Goal: Task Accomplishment & Management: Complete application form

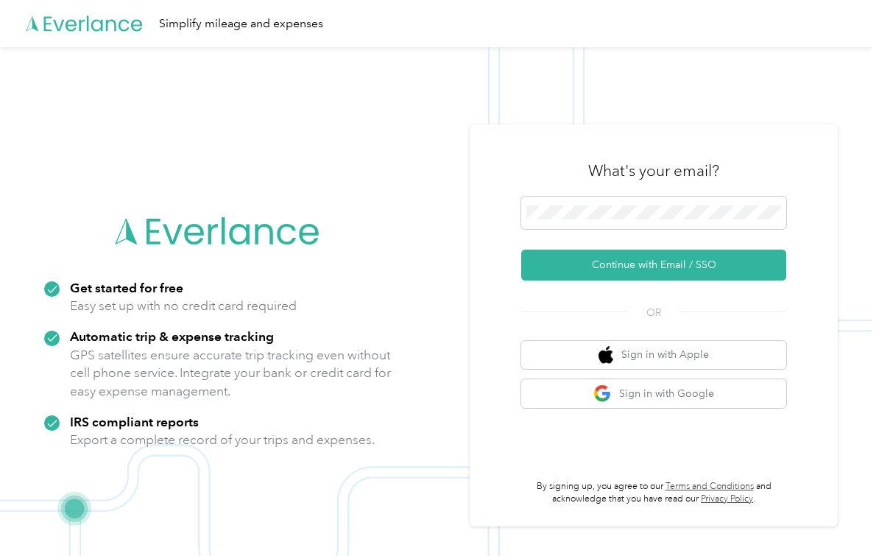
scroll to position [58, 0]
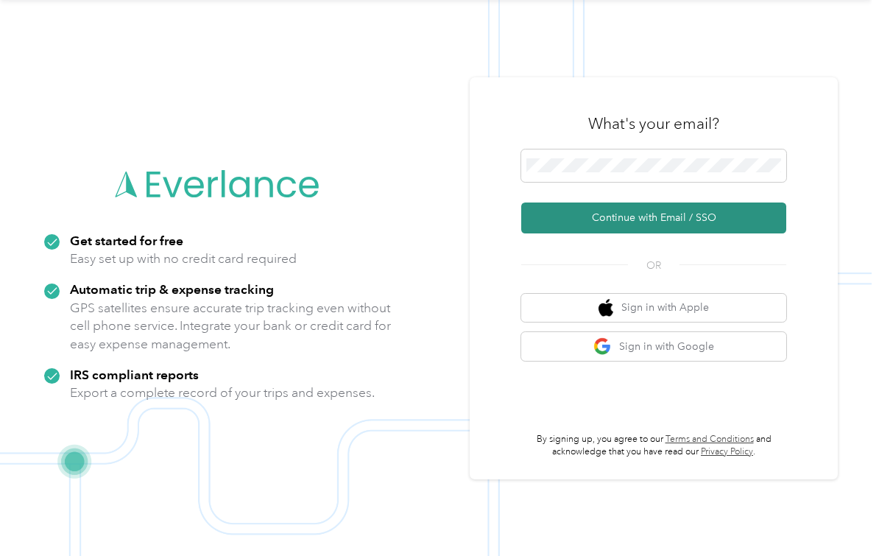
click at [628, 205] on button "Continue with Email / SSO" at bounding box center [653, 217] width 265 height 31
click at [726, 220] on button "Continue with Email / SSO" at bounding box center [653, 217] width 265 height 31
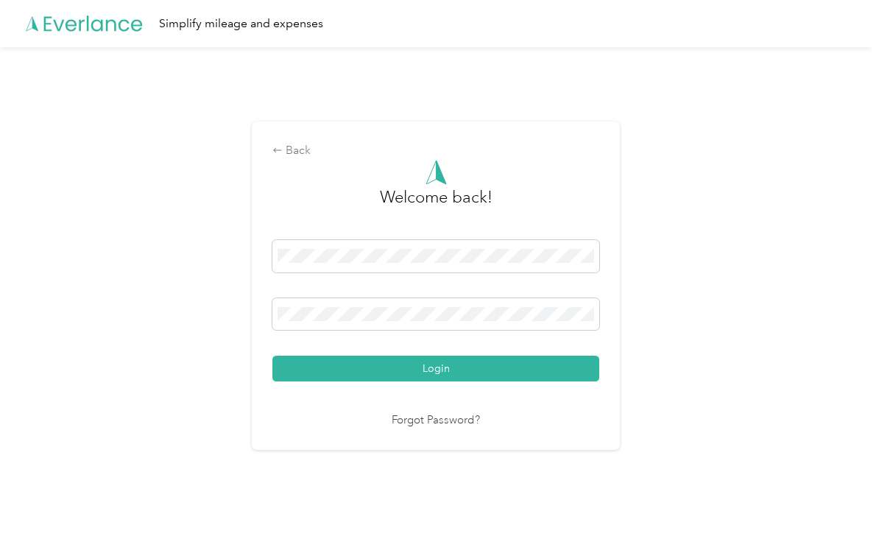
scroll to position [4, 0]
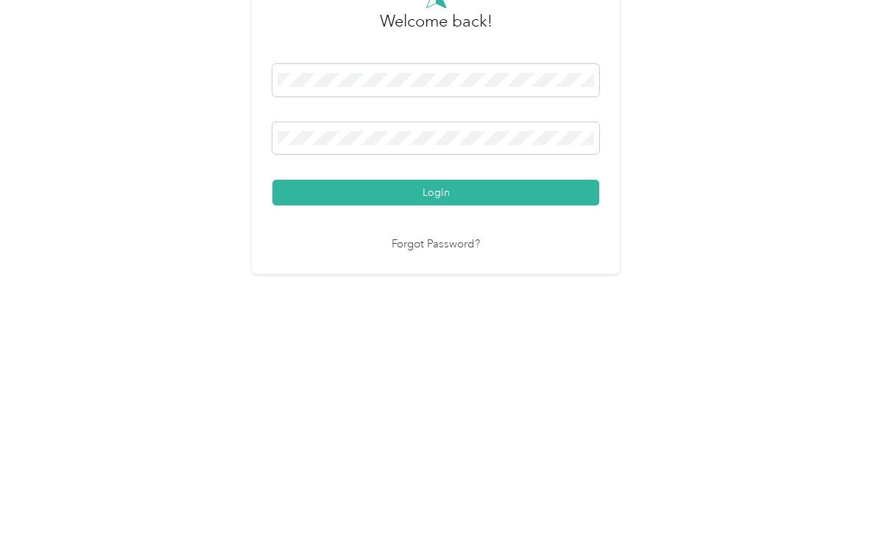
click at [440, 356] on button "Login" at bounding box center [435, 369] width 327 height 26
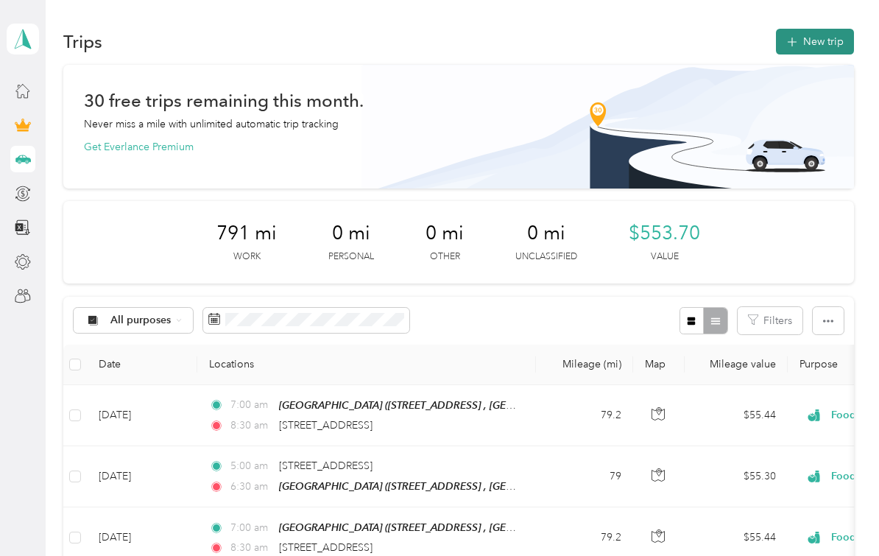
click at [825, 32] on button "New trip" at bounding box center [815, 42] width 78 height 26
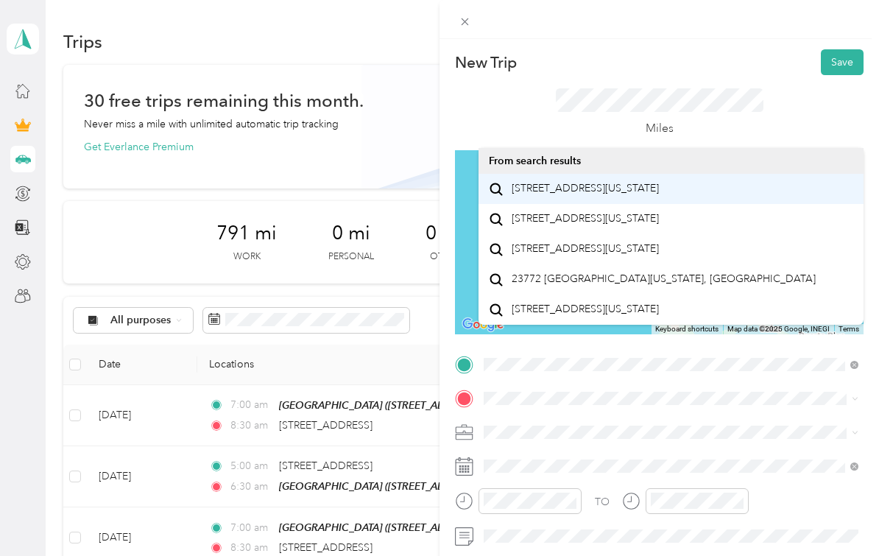
click at [610, 191] on span "[STREET_ADDRESS][US_STATE]" at bounding box center [585, 188] width 147 height 13
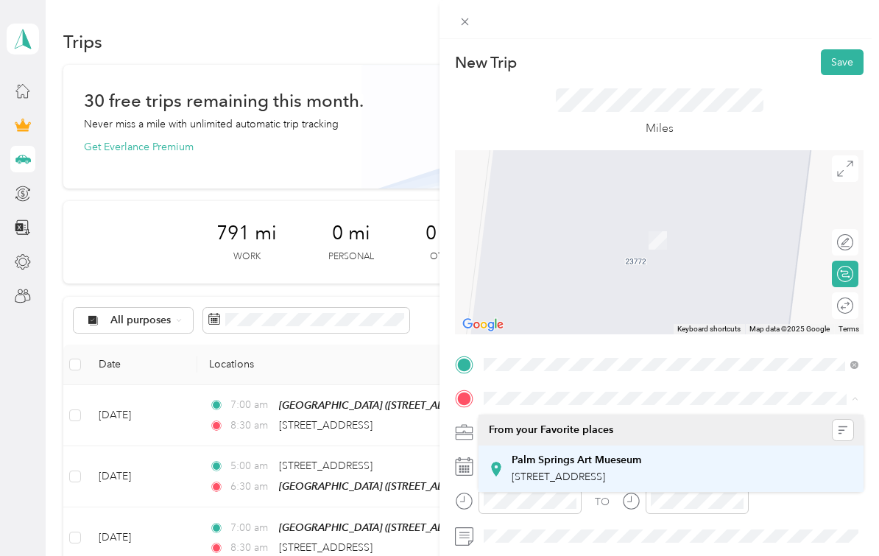
click at [588, 470] on span "[STREET_ADDRESS]" at bounding box center [559, 476] width 94 height 13
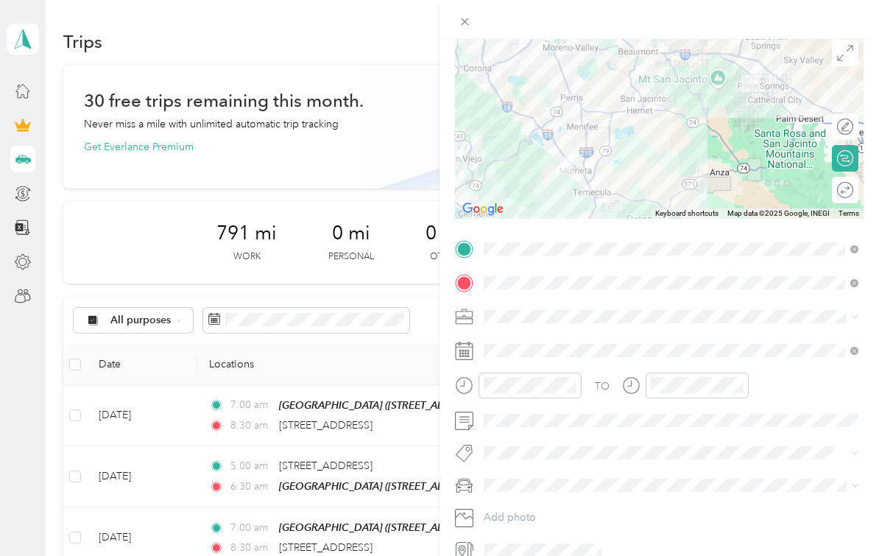
scroll to position [138, 0]
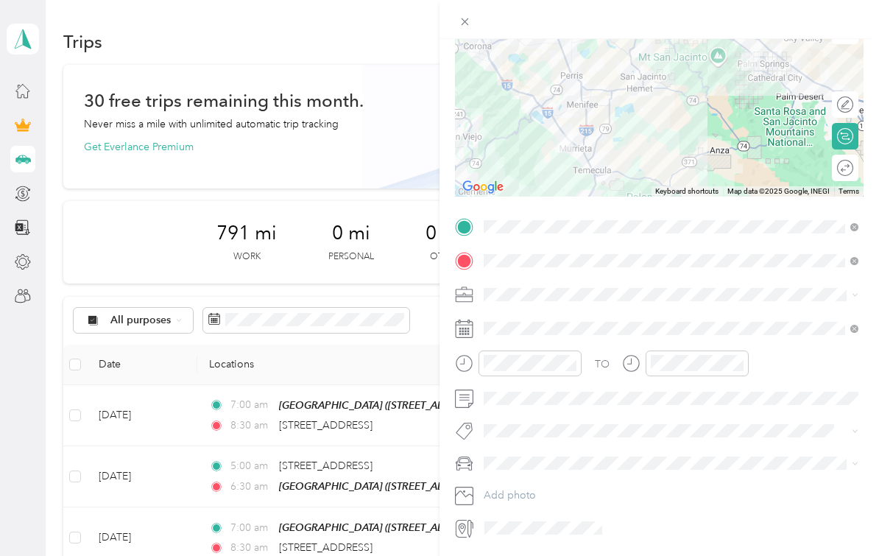
click at [465, 337] on icon at bounding box center [464, 329] width 18 height 18
click at [469, 334] on rect at bounding box center [469, 334] width 2 height 2
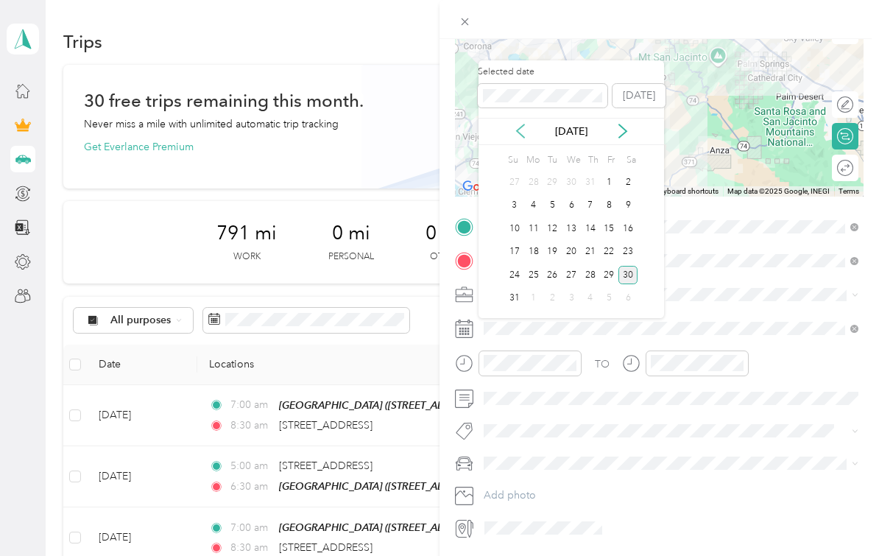
click at [518, 129] on icon at bounding box center [520, 130] width 7 height 13
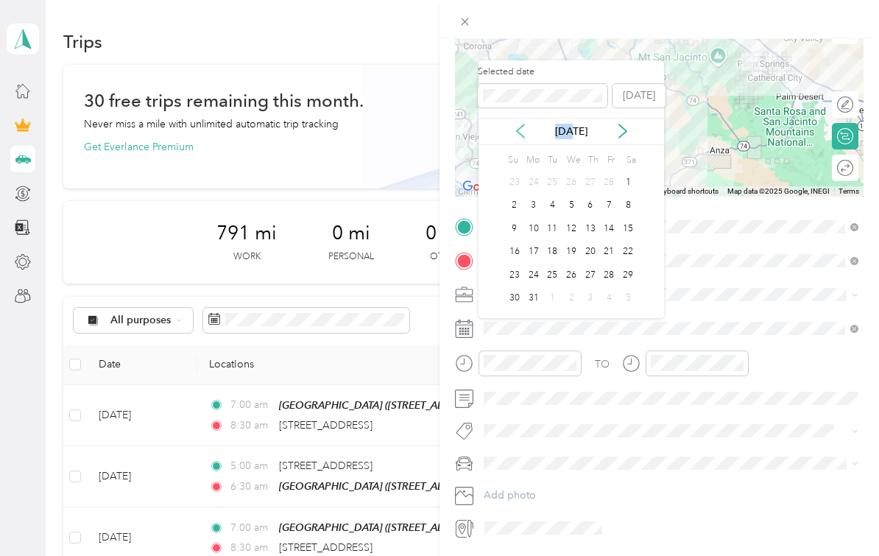
click at [518, 129] on icon at bounding box center [520, 130] width 7 height 13
click at [571, 202] on div "5" at bounding box center [571, 206] width 19 height 18
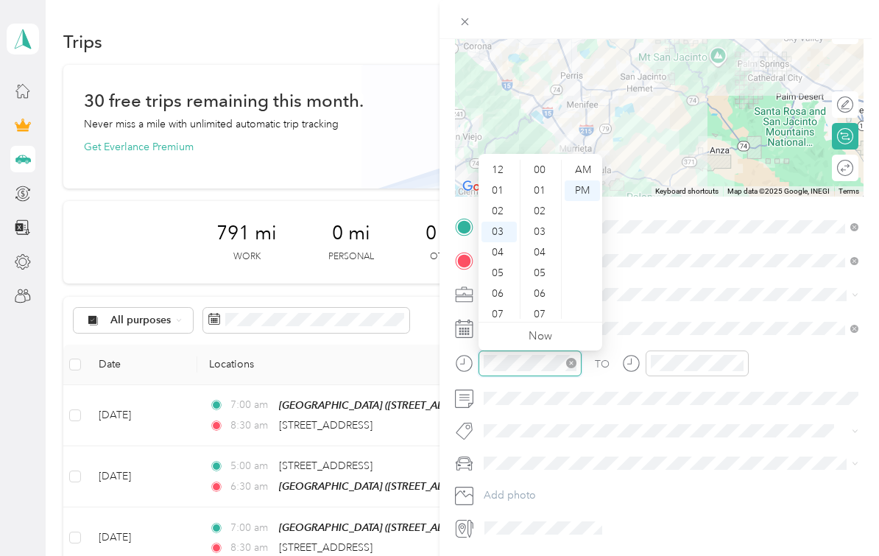
scroll to position [493, 0]
click at [501, 231] on div "06" at bounding box center [499, 233] width 35 height 21
click at [540, 167] on div "00" at bounding box center [541, 170] width 35 height 21
click at [585, 163] on div "AM" at bounding box center [582, 170] width 35 height 21
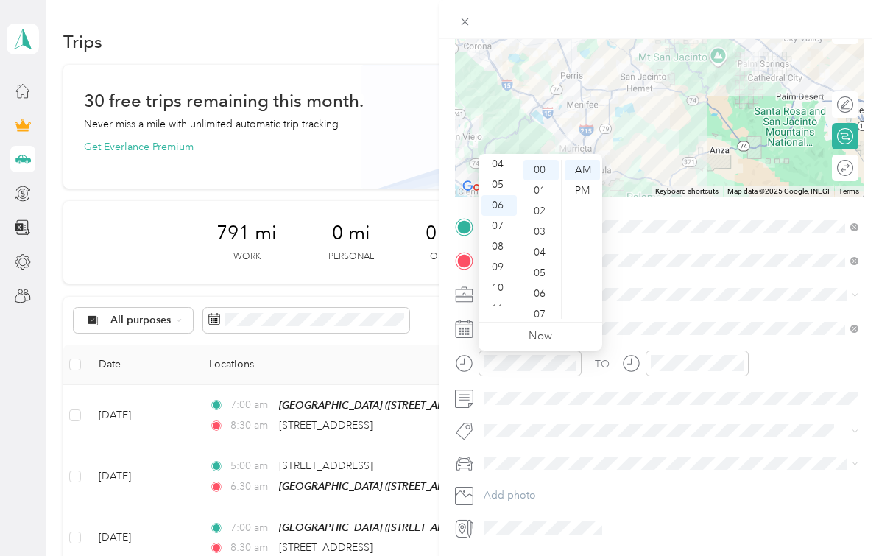
click at [629, 311] on div "TO Add photo" at bounding box center [659, 377] width 409 height 325
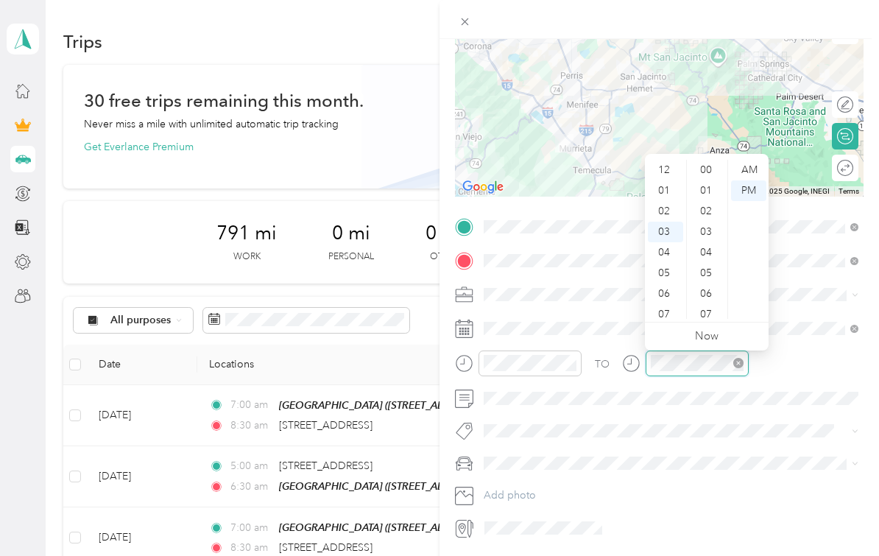
scroll to position [493, 0]
click at [670, 254] on div "07" at bounding box center [665, 254] width 35 height 21
click at [708, 246] on div "30" at bounding box center [707, 248] width 35 height 21
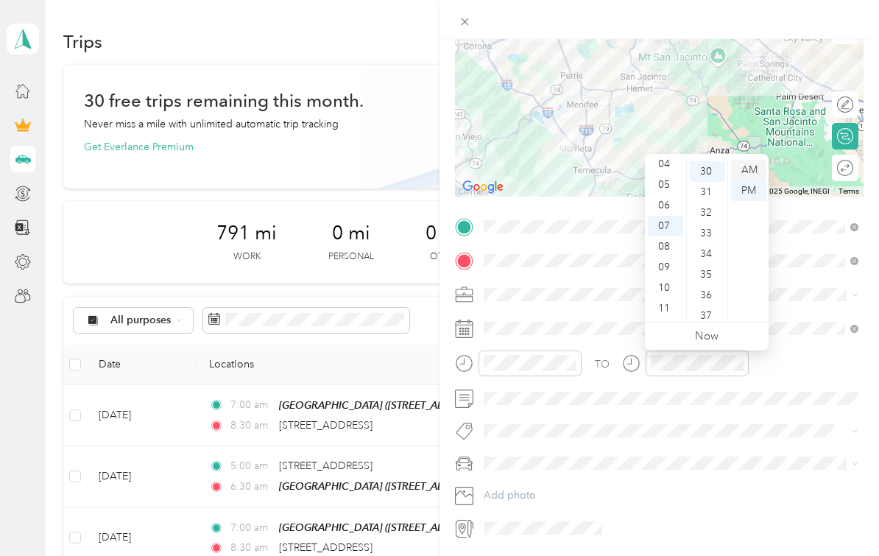
click at [753, 162] on div "AM" at bounding box center [748, 170] width 35 height 21
click at [808, 348] on div "TO Add photo" at bounding box center [659, 377] width 409 height 325
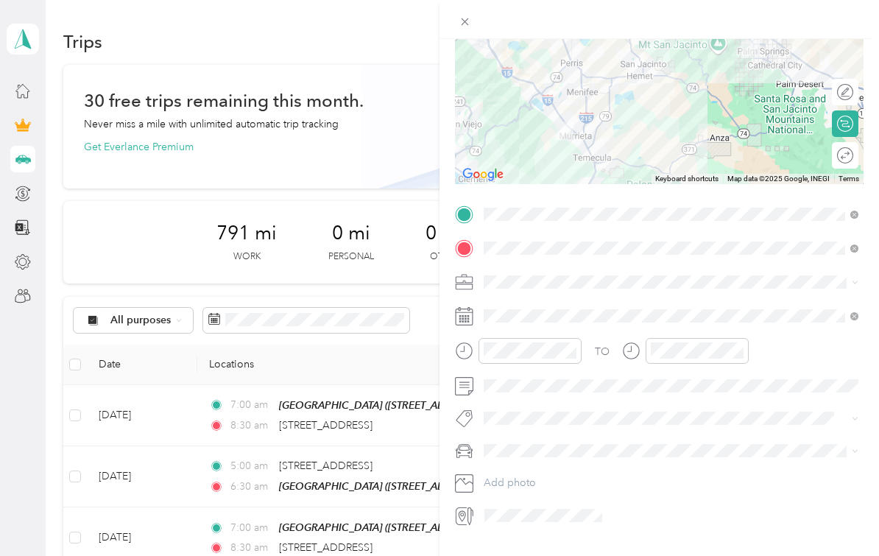
scroll to position [149, 0]
click at [540, 367] on li "Food Services" at bounding box center [671, 363] width 385 height 26
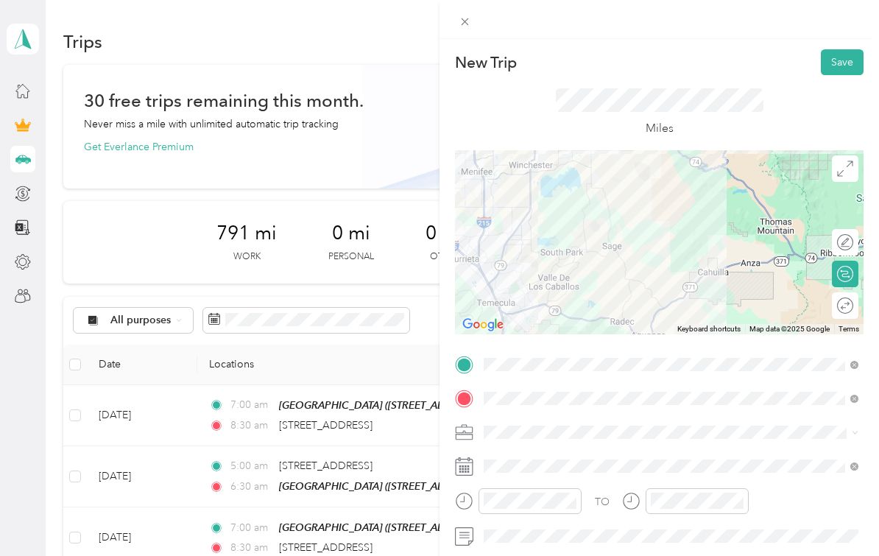
scroll to position [0, 0]
click at [849, 68] on button "Save" at bounding box center [842, 62] width 43 height 26
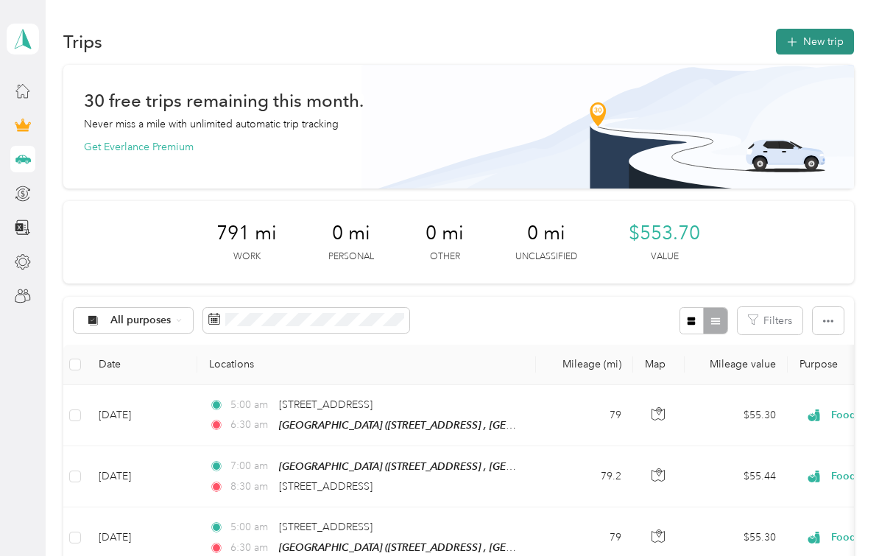
click at [842, 29] on button "New trip" at bounding box center [815, 42] width 78 height 26
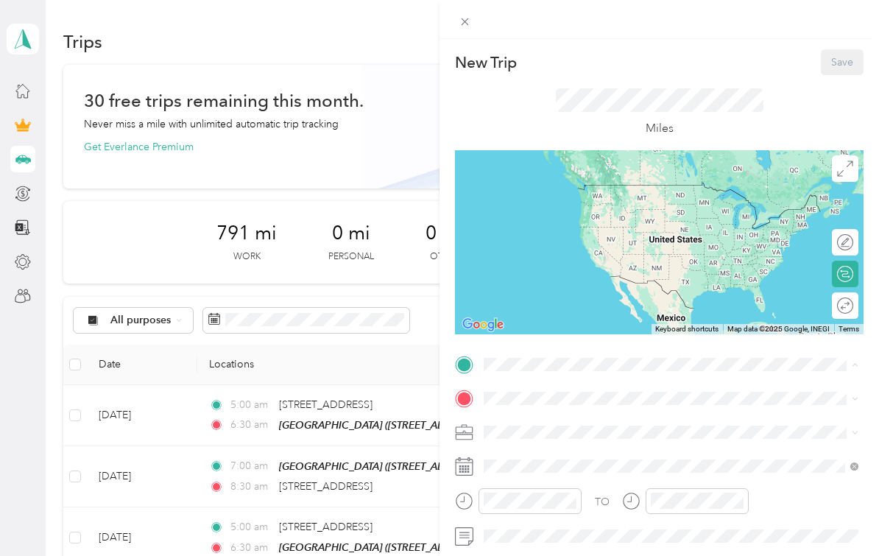
click at [574, 443] on div "[GEOGRAPHIC_DATA] [STREET_ADDRESS], Palm Springs, [GEOGRAPHIC_DATA], [GEOGRAPHI…" at bounding box center [577, 458] width 130 height 31
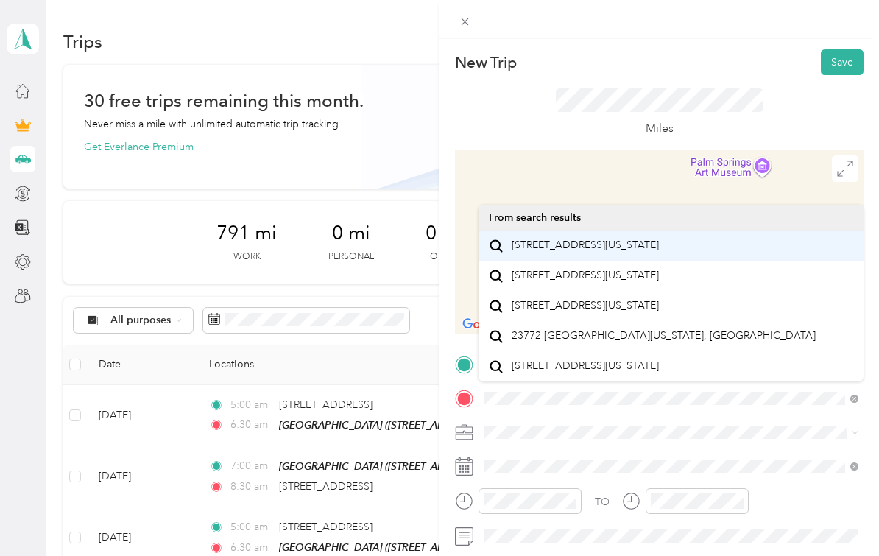
click at [603, 239] on span "[STREET_ADDRESS][US_STATE]" at bounding box center [585, 245] width 147 height 13
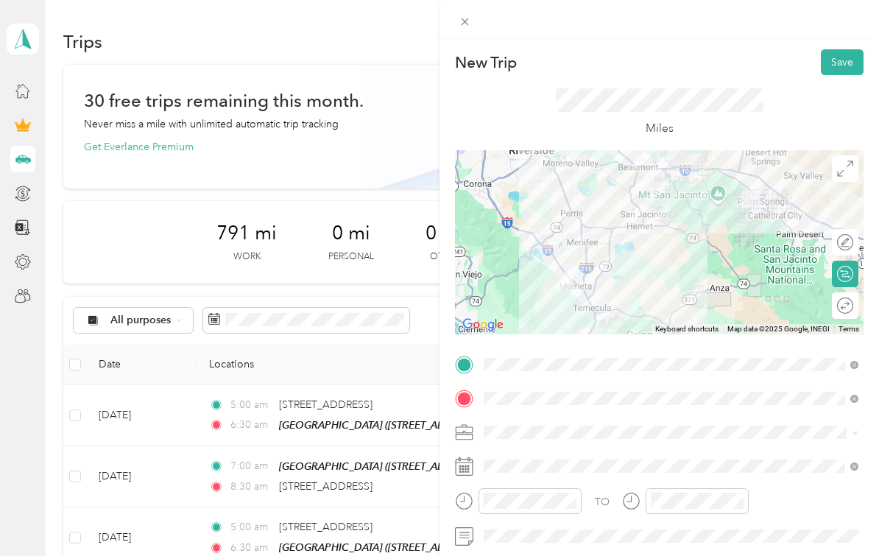
click at [849, 435] on span at bounding box center [853, 432] width 12 height 10
click at [849, 432] on span at bounding box center [853, 432] width 12 height 10
click at [658, 295] on div "Food Services" at bounding box center [671, 302] width 364 height 15
click at [467, 471] on icon at bounding box center [464, 466] width 18 height 18
click at [468, 462] on icon at bounding box center [465, 462] width 18 height 0
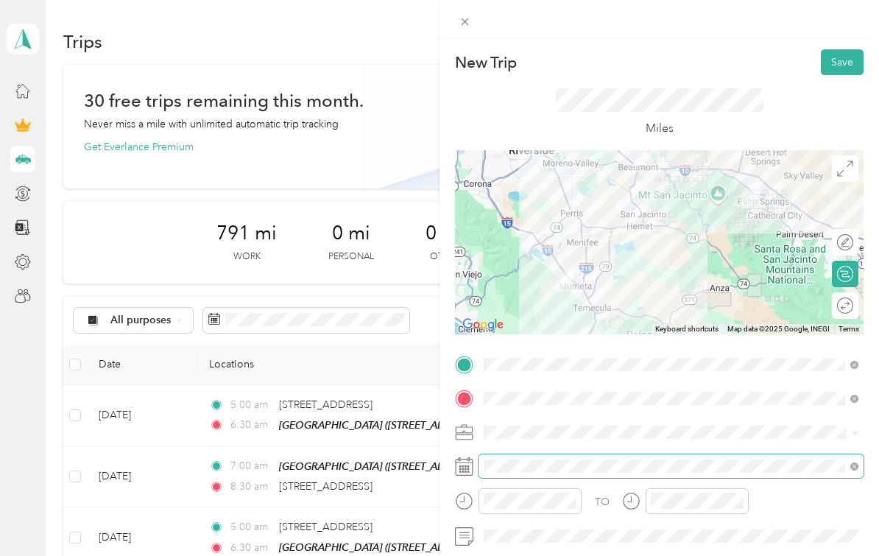
click at [566, 516] on div "TO Add photo" at bounding box center [659, 515] width 409 height 325
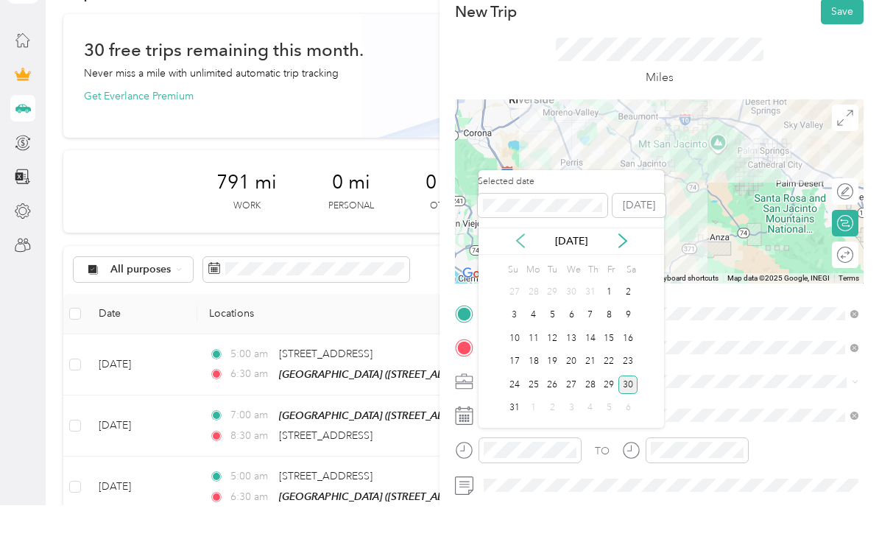
click at [522, 284] on icon at bounding box center [520, 291] width 15 height 15
click at [522, 221] on div "Selected date [DATE] [DATE] Su Mo Tu We Th Fr Sa 1 2 3 4 5 6 7 8 9 10 11 12 13 …" at bounding box center [572, 350] width 186 height 258
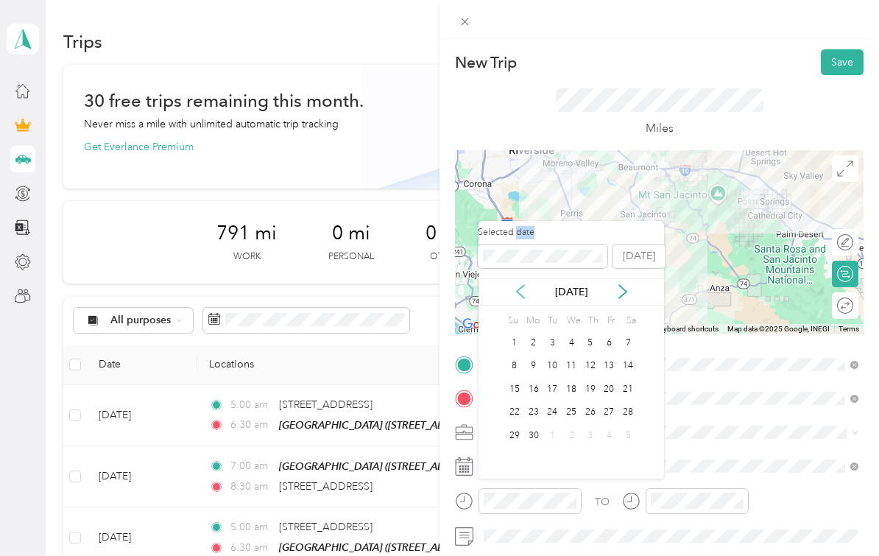
click at [521, 284] on icon at bounding box center [520, 291] width 15 height 15
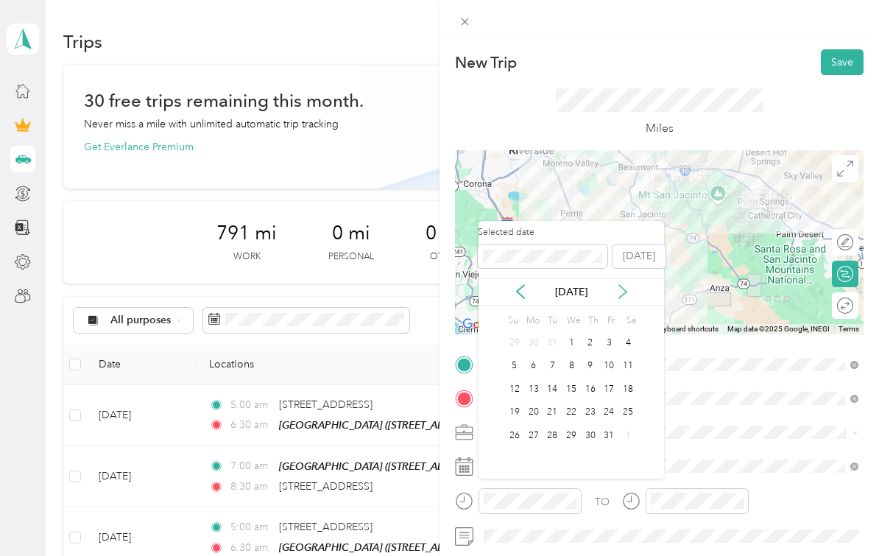
click at [625, 284] on icon at bounding box center [623, 291] width 15 height 15
click at [604, 357] on div "7" at bounding box center [609, 366] width 19 height 18
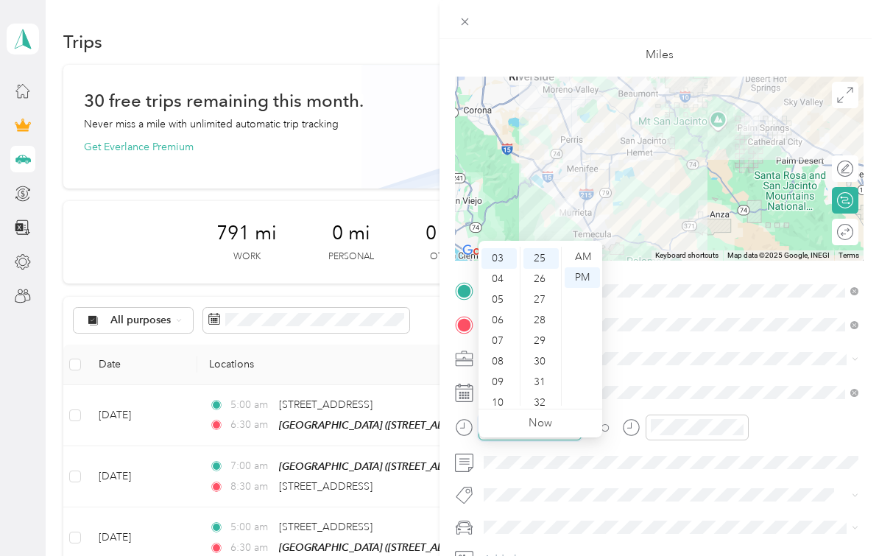
scroll to position [514, 0]
click at [507, 351] on div "08" at bounding box center [499, 361] width 35 height 21
click at [544, 247] on div "00" at bounding box center [541, 257] width 35 height 21
click at [582, 247] on div "AM" at bounding box center [582, 257] width 35 height 21
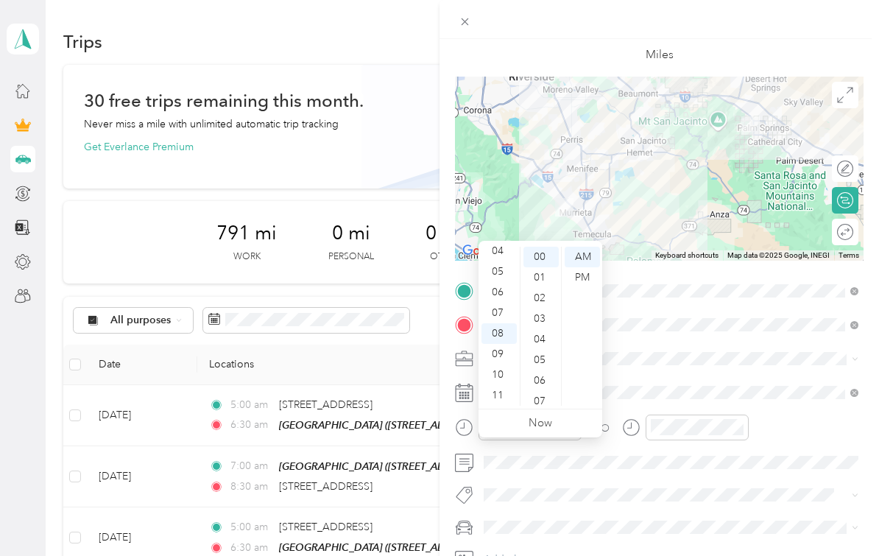
click at [648, 368] on span at bounding box center [671, 359] width 385 height 24
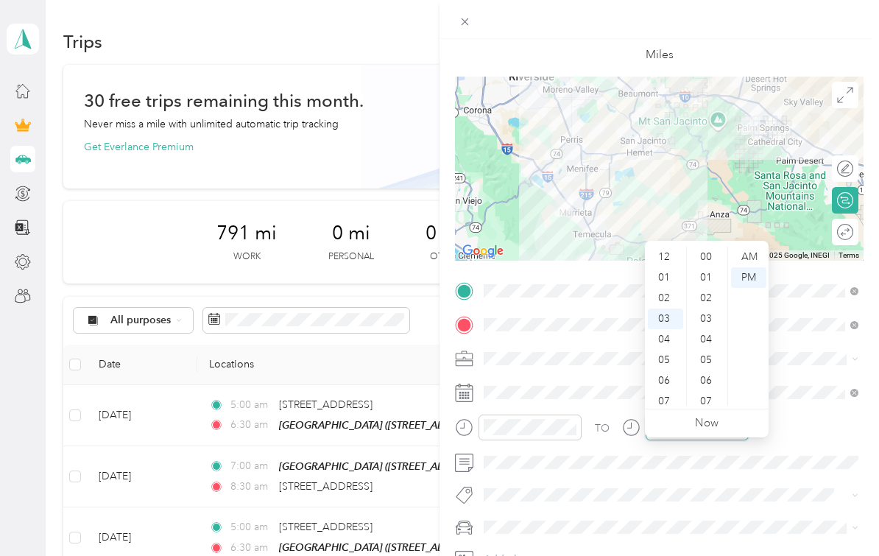
scroll to position [60, 0]
click at [669, 372] on div "09" at bounding box center [665, 382] width 35 height 21
click at [700, 351] on div "30" at bounding box center [707, 361] width 35 height 21
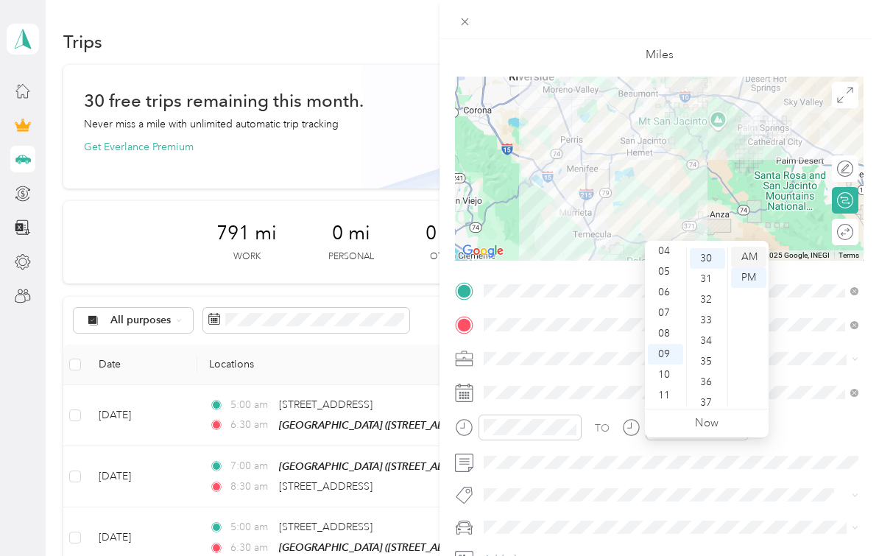
click at [752, 247] on div "AM" at bounding box center [748, 257] width 35 height 21
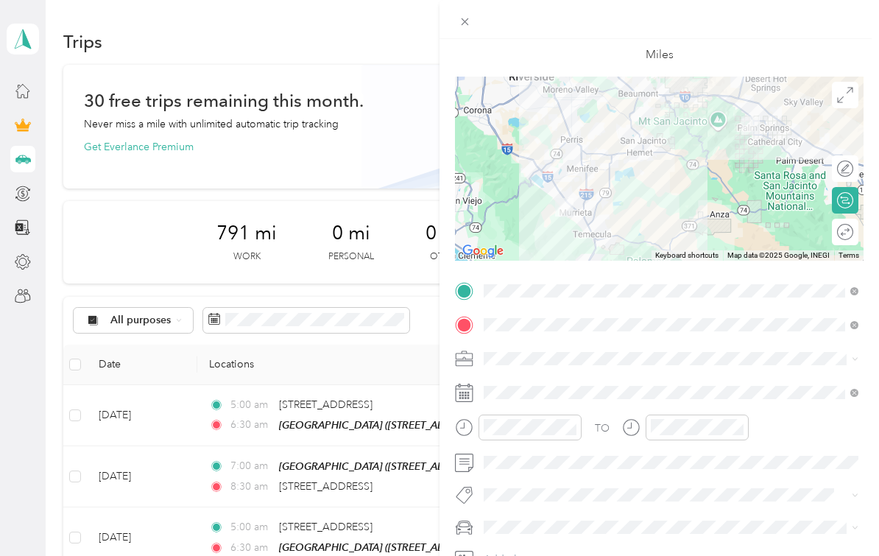
click at [813, 431] on div "TO" at bounding box center [659, 433] width 409 height 36
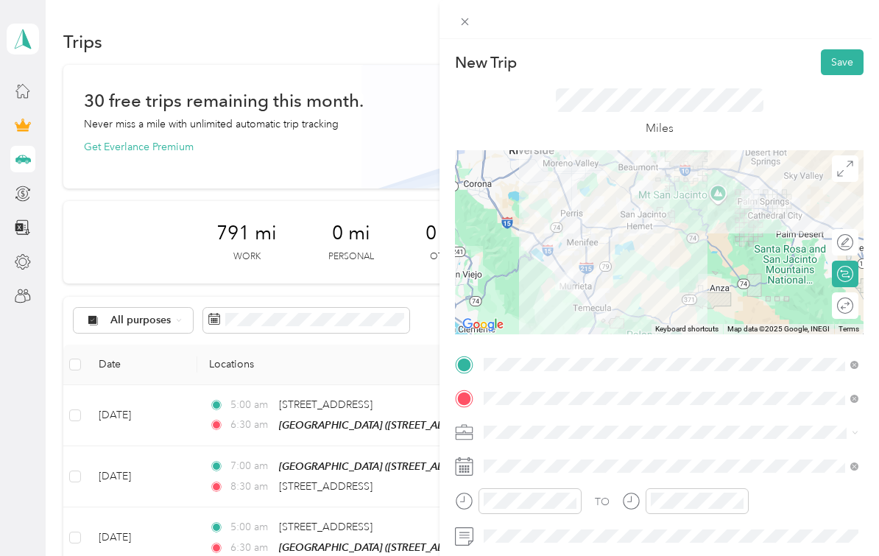
scroll to position [0, 0]
click at [842, 65] on button "Save" at bounding box center [842, 62] width 43 height 26
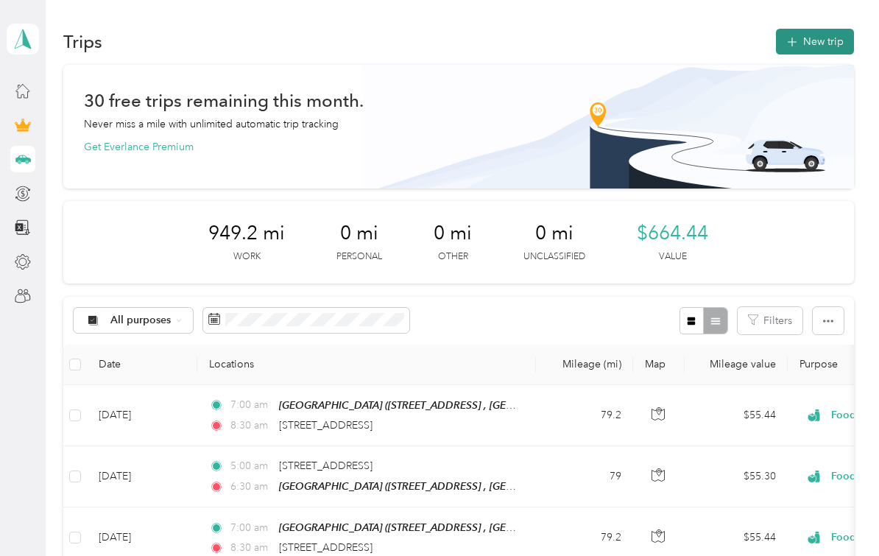
click at [800, 46] on icon "button" at bounding box center [791, 42] width 17 height 17
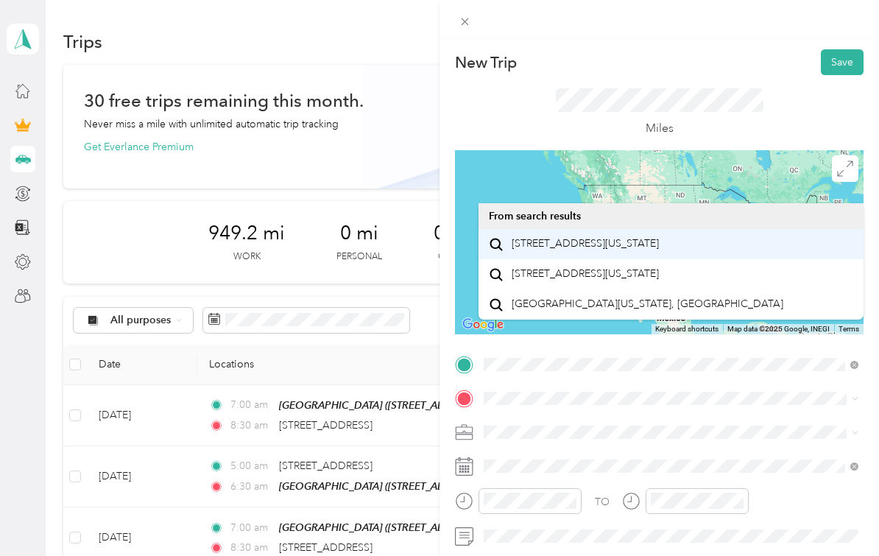
click at [599, 250] on span "[STREET_ADDRESS][US_STATE]" at bounding box center [585, 243] width 147 height 13
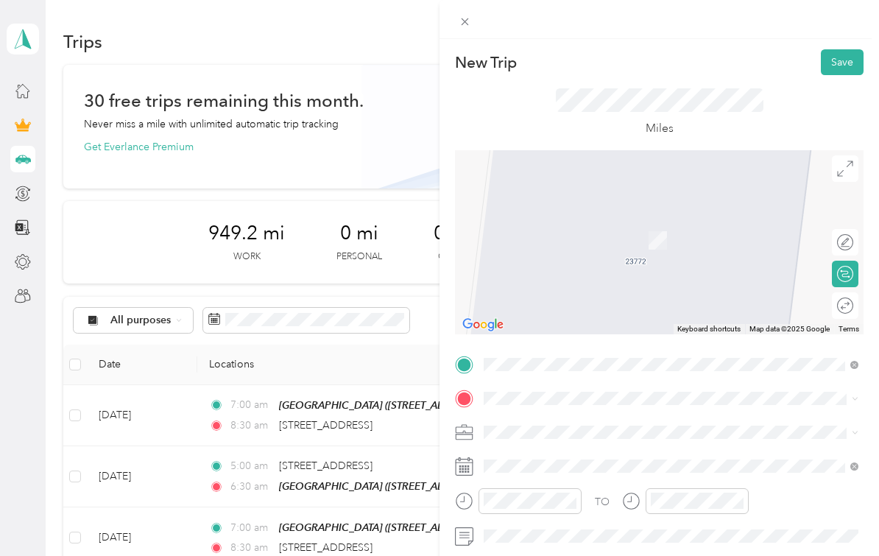
click at [564, 478] on span "[STREET_ADDRESS]" at bounding box center [559, 471] width 94 height 13
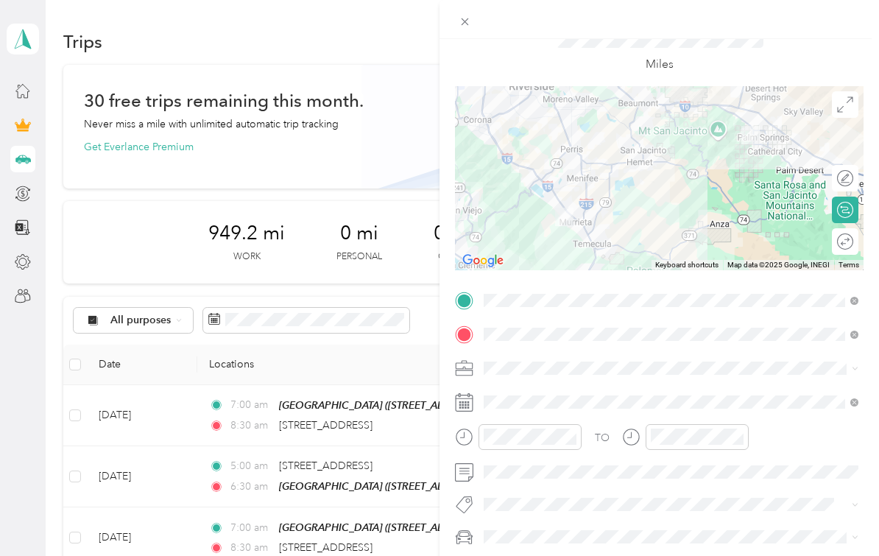
scroll to position [71, 0]
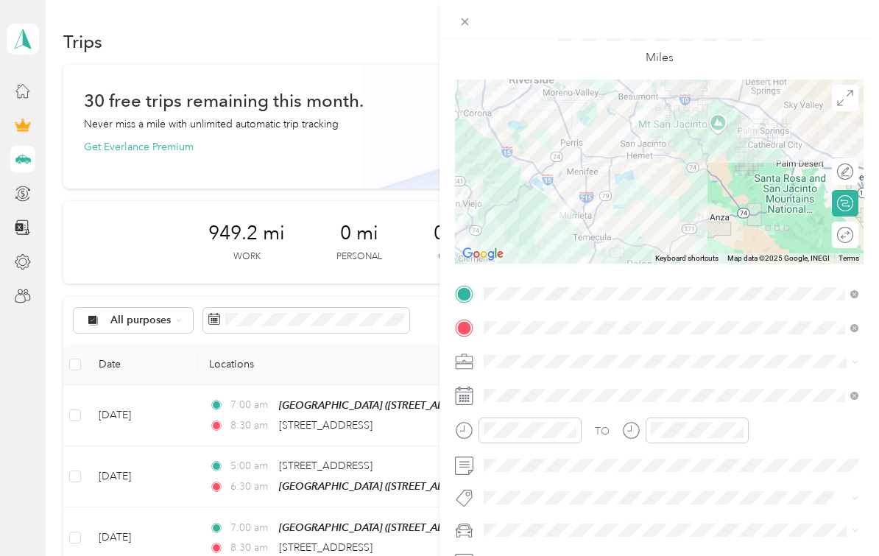
click at [851, 366] on span at bounding box center [853, 361] width 12 height 10
click at [743, 371] on span at bounding box center [671, 362] width 385 height 24
click at [539, 212] on li "Food Services" at bounding box center [671, 206] width 385 height 26
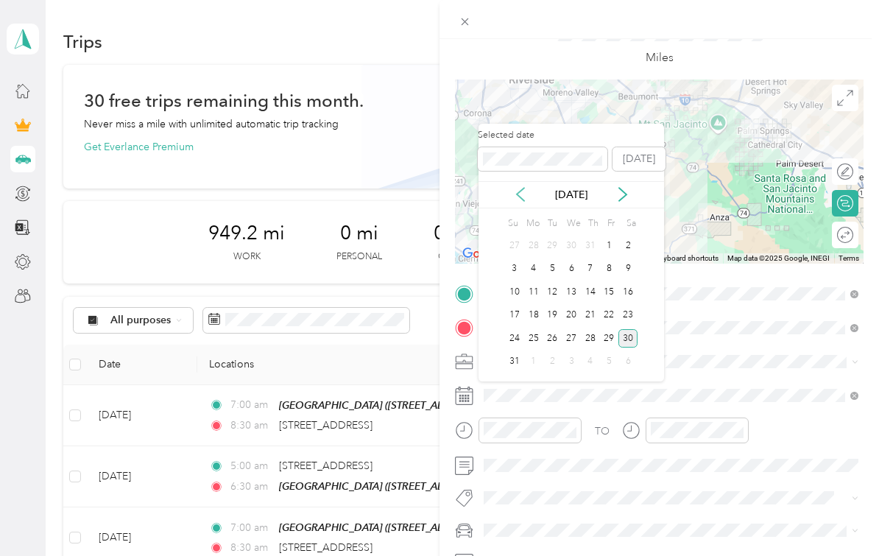
click at [524, 196] on icon at bounding box center [520, 194] width 15 height 15
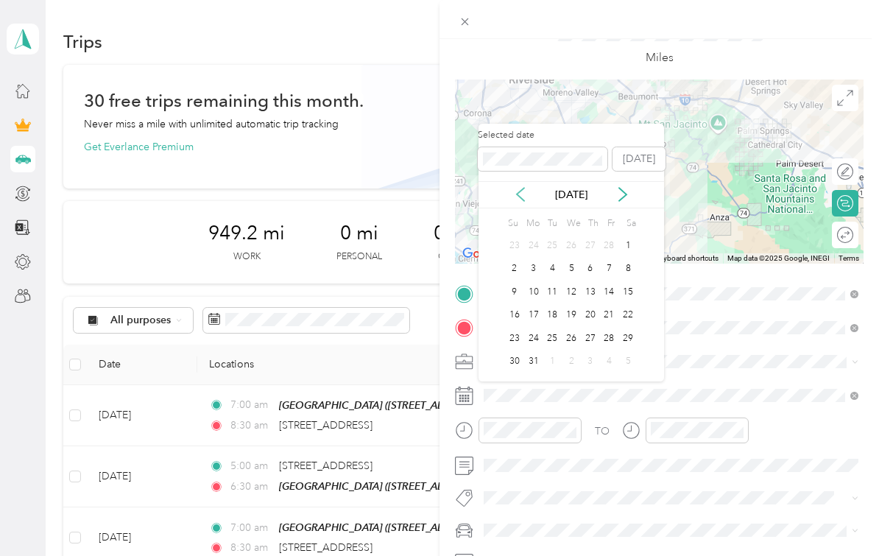
click at [524, 196] on icon at bounding box center [520, 194] width 15 height 15
click at [626, 273] on div "8" at bounding box center [627, 269] width 19 height 18
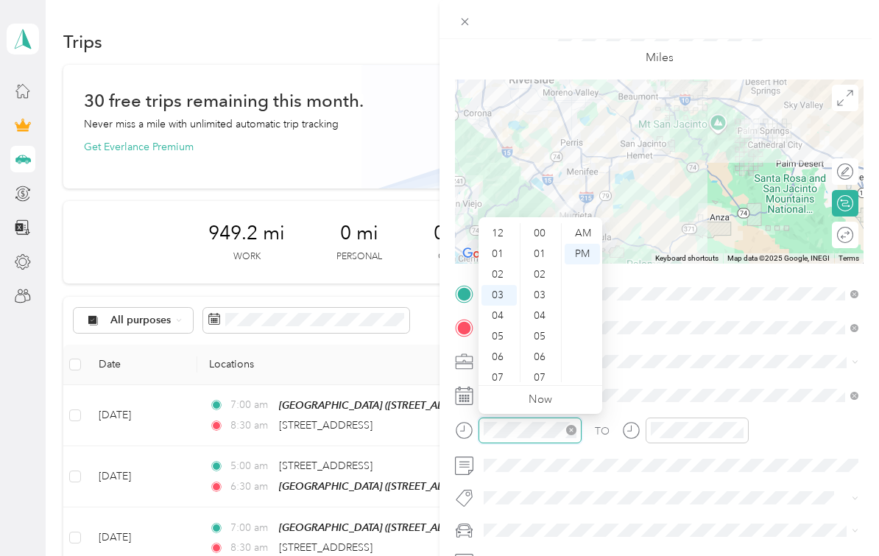
scroll to position [555, 0]
click at [505, 300] on div "06" at bounding box center [499, 296] width 35 height 21
click at [546, 239] on div "00" at bounding box center [541, 233] width 35 height 21
click at [582, 238] on div "AM" at bounding box center [582, 233] width 35 height 21
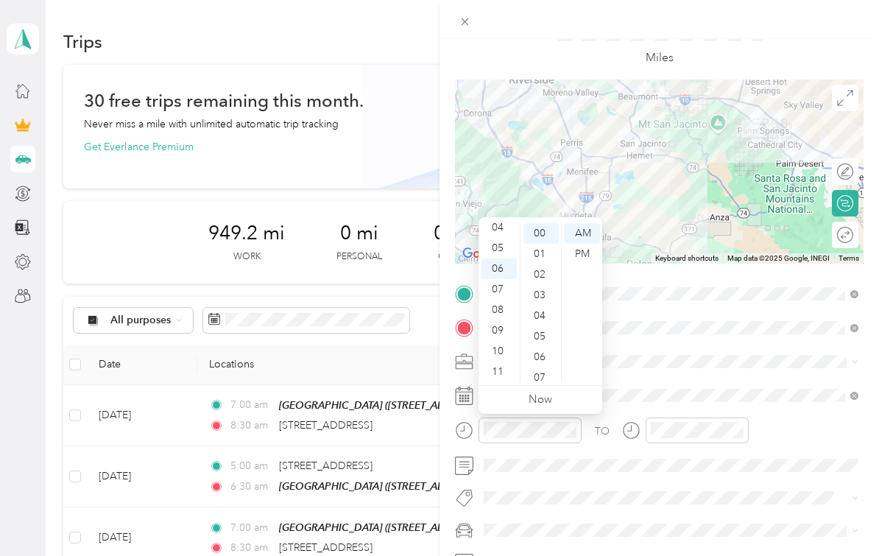
click at [711, 371] on span at bounding box center [671, 362] width 385 height 24
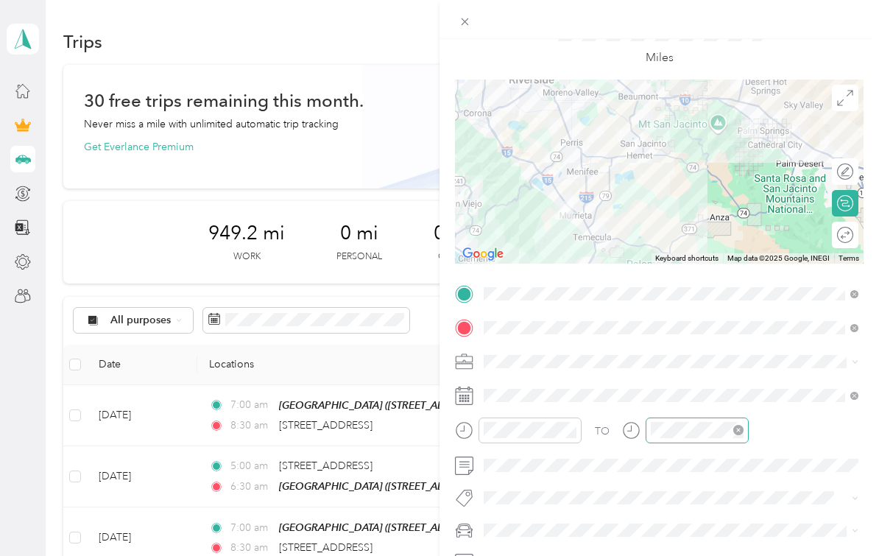
click at [708, 439] on div at bounding box center [697, 430] width 103 height 26
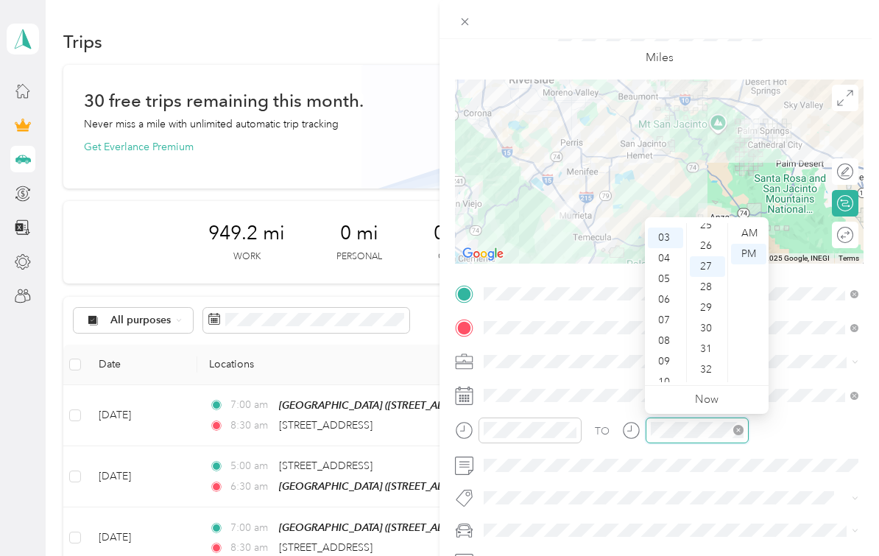
scroll to position [555, 0]
click at [669, 322] on div "07" at bounding box center [665, 317] width 35 height 21
click at [705, 300] on div "30" at bounding box center [707, 296] width 35 height 21
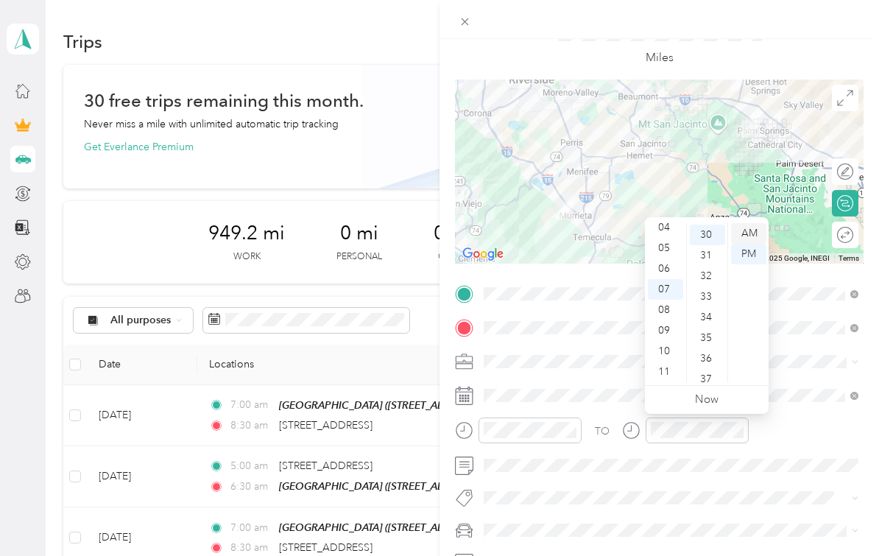
click at [752, 234] on div "AM" at bounding box center [748, 233] width 35 height 21
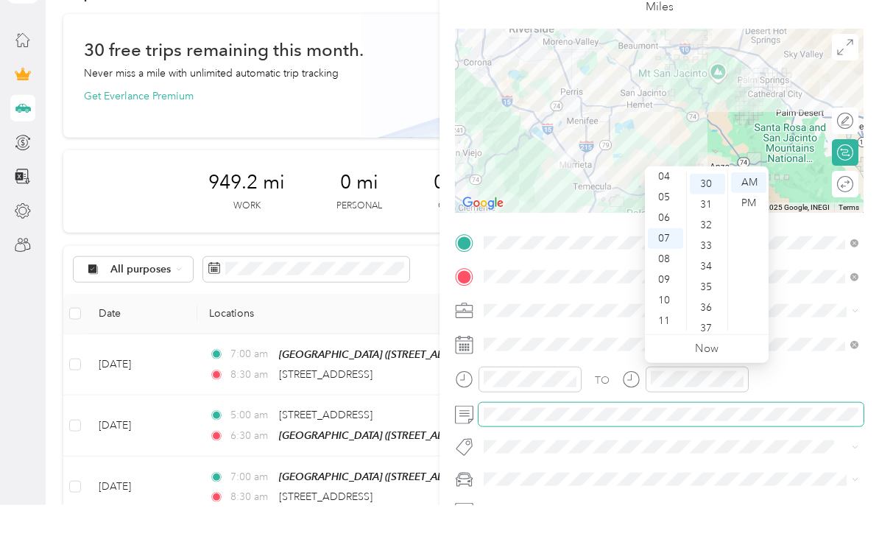
scroll to position [27, 0]
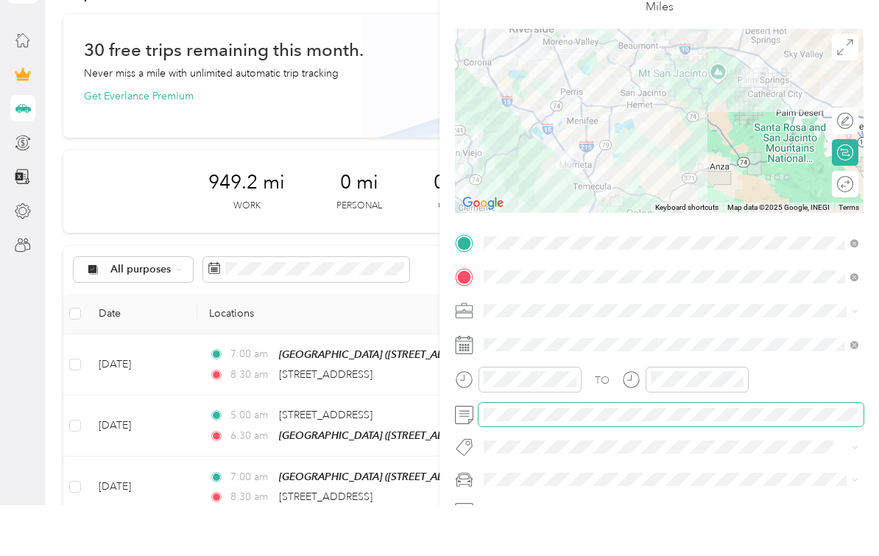
click at [792, 465] on div "TO Add photo" at bounding box center [659, 444] width 409 height 325
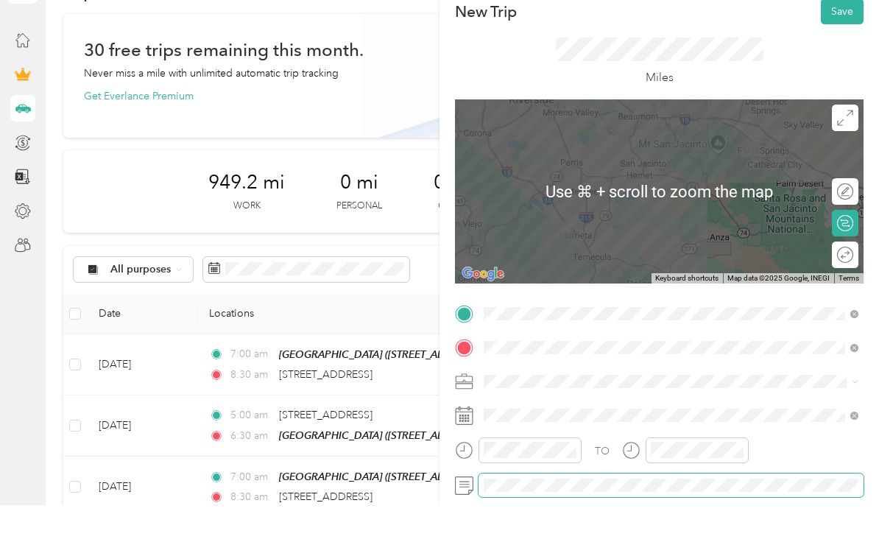
scroll to position [0, 0]
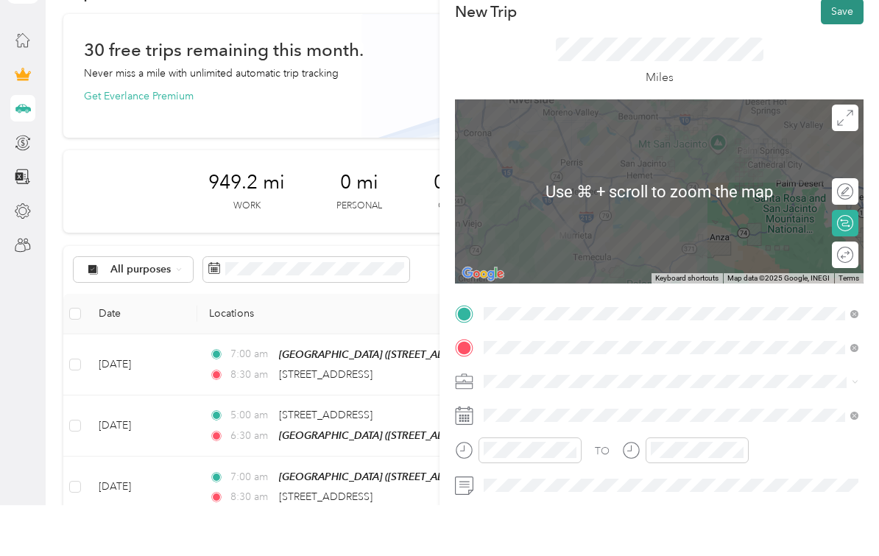
click at [845, 49] on button "Save" at bounding box center [842, 62] width 43 height 26
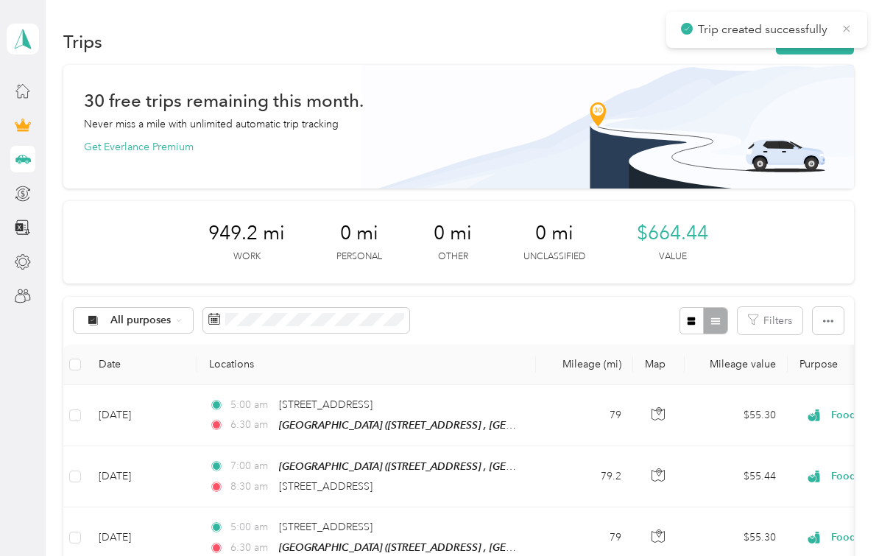
click at [847, 28] on icon at bounding box center [847, 28] width 12 height 13
click at [845, 47] on html "snowdennick@yahoo.com Personal dashboard Trips New trip 30 free trips remaining…" at bounding box center [436, 278] width 872 height 556
click at [845, 47] on button "New trip" at bounding box center [815, 42] width 78 height 26
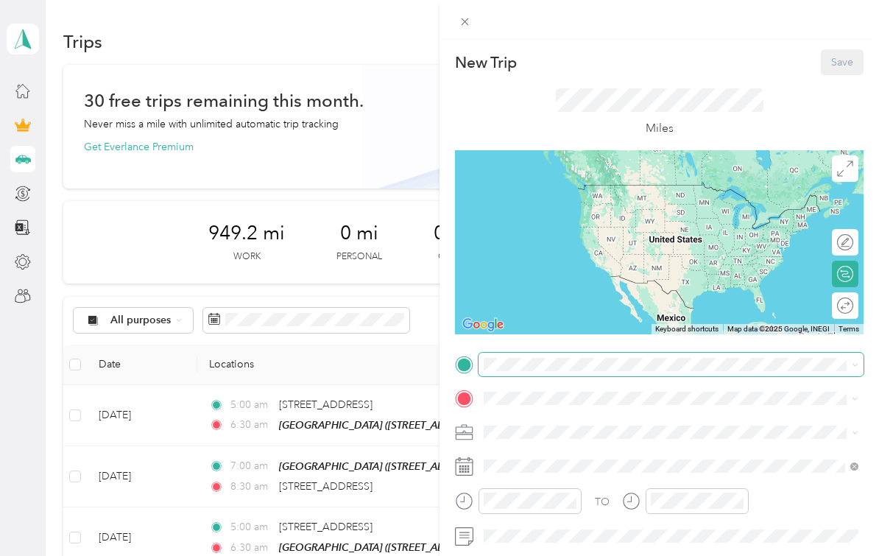
scroll to position [33, 0]
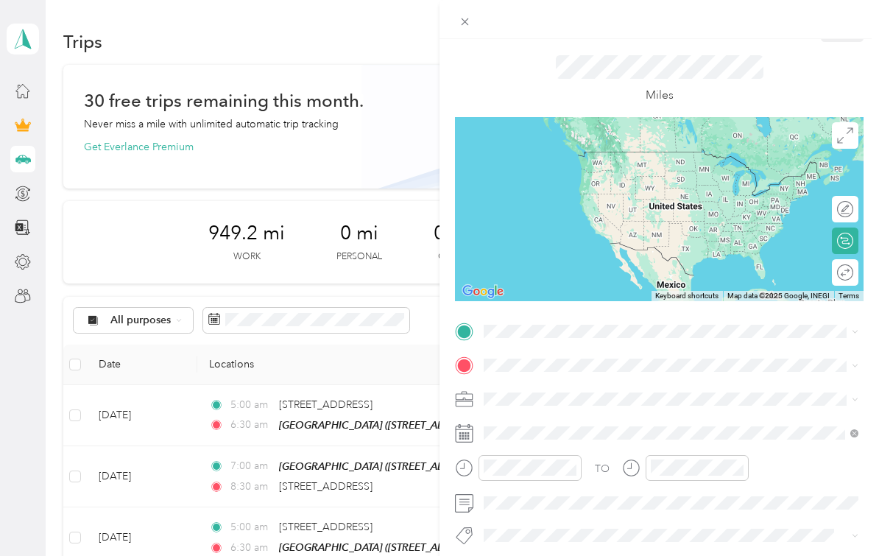
click at [622, 389] on strong "Palm Springs Art Mueseum" at bounding box center [577, 388] width 130 height 13
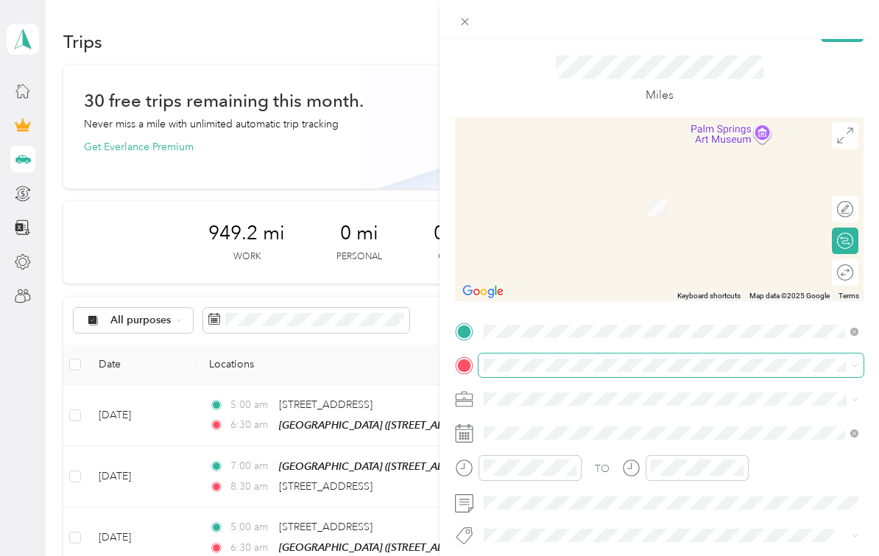
click at [599, 373] on span at bounding box center [671, 365] width 385 height 24
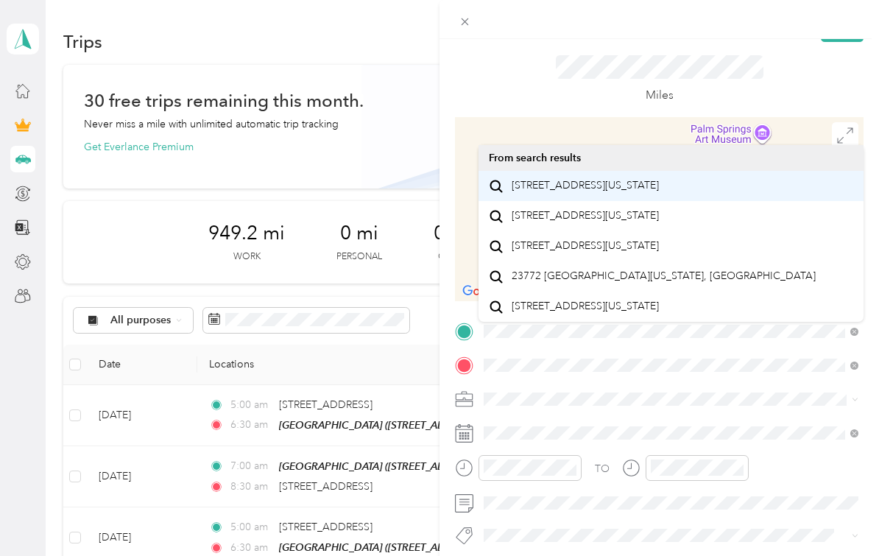
click at [615, 192] on span "[STREET_ADDRESS][US_STATE]" at bounding box center [585, 185] width 147 height 13
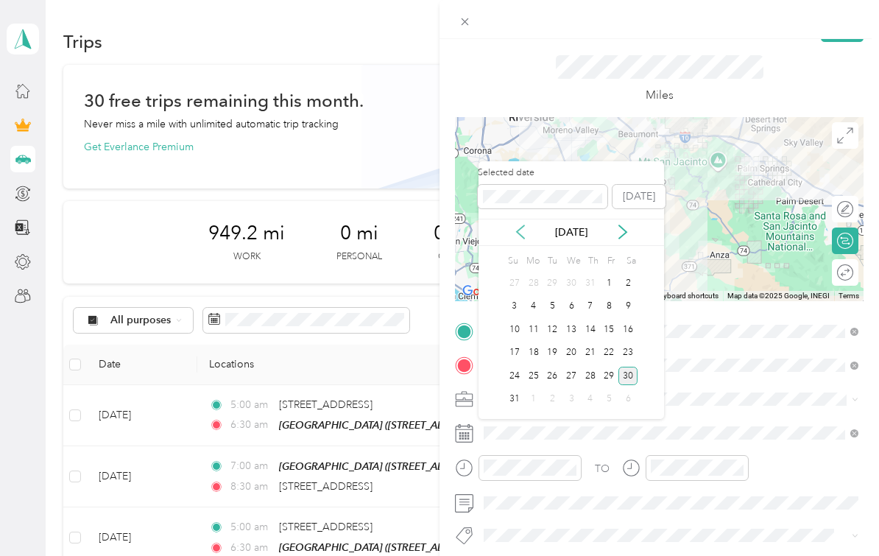
click at [523, 233] on icon at bounding box center [520, 232] width 15 height 15
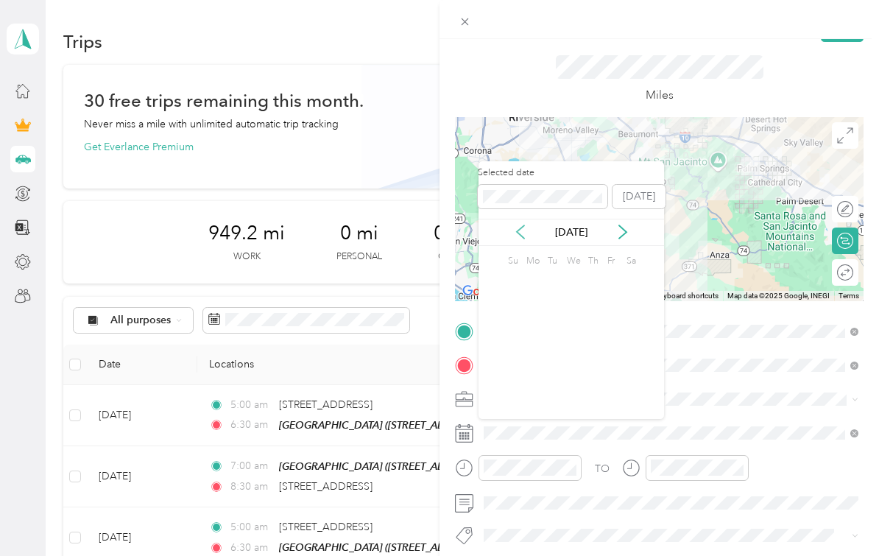
click at [523, 233] on icon at bounding box center [520, 232] width 15 height 15
click at [597, 331] on div "13" at bounding box center [590, 329] width 19 height 18
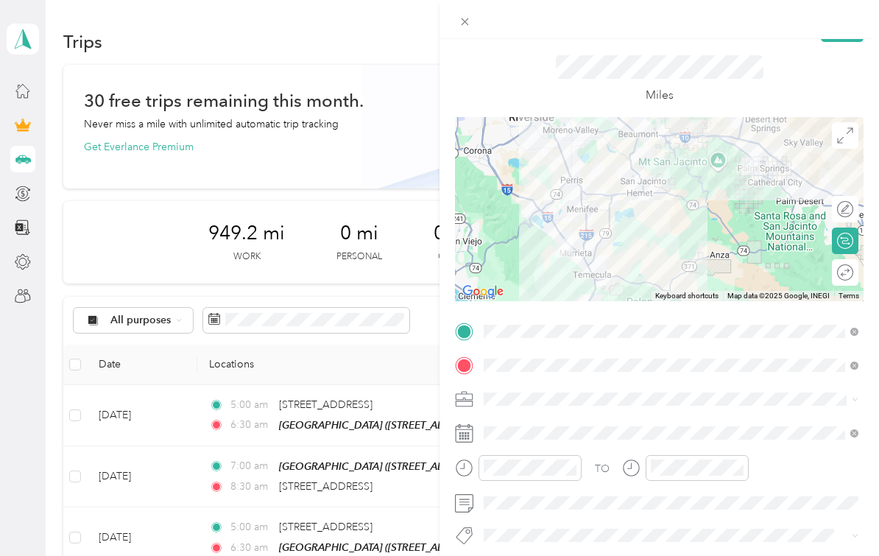
click at [847, 400] on span at bounding box center [853, 399] width 12 height 10
click at [686, 406] on span at bounding box center [671, 399] width 385 height 24
click at [854, 401] on icon at bounding box center [855, 399] width 7 height 7
click at [621, 252] on ol "Work Personal Food Services Other Charity Medical Moving Commute" at bounding box center [671, 282] width 385 height 206
click at [543, 544] on div "TO Add photo" at bounding box center [659, 482] width 409 height 325
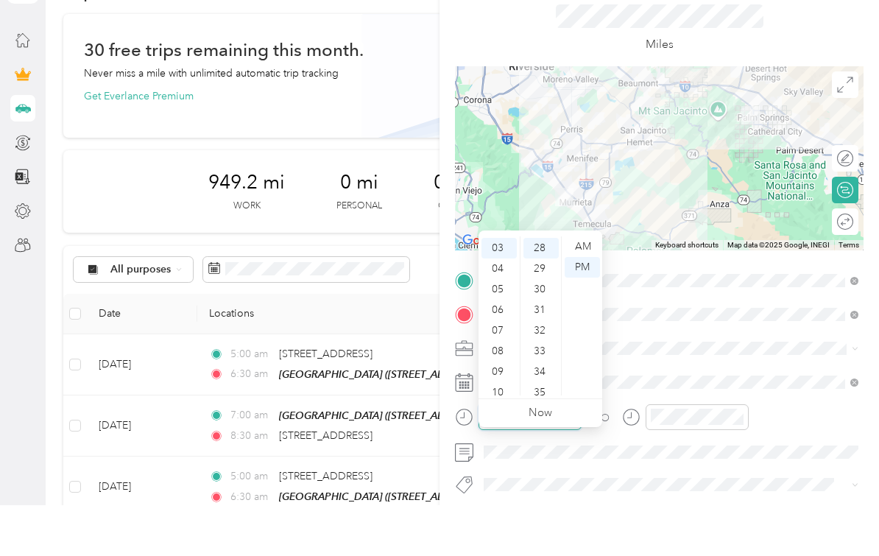
scroll to position [576, 0]
click at [501, 392] on div "08" at bounding box center [499, 402] width 35 height 21
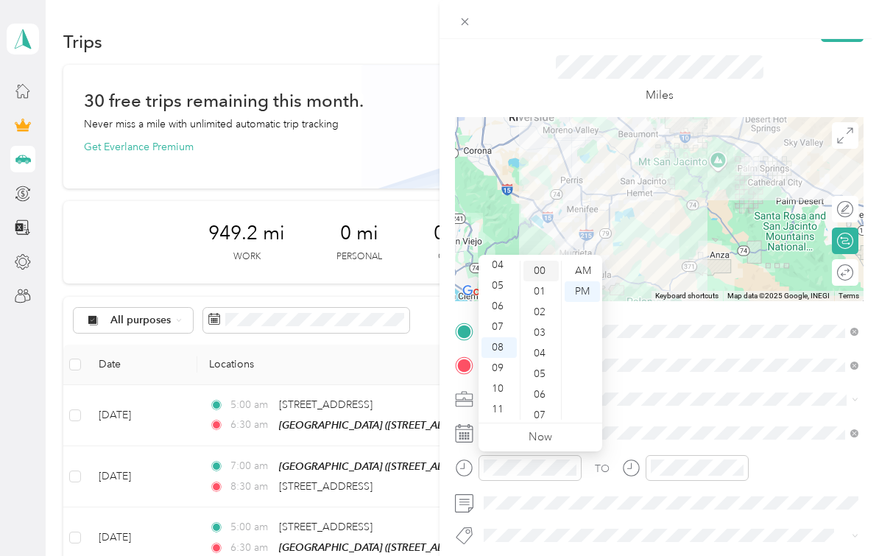
scroll to position [0, 0]
click at [546, 275] on div "00" at bounding box center [541, 271] width 35 height 21
click at [584, 275] on div "AM" at bounding box center [582, 271] width 35 height 21
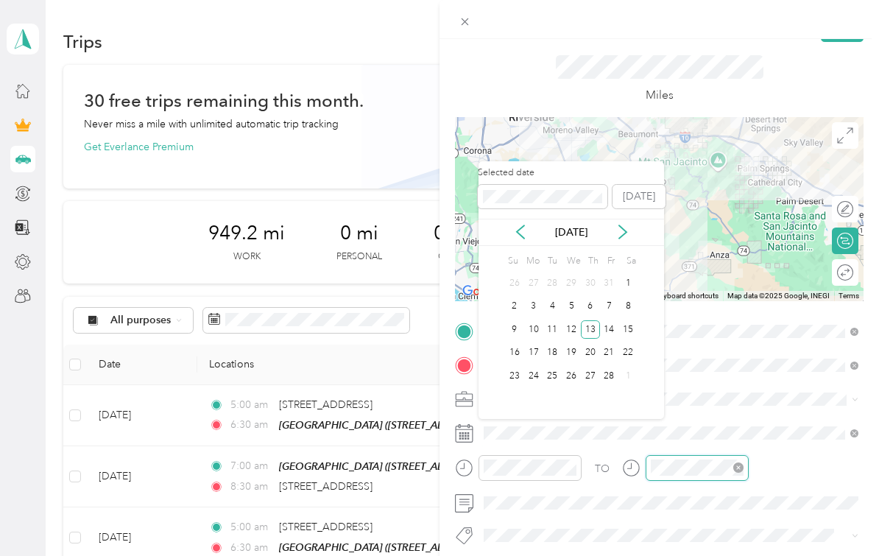
scroll to position [27, 0]
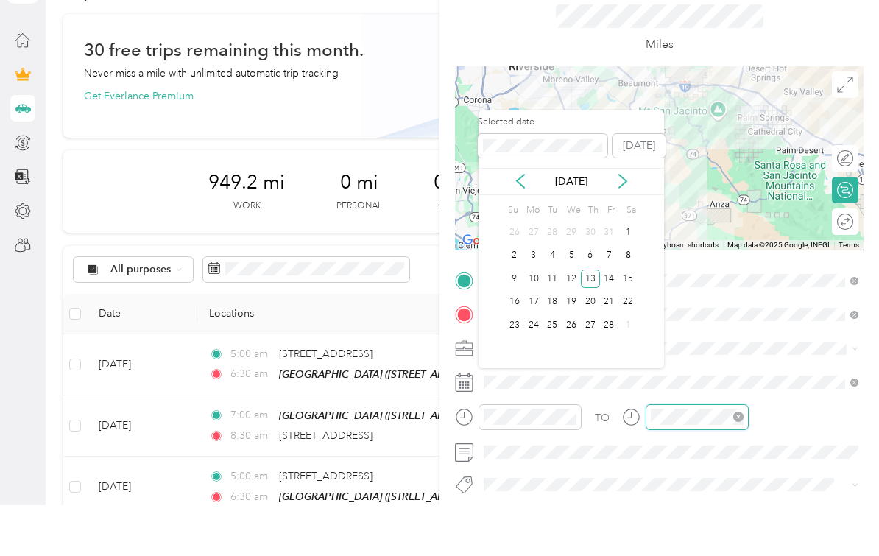
click at [705, 468] on div "TO Add photo" at bounding box center [659, 482] width 409 height 325
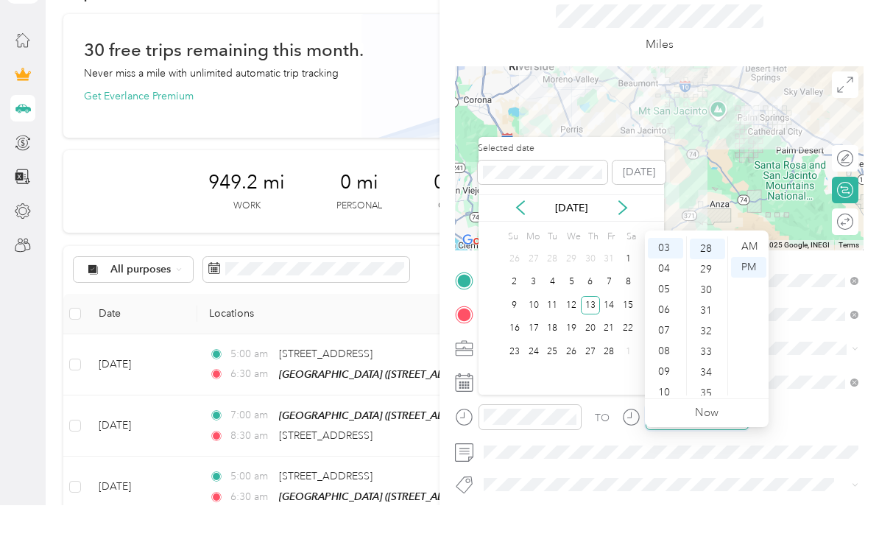
scroll to position [576, 0]
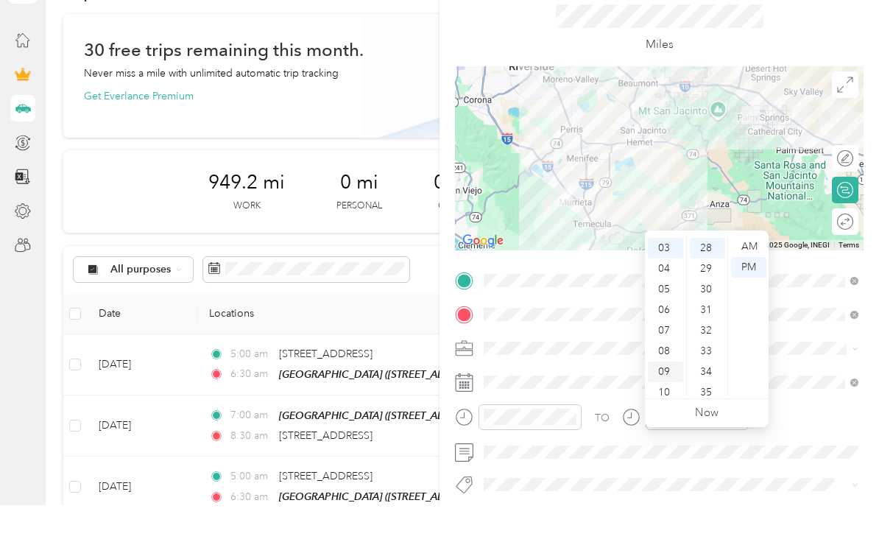
click at [666, 412] on div "09" at bounding box center [665, 422] width 35 height 21
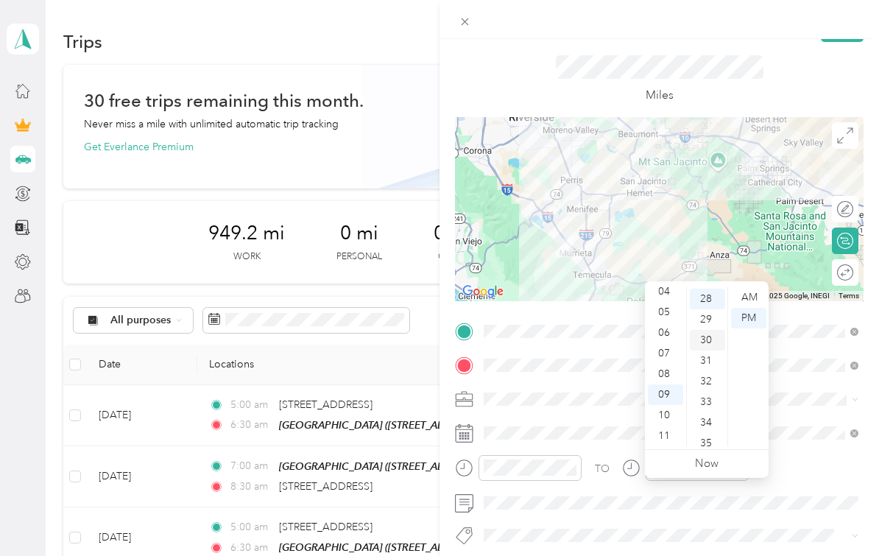
click at [711, 330] on div "30" at bounding box center [707, 340] width 35 height 21
click at [753, 287] on div "AM" at bounding box center [748, 297] width 35 height 21
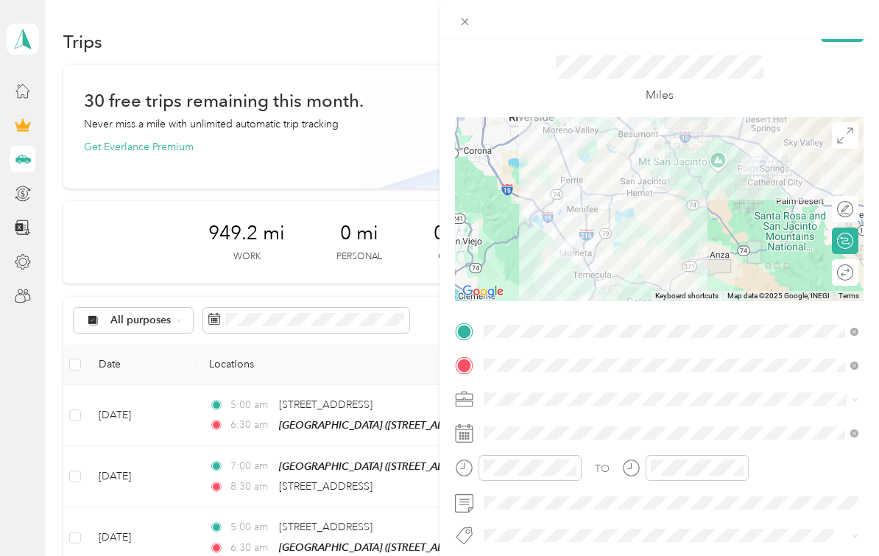
click at [792, 479] on div "TO" at bounding box center [659, 473] width 409 height 36
click at [853, 402] on icon at bounding box center [855, 399] width 7 height 7
click at [666, 255] on li "Food Services" at bounding box center [671, 268] width 385 height 26
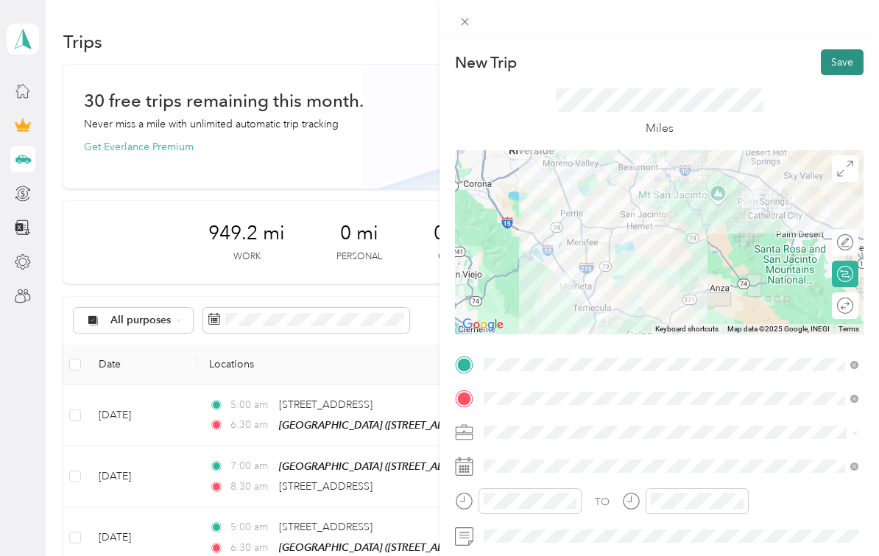
scroll to position [0, 0]
click at [839, 63] on button "Save" at bounding box center [842, 62] width 43 height 26
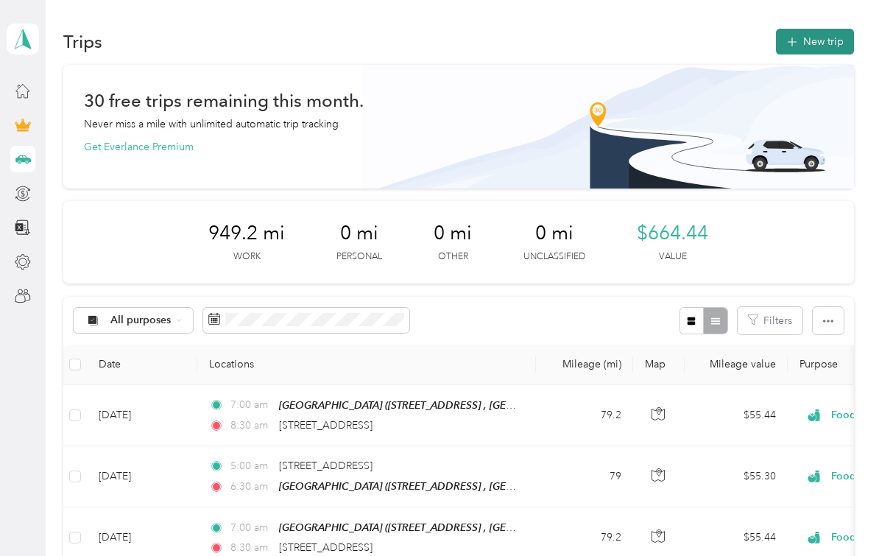
click at [826, 29] on button "New trip" at bounding box center [815, 42] width 78 height 26
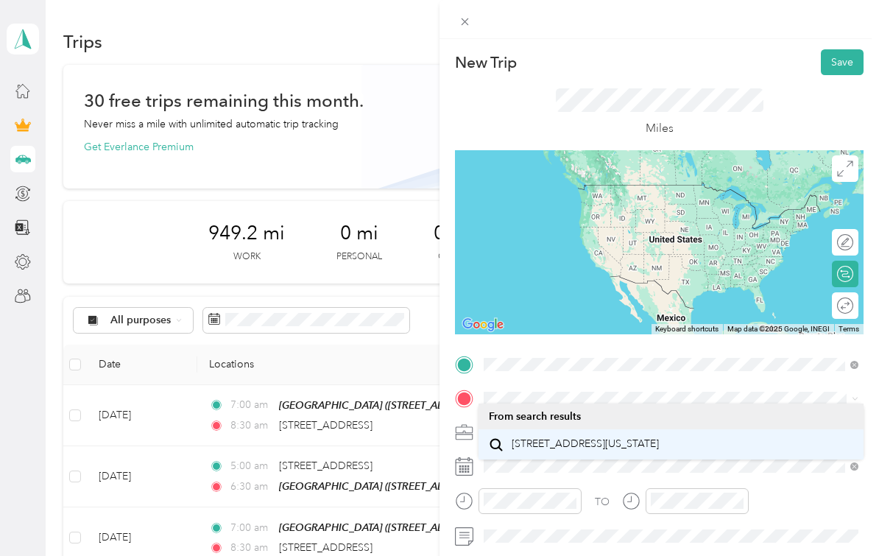
click at [604, 437] on span "[STREET_ADDRESS][US_STATE]" at bounding box center [585, 443] width 147 height 13
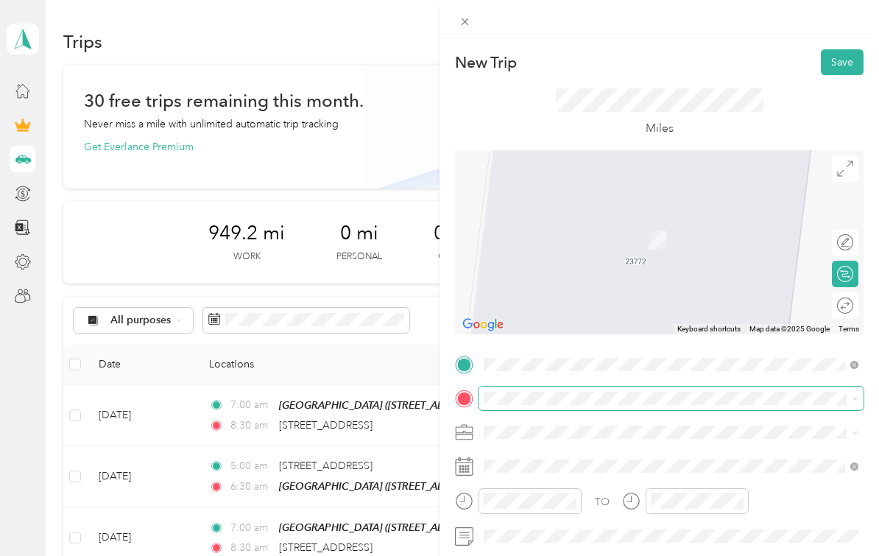
click at [587, 555] on div "New Trip Save This trip cannot be edited because it is either under review, app…" at bounding box center [436, 556] width 872 height 0
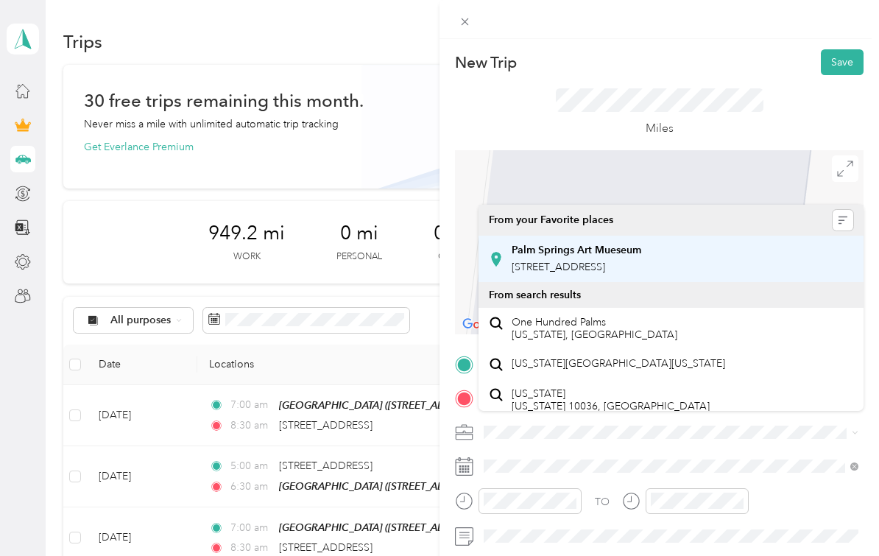
click at [605, 261] on span "[STREET_ADDRESS]" at bounding box center [559, 267] width 94 height 13
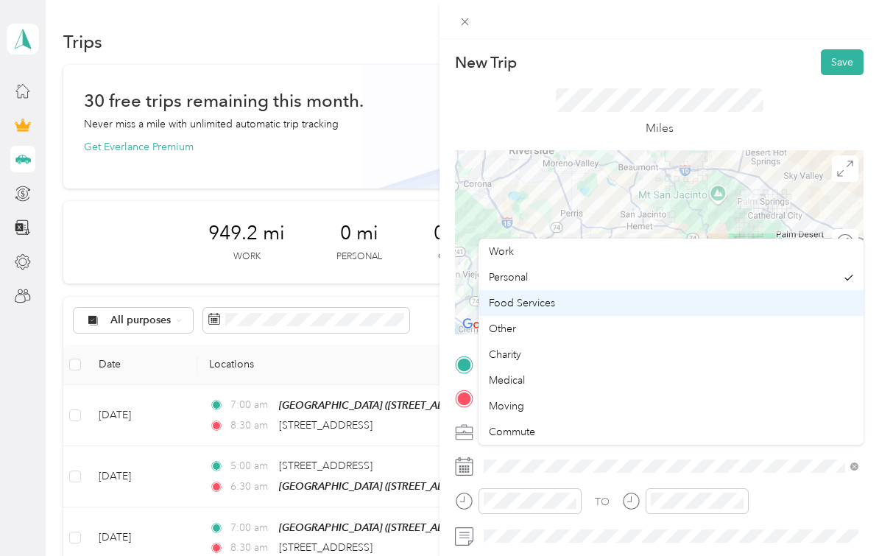
click at [583, 295] on div "Food Services" at bounding box center [671, 302] width 364 height 15
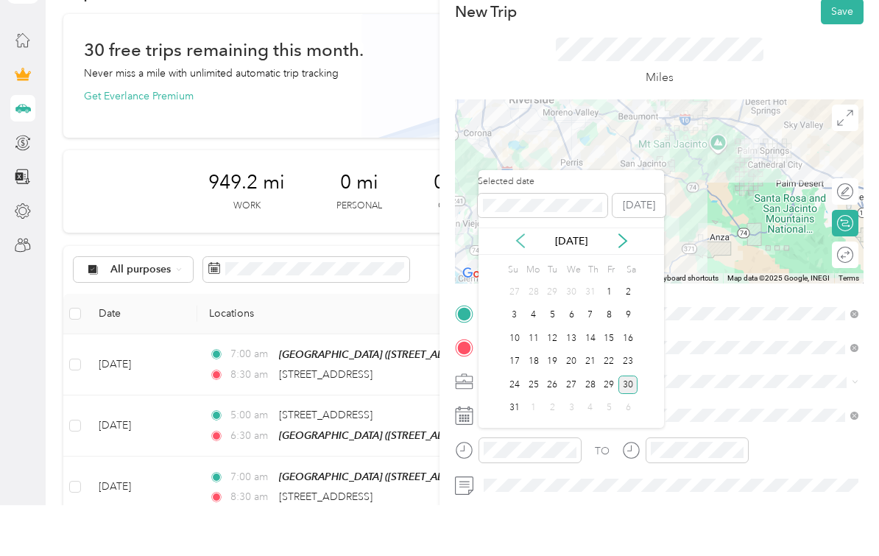
click at [520, 284] on icon at bounding box center [520, 291] width 15 height 15
click at [519, 284] on icon at bounding box center [520, 291] width 15 height 15
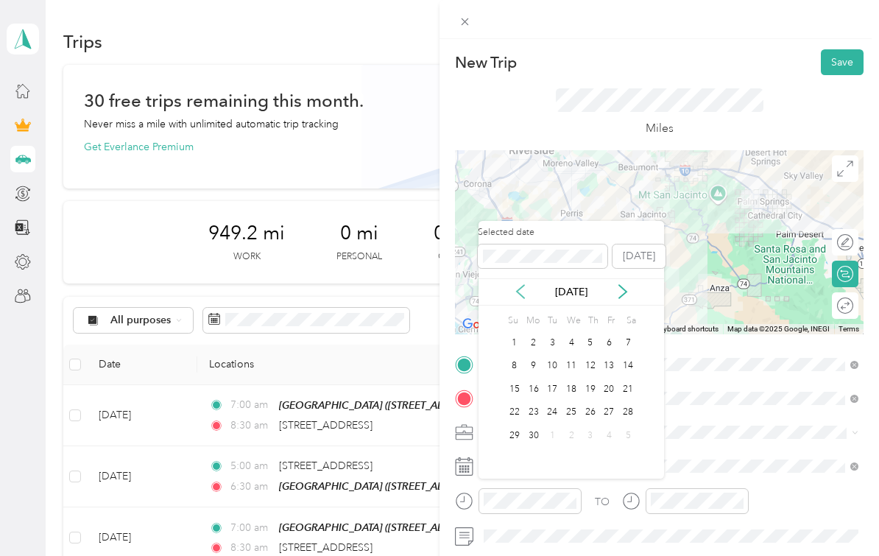
click at [522, 284] on icon at bounding box center [520, 291] width 15 height 15
click at [524, 284] on icon at bounding box center [520, 291] width 15 height 15
click at [518, 284] on icon at bounding box center [520, 291] width 15 height 15
click at [523, 284] on icon at bounding box center [520, 291] width 15 height 15
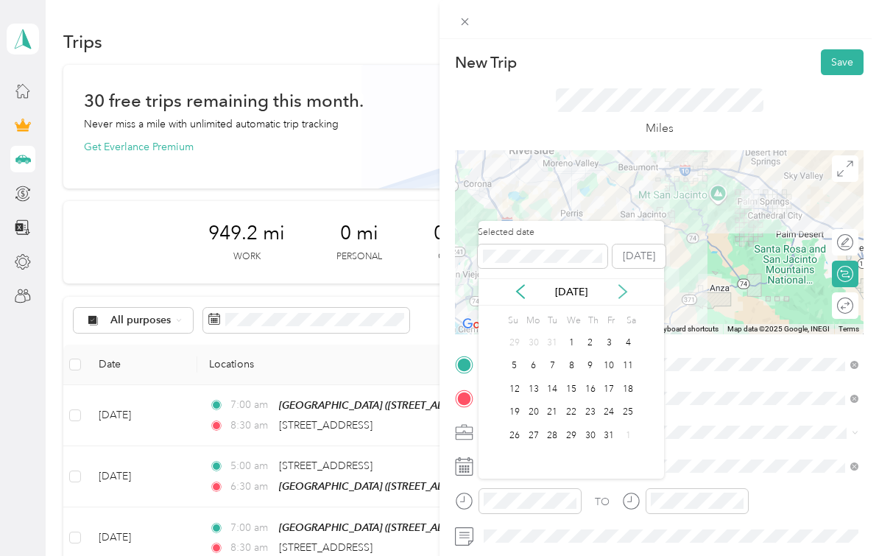
click at [623, 284] on icon at bounding box center [623, 291] width 15 height 15
click at [528, 403] on div "17" at bounding box center [533, 412] width 19 height 18
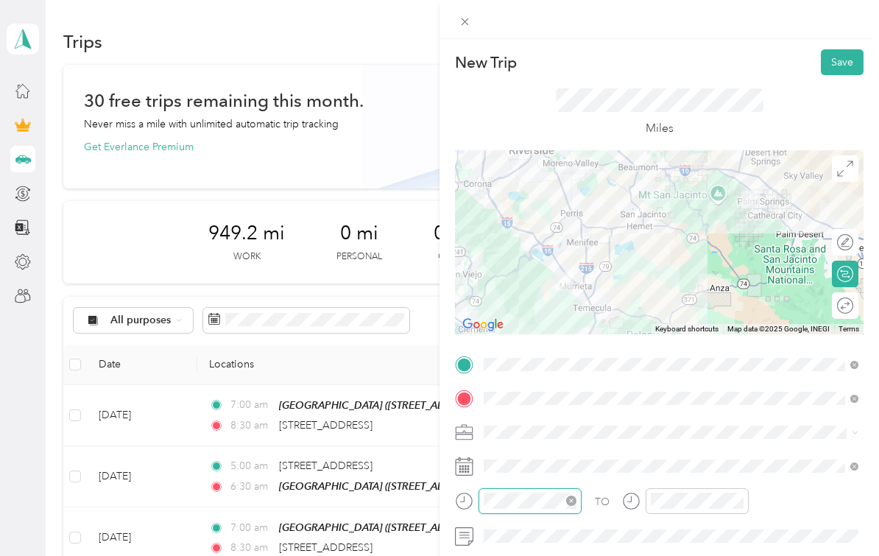
click at [543, 551] on div "TO Add photo" at bounding box center [659, 515] width 409 height 325
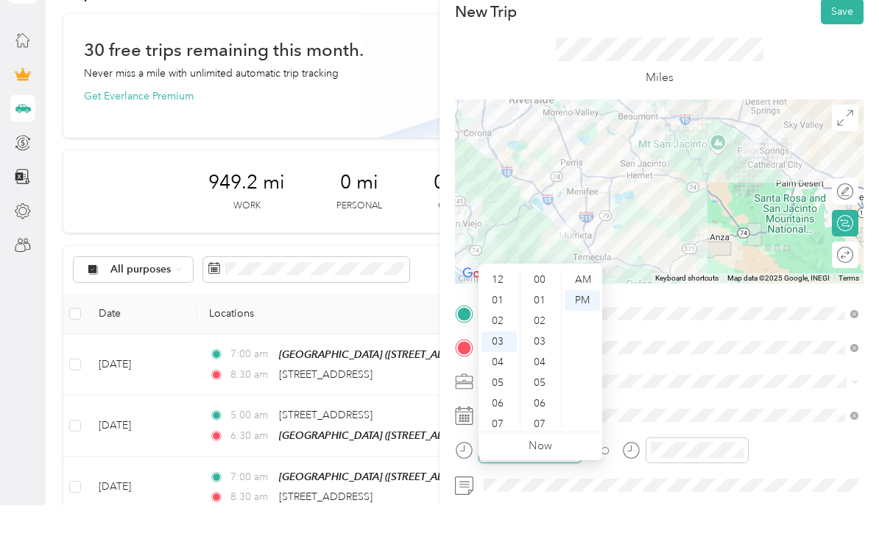
scroll to position [679, 0]
click at [504, 384] on div "06" at bounding box center [499, 394] width 35 height 21
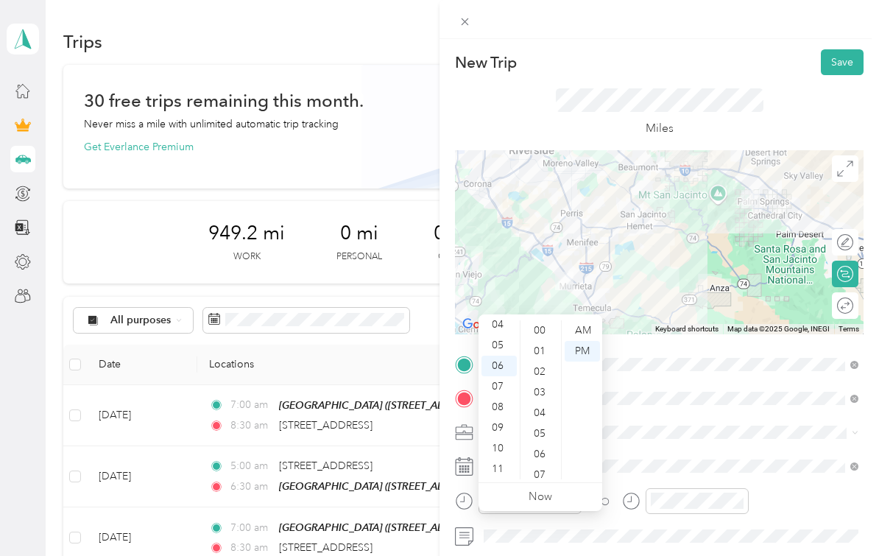
scroll to position [0, 0]
click at [540, 320] on div "00" at bounding box center [541, 330] width 35 height 21
click at [580, 320] on div "AM" at bounding box center [582, 330] width 35 height 21
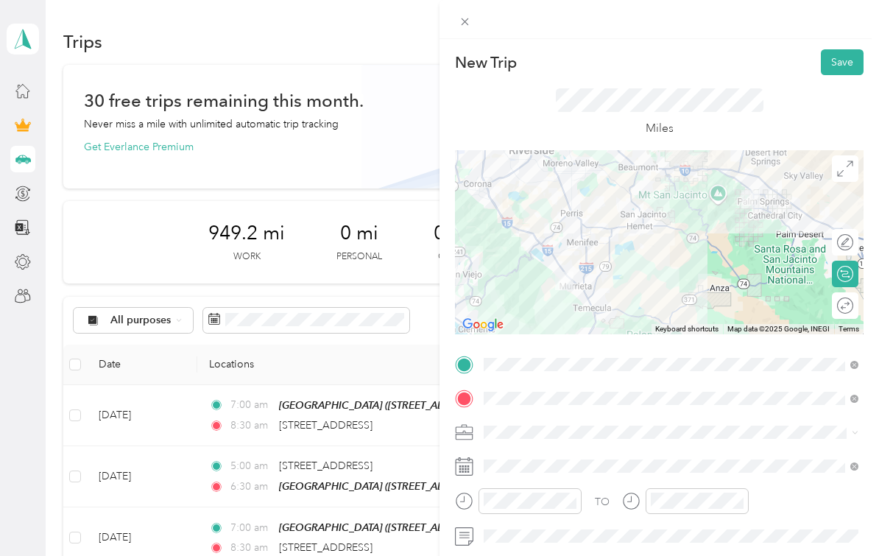
click at [771, 519] on div "TO" at bounding box center [659, 506] width 409 height 36
click at [718, 502] on div "TO Add photo" at bounding box center [659, 515] width 409 height 325
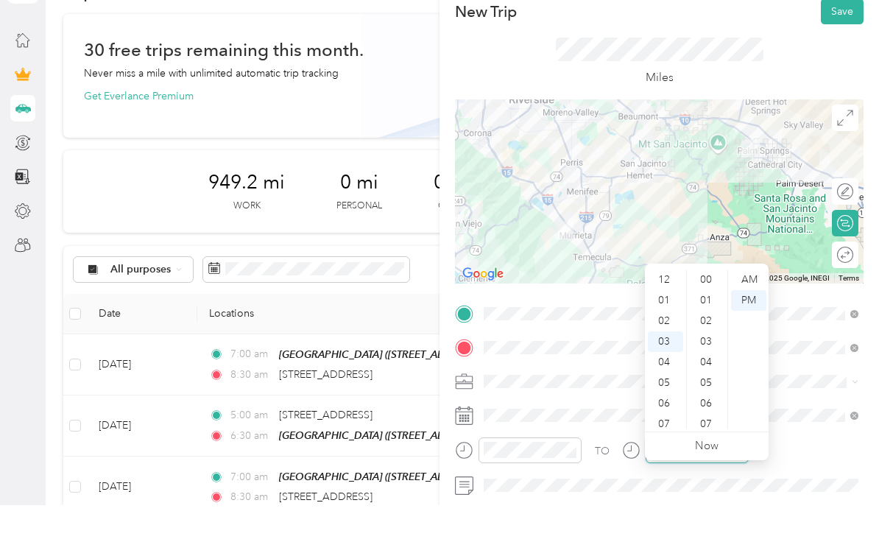
scroll to position [60, 0]
click at [669, 445] on div "09" at bounding box center [665, 455] width 35 height 21
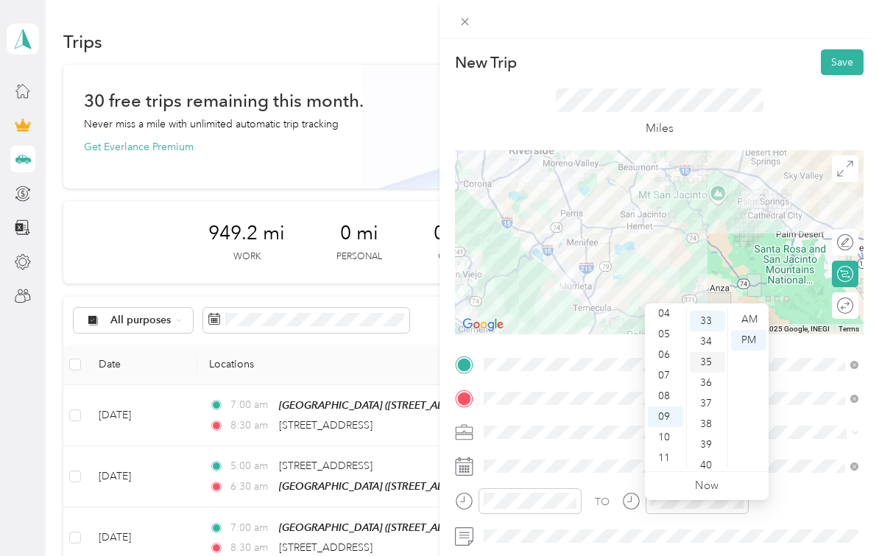
scroll to position [0, 0]
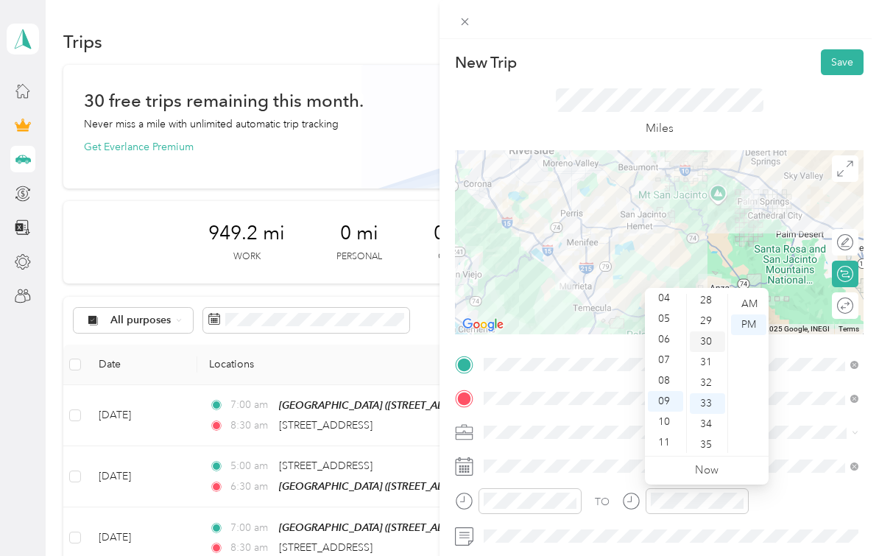
click at [710, 345] on div "30" at bounding box center [707, 341] width 35 height 21
click at [751, 308] on div "AM" at bounding box center [748, 304] width 35 height 21
click at [796, 493] on div "TO" at bounding box center [659, 506] width 409 height 36
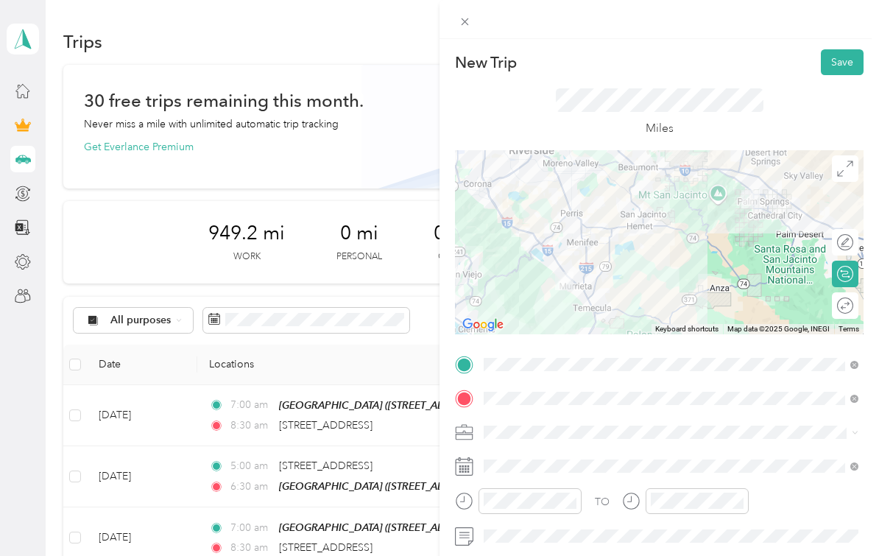
scroll to position [0, 0]
click at [691, 500] on div "TO Add photo" at bounding box center [659, 515] width 409 height 325
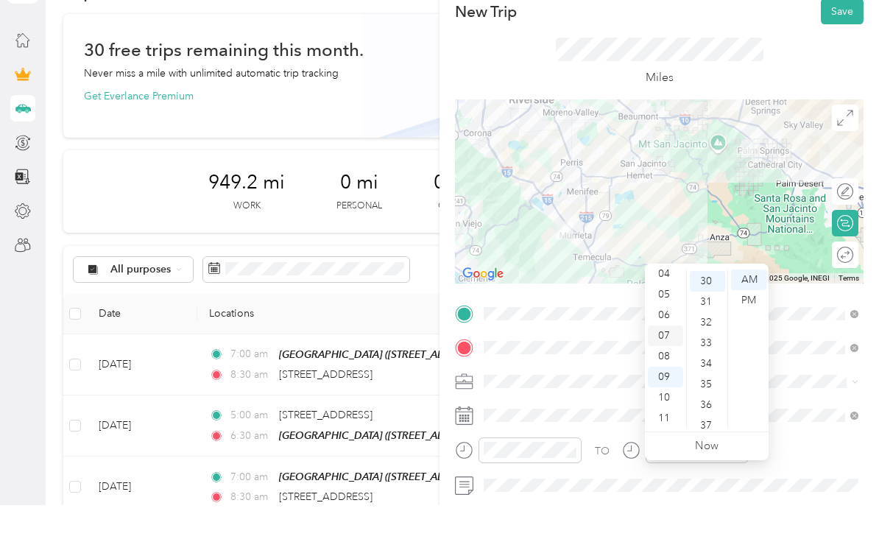
click at [670, 376] on div "07" at bounding box center [665, 386] width 35 height 21
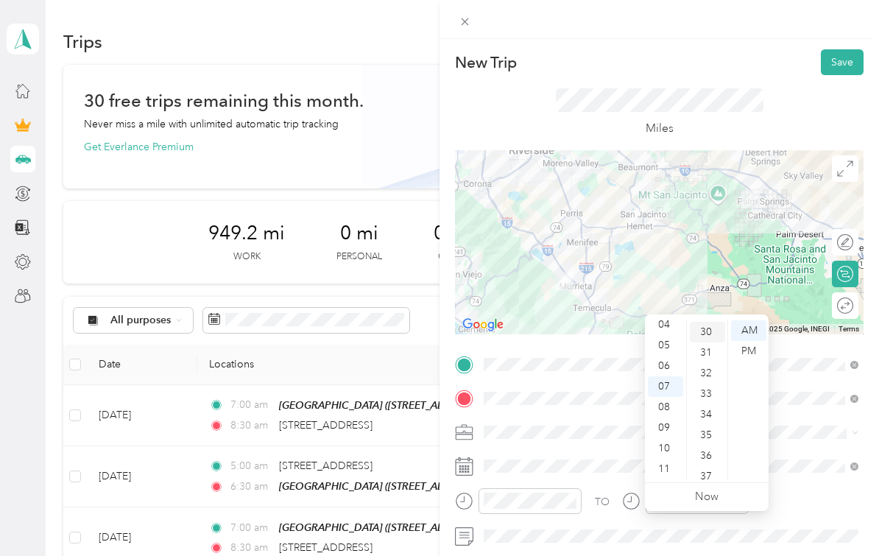
click at [709, 322] on div "30" at bounding box center [707, 332] width 35 height 21
click at [793, 514] on div "TO" at bounding box center [659, 506] width 409 height 36
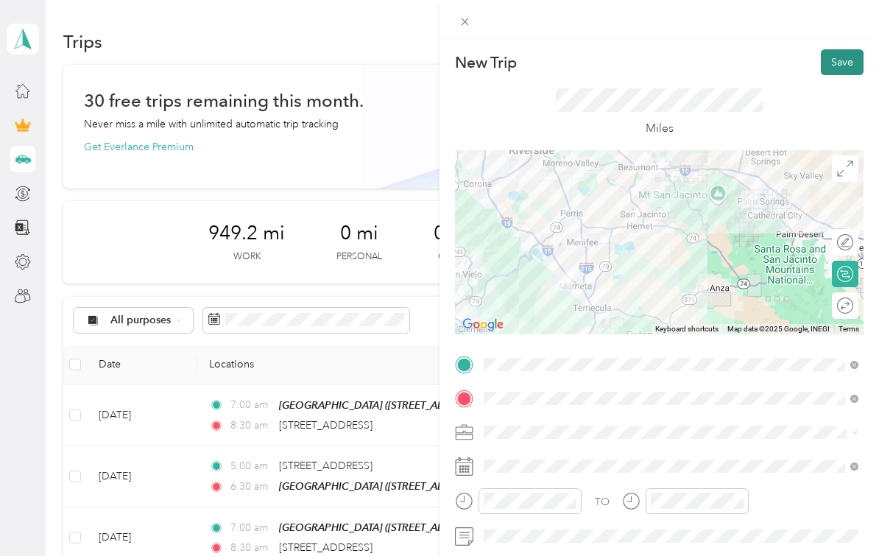
click at [840, 71] on button "Save" at bounding box center [842, 62] width 43 height 26
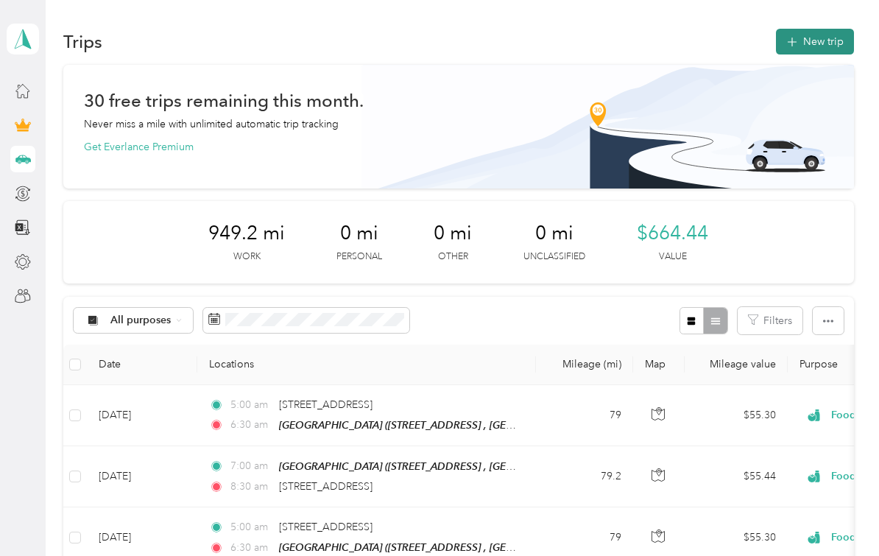
click at [830, 29] on button "New trip" at bounding box center [815, 42] width 78 height 26
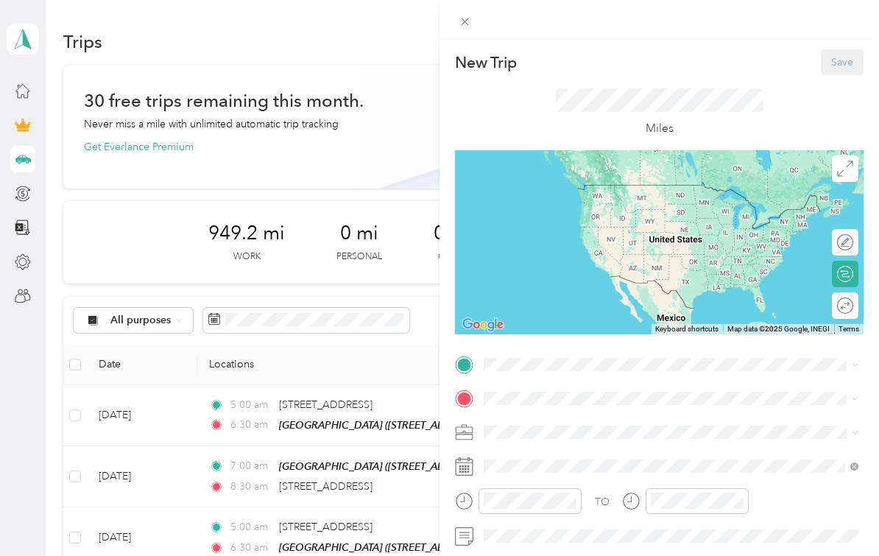
click at [562, 435] on strong "Palm Springs Art Mueseum" at bounding box center [577, 441] width 130 height 13
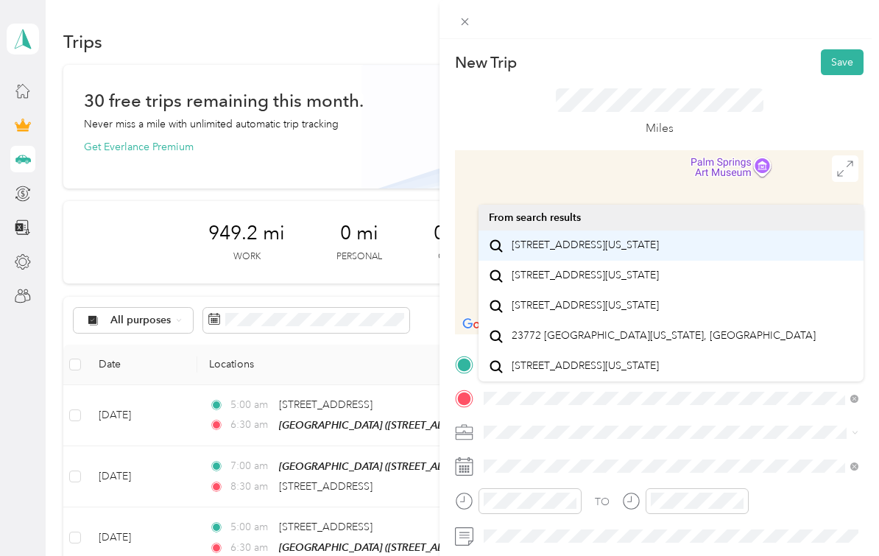
click at [616, 239] on span "[STREET_ADDRESS][US_STATE]" at bounding box center [585, 245] width 147 height 13
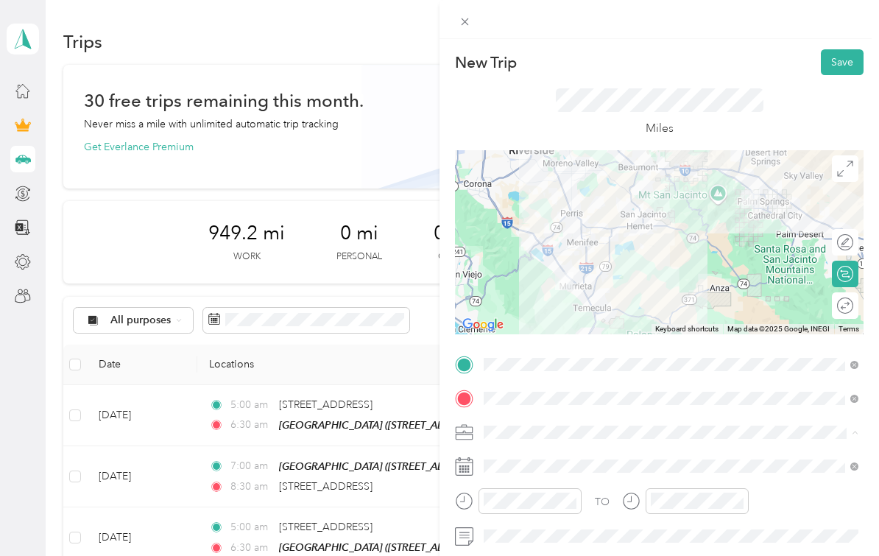
click at [685, 285] on ol "Work Personal Food Services Other Charity Medical Moving Commute" at bounding box center [671, 342] width 385 height 206
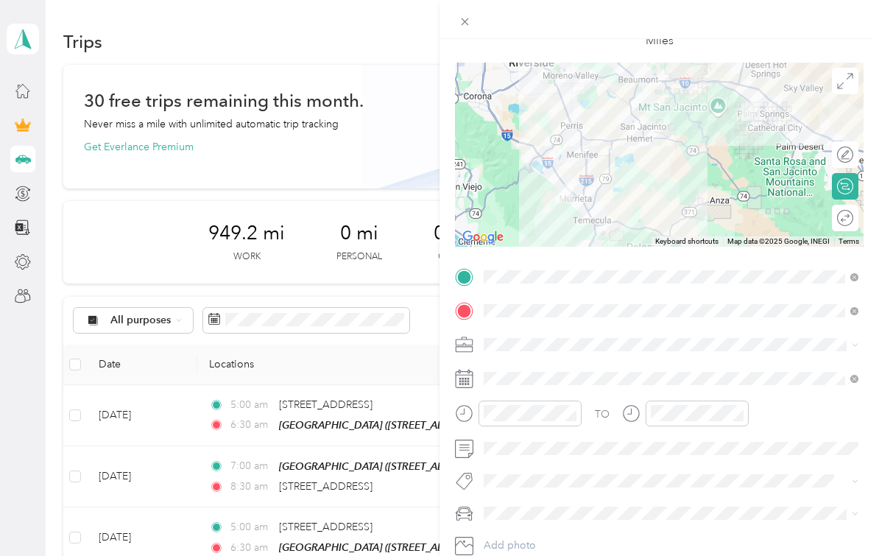
click at [466, 381] on icon at bounding box center [464, 379] width 18 height 18
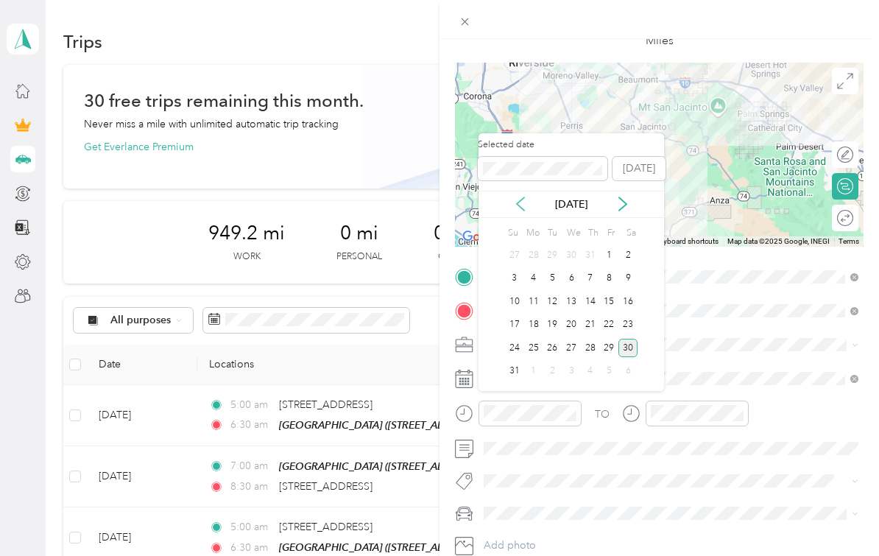
click at [526, 197] on icon at bounding box center [520, 204] width 15 height 15
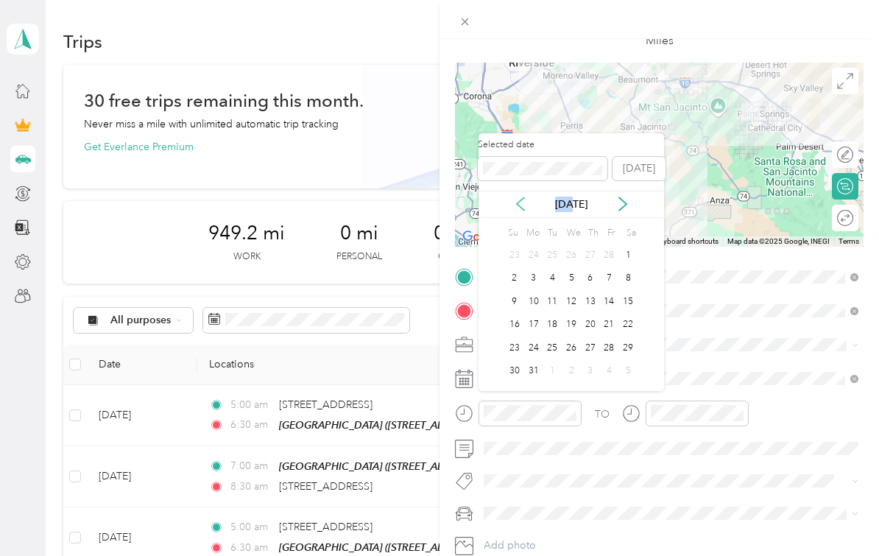
click at [526, 197] on icon at bounding box center [520, 204] width 15 height 15
click at [571, 316] on div "19" at bounding box center [571, 325] width 19 height 18
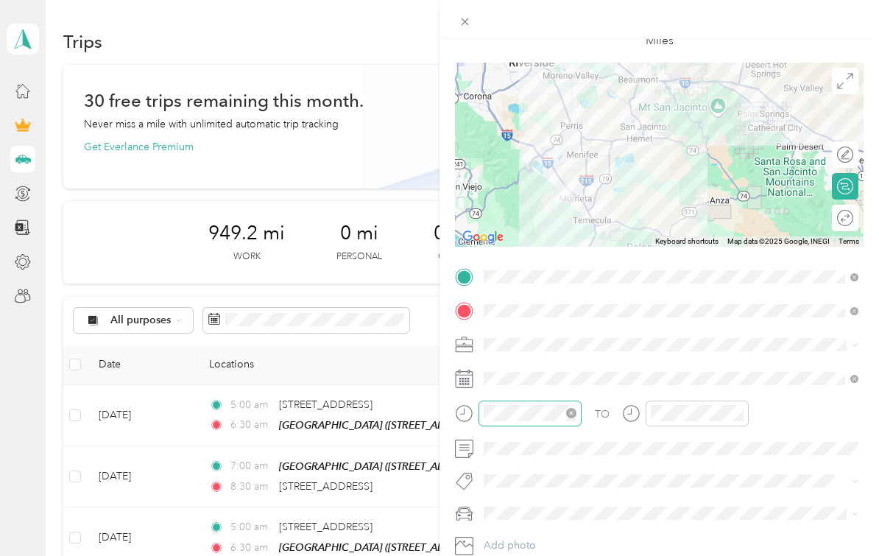
click at [557, 412] on html "snowdennick@yahoo.com Personal dashboard Trips New trip 30 free trips remaining…" at bounding box center [436, 278] width 872 height 556
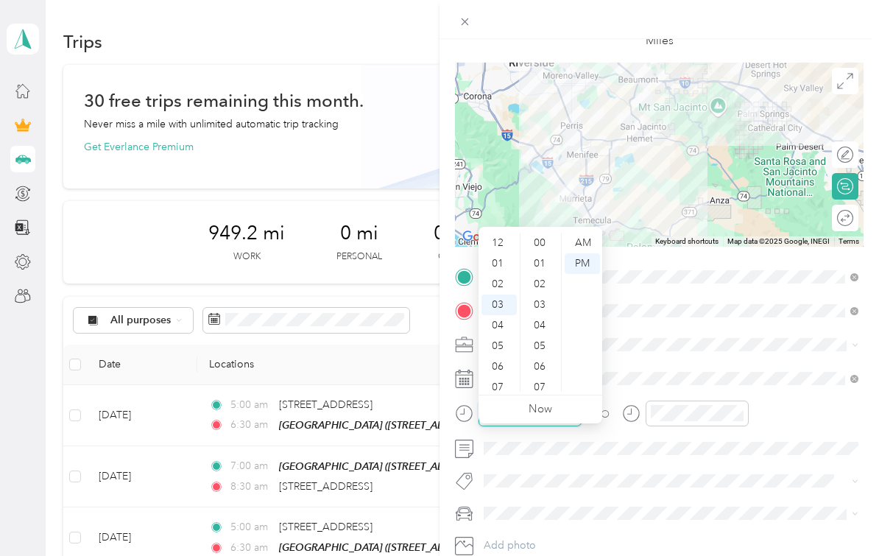
scroll to position [741, 0]
click at [504, 337] on div "08" at bounding box center [499, 347] width 35 height 21
click at [544, 233] on div "00" at bounding box center [541, 243] width 35 height 21
click at [583, 233] on div "AM" at bounding box center [582, 243] width 35 height 21
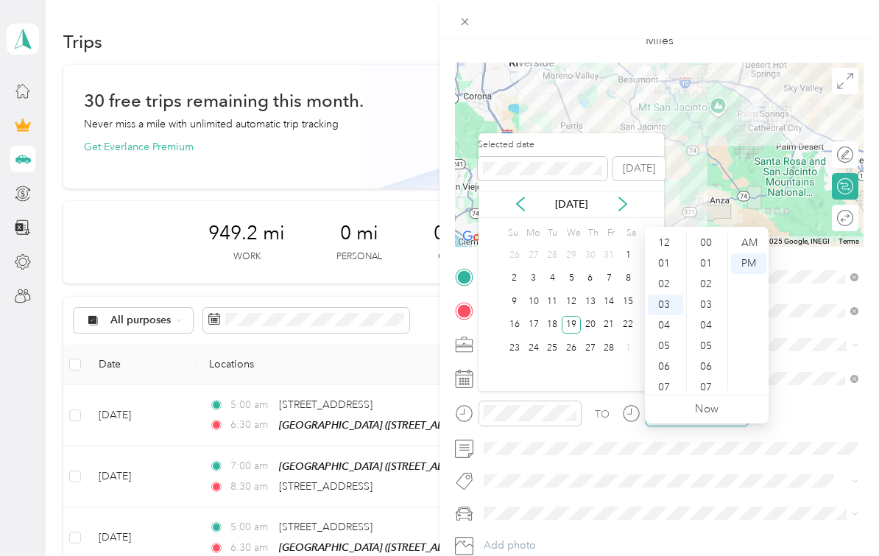
scroll to position [60, 0]
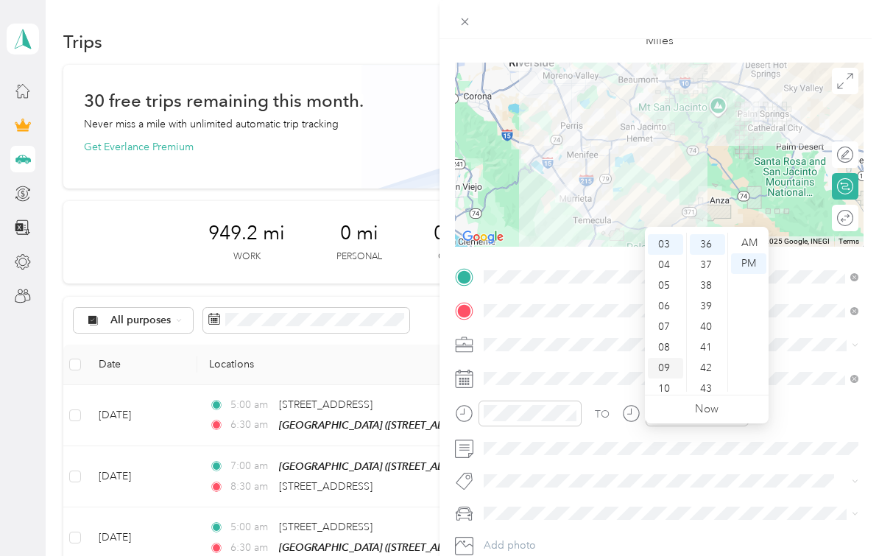
click at [662, 358] on div "09" at bounding box center [665, 368] width 35 height 21
click at [711, 267] on div "30" at bounding box center [707, 277] width 35 height 21
click at [747, 233] on div "AM" at bounding box center [748, 243] width 35 height 21
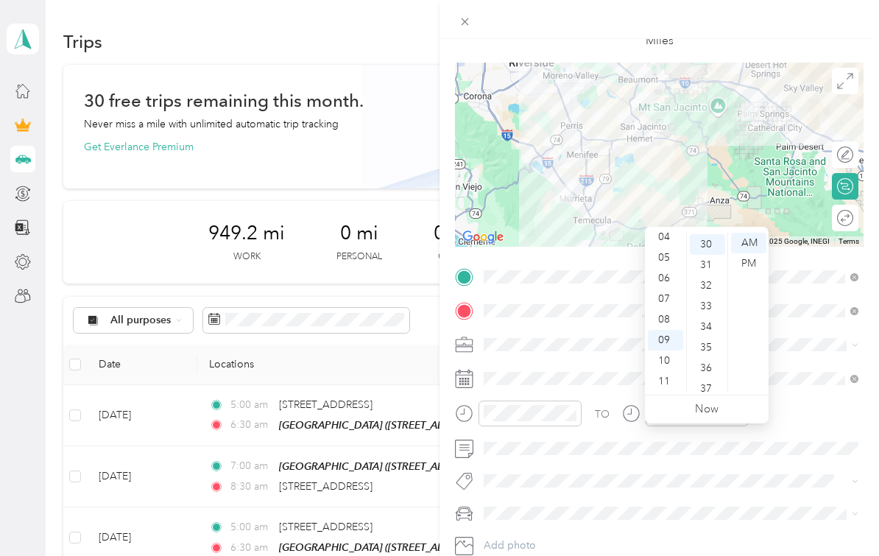
click at [797, 409] on div "TO" at bounding box center [659, 419] width 409 height 36
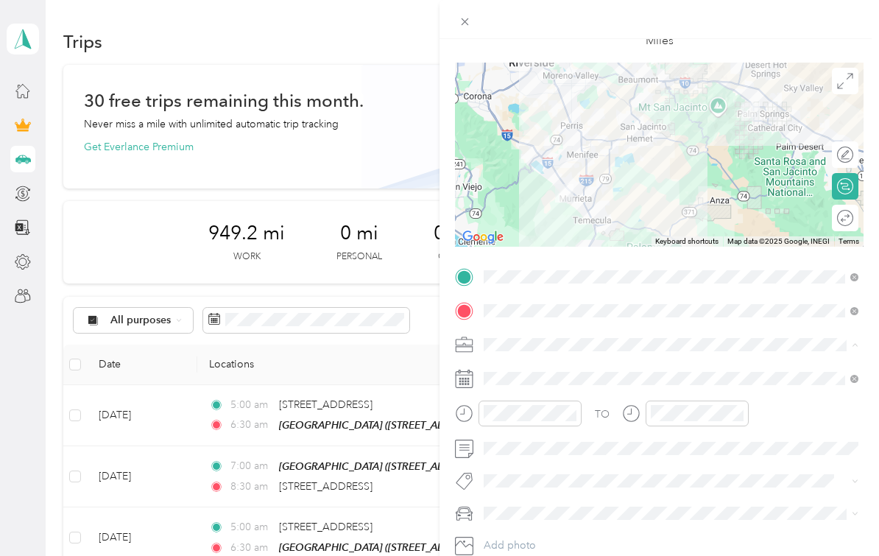
click at [572, 200] on ol "Work Personal Food Services Other Charity Medical Moving Commute" at bounding box center [671, 254] width 385 height 206
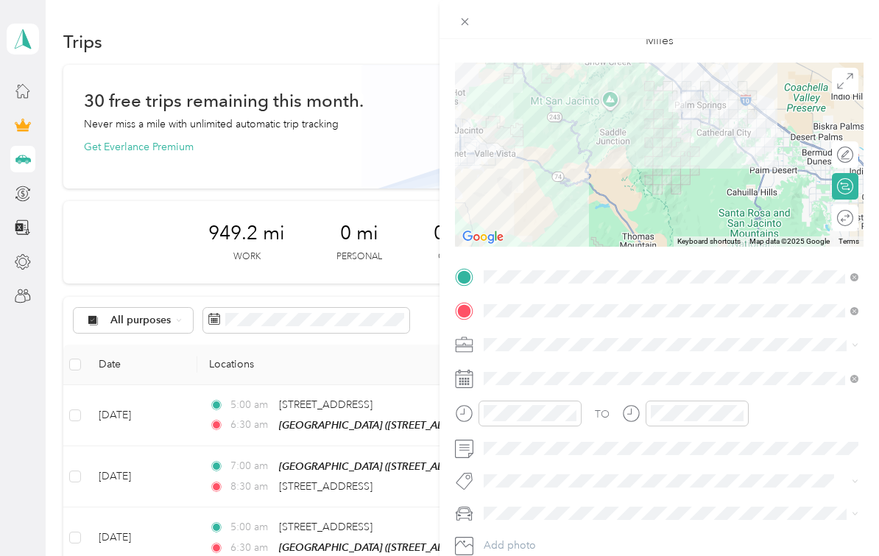
scroll to position [0, 0]
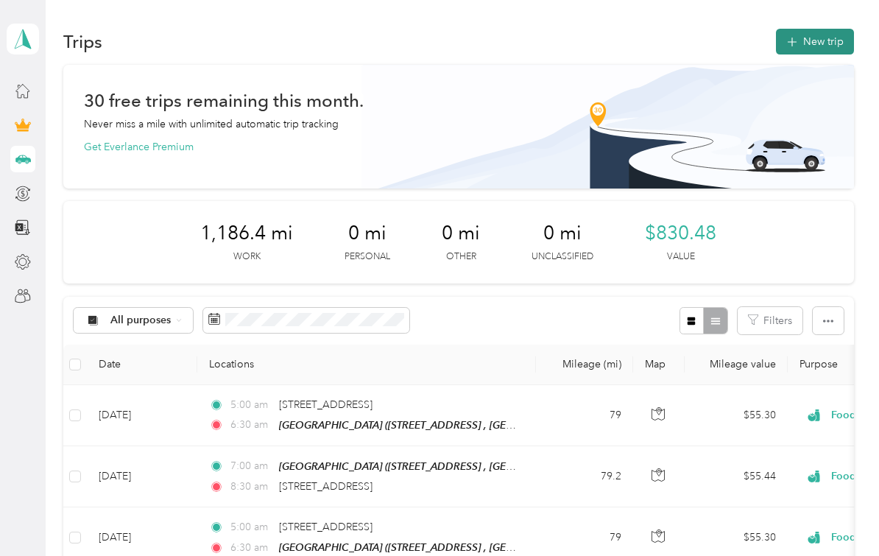
click at [833, 53] on button "New trip" at bounding box center [815, 42] width 78 height 26
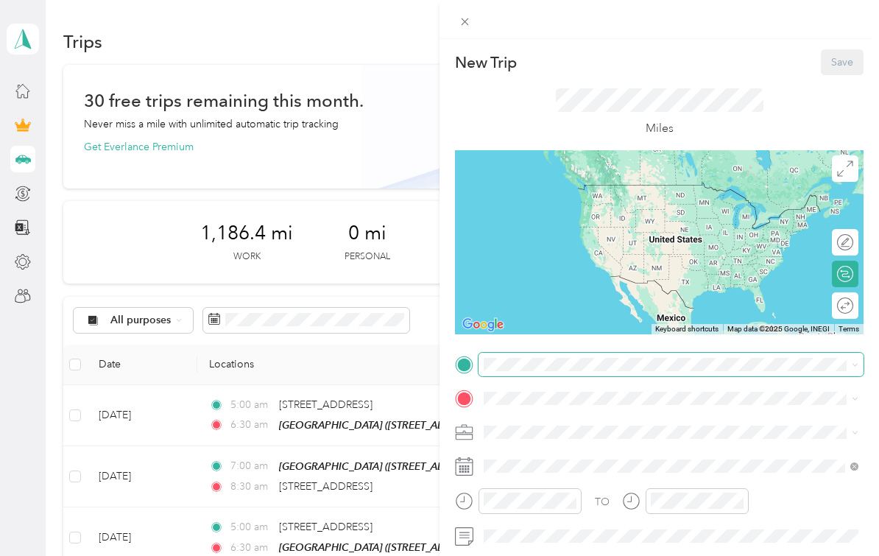
click at [535, 372] on span at bounding box center [671, 365] width 385 height 24
click at [535, 356] on span at bounding box center [671, 365] width 385 height 24
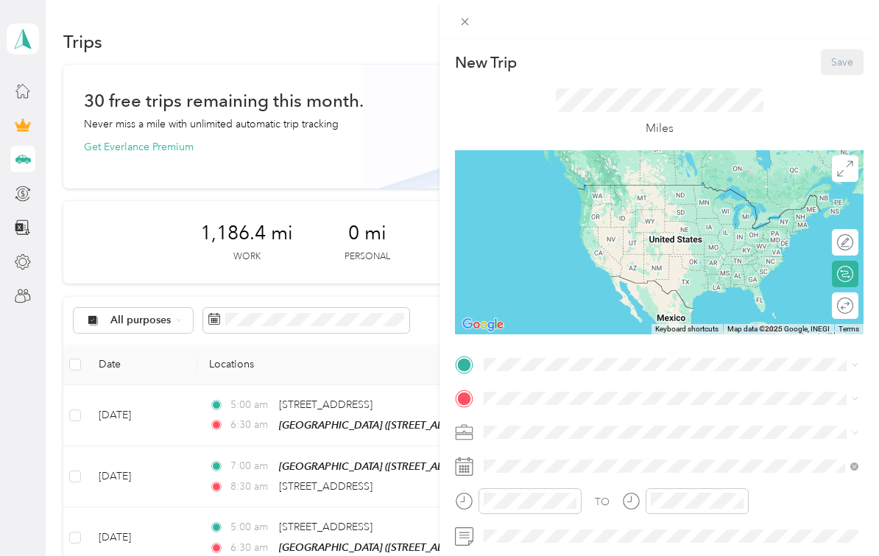
click at [576, 441] on span "[STREET_ADDRESS]" at bounding box center [559, 439] width 94 height 13
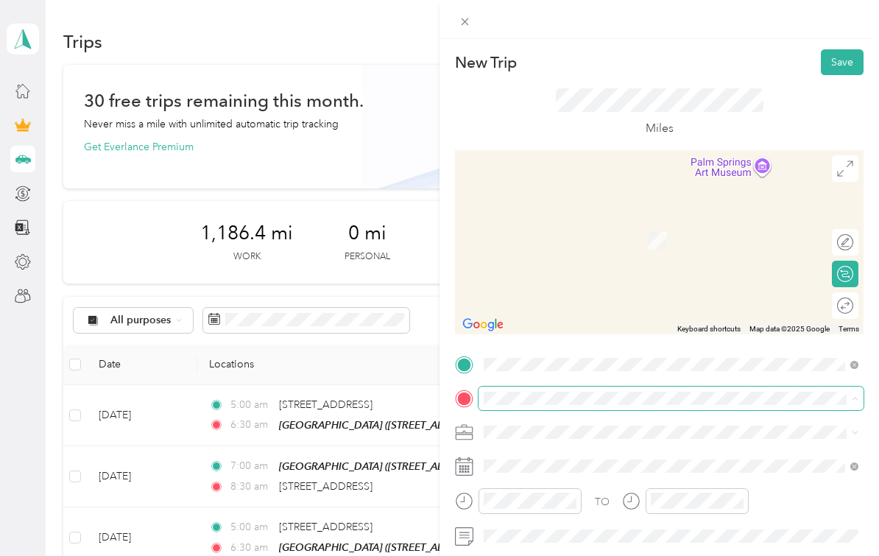
click at [542, 555] on div "New Trip Save This trip cannot be edited because it is either under review, app…" at bounding box center [436, 556] width 872 height 0
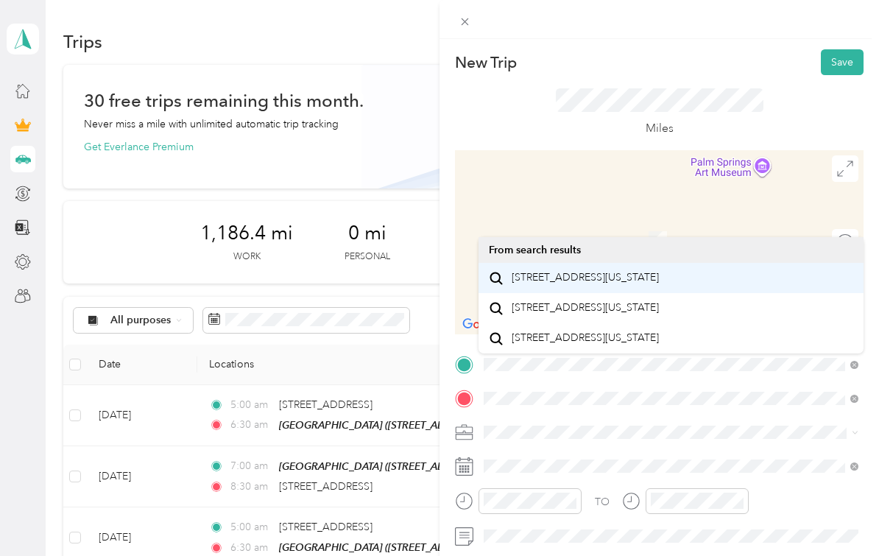
click at [609, 284] on span "[STREET_ADDRESS][US_STATE]" at bounding box center [585, 277] width 147 height 13
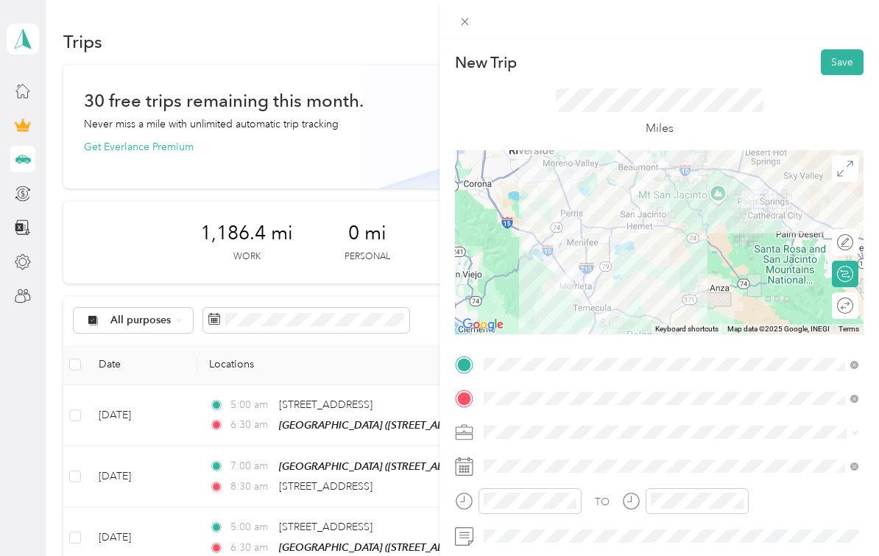
click at [741, 286] on ol "Work Personal Food Services Other Charity Medical Moving Commute" at bounding box center [671, 315] width 385 height 206
click at [468, 465] on icon at bounding box center [464, 466] width 18 height 18
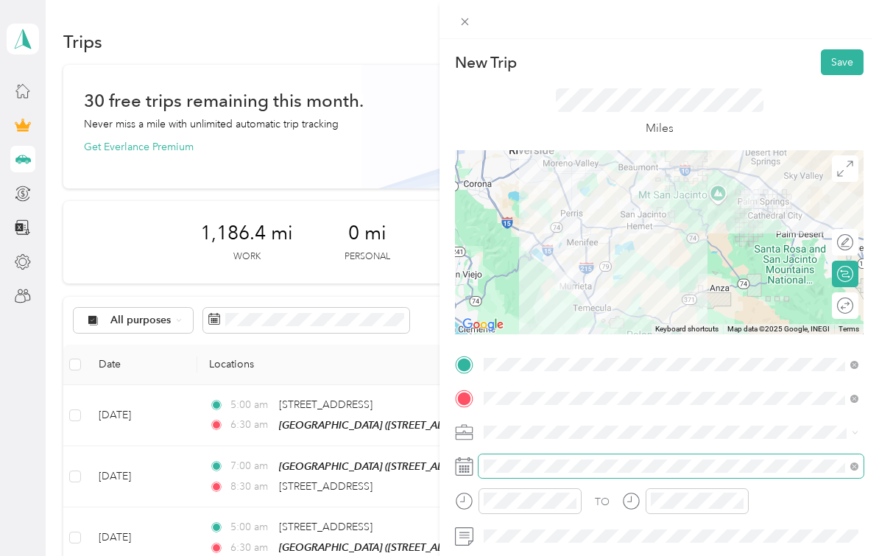
click at [498, 543] on div "TO Add photo" at bounding box center [659, 515] width 409 height 325
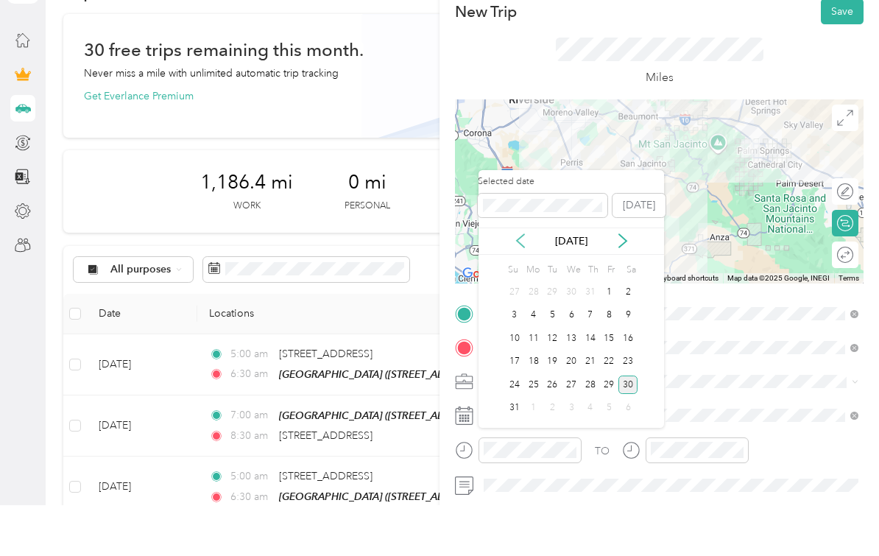
click at [514, 284] on icon at bounding box center [520, 291] width 15 height 15
click at [514, 221] on div "Selected date [DATE] [DATE] Su Mo Tu We Th Fr Sa 1 2 3 4 5 6 7 8 9 10 11 12 13 …" at bounding box center [572, 350] width 186 height 258
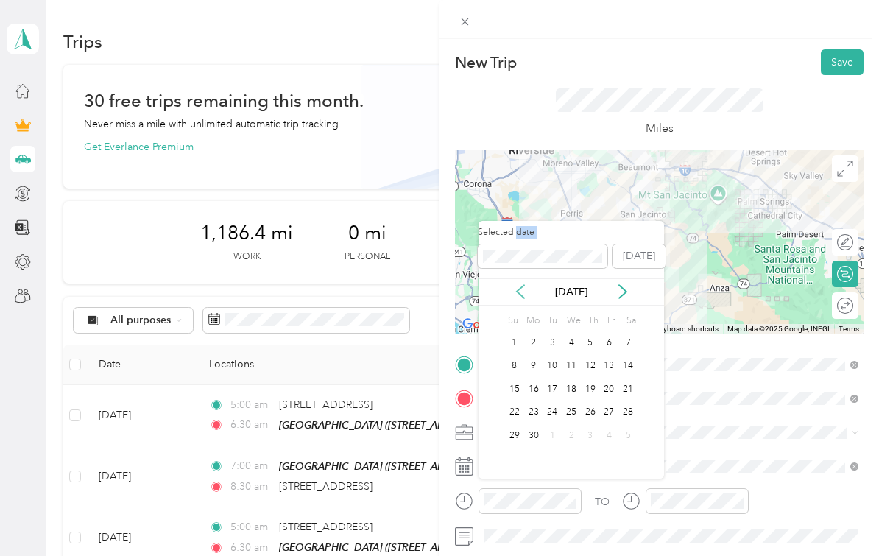
click at [524, 285] on icon at bounding box center [520, 291] width 7 height 13
click at [572, 403] on div "19" at bounding box center [571, 412] width 19 height 18
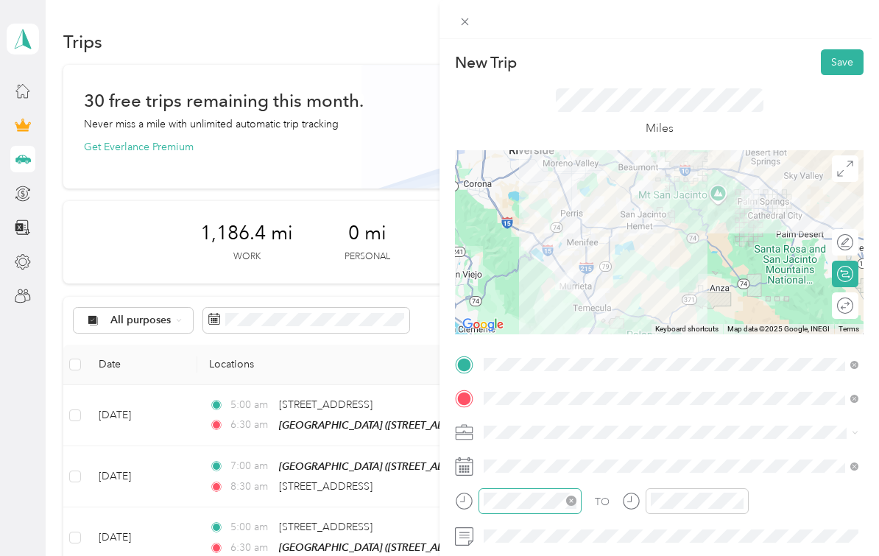
click at [567, 501] on icon "close-circle" at bounding box center [571, 501] width 10 height 10
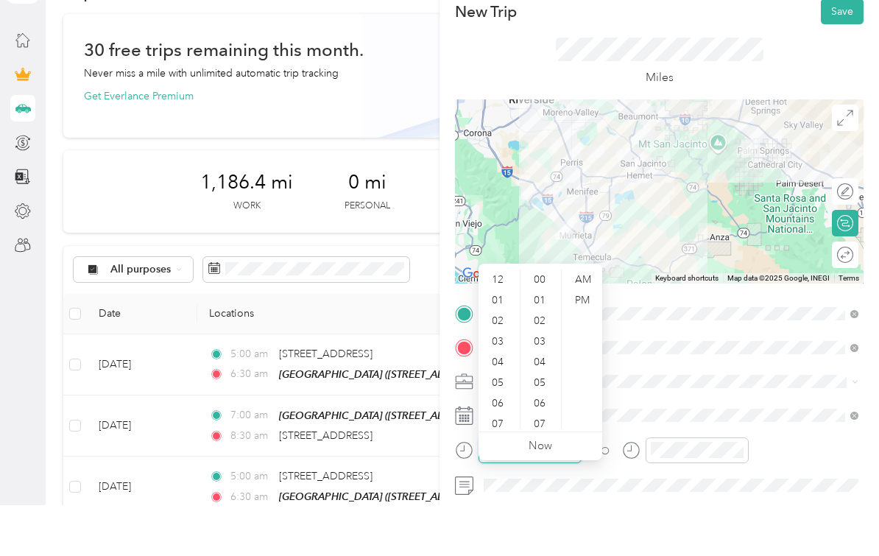
scroll to position [761, 0]
click at [508, 419] on div "08" at bounding box center [499, 429] width 35 height 21
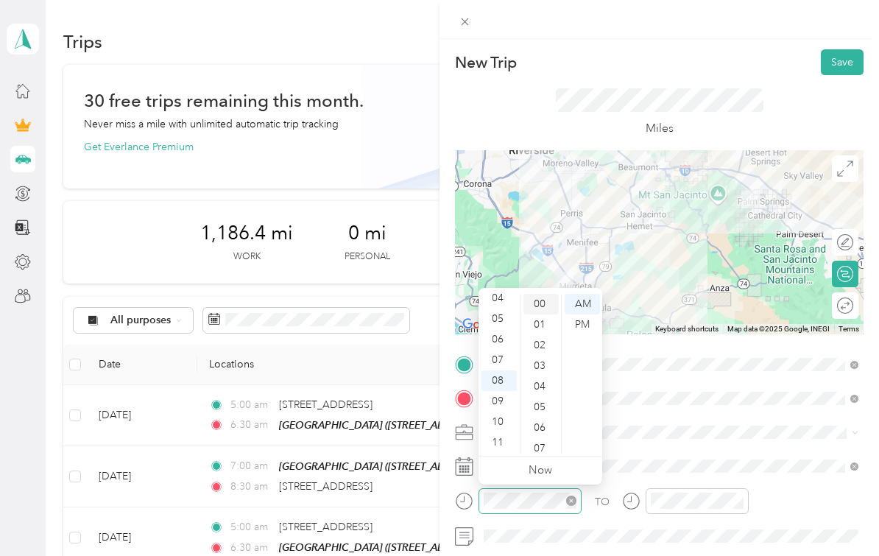
scroll to position [0, 0]
click at [546, 309] on div "00" at bounding box center [541, 304] width 35 height 21
click at [582, 307] on div "AM" at bounding box center [582, 304] width 35 height 21
click at [678, 453] on div "TO Add photo" at bounding box center [659, 515] width 409 height 325
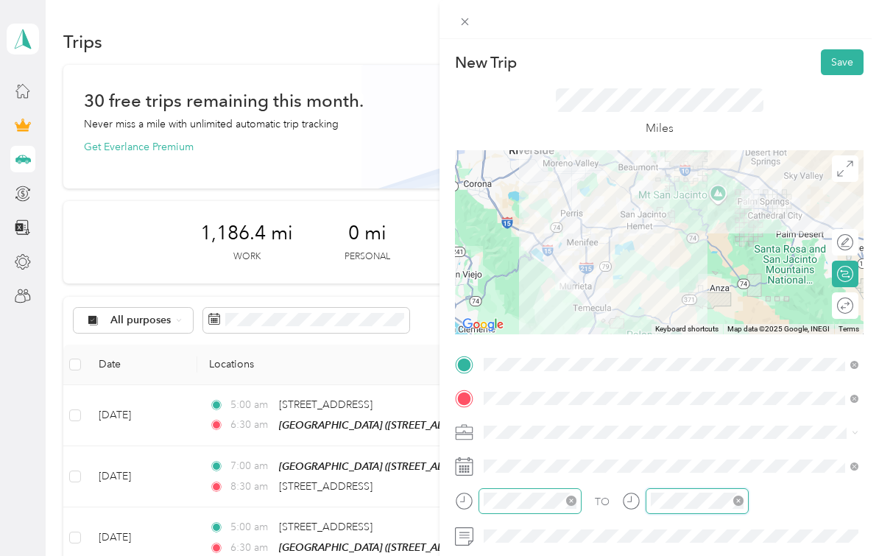
click at [693, 500] on div "TO Add photo" at bounding box center [659, 515] width 409 height 325
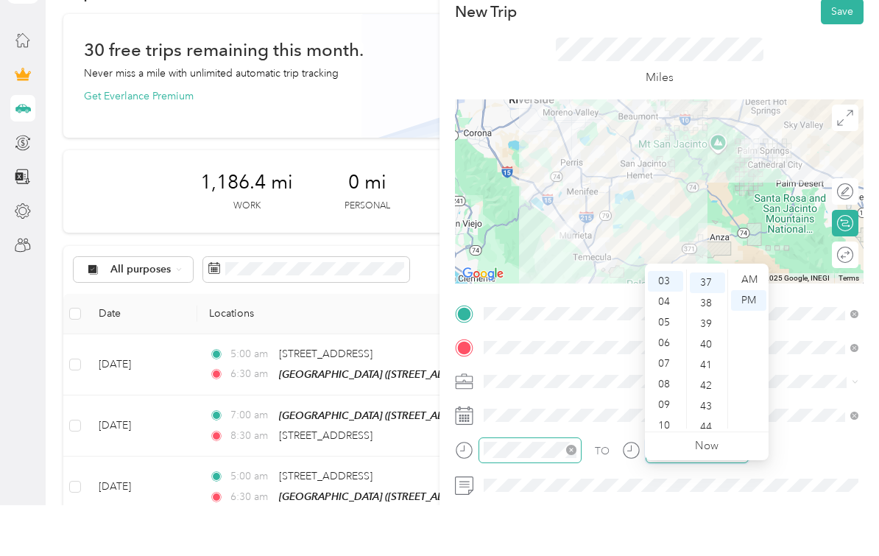
scroll to position [761, 0]
click at [668, 445] on div "09" at bounding box center [665, 455] width 35 height 21
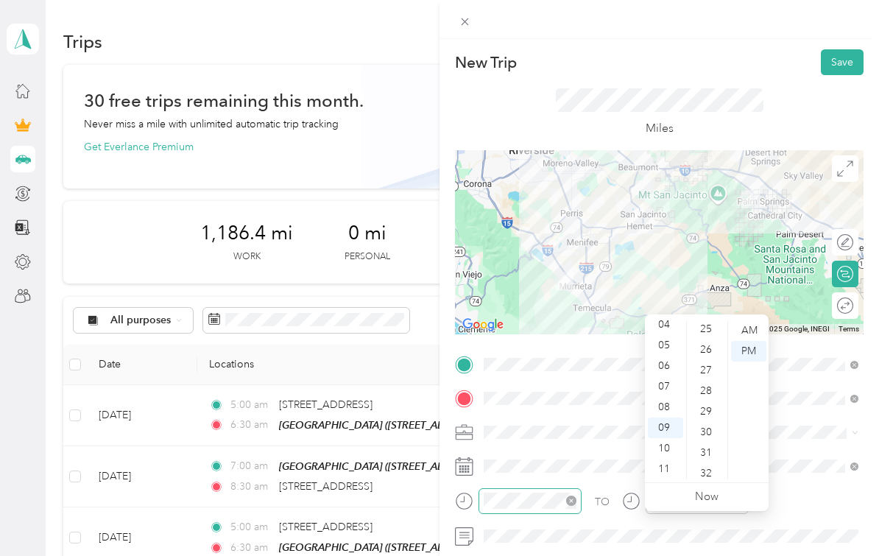
scroll to position [518, 0]
click at [712, 421] on div "30" at bounding box center [707, 431] width 35 height 21
click at [750, 320] on div "AM" at bounding box center [748, 330] width 35 height 21
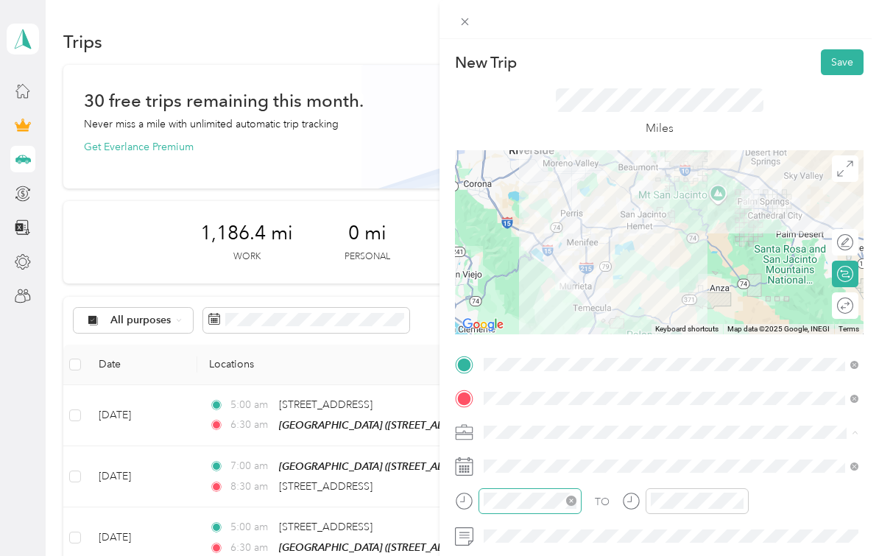
click at [766, 290] on li "Food Services" at bounding box center [671, 303] width 385 height 26
click at [845, 62] on button "Save" at bounding box center [842, 62] width 43 height 26
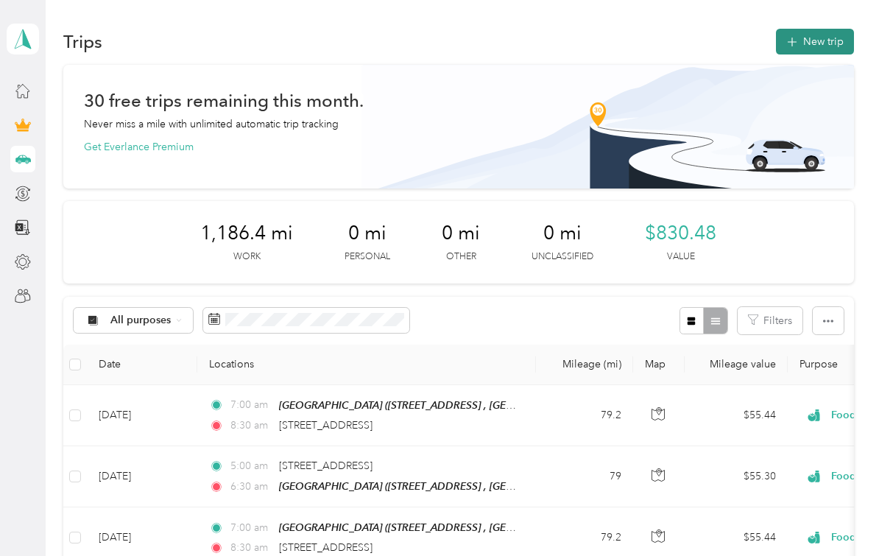
click at [814, 29] on button "New trip" at bounding box center [815, 42] width 78 height 26
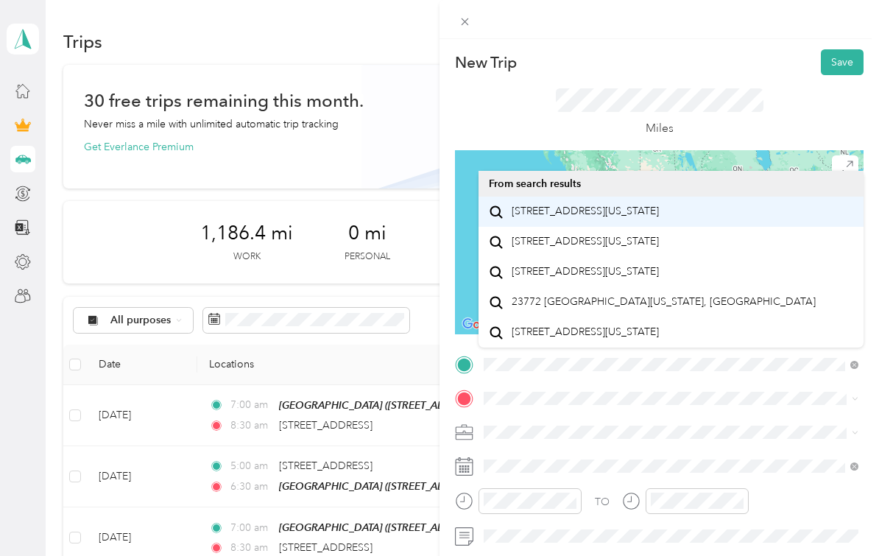
click at [607, 205] on span "[STREET_ADDRESS][US_STATE]" at bounding box center [585, 211] width 147 height 13
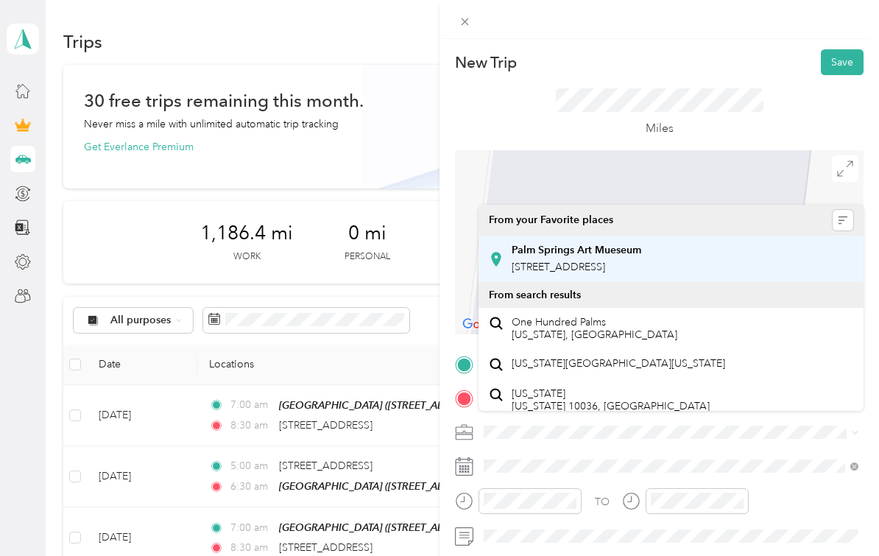
click at [586, 261] on span "[STREET_ADDRESS]" at bounding box center [559, 267] width 94 height 13
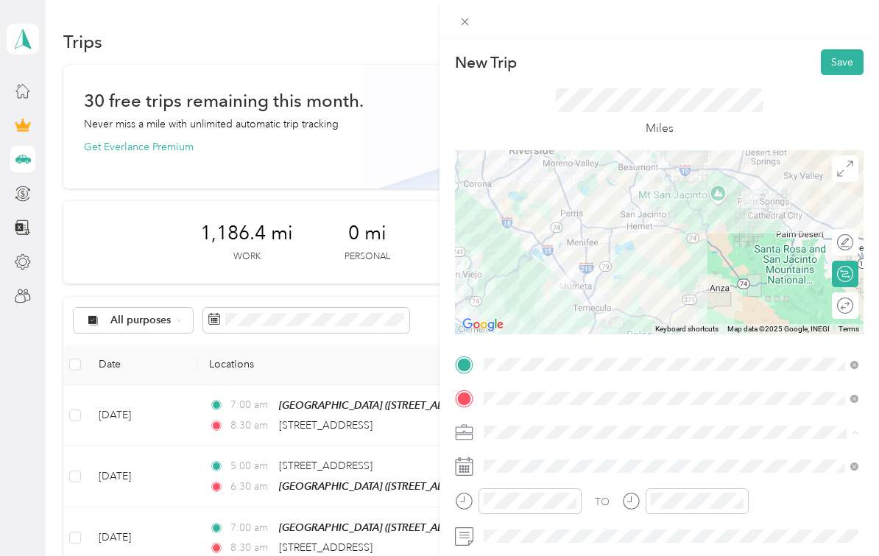
click at [738, 295] on div "Food Services" at bounding box center [671, 302] width 364 height 15
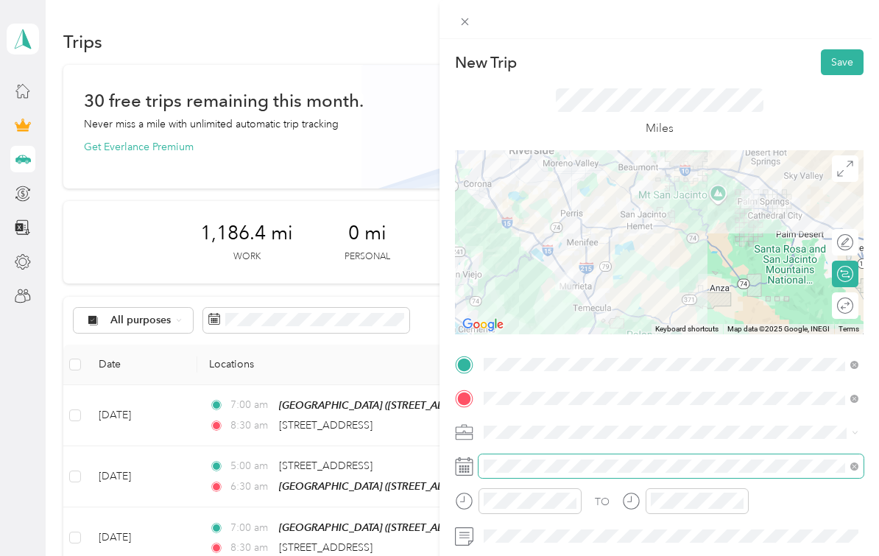
click at [599, 516] on div "TO Add photo" at bounding box center [659, 515] width 409 height 325
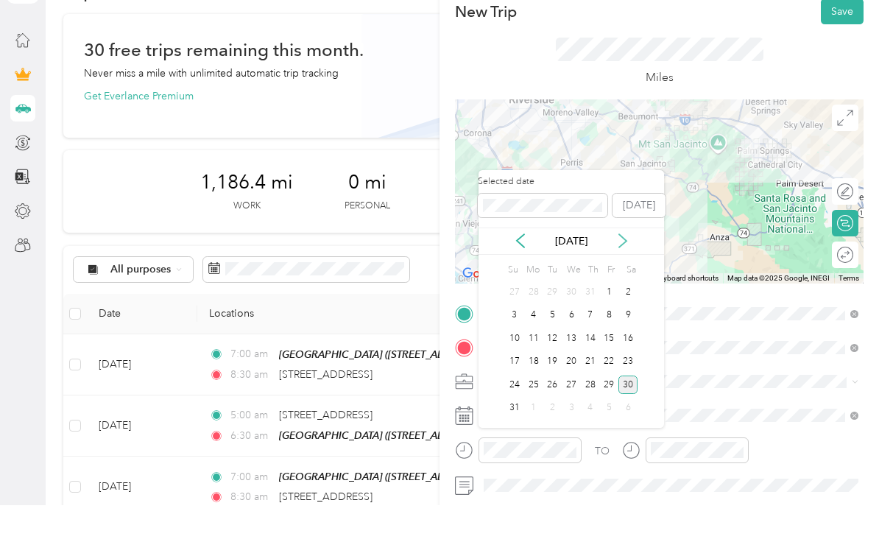
click at [625, 285] on icon at bounding box center [622, 291] width 7 height 13
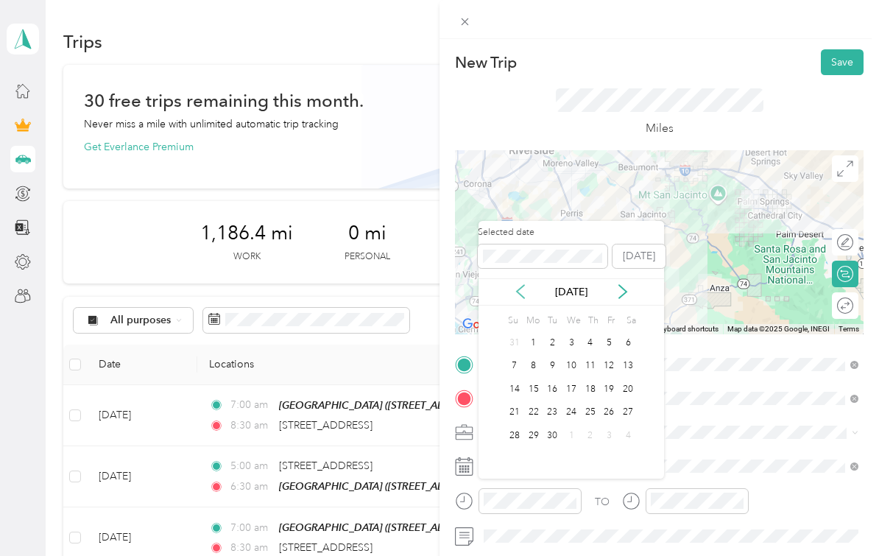
click at [524, 284] on icon at bounding box center [520, 291] width 15 height 15
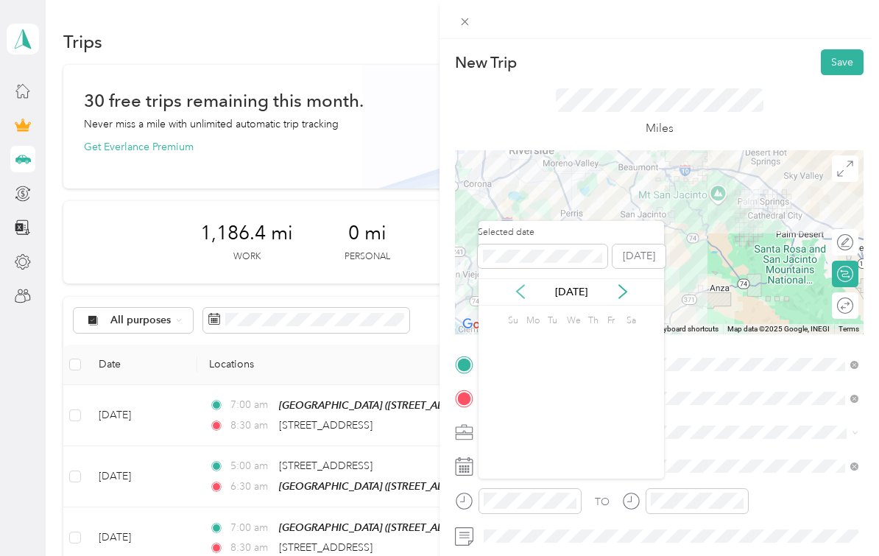
click at [524, 284] on icon at bounding box center [520, 291] width 15 height 15
click at [633, 403] on div "22" at bounding box center [627, 412] width 19 height 18
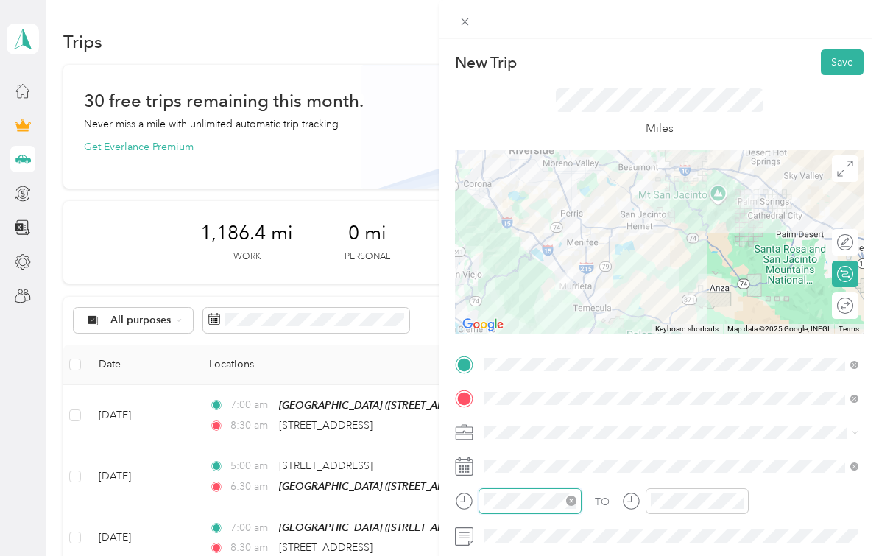
click at [536, 551] on div "TO Add photo" at bounding box center [659, 515] width 409 height 325
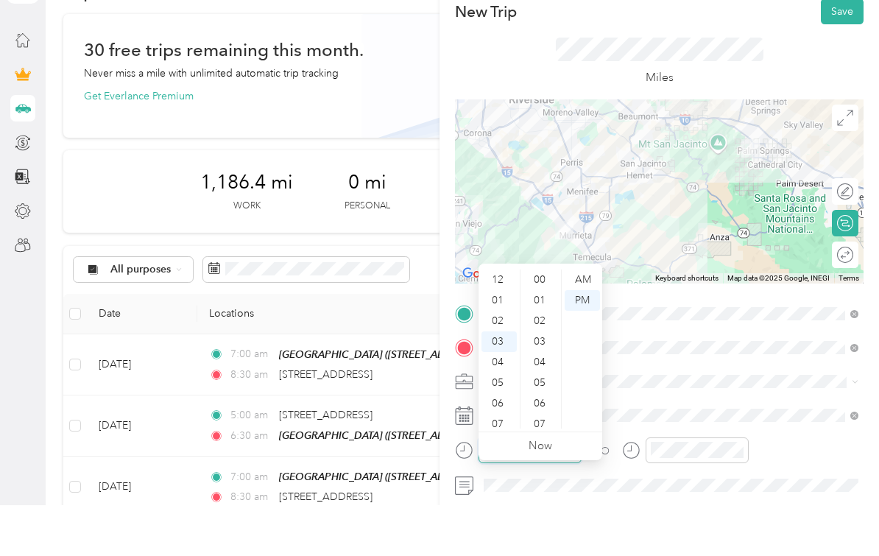
scroll to position [782, 0]
click at [502, 384] on div "06" at bounding box center [499, 394] width 35 height 21
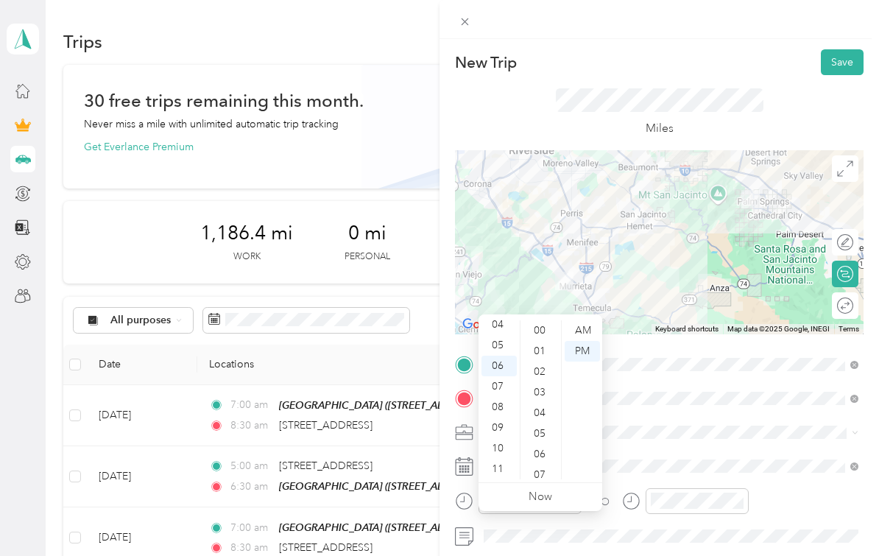
scroll to position [0, 0]
click at [545, 320] on div "00" at bounding box center [541, 330] width 35 height 21
click at [573, 320] on div "AM" at bounding box center [582, 330] width 35 height 21
click at [589, 320] on div "AM" at bounding box center [582, 330] width 35 height 21
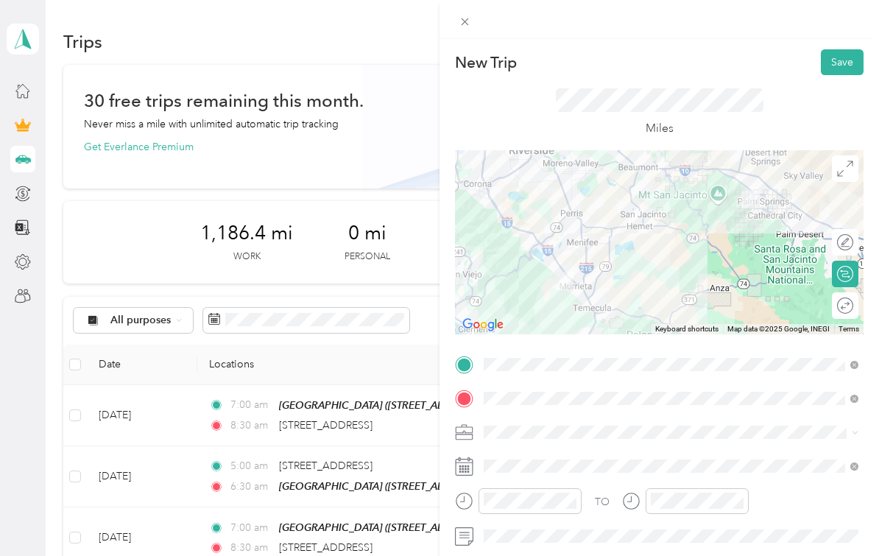
click at [673, 441] on span at bounding box center [671, 432] width 385 height 24
click at [697, 551] on div "TO Add photo" at bounding box center [659, 515] width 409 height 325
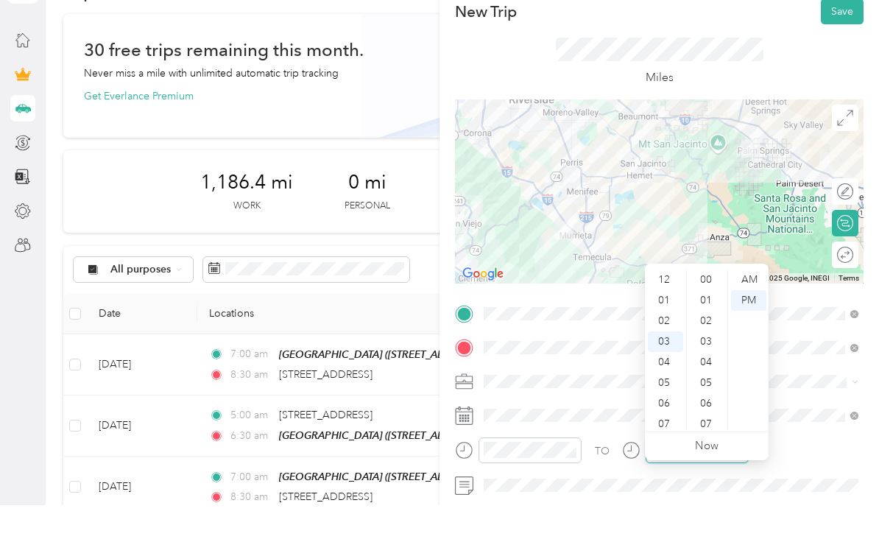
scroll to position [782, 0]
click at [669, 404] on div "07" at bounding box center [665, 414] width 35 height 21
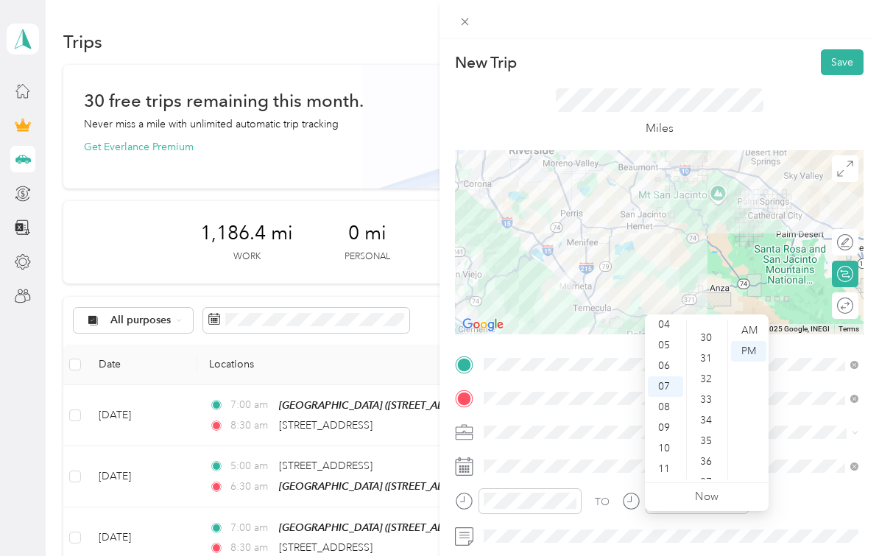
scroll to position [608, 0]
click at [711, 331] on div "30" at bounding box center [707, 341] width 35 height 21
click at [752, 320] on div "AM" at bounding box center [748, 330] width 35 height 21
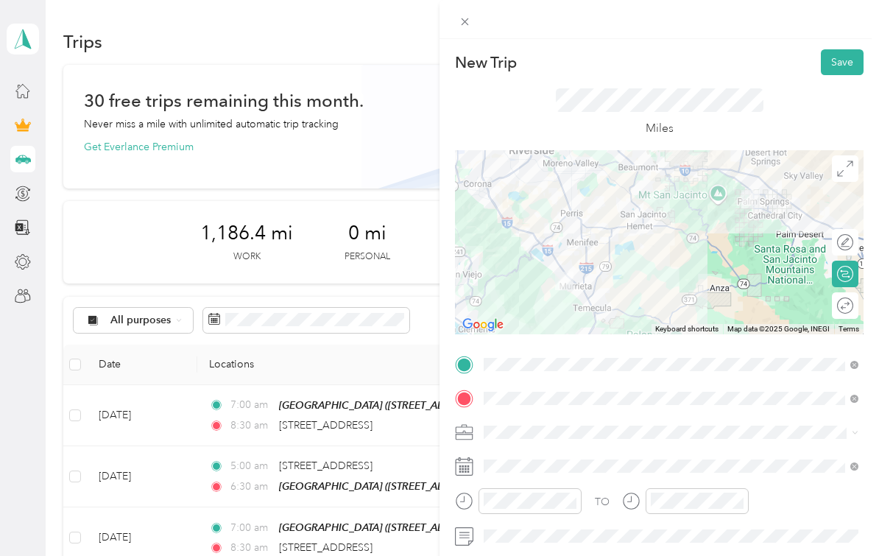
click at [794, 483] on div "TO Add photo" at bounding box center [659, 515] width 409 height 325
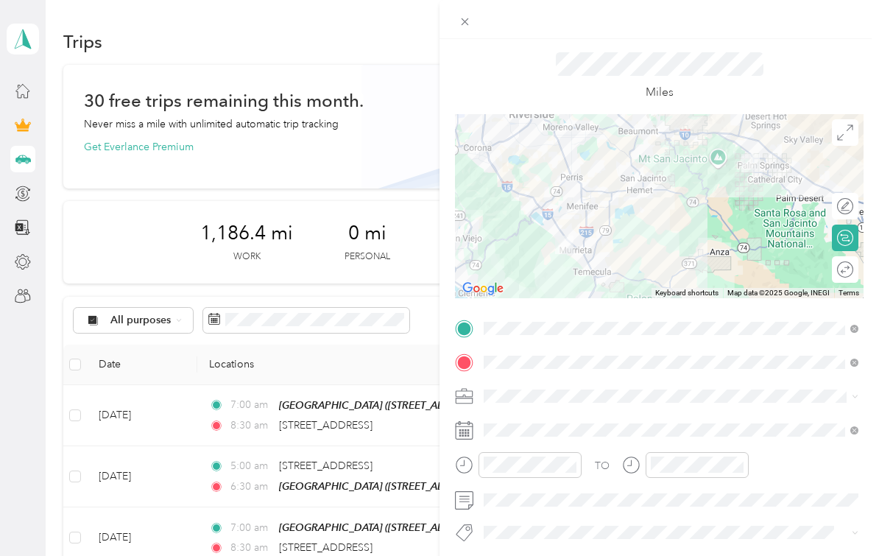
scroll to position [4, 0]
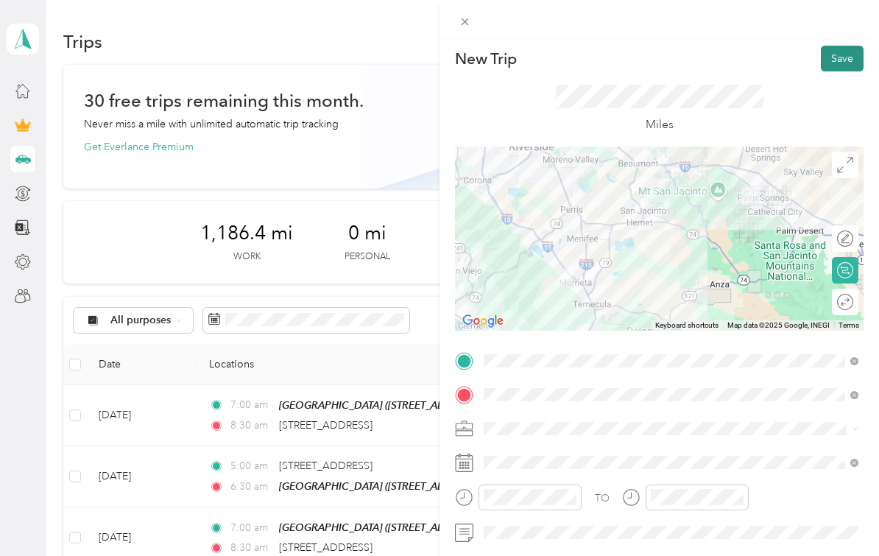
click at [836, 62] on button "Save" at bounding box center [842, 59] width 43 height 26
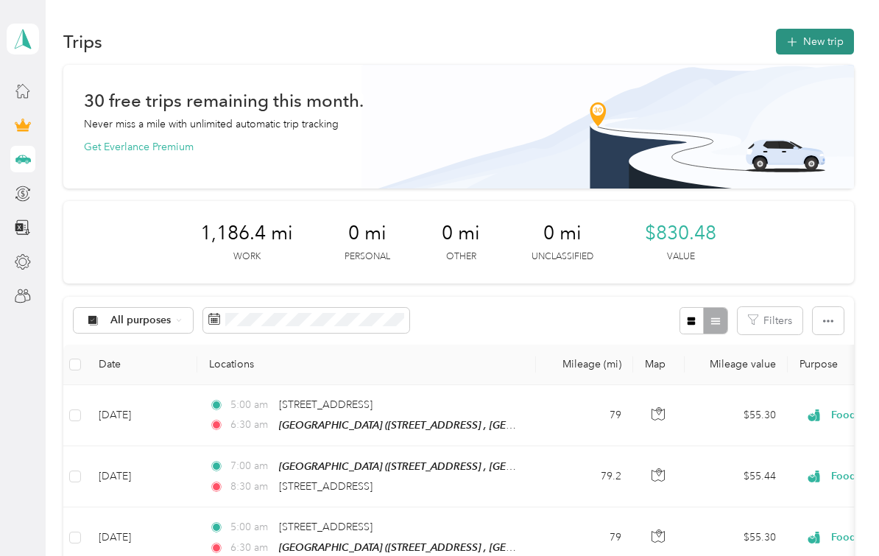
click at [832, 29] on button "New trip" at bounding box center [815, 42] width 78 height 26
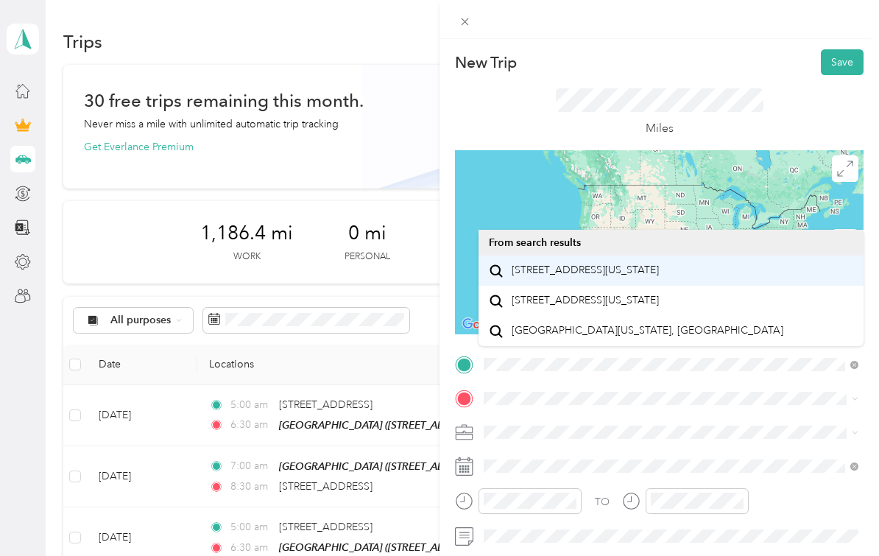
click at [659, 264] on span "[STREET_ADDRESS][US_STATE]" at bounding box center [585, 270] width 147 height 13
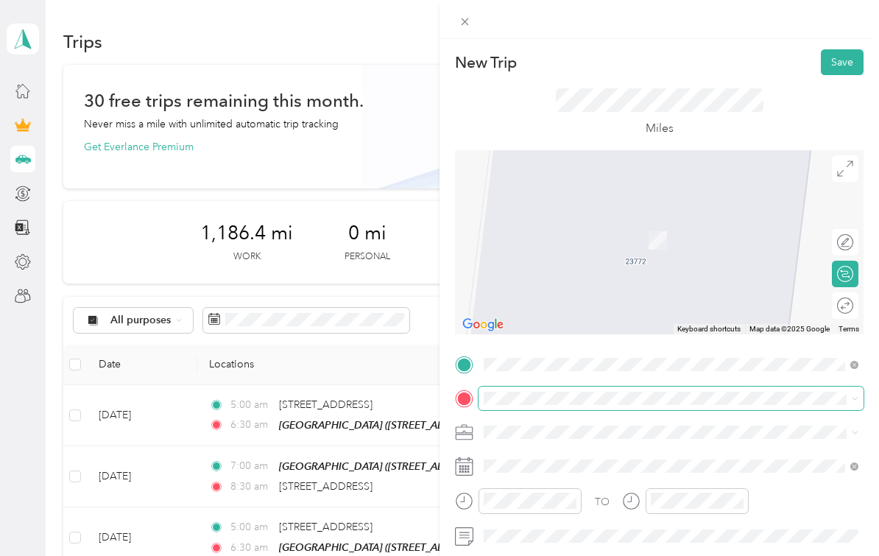
click at [570, 405] on span at bounding box center [671, 399] width 385 height 24
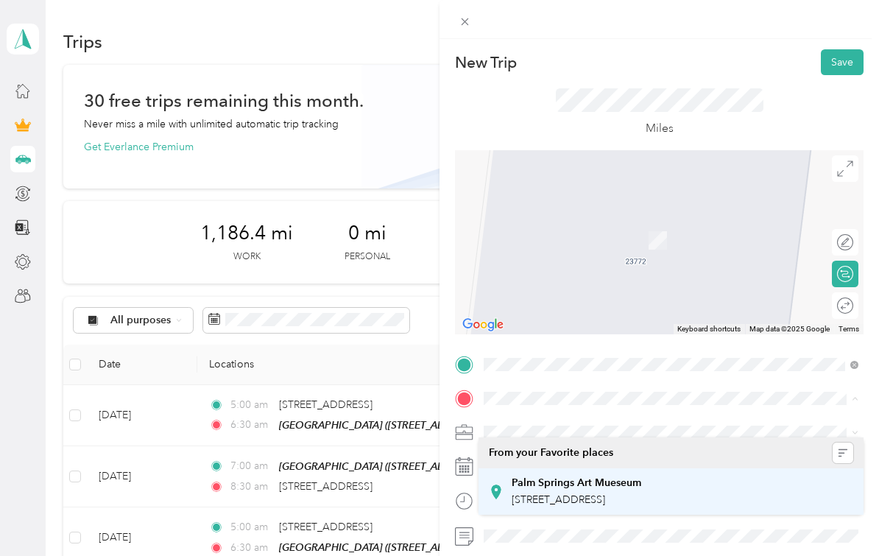
click at [605, 493] on span "[STREET_ADDRESS]" at bounding box center [559, 499] width 94 height 13
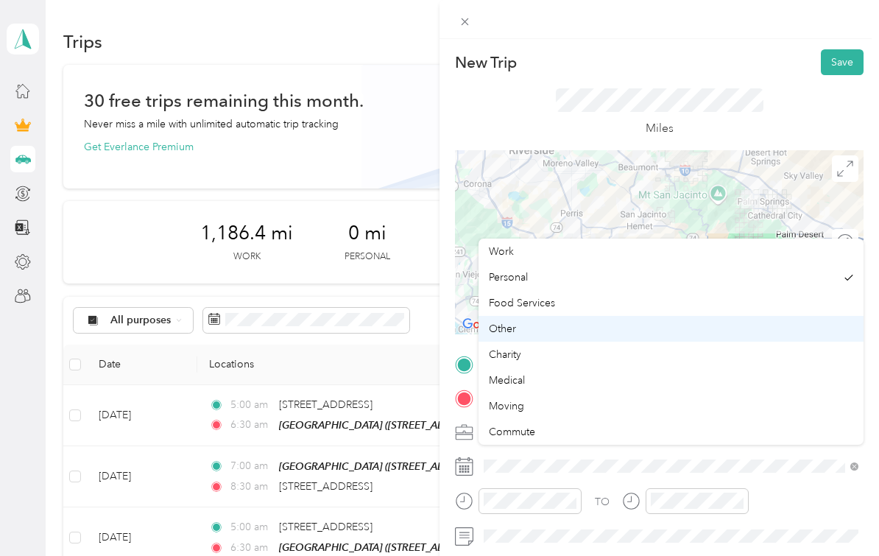
click at [658, 316] on li "Other" at bounding box center [671, 329] width 385 height 26
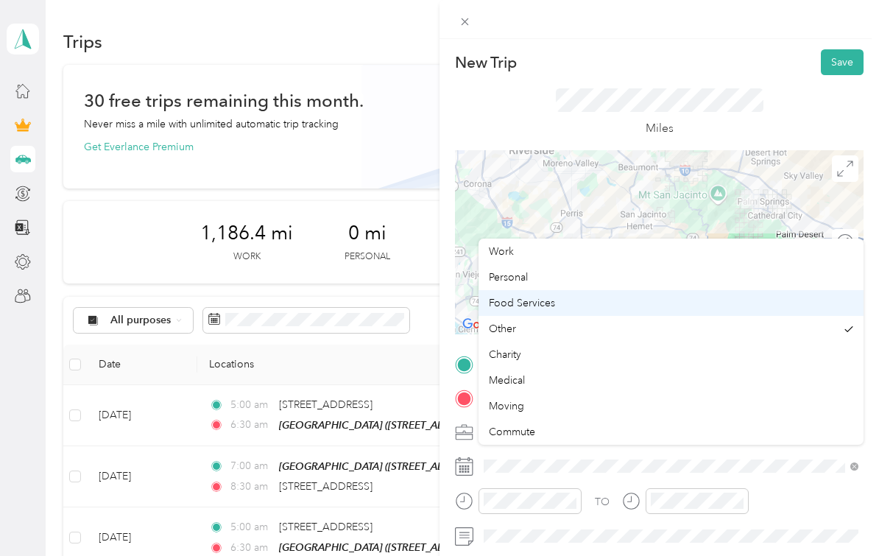
click at [703, 295] on div "Food Services" at bounding box center [671, 302] width 364 height 15
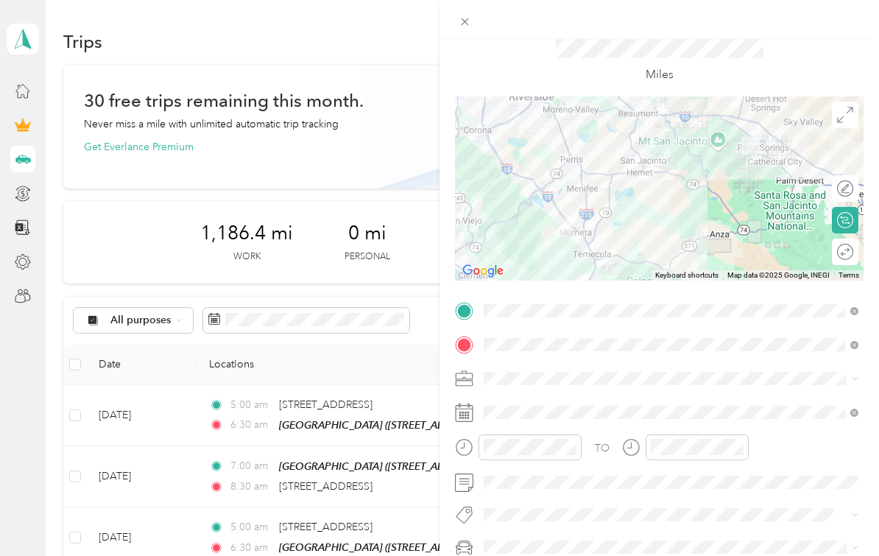
scroll to position [82, 0]
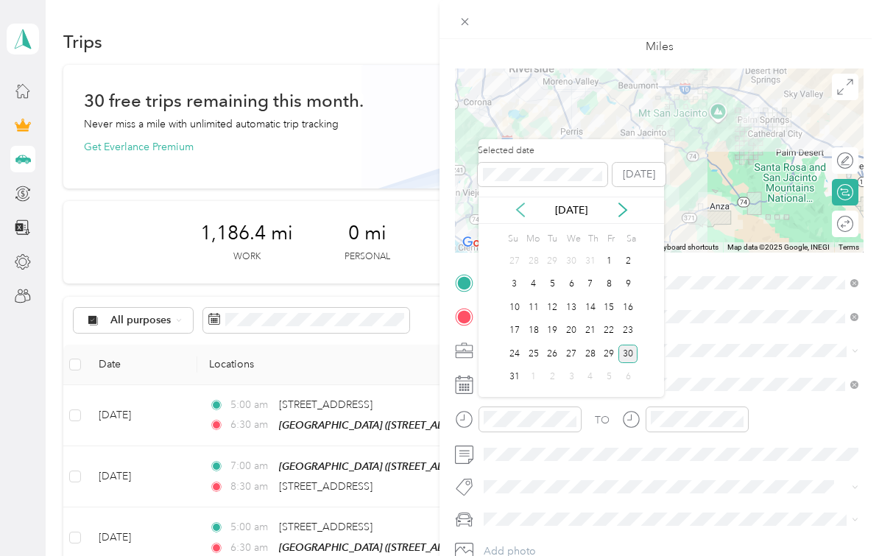
click at [523, 202] on icon at bounding box center [520, 209] width 15 height 15
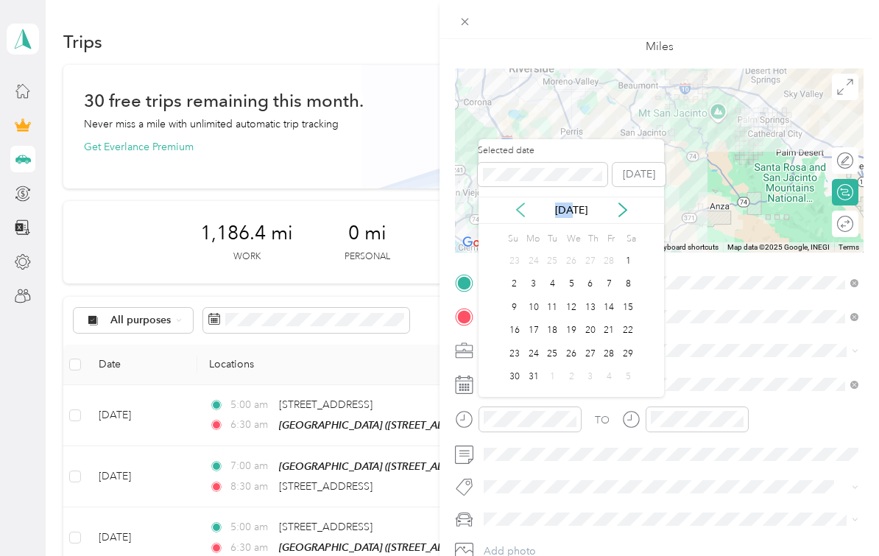
click at [523, 202] on icon at bounding box center [520, 209] width 15 height 15
click at [554, 345] on div "25" at bounding box center [552, 354] width 19 height 18
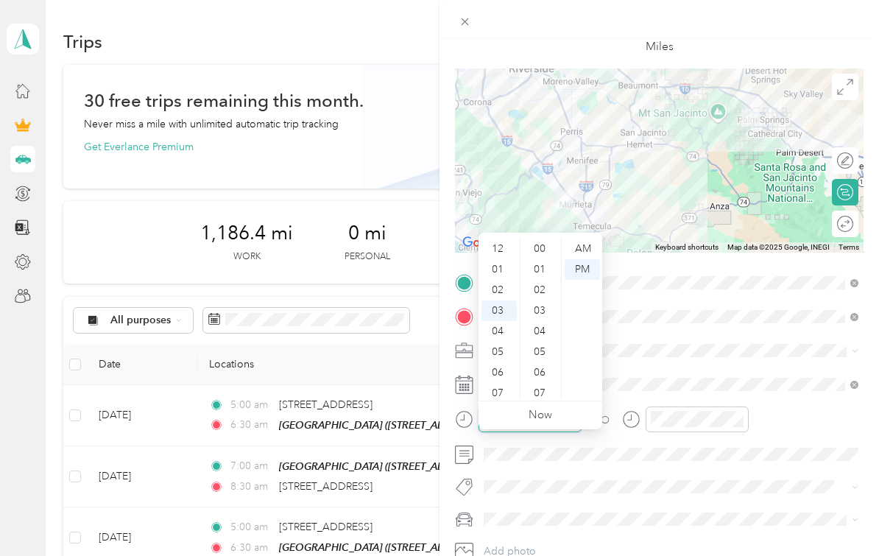
scroll to position [864, 0]
click at [505, 302] on div "06" at bounding box center [499, 312] width 35 height 21
click at [543, 239] on div "00" at bounding box center [541, 249] width 35 height 21
click at [588, 239] on div "AM" at bounding box center [582, 249] width 35 height 21
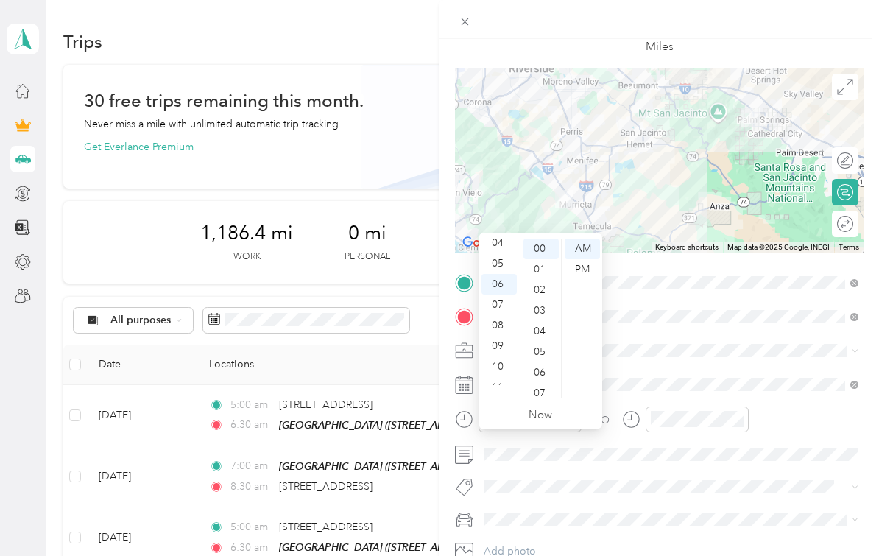
click at [803, 439] on div "TO" at bounding box center [659, 424] width 409 height 36
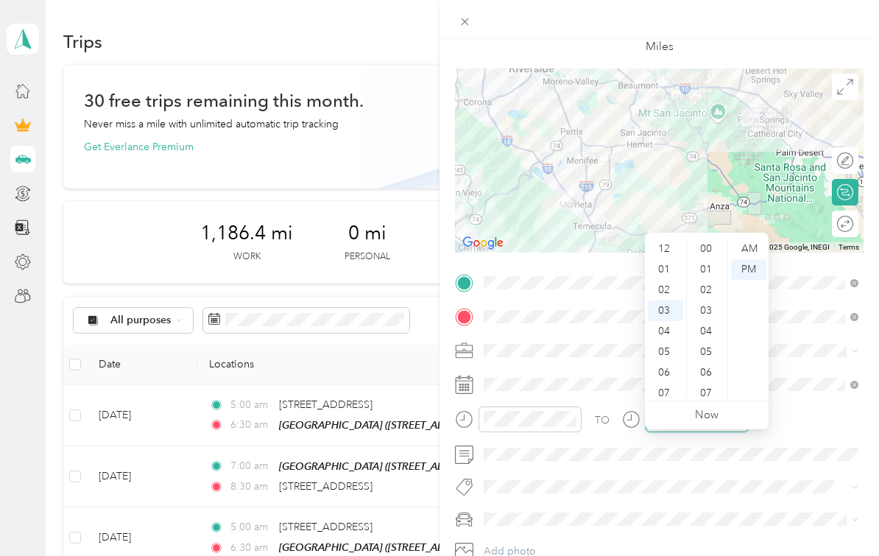
scroll to position [864, 0]
click at [670, 322] on div "07" at bounding box center [665, 332] width 35 height 21
click at [706, 278] on div "30" at bounding box center [707, 288] width 35 height 21
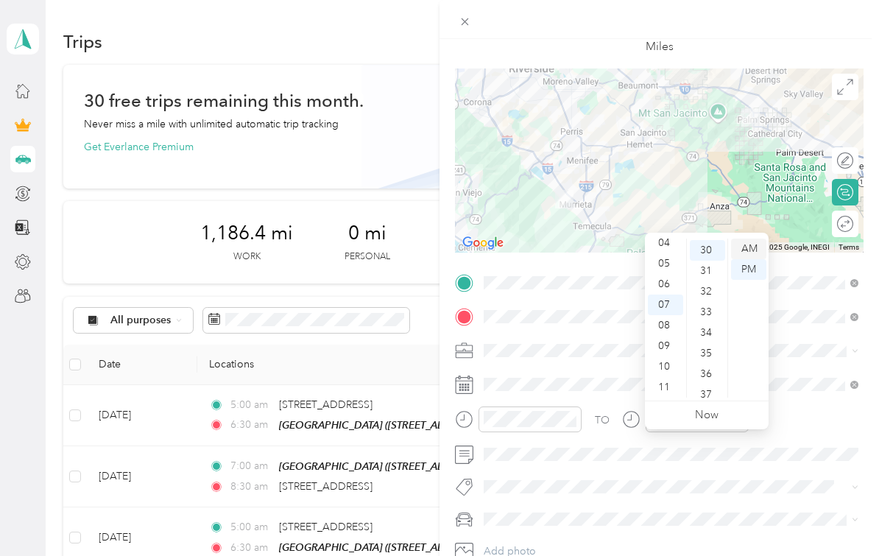
click at [747, 239] on div "AM" at bounding box center [748, 249] width 35 height 21
click at [831, 423] on div "TO" at bounding box center [659, 424] width 409 height 36
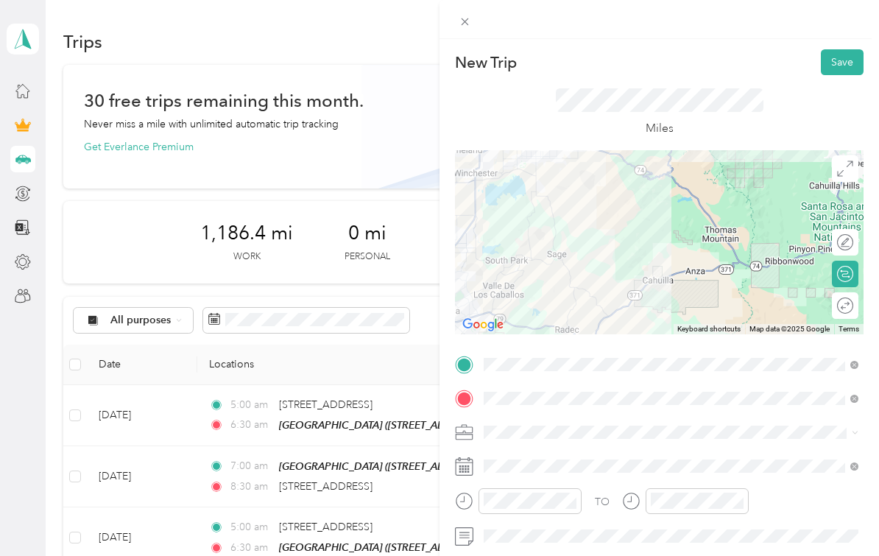
scroll to position [0, 0]
click at [842, 67] on button "Save" at bounding box center [842, 62] width 43 height 26
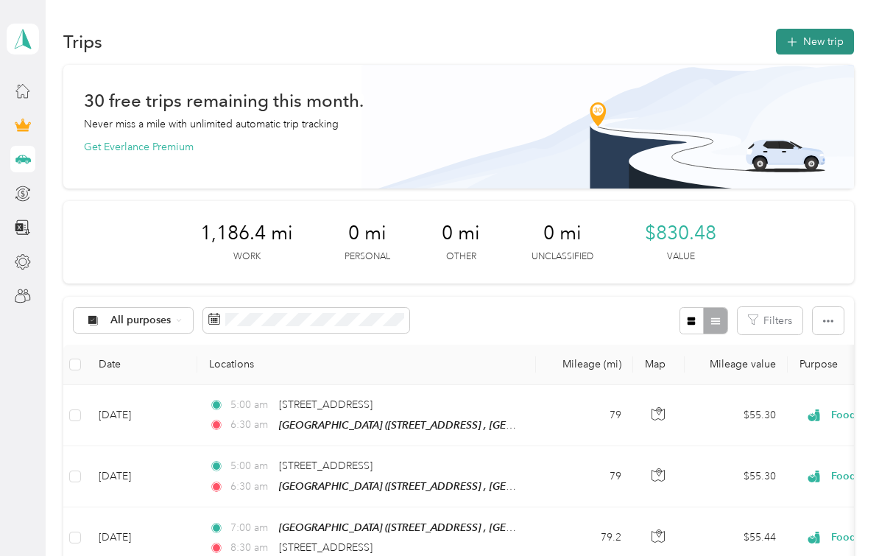
click at [819, 29] on button "New trip" at bounding box center [815, 42] width 78 height 26
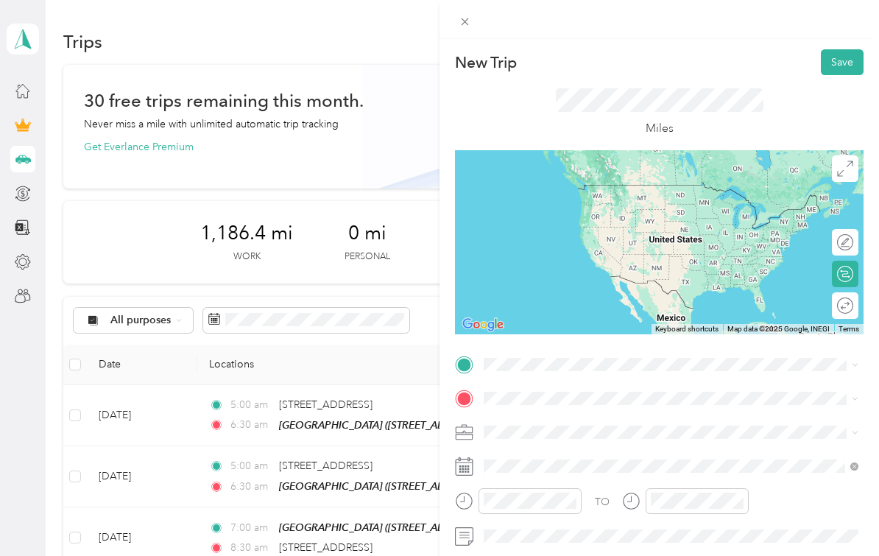
click at [600, 259] on span "[STREET_ADDRESS][US_STATE]" at bounding box center [585, 265] width 147 height 13
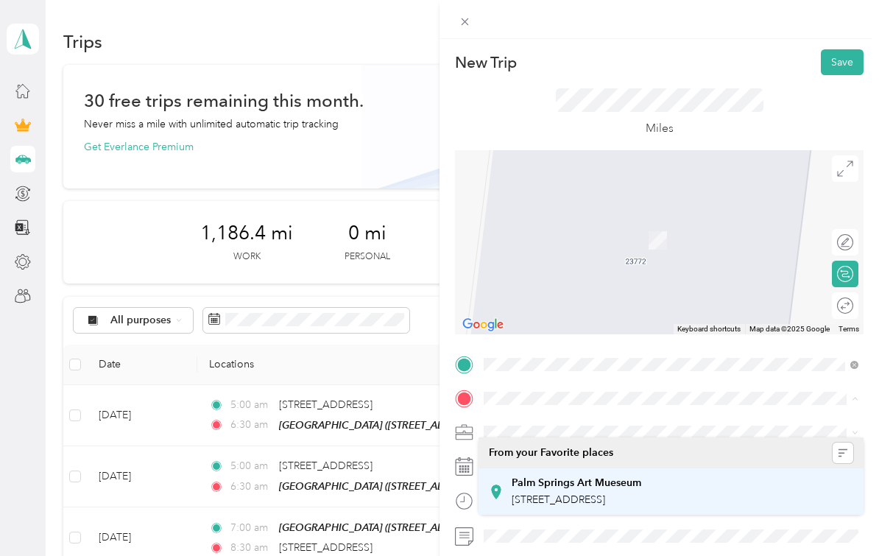
click at [605, 493] on span "[STREET_ADDRESS]" at bounding box center [559, 499] width 94 height 13
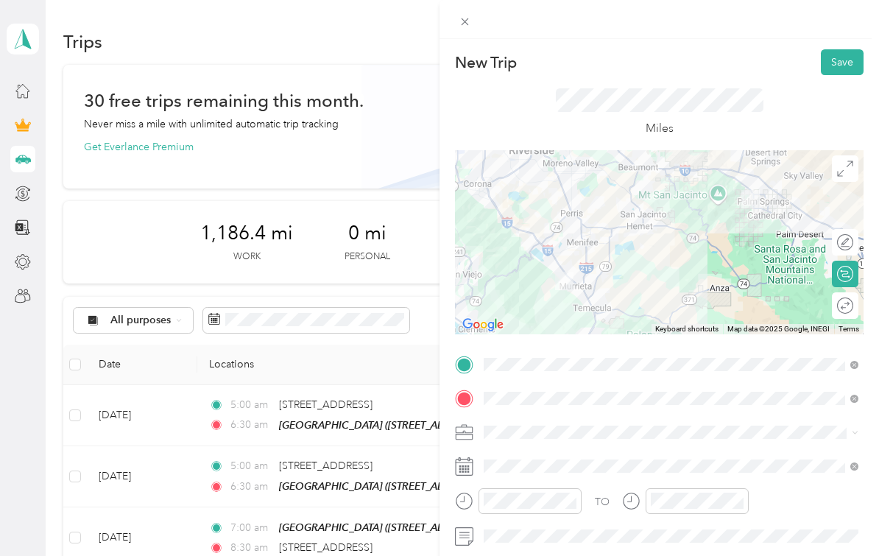
click at [645, 423] on span at bounding box center [671, 432] width 385 height 24
click at [861, 436] on span at bounding box center [671, 432] width 385 height 24
click at [851, 434] on span at bounding box center [853, 432] width 12 height 10
click at [715, 295] on div "Food Services" at bounding box center [671, 302] width 364 height 15
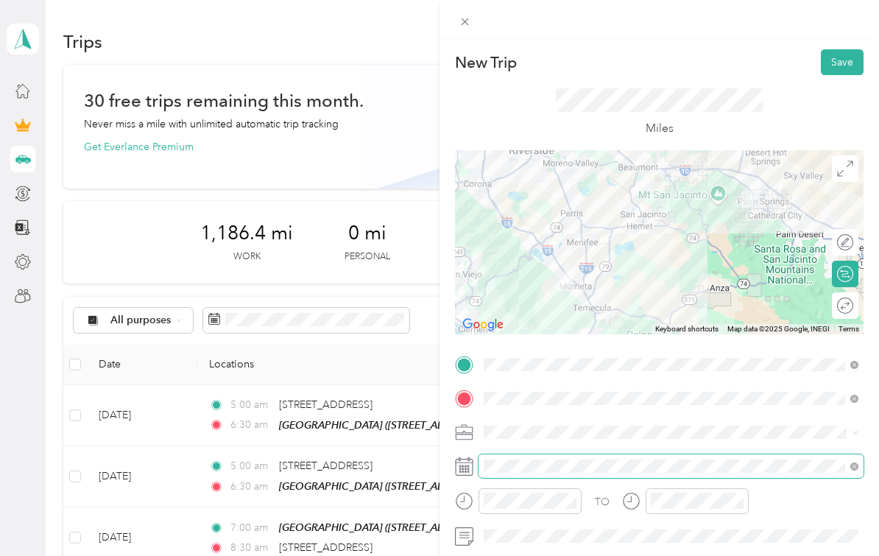
click at [554, 516] on div "TO Add photo" at bounding box center [659, 515] width 409 height 325
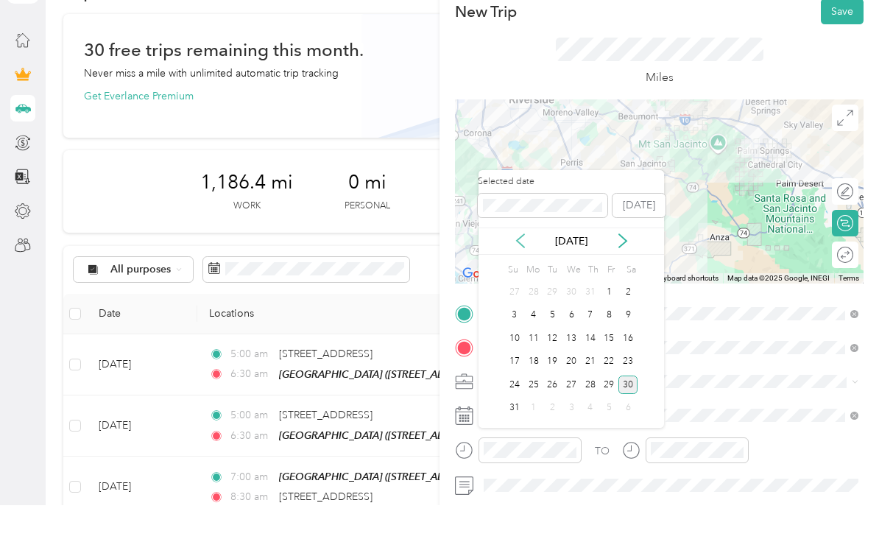
click at [521, 284] on icon at bounding box center [520, 291] width 15 height 15
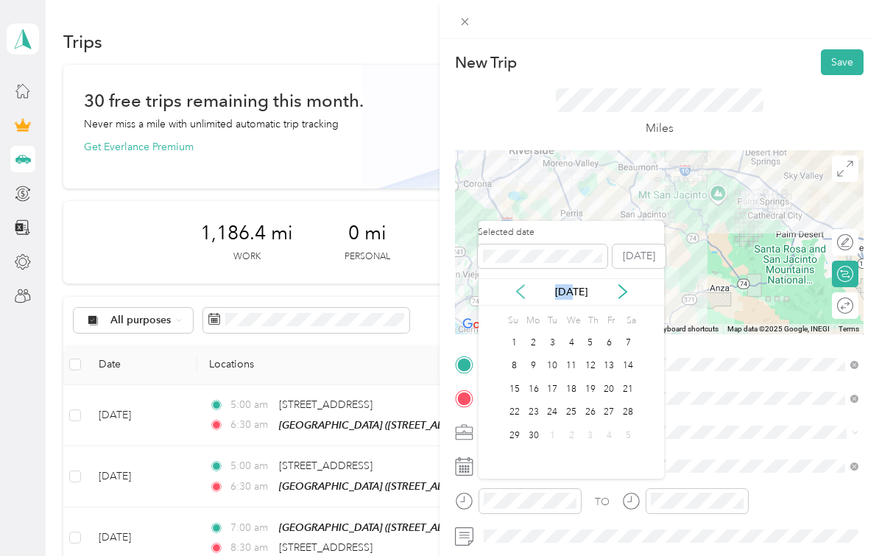
click at [521, 221] on div "Selected date [DATE] [DATE] Su Mo Tu We Th Fr Sa 1 2 3 4 5 6 7 8 9 10 11 12 13 …" at bounding box center [572, 350] width 186 height 258
click at [520, 284] on icon at bounding box center [520, 291] width 15 height 15
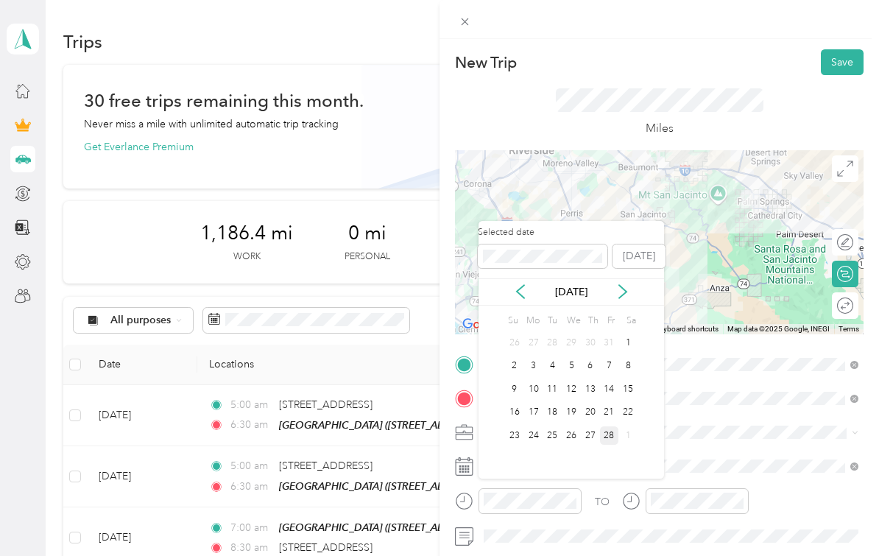
click at [608, 426] on div "28" at bounding box center [609, 435] width 19 height 18
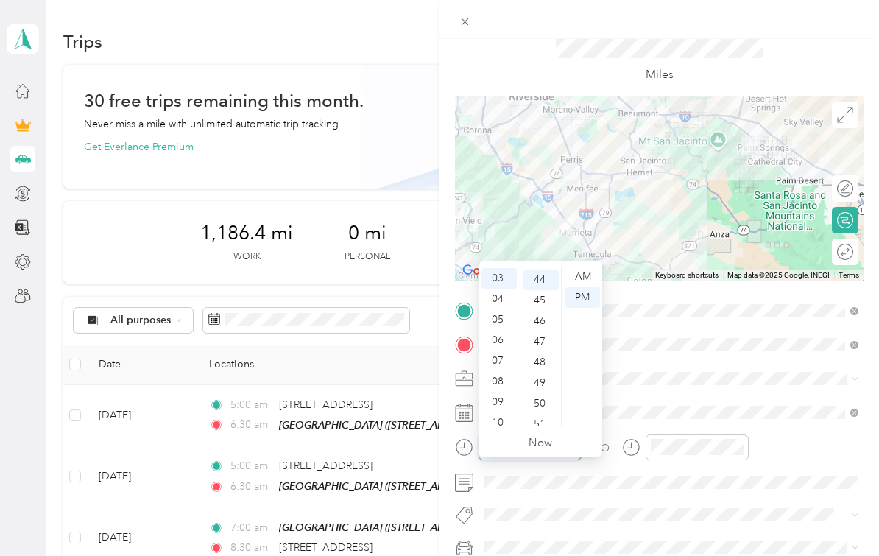
scroll to position [906, 0]
click at [502, 330] on div "06" at bounding box center [499, 340] width 35 height 21
click at [540, 267] on div "00" at bounding box center [541, 277] width 35 height 21
click at [582, 267] on div "AM" at bounding box center [582, 277] width 35 height 21
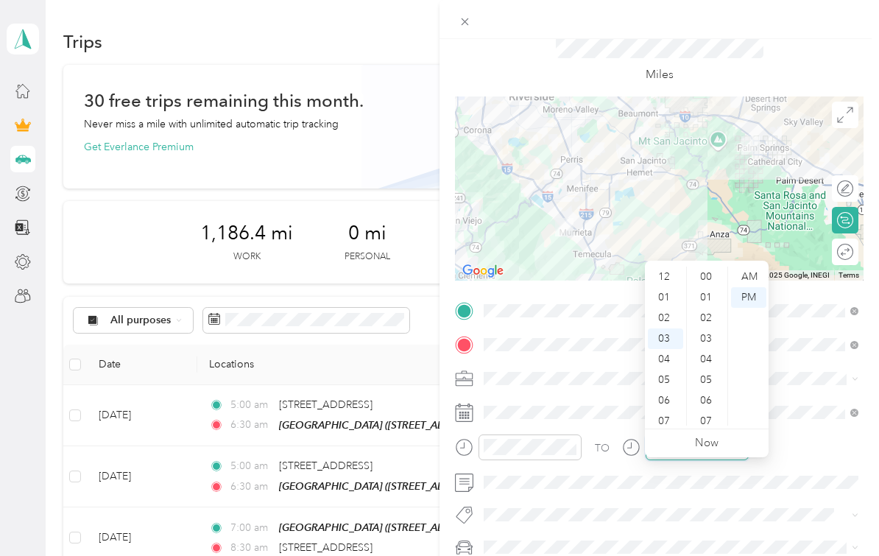
scroll to position [60, 0]
click at [668, 350] on div "07" at bounding box center [665, 360] width 35 height 21
click at [707, 303] on div "30" at bounding box center [707, 313] width 35 height 21
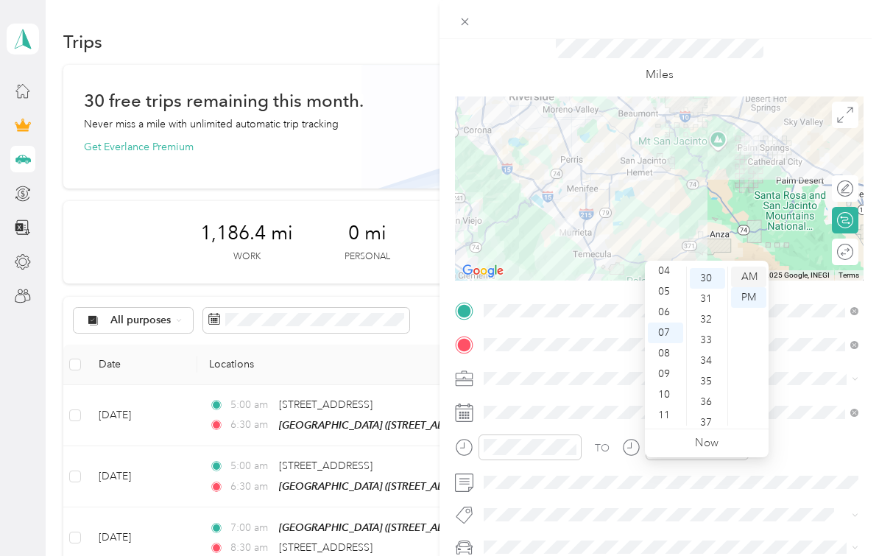
click at [752, 267] on div "AM" at bounding box center [748, 277] width 35 height 21
click at [794, 431] on div "TO Add photo" at bounding box center [659, 461] width 409 height 325
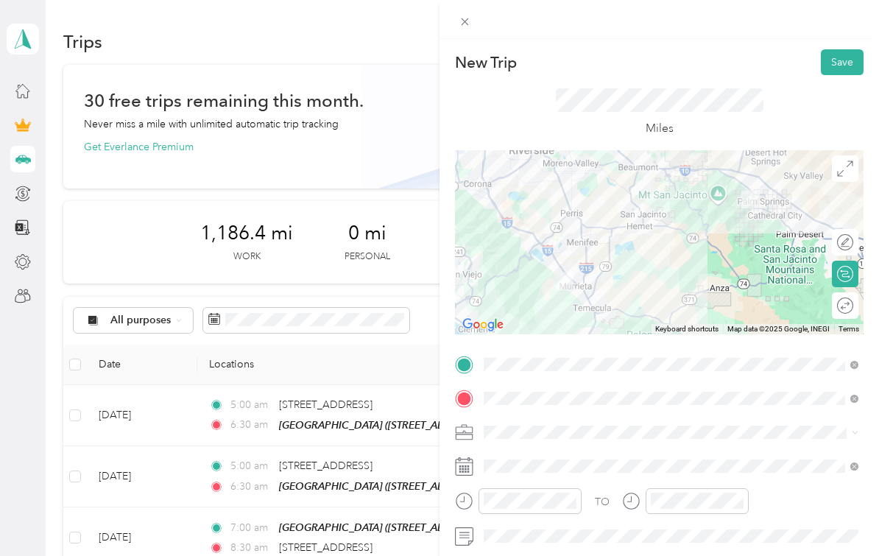
scroll to position [0, 0]
click at [843, 61] on button "Save" at bounding box center [842, 62] width 43 height 26
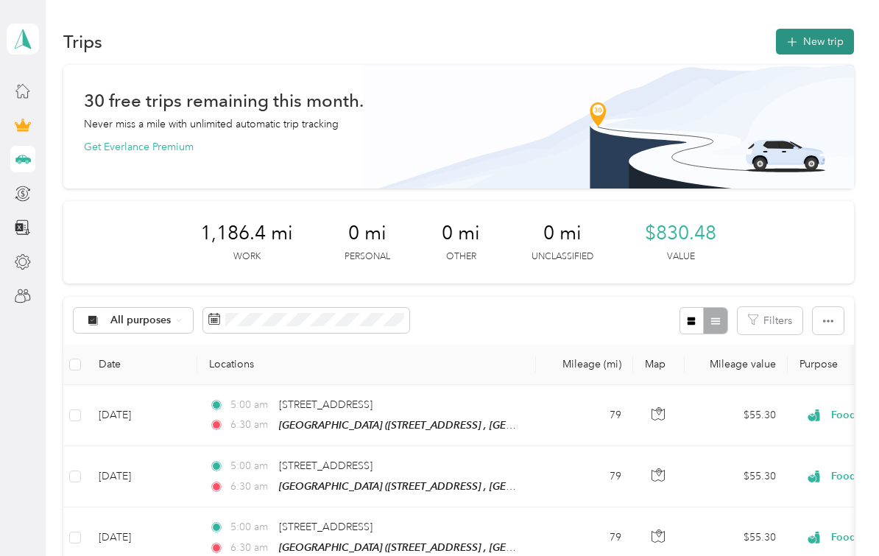
click at [815, 29] on button "New trip" at bounding box center [815, 42] width 78 height 26
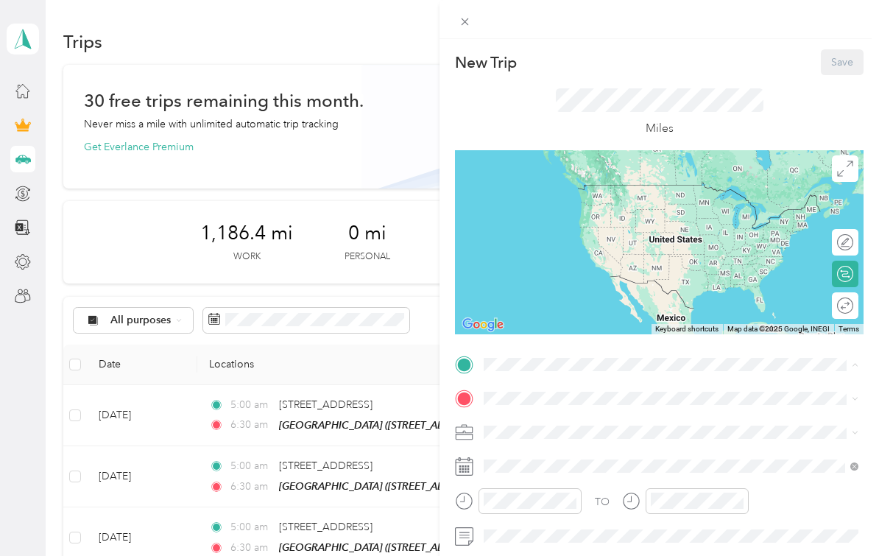
click at [565, 459] on span "[STREET_ADDRESS]" at bounding box center [559, 465] width 94 height 13
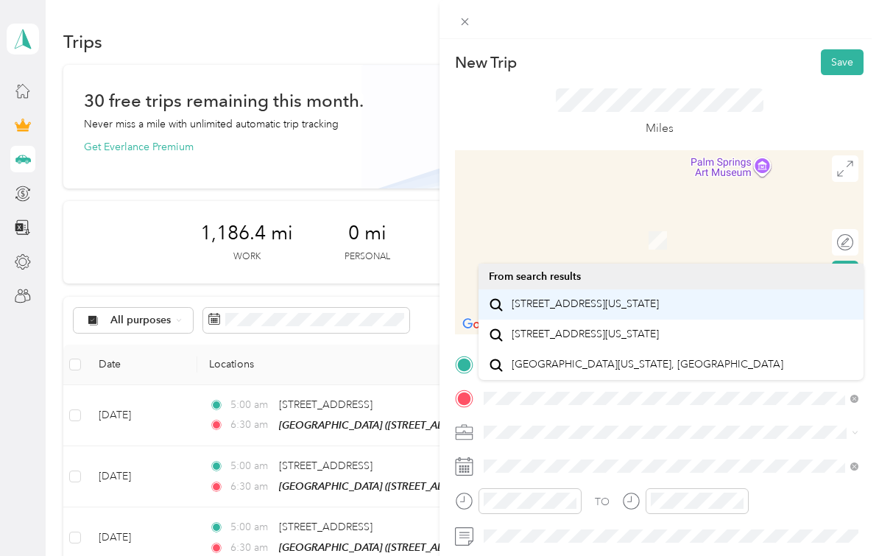
click at [730, 295] on div "[STREET_ADDRESS][US_STATE]" at bounding box center [671, 305] width 364 height 20
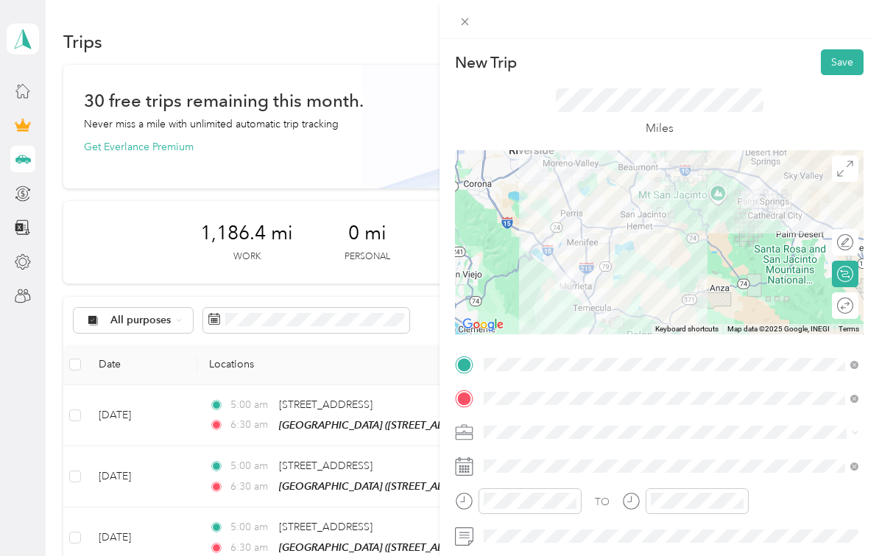
click at [858, 433] on icon at bounding box center [855, 432] width 7 height 7
click at [726, 290] on li "Food Services" at bounding box center [671, 303] width 385 height 26
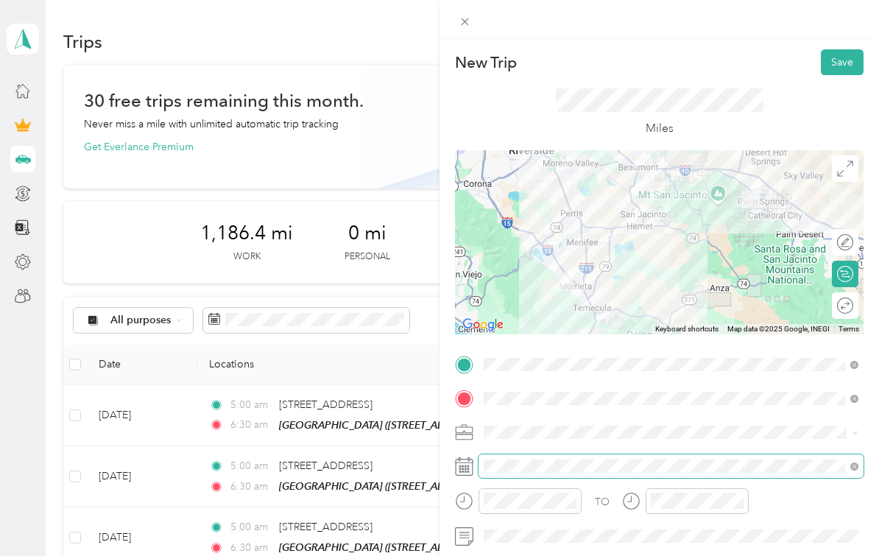
click at [549, 516] on div "TO Add photo" at bounding box center [659, 515] width 409 height 325
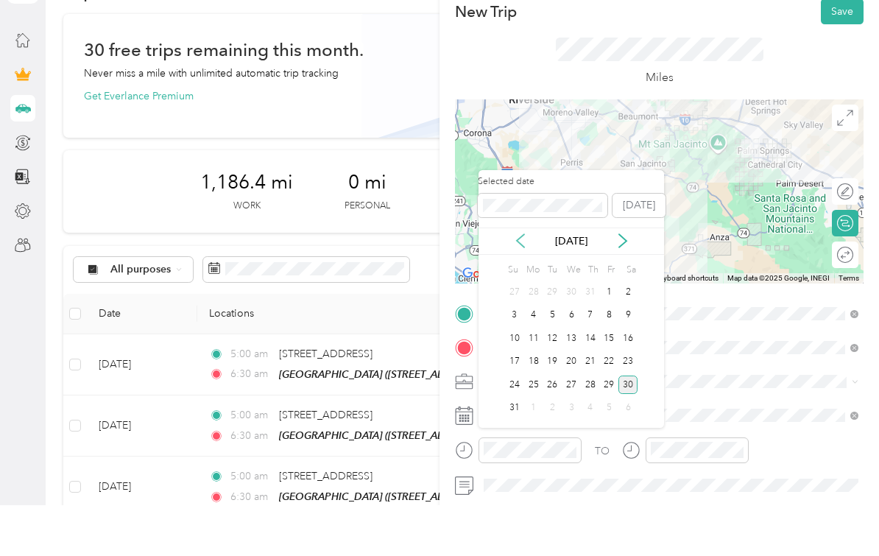
click at [521, 285] on icon at bounding box center [520, 291] width 7 height 13
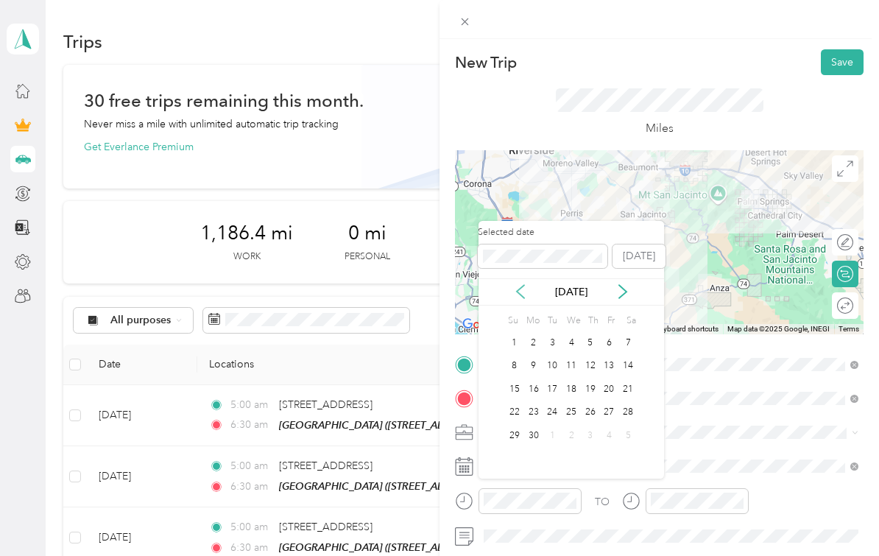
click at [524, 285] on icon at bounding box center [520, 291] width 7 height 13
click at [628, 284] on icon at bounding box center [623, 291] width 15 height 15
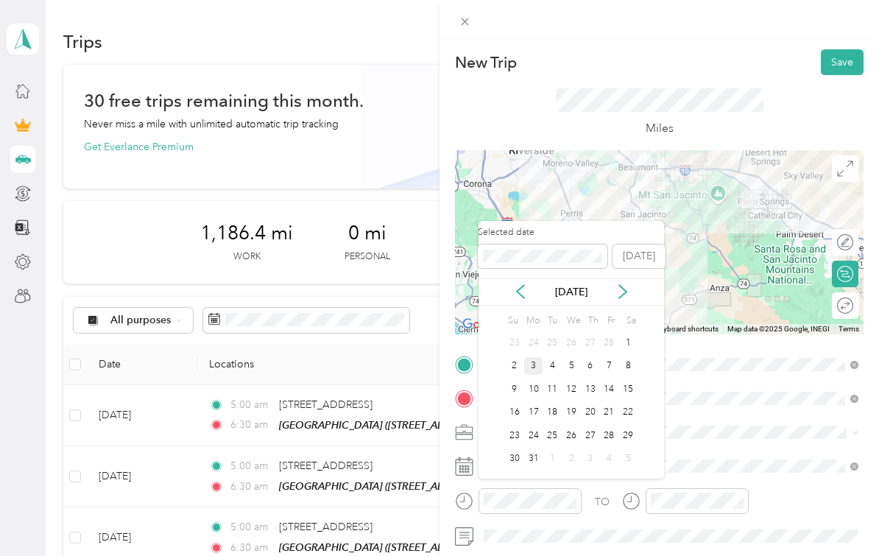
click at [537, 357] on div "3" at bounding box center [533, 366] width 19 height 18
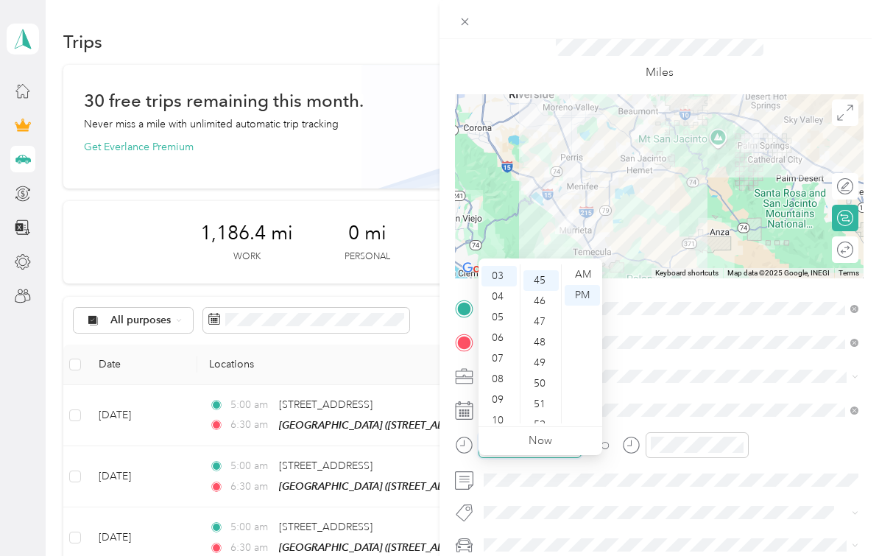
scroll to position [926, 0]
click at [501, 369] on div "08" at bounding box center [499, 379] width 35 height 21
click at [540, 264] on div "00" at bounding box center [541, 274] width 35 height 21
click at [579, 264] on div "AM" at bounding box center [582, 274] width 35 height 21
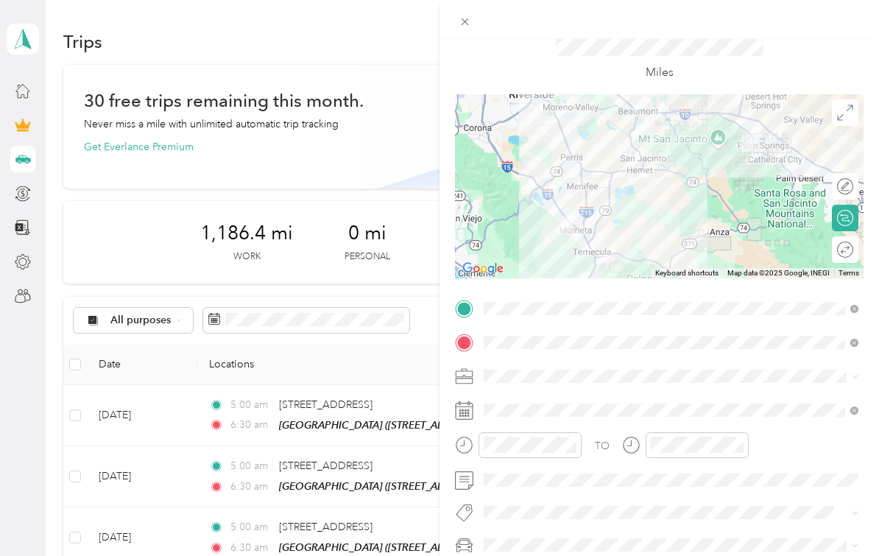
click at [790, 433] on div "TO" at bounding box center [659, 450] width 409 height 36
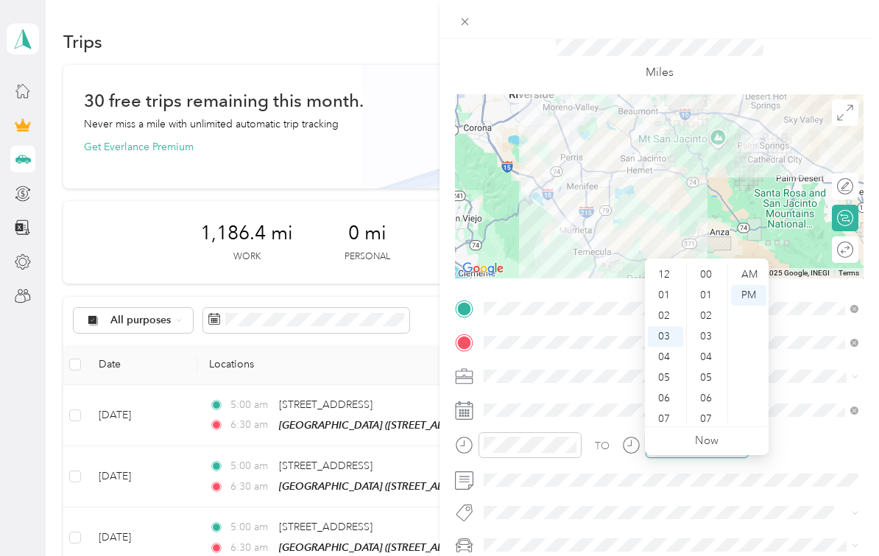
scroll to position [926, 0]
click at [670, 389] on div "09" at bounding box center [665, 399] width 35 height 21
click at [705, 294] on div "30" at bounding box center [707, 304] width 35 height 21
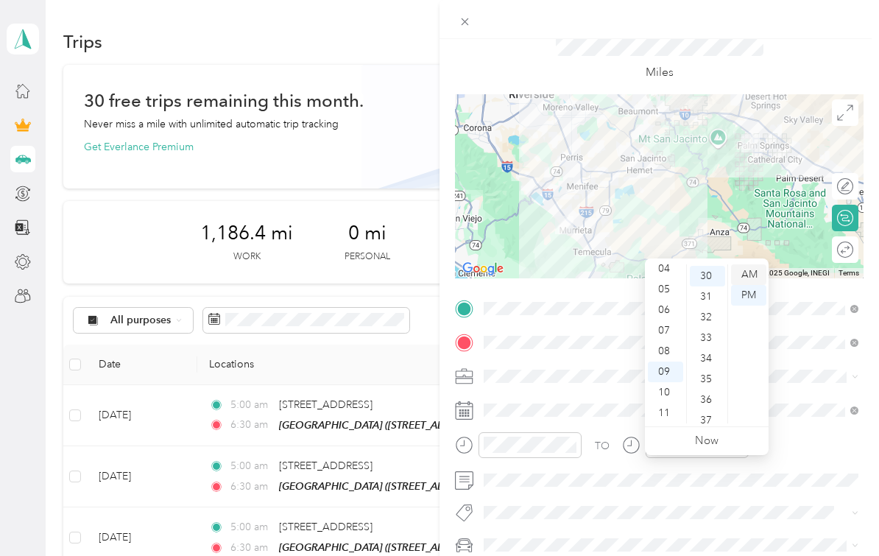
click at [747, 264] on div "AM" at bounding box center [748, 274] width 35 height 21
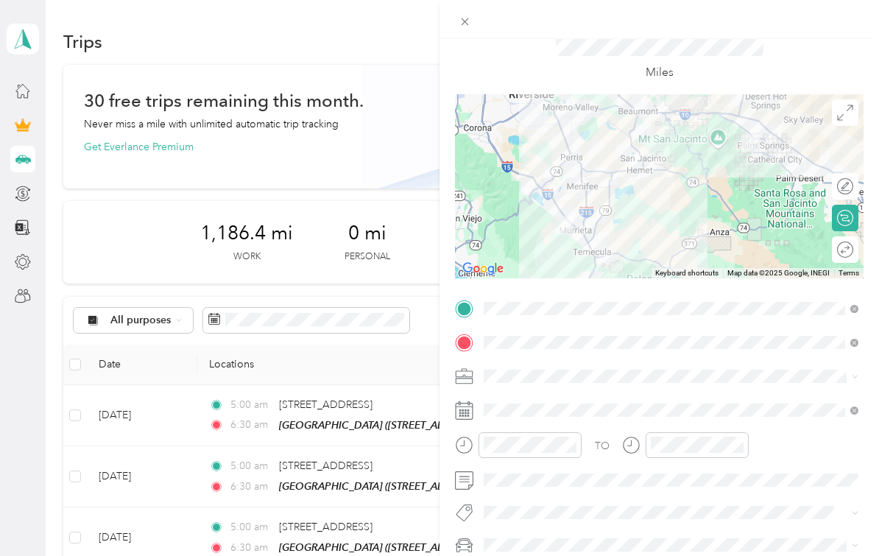
click at [801, 434] on div "TO" at bounding box center [659, 450] width 409 height 36
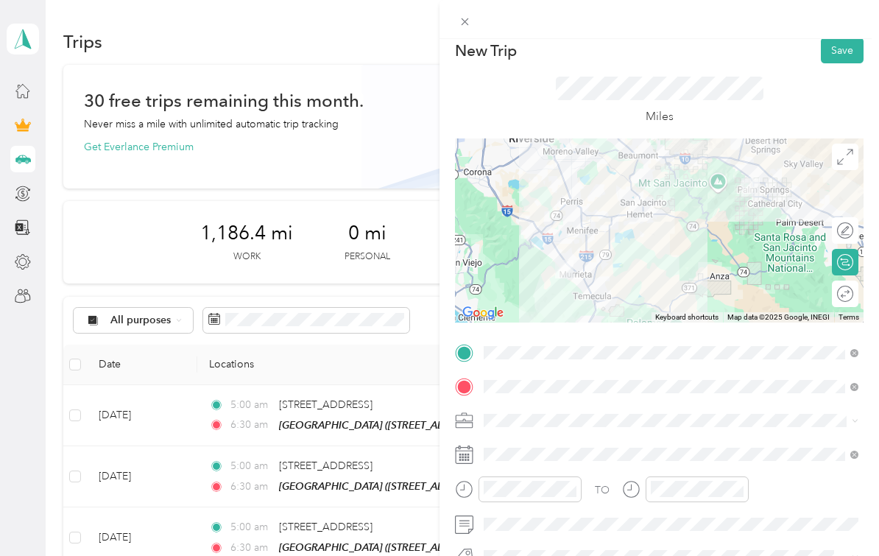
scroll to position [2, 0]
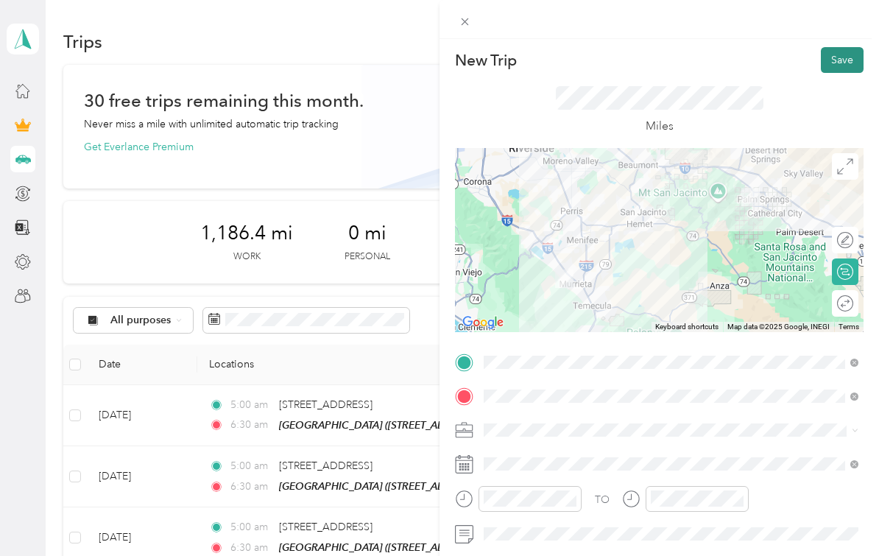
click at [835, 66] on button "Save" at bounding box center [842, 60] width 43 height 26
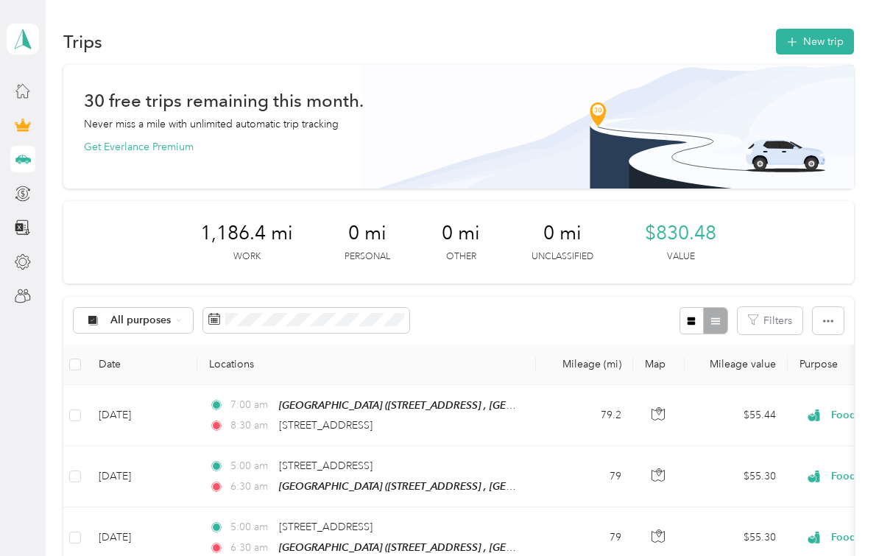
scroll to position [0, 0]
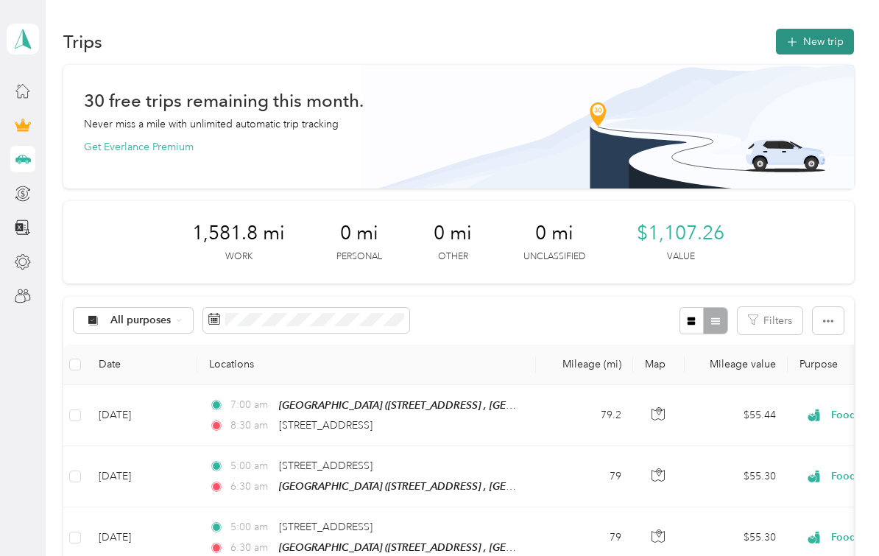
click at [823, 29] on button "New trip" at bounding box center [815, 42] width 78 height 26
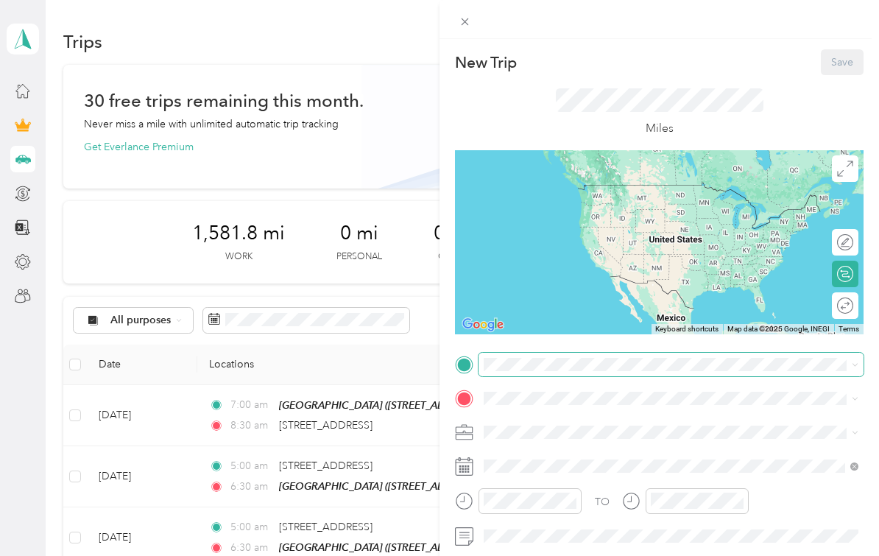
click at [589, 555] on div "New Trip Save This trip cannot be edited because it is either under review, app…" at bounding box center [436, 556] width 872 height 0
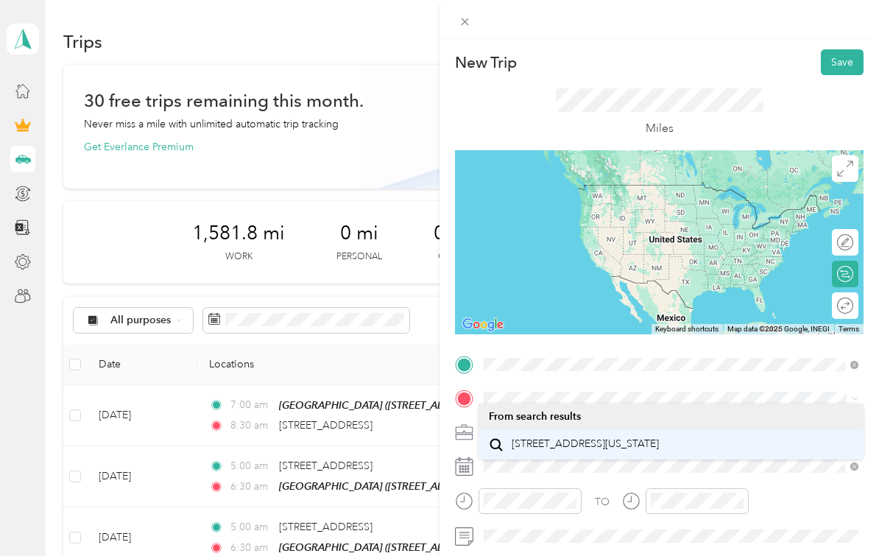
click at [641, 437] on span "[STREET_ADDRESS][US_STATE]" at bounding box center [585, 443] width 147 height 13
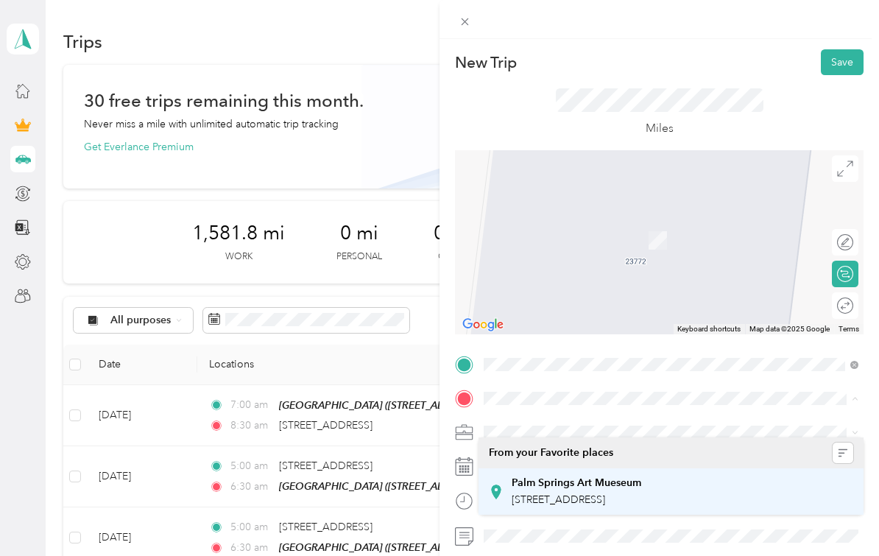
click at [593, 493] on span "[STREET_ADDRESS]" at bounding box center [559, 499] width 94 height 13
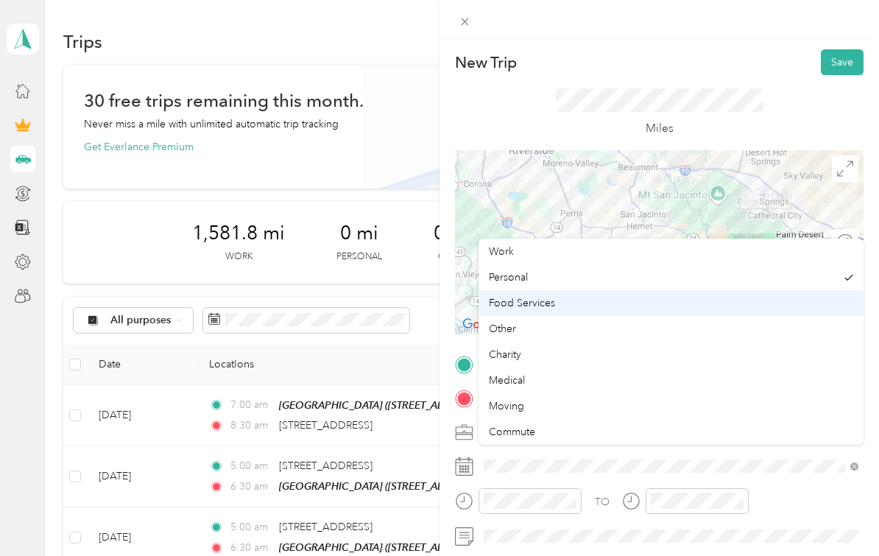
click at [738, 290] on li "Food Services" at bounding box center [671, 303] width 385 height 26
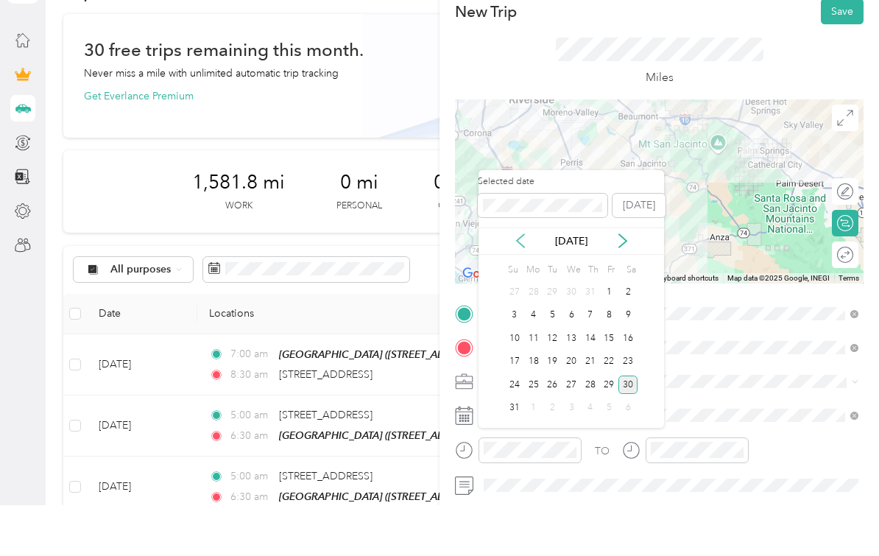
click at [523, 284] on icon at bounding box center [520, 291] width 15 height 15
click at [522, 278] on div "[DATE]" at bounding box center [572, 291] width 186 height 27
click at [511, 284] on div "[DATE]" at bounding box center [572, 291] width 186 height 15
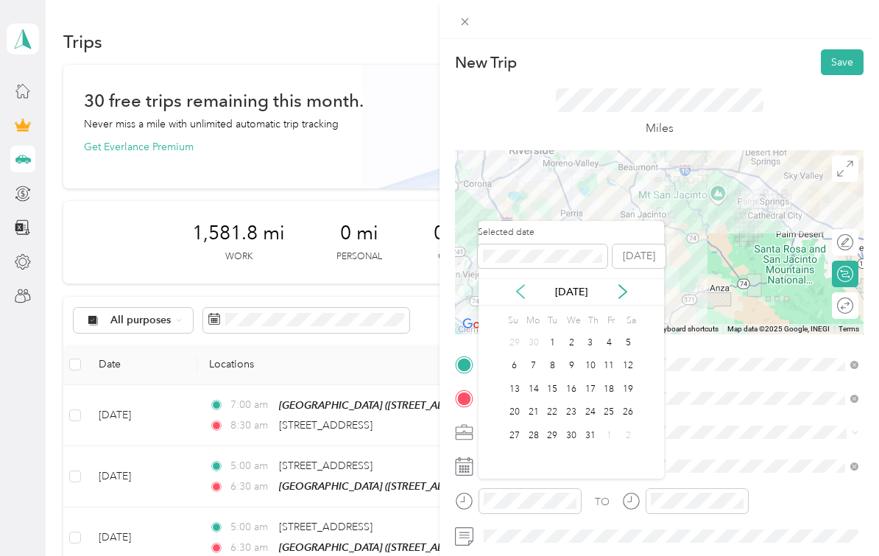
click at [526, 284] on icon at bounding box center [520, 291] width 15 height 15
click at [518, 285] on icon at bounding box center [520, 291] width 7 height 13
click at [522, 284] on icon at bounding box center [520, 291] width 15 height 15
click at [612, 357] on div "7" at bounding box center [609, 366] width 19 height 18
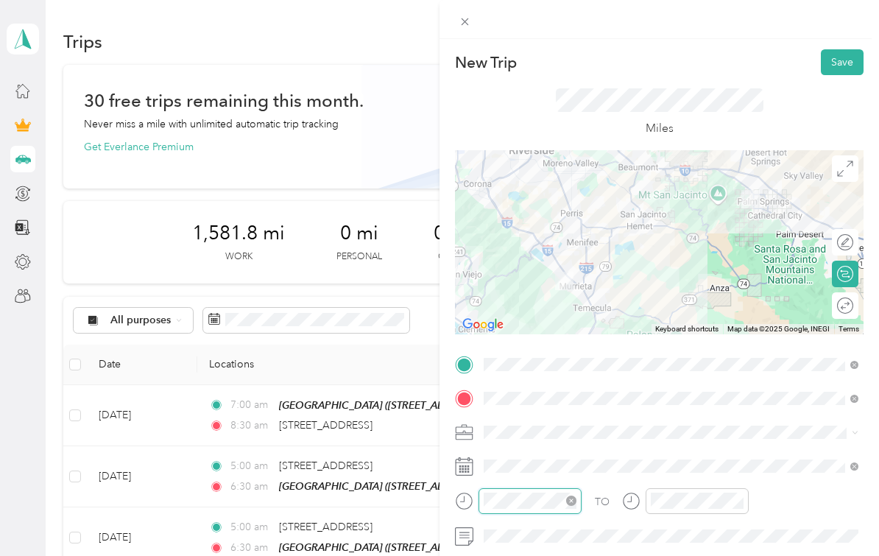
click at [541, 551] on div "TO Add photo" at bounding box center [659, 515] width 409 height 325
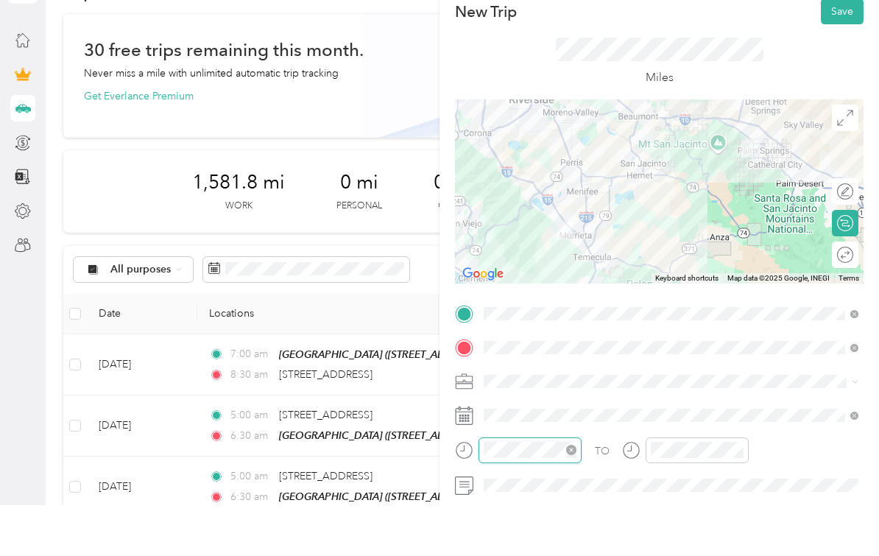
click at [546, 488] on div at bounding box center [530, 501] width 103 height 26
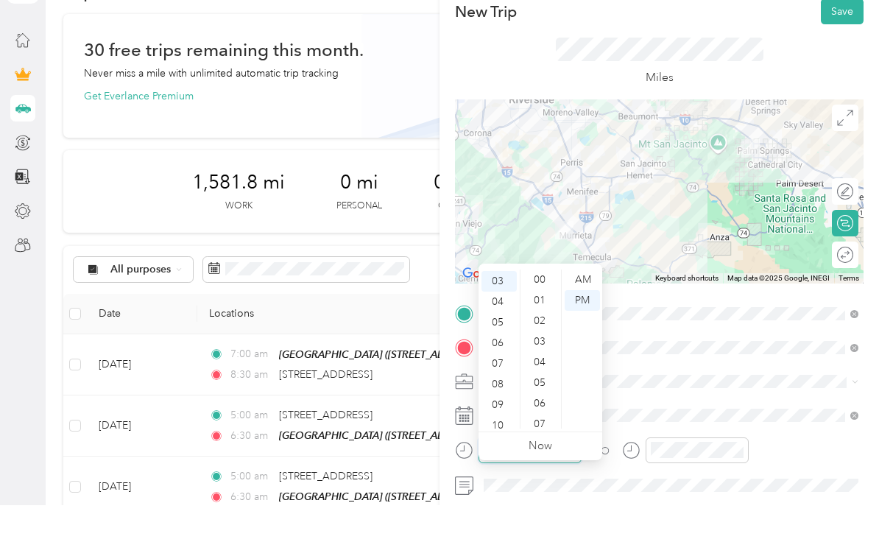
scroll to position [1078, 0]
click at [506, 384] on div "06" at bounding box center [499, 394] width 35 height 21
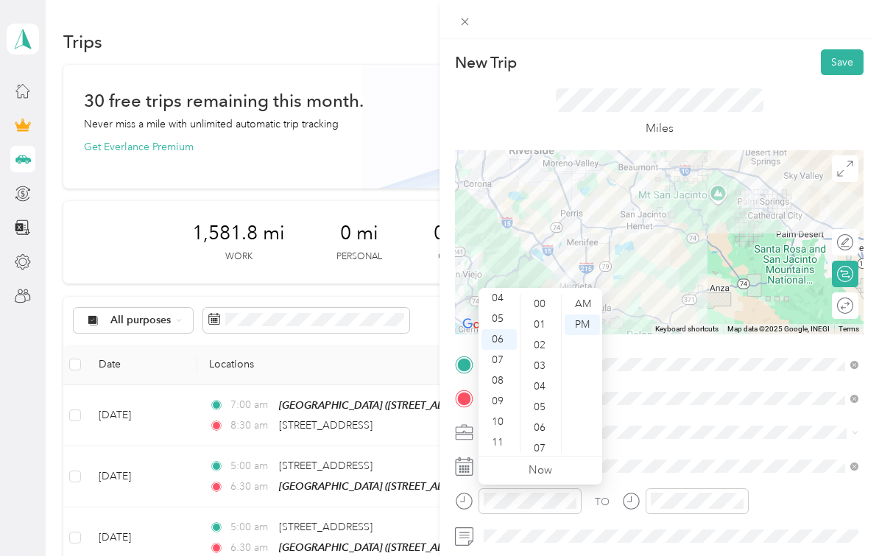
scroll to position [0, 0]
click at [543, 306] on div "00" at bounding box center [541, 304] width 35 height 21
click at [577, 308] on div "AM" at bounding box center [582, 304] width 35 height 21
click at [690, 555] on html "[EMAIL_ADDRESS][DOMAIN_NAME] Personal dashboard Trips New trip 30 free trips re…" at bounding box center [436, 278] width 872 height 556
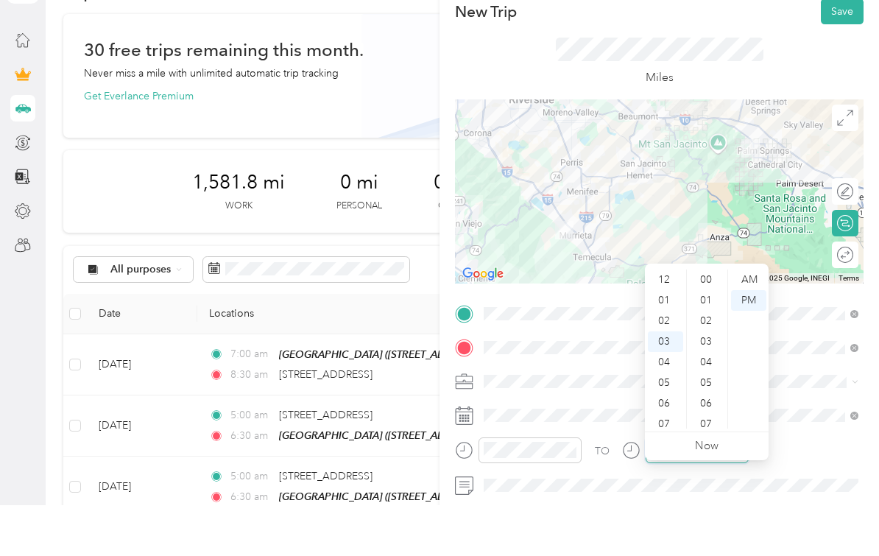
scroll to position [1078, 0]
click at [671, 404] on div "07" at bounding box center [665, 414] width 35 height 21
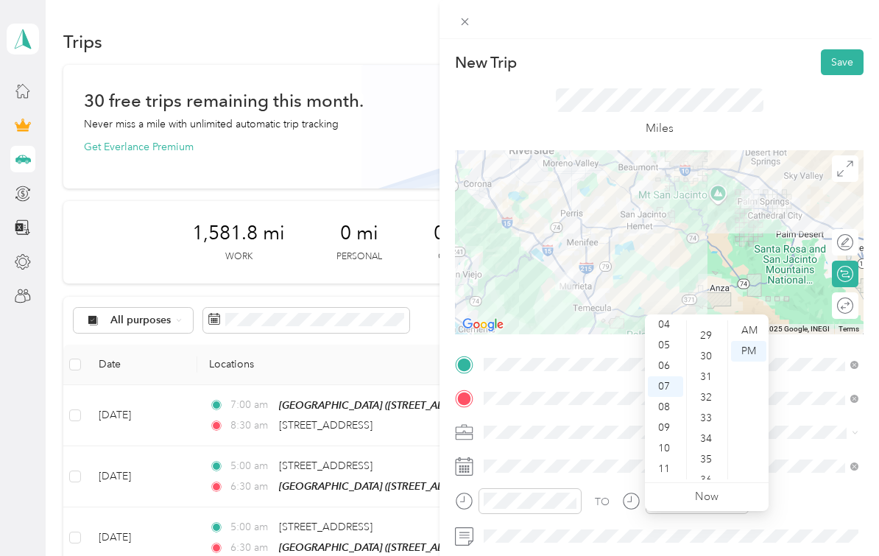
scroll to position [596, 0]
click at [708, 342] on div "30" at bounding box center [707, 352] width 35 height 21
click at [752, 320] on div "AM" at bounding box center [748, 330] width 35 height 21
click at [792, 440] on span at bounding box center [671, 432] width 385 height 24
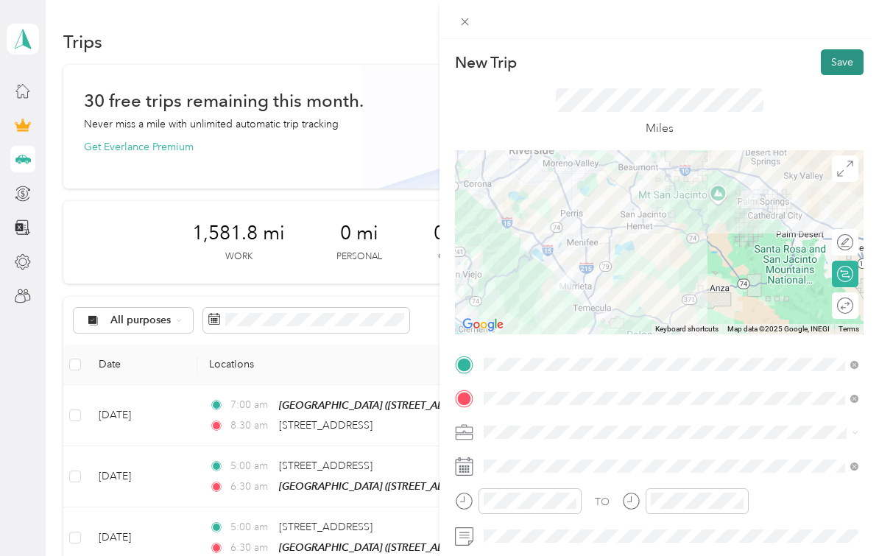
click at [847, 60] on button "Save" at bounding box center [842, 62] width 43 height 26
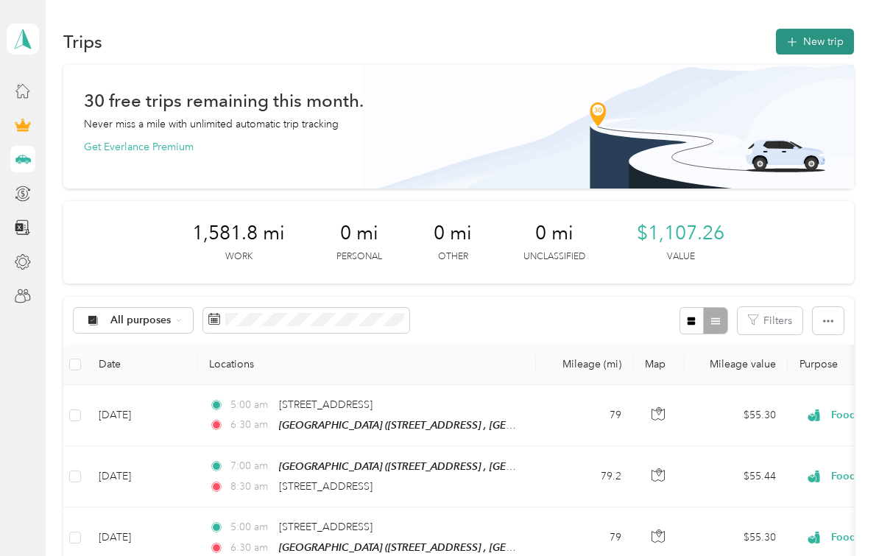
click at [833, 29] on button "New trip" at bounding box center [815, 42] width 78 height 26
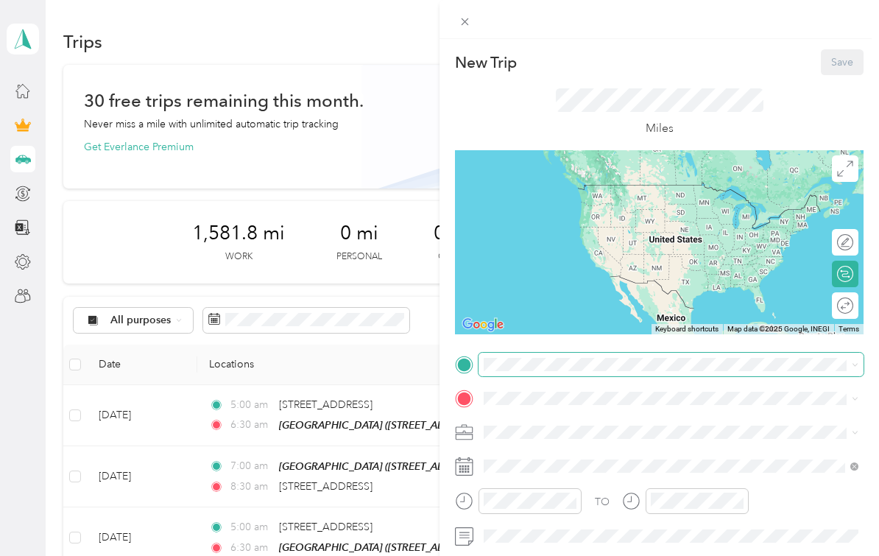
click at [569, 372] on span at bounding box center [671, 365] width 385 height 24
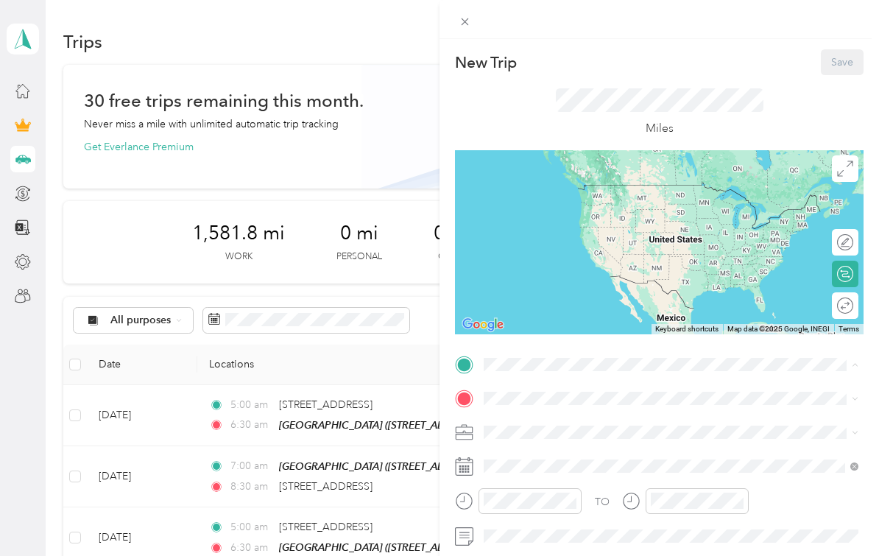
click at [585, 459] on span "[STREET_ADDRESS]" at bounding box center [559, 465] width 94 height 13
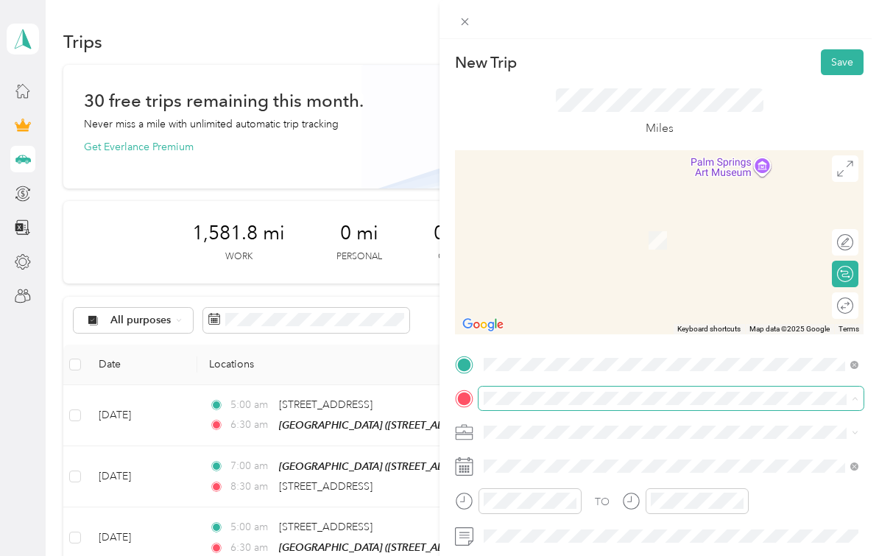
click at [588, 555] on div "New Trip Save This trip cannot be edited because it is either under review, app…" at bounding box center [436, 556] width 872 height 0
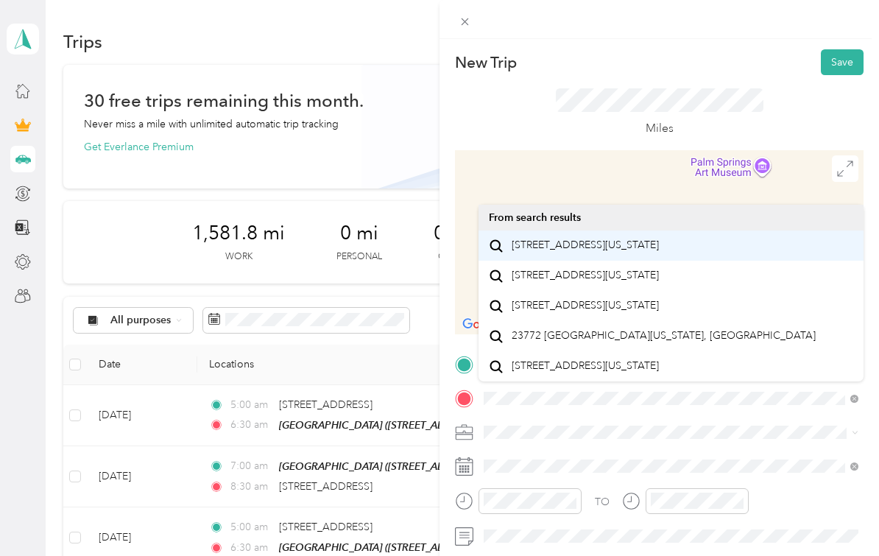
click at [535, 239] on span "[STREET_ADDRESS][US_STATE]" at bounding box center [585, 245] width 147 height 13
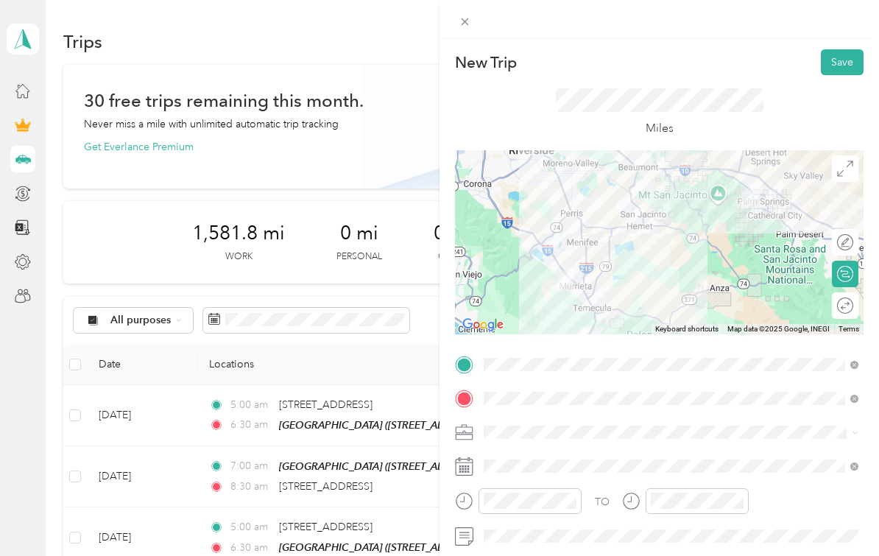
click at [856, 429] on icon at bounding box center [855, 432] width 7 height 7
click at [739, 295] on div "Food Services" at bounding box center [671, 302] width 364 height 15
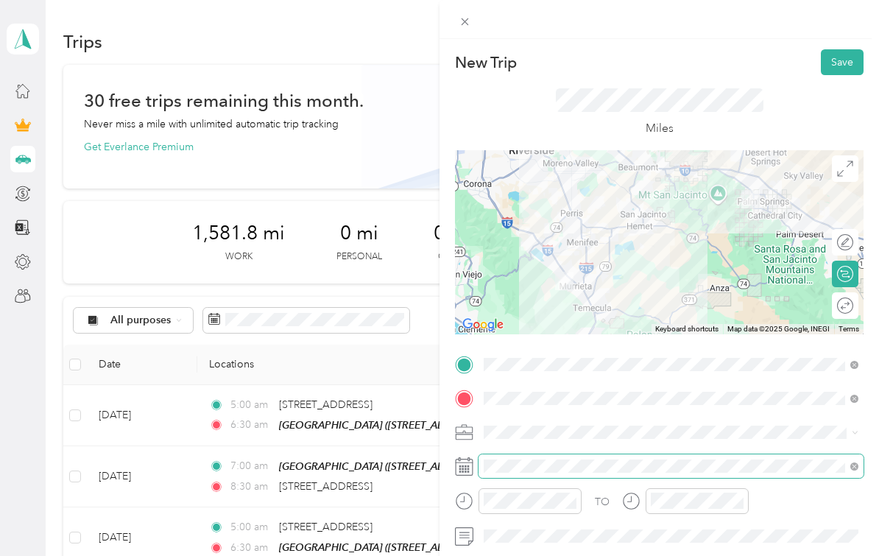
click at [523, 517] on div "TO Add photo" at bounding box center [659, 515] width 409 height 325
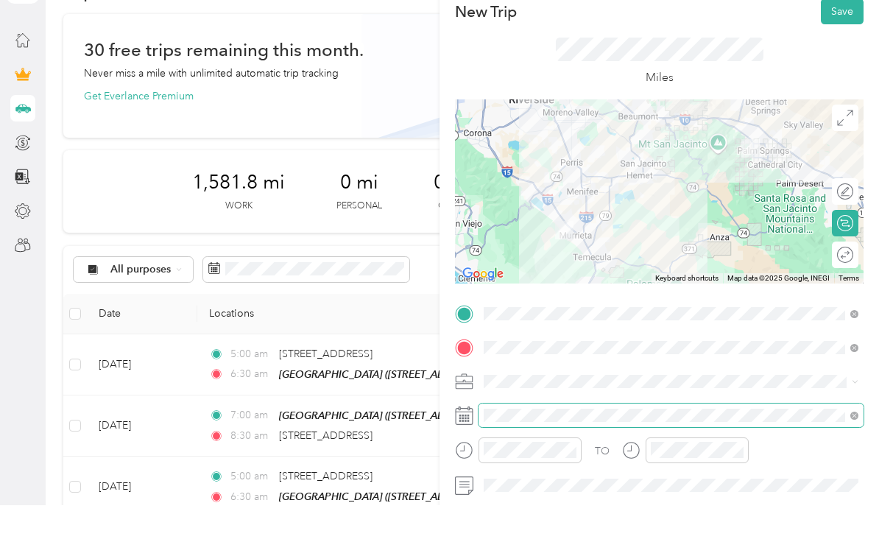
click at [557, 454] on span at bounding box center [671, 466] width 385 height 24
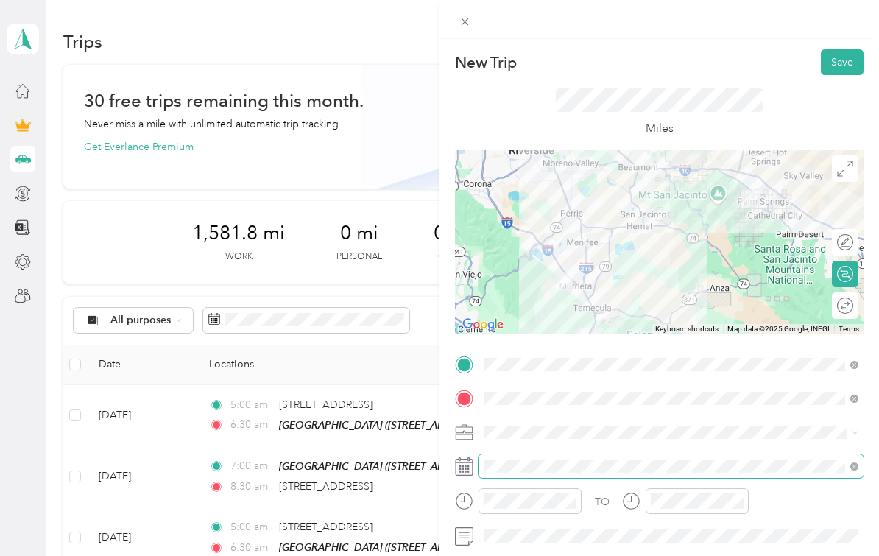
click at [555, 516] on div "TO Add photo" at bounding box center [659, 515] width 409 height 325
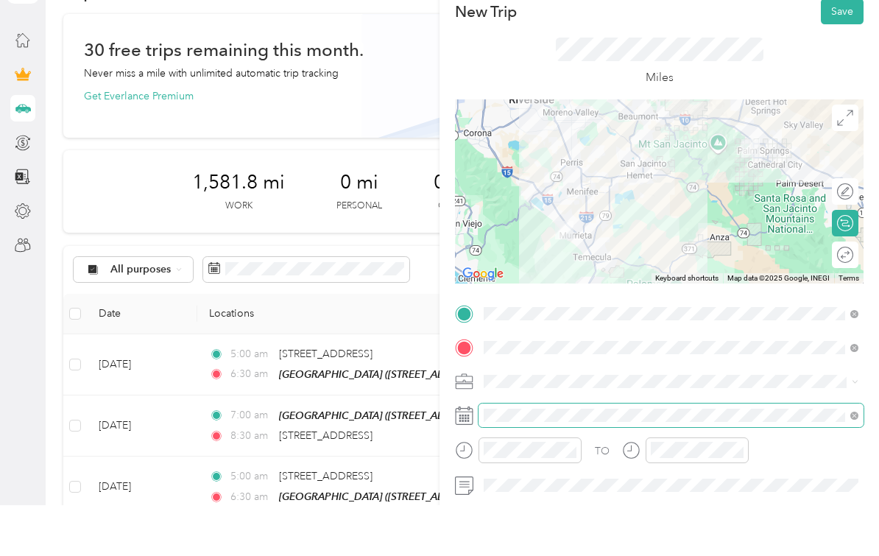
click at [560, 454] on span at bounding box center [671, 466] width 385 height 24
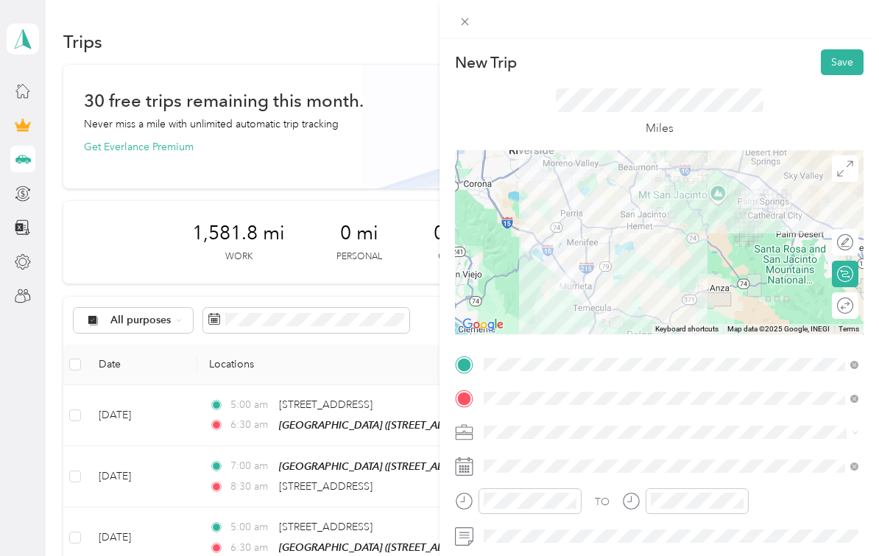
click at [560, 423] on span at bounding box center [671, 432] width 385 height 24
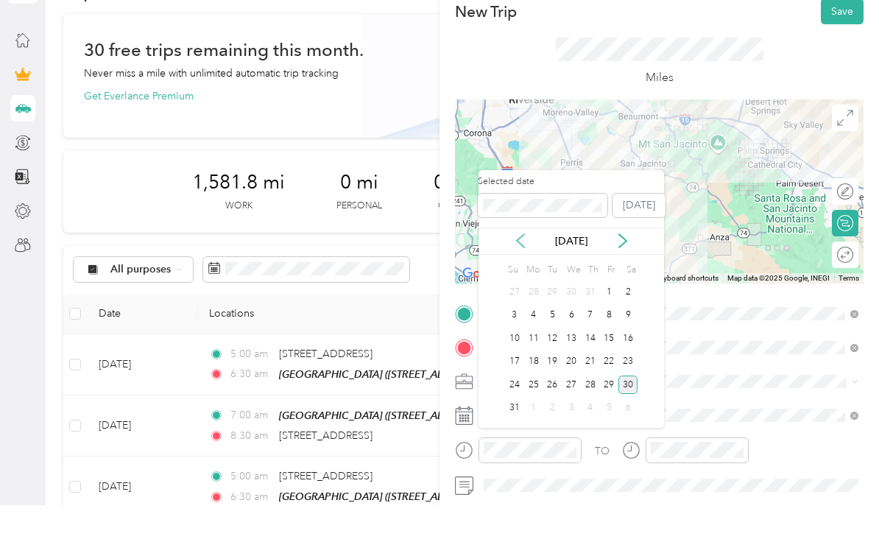
click at [524, 284] on icon at bounding box center [520, 291] width 15 height 15
click at [524, 221] on div "Selected date [DATE] [DATE] Su Mo Tu We Th Fr Sa 1 2 3 4 5 6 7 8 9 10 11 12 13 …" at bounding box center [572, 350] width 186 height 258
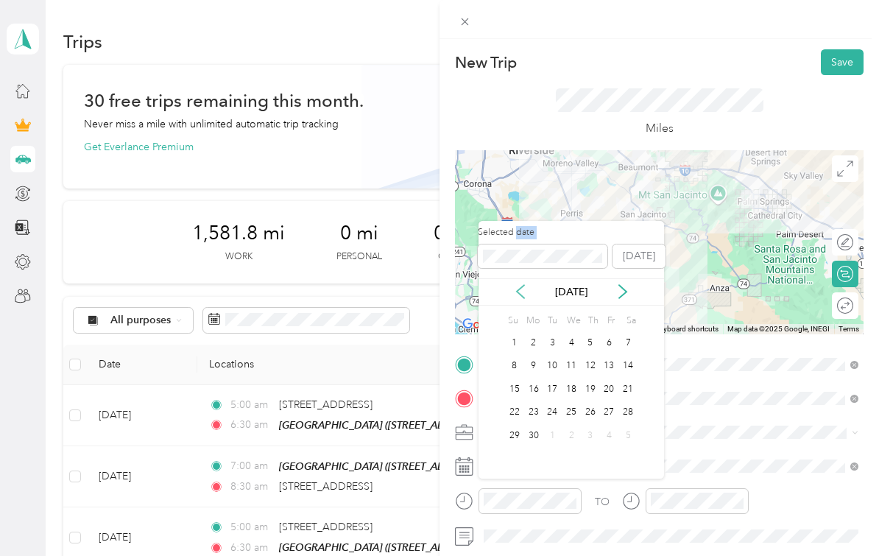
click at [522, 284] on icon at bounding box center [520, 291] width 15 height 15
click at [515, 380] on div "9" at bounding box center [514, 389] width 19 height 18
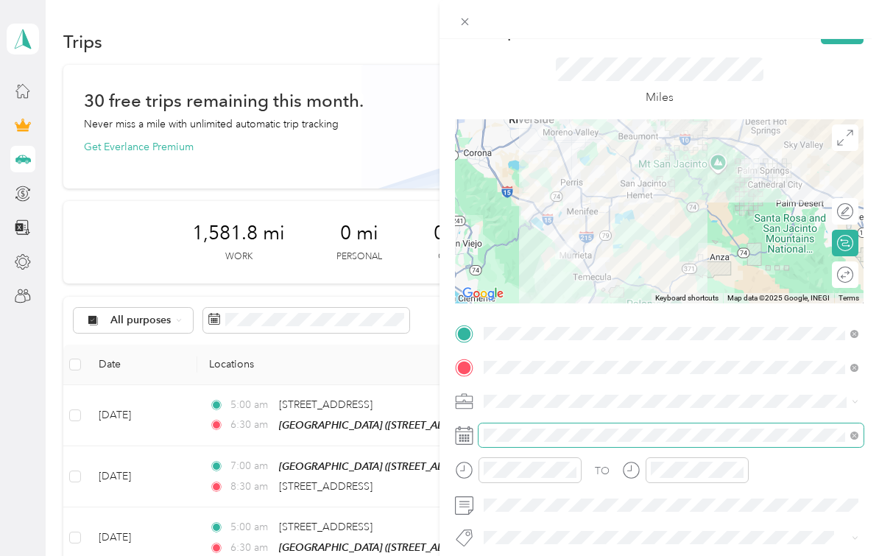
scroll to position [33, 0]
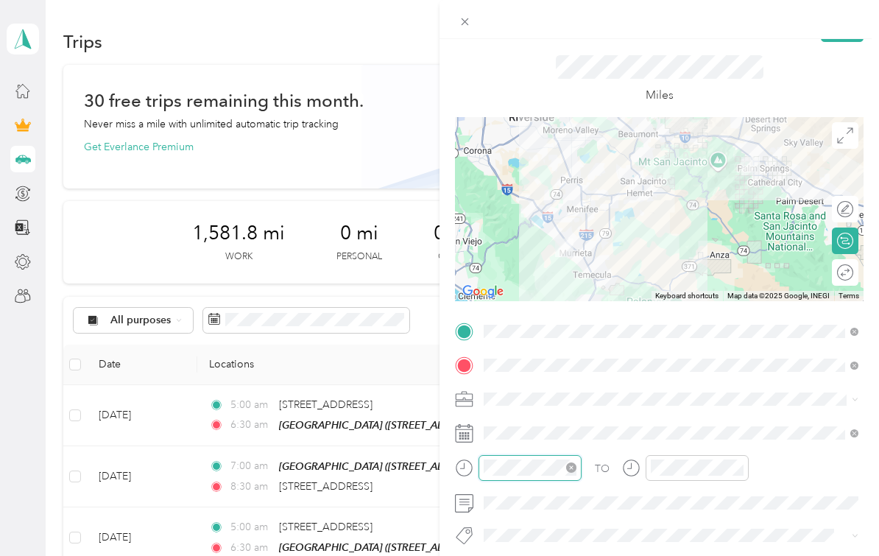
click at [557, 467] on div "TO Add photo" at bounding box center [659, 482] width 409 height 325
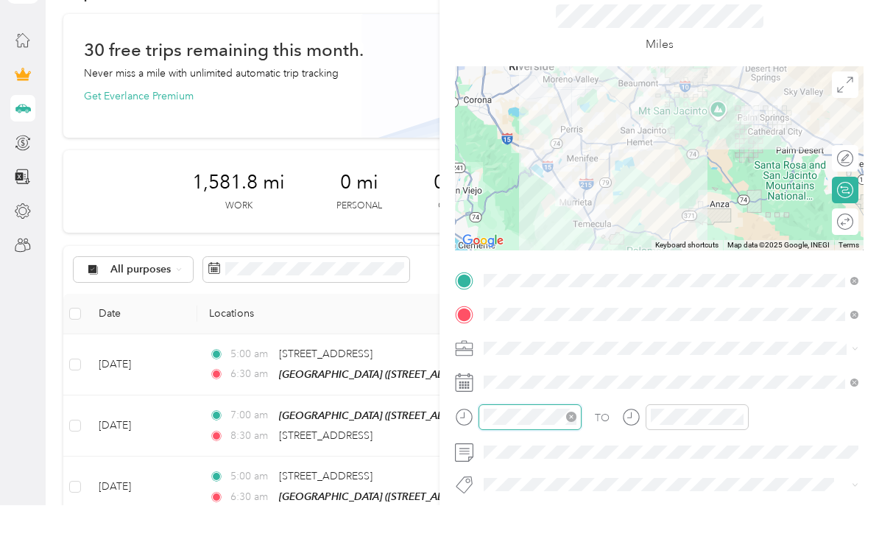
scroll to position [1078, 0]
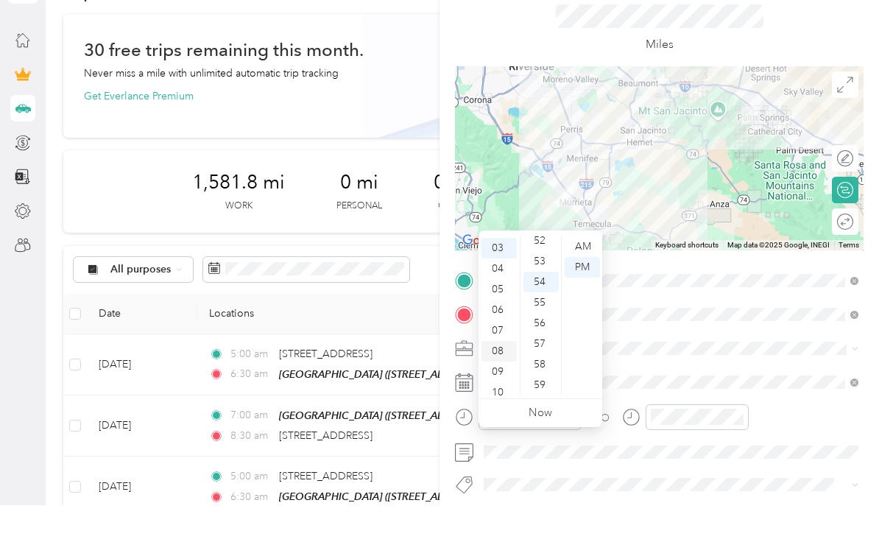
click at [501, 392] on div "08" at bounding box center [499, 402] width 35 height 21
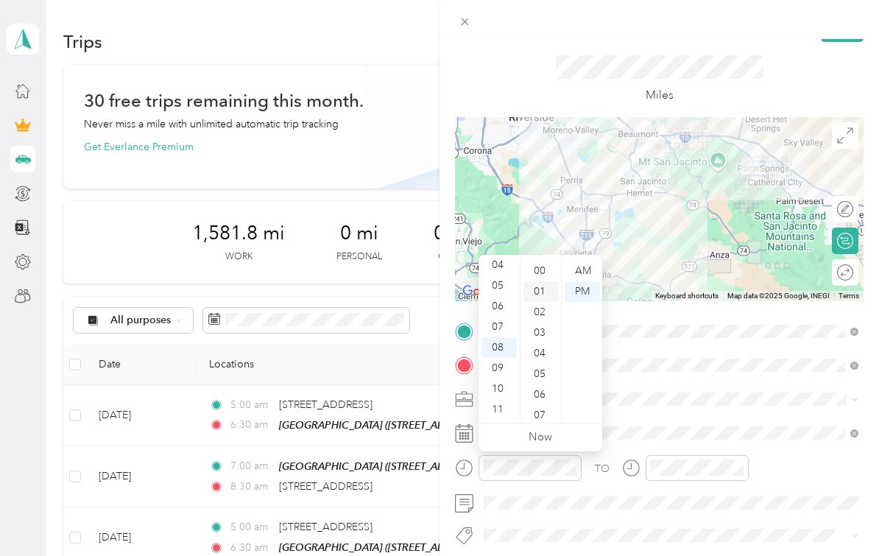
scroll to position [0, 0]
click at [542, 276] on div "00" at bounding box center [541, 271] width 35 height 21
click at [582, 272] on div "AM" at bounding box center [582, 271] width 35 height 21
click at [638, 417] on div "TO Add photo" at bounding box center [659, 482] width 409 height 325
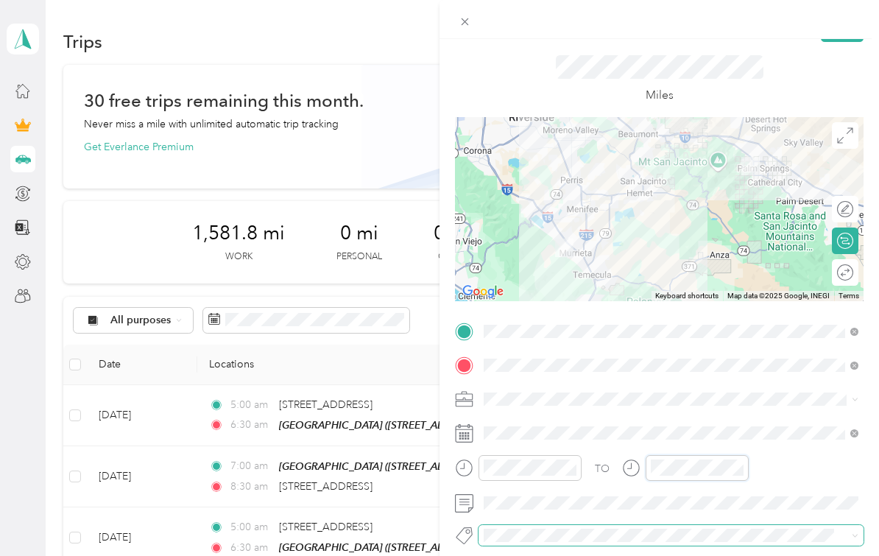
click at [699, 467] on div "TO Add photo" at bounding box center [659, 482] width 409 height 325
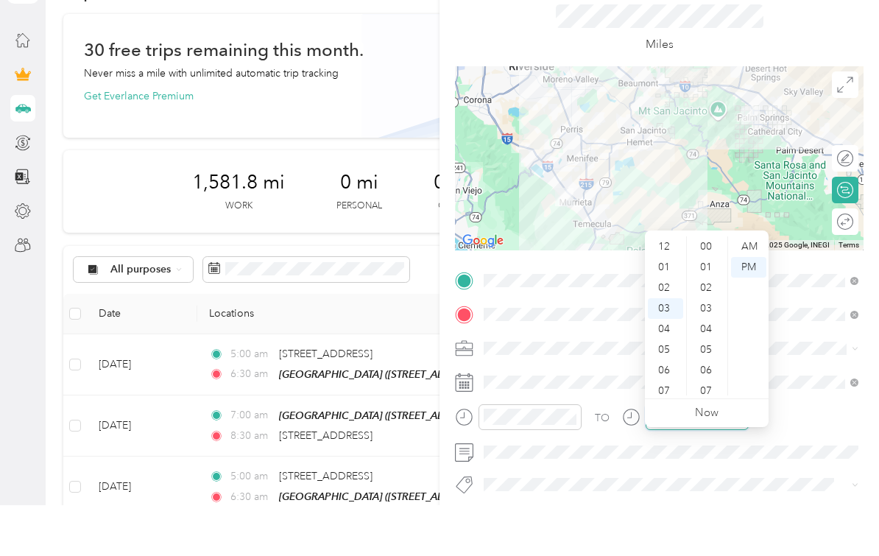
scroll to position [1078, 0]
click at [668, 412] on div "09" at bounding box center [665, 422] width 35 height 21
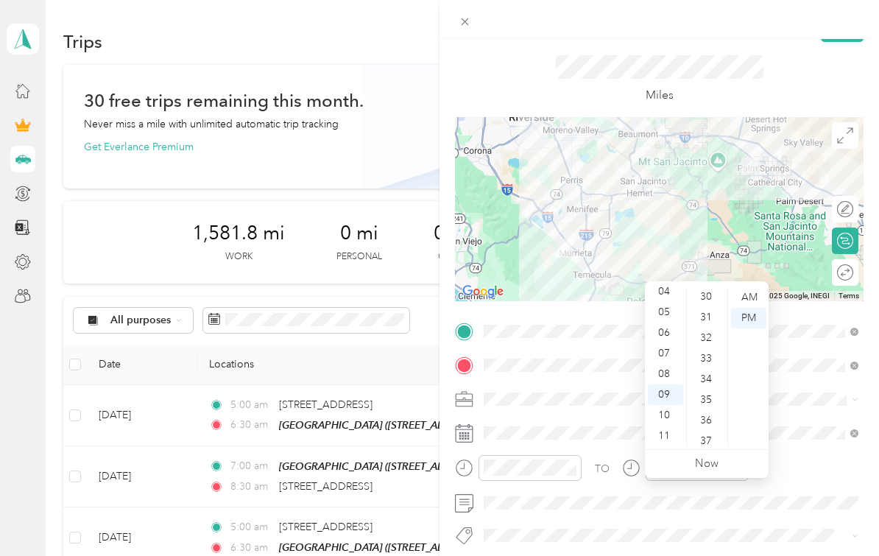
scroll to position [612, 0]
click at [708, 294] on div "30" at bounding box center [707, 304] width 35 height 21
click at [747, 287] on div "AM" at bounding box center [748, 297] width 35 height 21
click at [784, 468] on div "TO" at bounding box center [659, 473] width 409 height 36
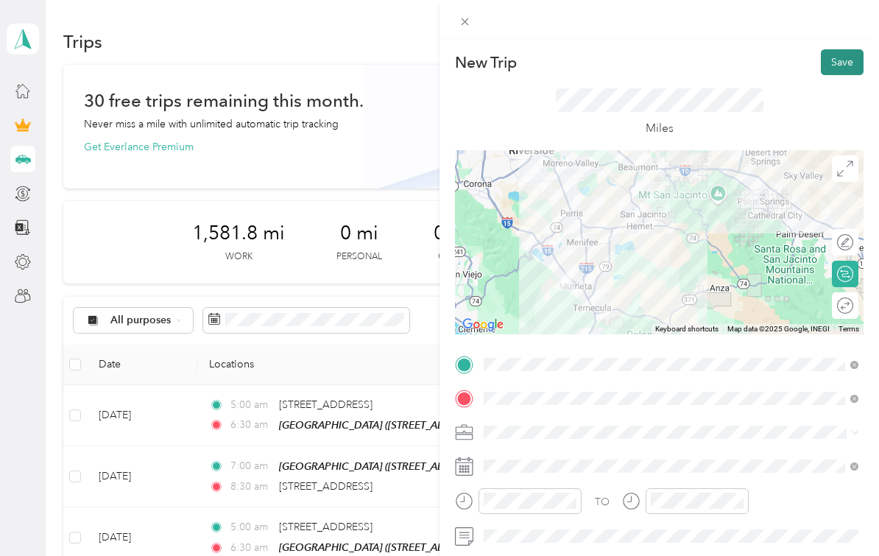
scroll to position [0, 0]
click at [846, 63] on button "Save" at bounding box center [842, 62] width 43 height 26
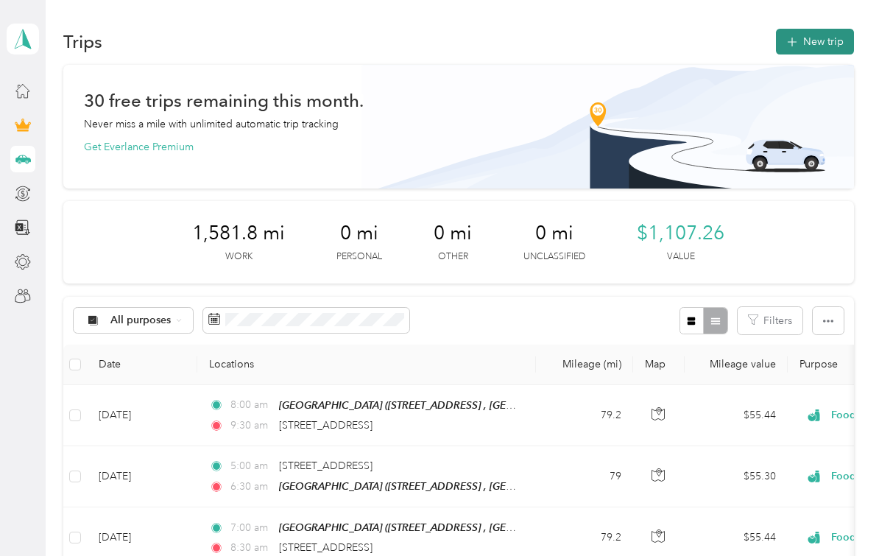
click at [841, 29] on button "New trip" at bounding box center [815, 42] width 78 height 26
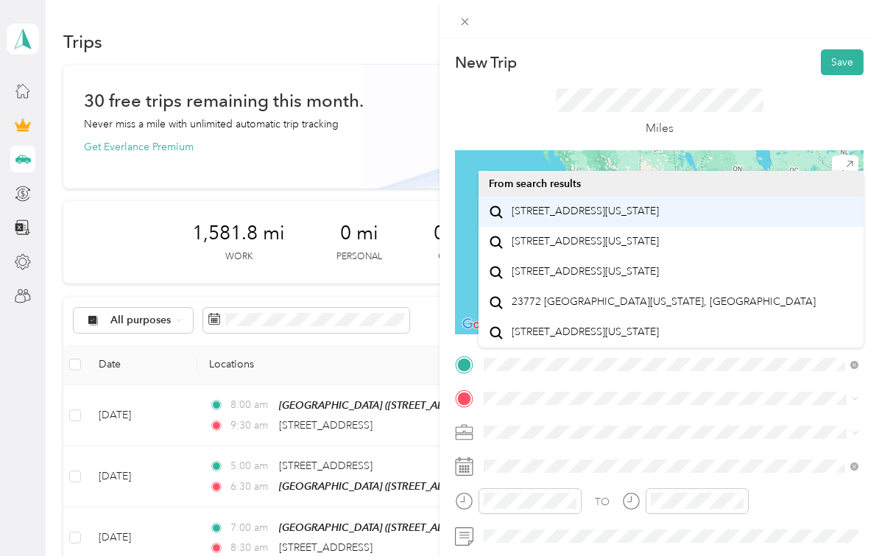
click at [527, 205] on span "[STREET_ADDRESS][US_STATE]" at bounding box center [585, 211] width 147 height 13
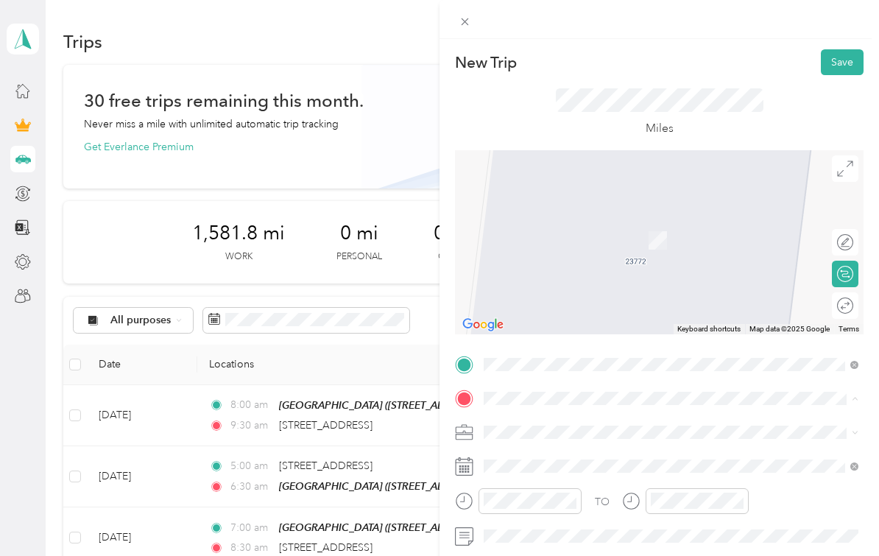
click at [579, 493] on span "[STREET_ADDRESS]" at bounding box center [559, 499] width 94 height 13
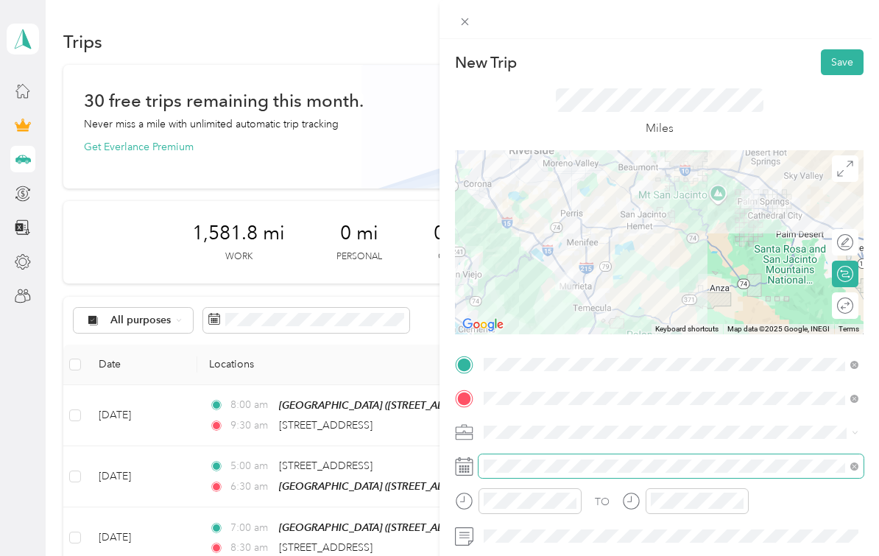
click at [546, 473] on span at bounding box center [671, 466] width 385 height 24
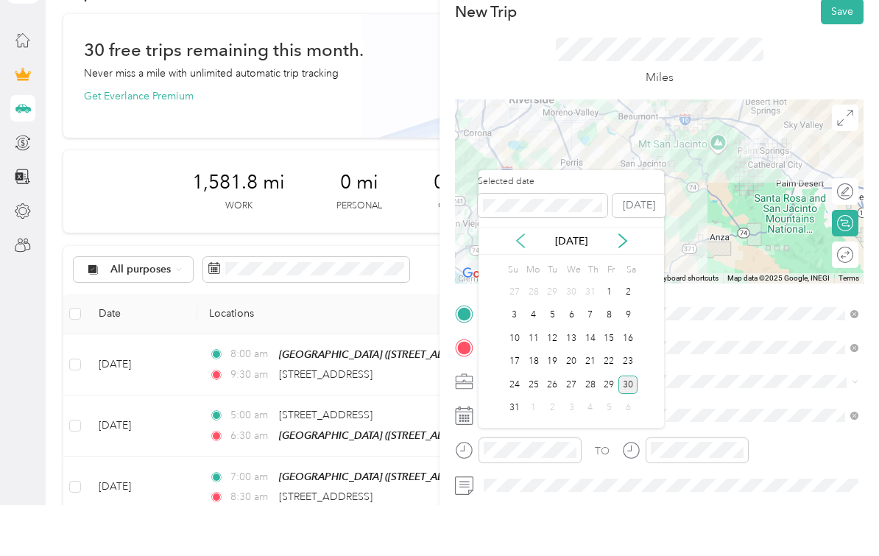
click at [523, 285] on icon at bounding box center [520, 291] width 7 height 13
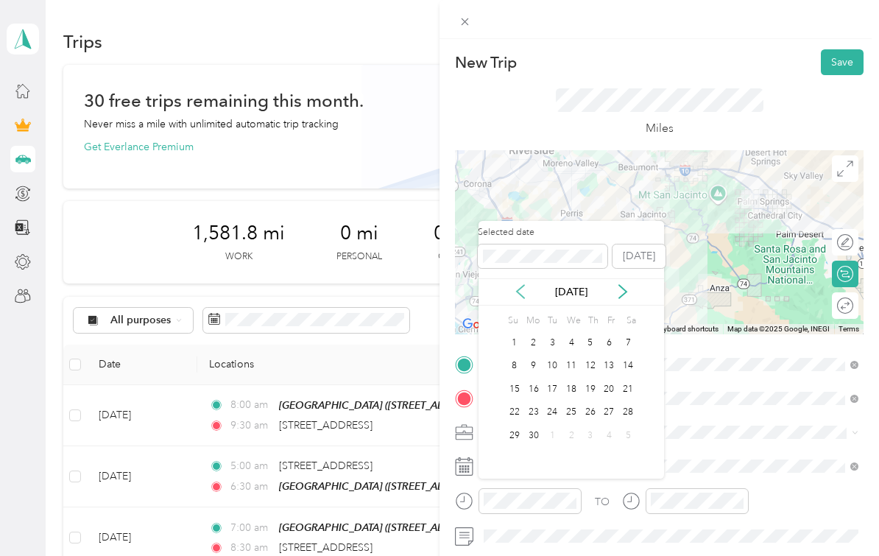
click at [521, 285] on icon at bounding box center [520, 291] width 7 height 13
click at [571, 380] on div "12" at bounding box center [571, 389] width 19 height 18
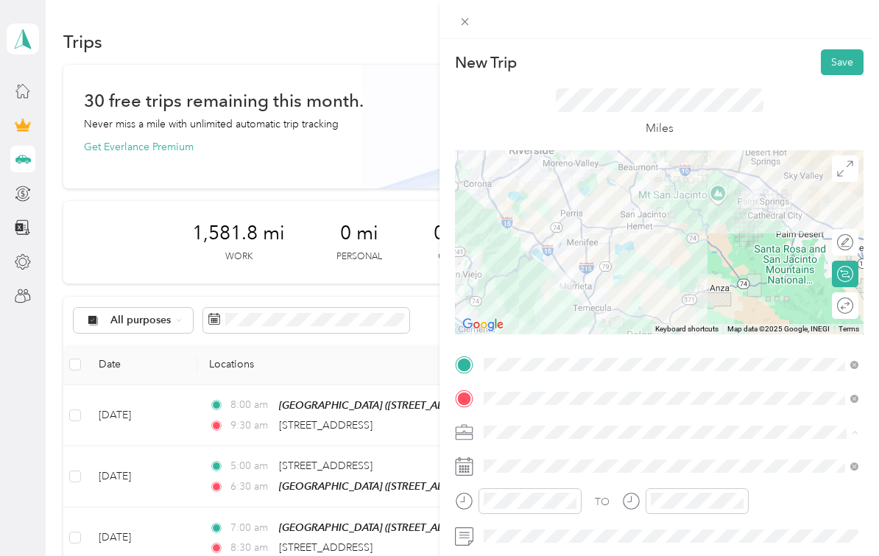
click at [588, 290] on li "Food Services" at bounding box center [671, 303] width 385 height 26
click at [556, 551] on div "TO Add photo" at bounding box center [659, 515] width 409 height 325
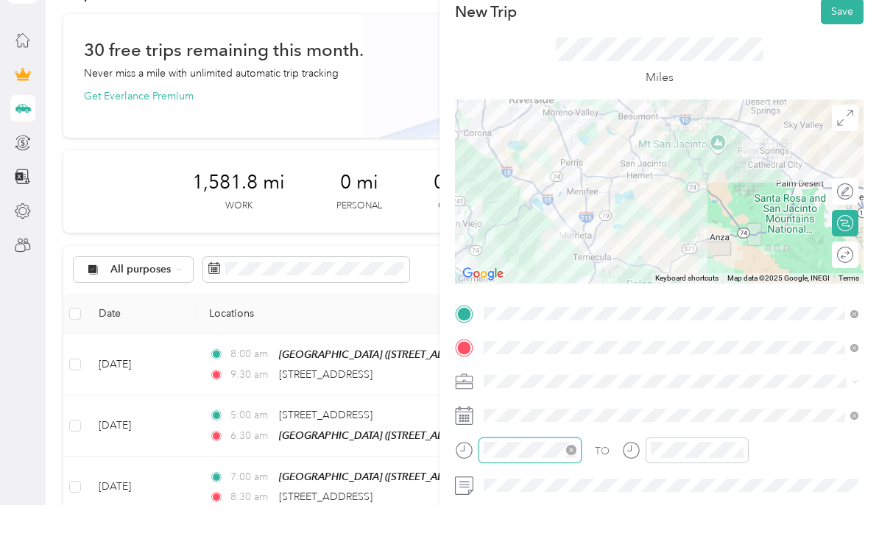
click at [573, 496] on icon "close-circle" at bounding box center [571, 501] width 10 height 10
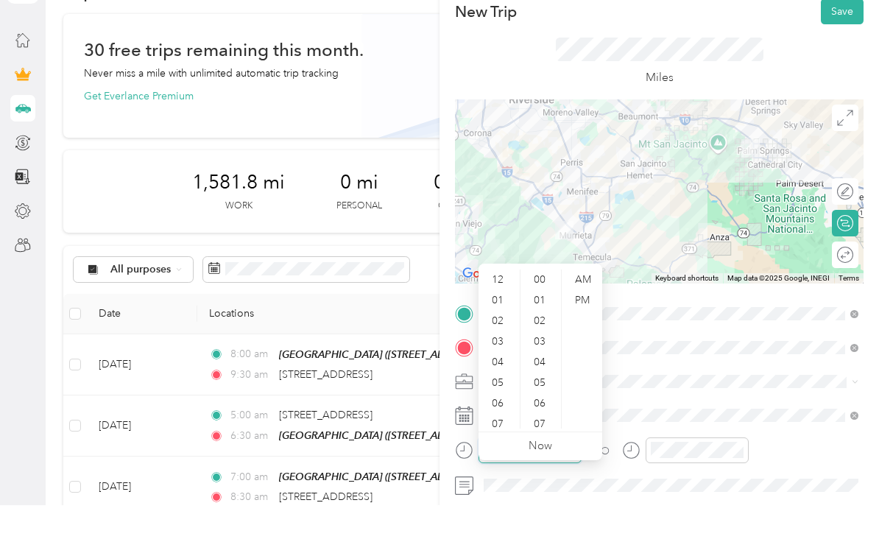
scroll to position [1078, 0]
click at [501, 444] on div "06" at bounding box center [499, 454] width 35 height 21
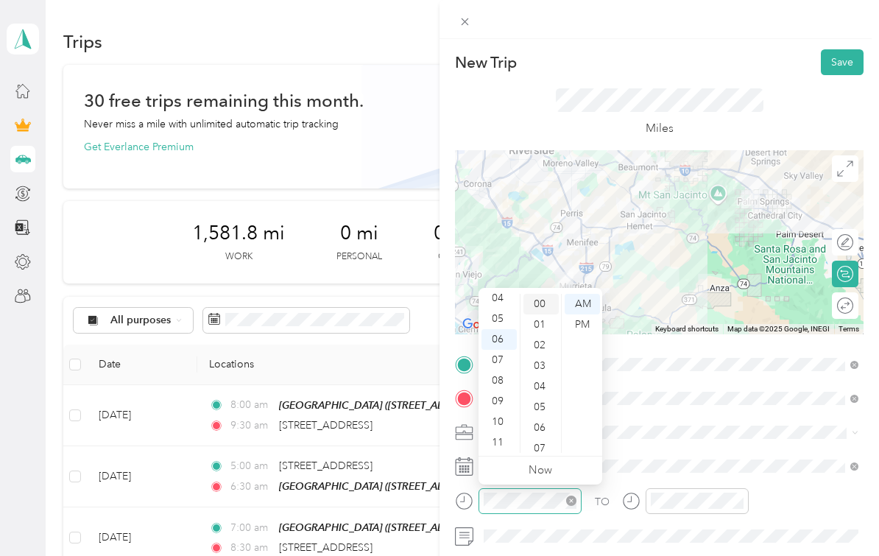
scroll to position [0, 0]
click at [543, 308] on div "00" at bounding box center [541, 304] width 35 height 21
click at [629, 450] on div "TO Add photo" at bounding box center [659, 515] width 409 height 325
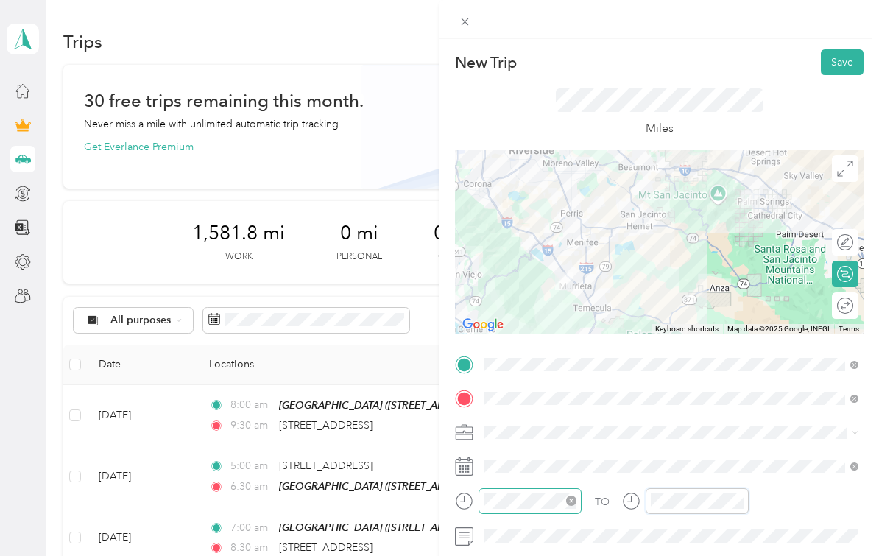
click at [694, 500] on div "TO Add photo" at bounding box center [659, 515] width 409 height 325
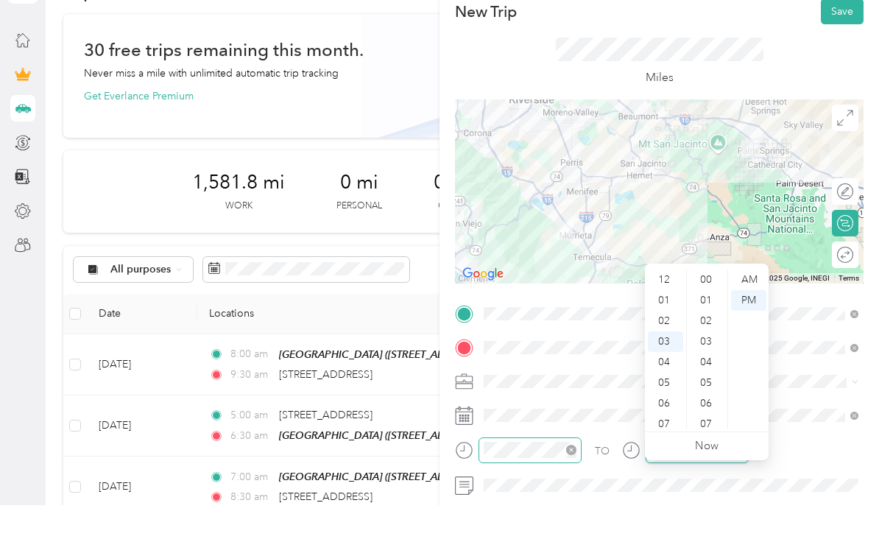
scroll to position [1078, 0]
click at [669, 404] on div "07" at bounding box center [665, 414] width 35 height 21
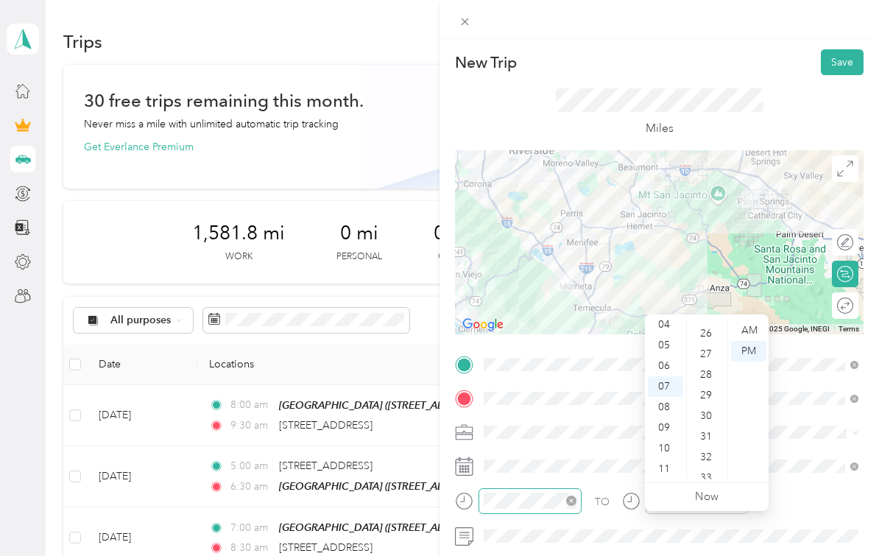
scroll to position [539, 0]
click at [708, 400] on div "30" at bounding box center [707, 410] width 35 height 21
click at [748, 320] on div "AM" at bounding box center [748, 330] width 35 height 21
click at [783, 448] on div "TO Add photo" at bounding box center [659, 515] width 409 height 325
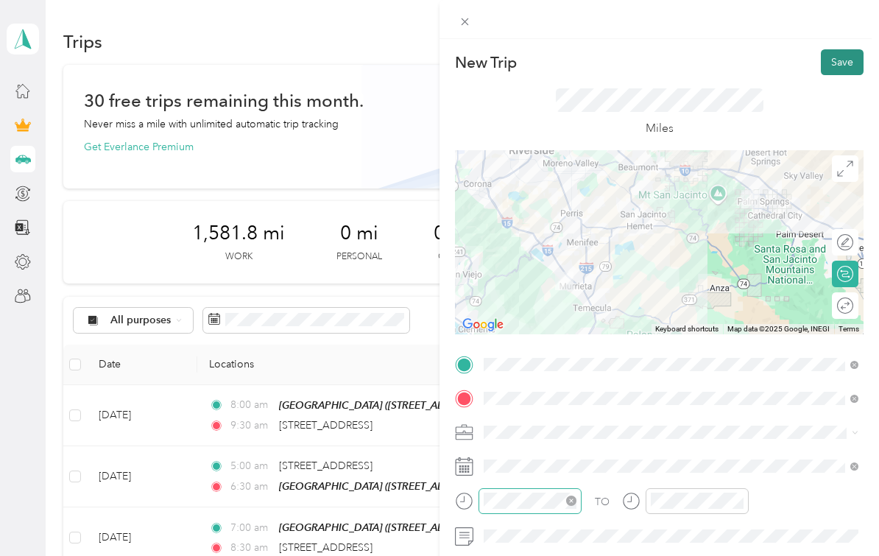
click at [839, 59] on button "Save" at bounding box center [842, 62] width 43 height 26
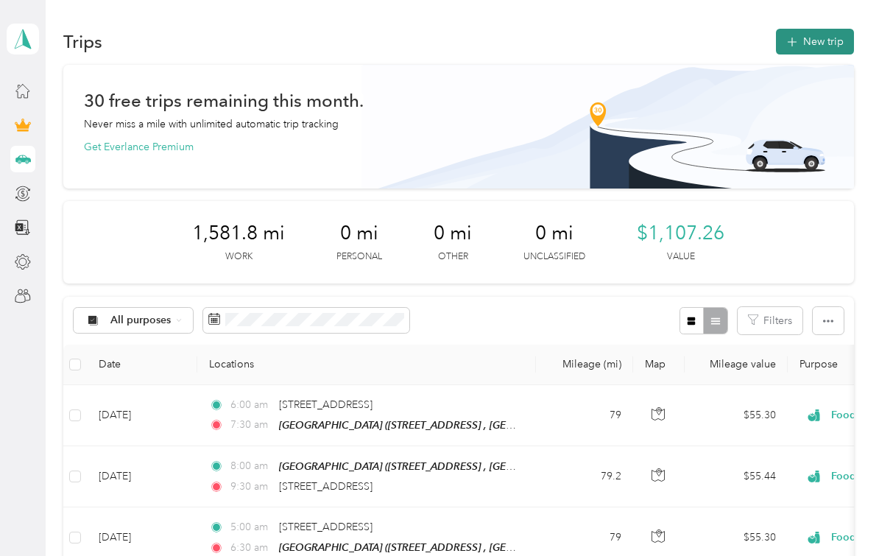
click at [822, 29] on button "New trip" at bounding box center [815, 42] width 78 height 26
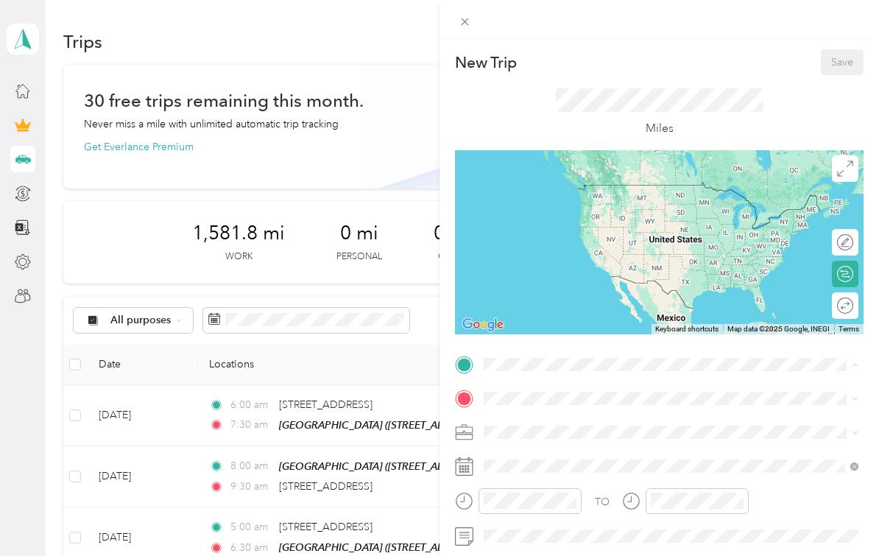
click at [580, 443] on div "[GEOGRAPHIC_DATA] [STREET_ADDRESS], Palm Springs, [GEOGRAPHIC_DATA], [GEOGRAPHI…" at bounding box center [577, 458] width 130 height 31
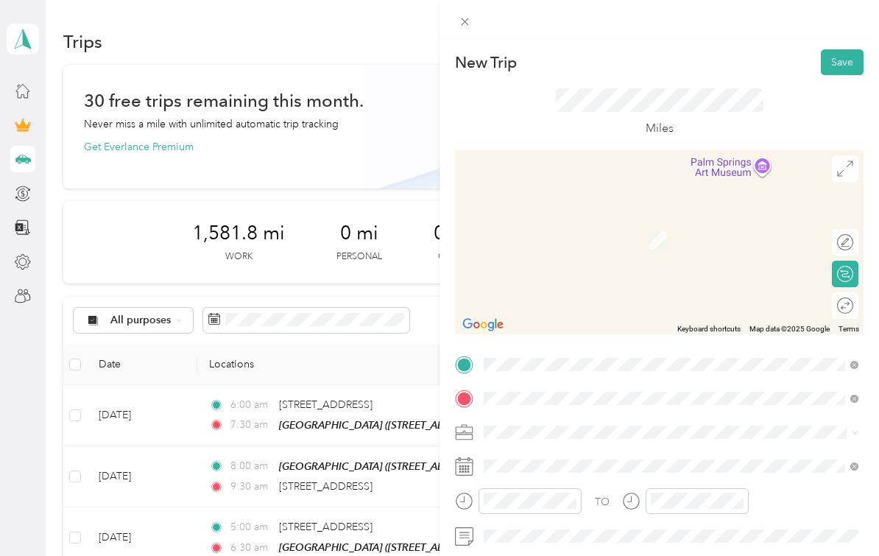
click at [645, 298] on ol "From search results [STREET_ADDRESS][GEOGRAPHIC_DATA][US_STATE][STREET_ADDRESS]…" at bounding box center [671, 322] width 385 height 116
click at [575, 290] on li "Food Services" at bounding box center [671, 303] width 385 height 26
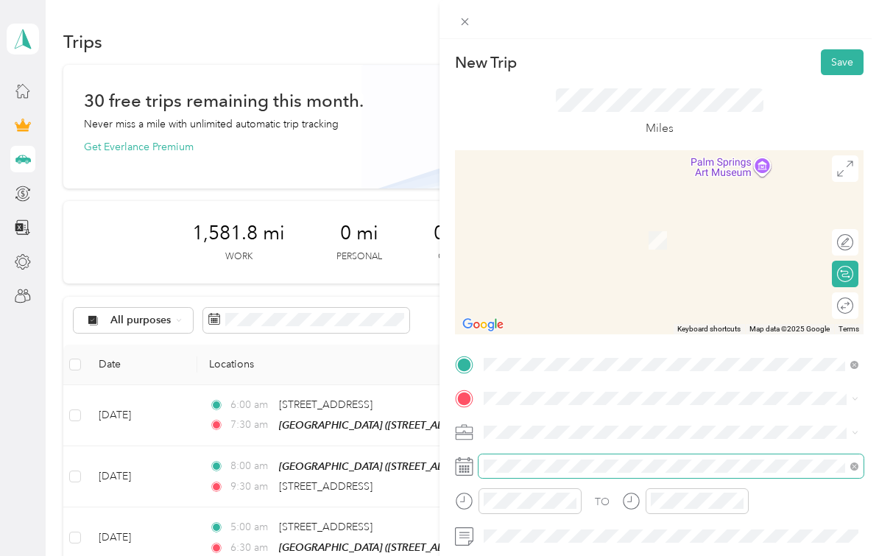
click at [571, 465] on div "TO Add photo" at bounding box center [659, 515] width 409 height 325
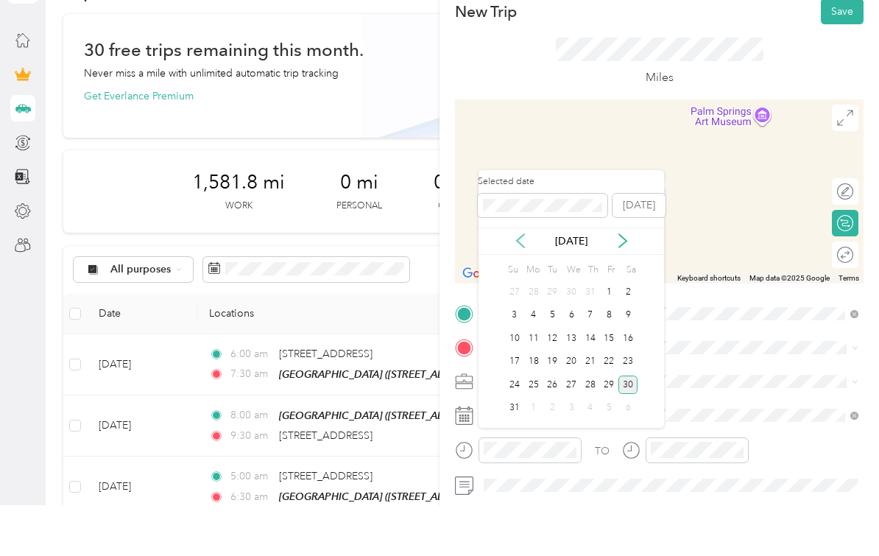
click at [519, 285] on icon at bounding box center [520, 291] width 7 height 13
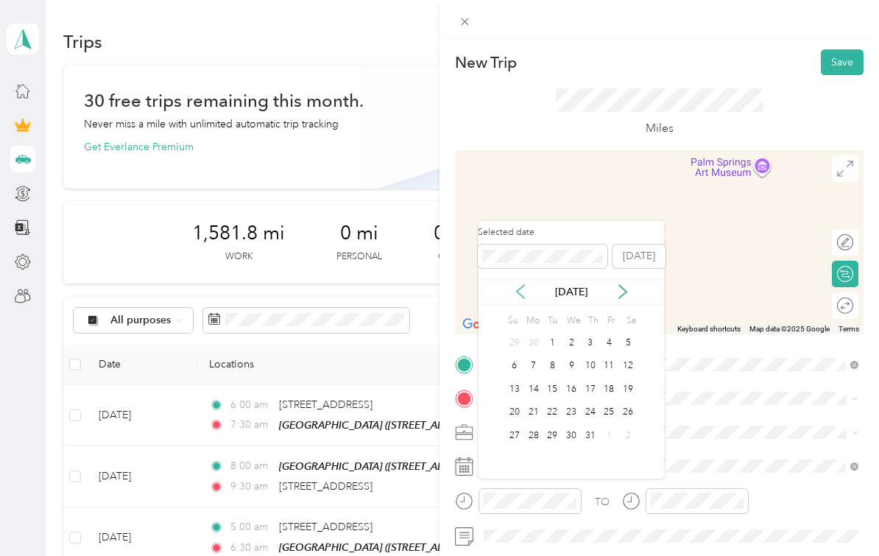
click at [519, 221] on div "Selected date [DATE] [DATE] Su Mo Tu We Th Fr Sa 29 30 1 2 3 4 5 6 7 8 9 10 11 …" at bounding box center [572, 350] width 186 height 258
click at [521, 285] on icon at bounding box center [520, 291] width 7 height 13
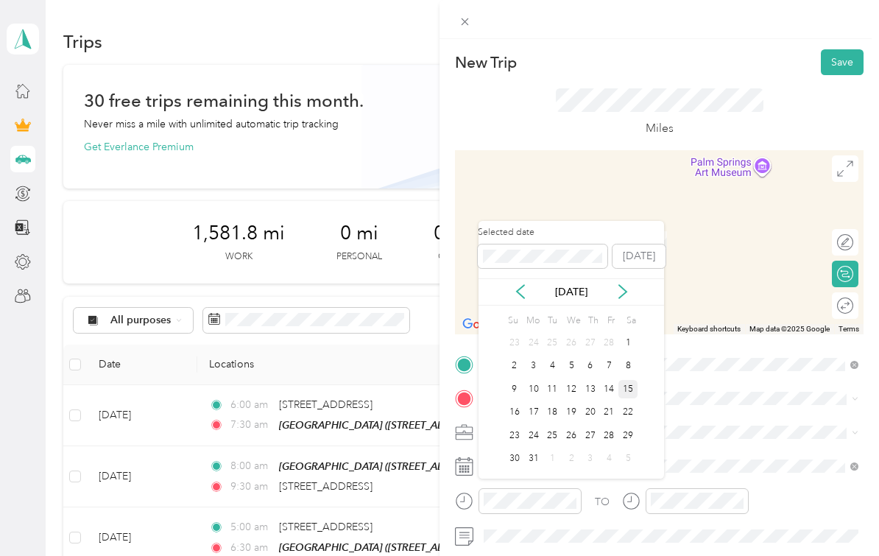
click at [625, 380] on div "15" at bounding box center [627, 389] width 19 height 18
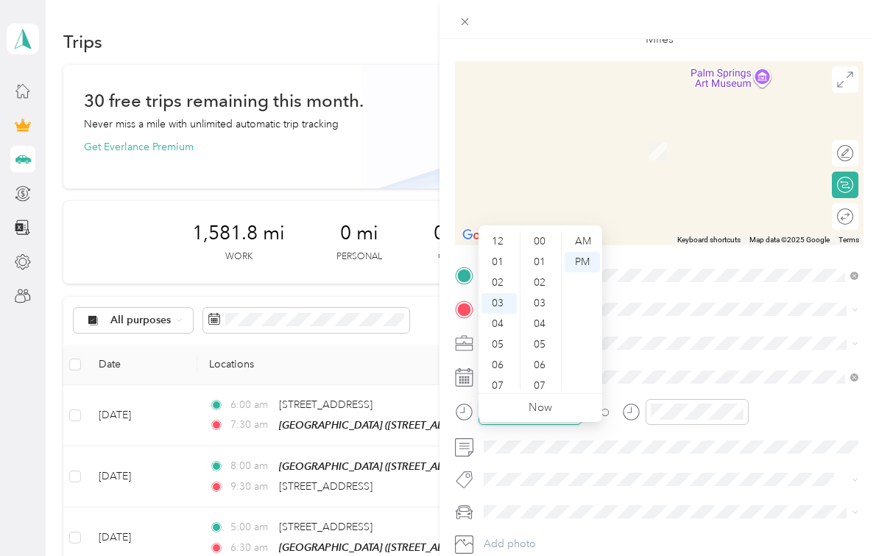
scroll to position [1078, 0]
click at [588, 231] on div "AM" at bounding box center [582, 241] width 35 height 21
click at [503, 295] on div "06" at bounding box center [499, 305] width 35 height 21
click at [543, 231] on div "00" at bounding box center [541, 241] width 35 height 21
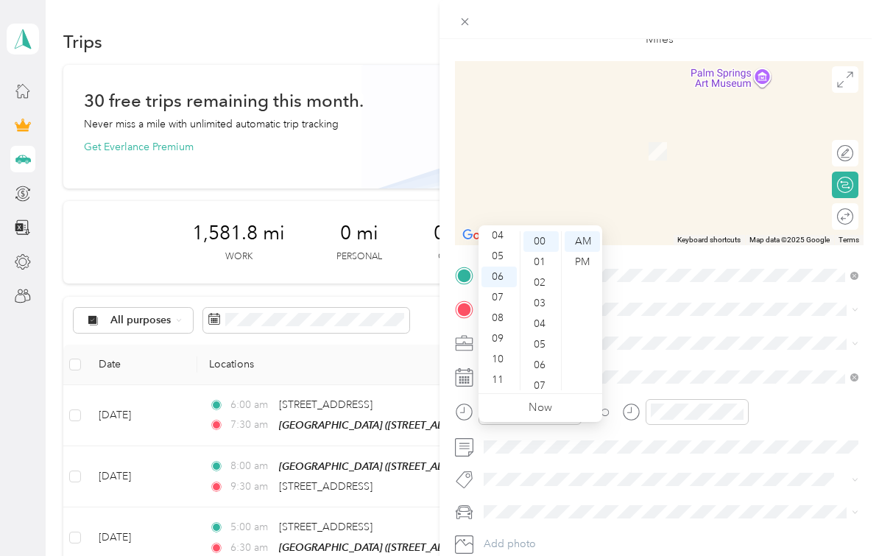
click at [630, 356] on div "TO Add photo" at bounding box center [659, 426] width 409 height 325
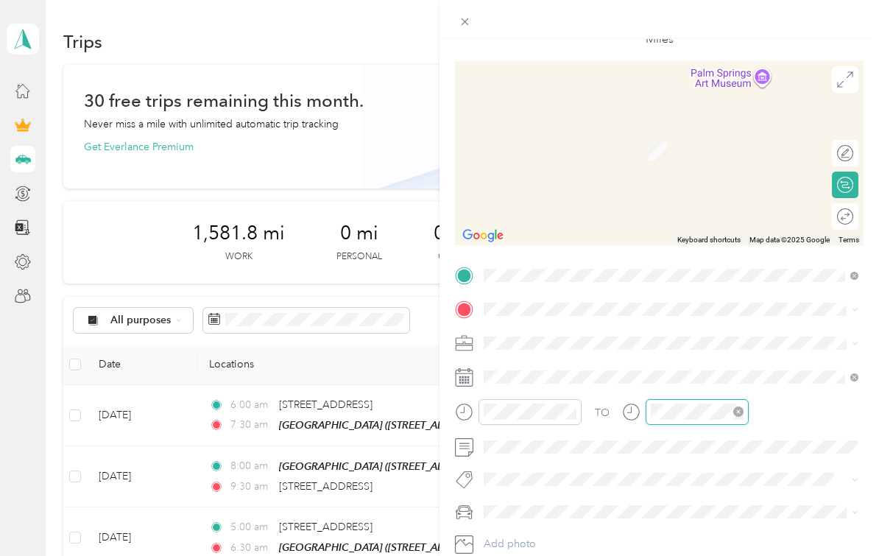
scroll to position [60, 0]
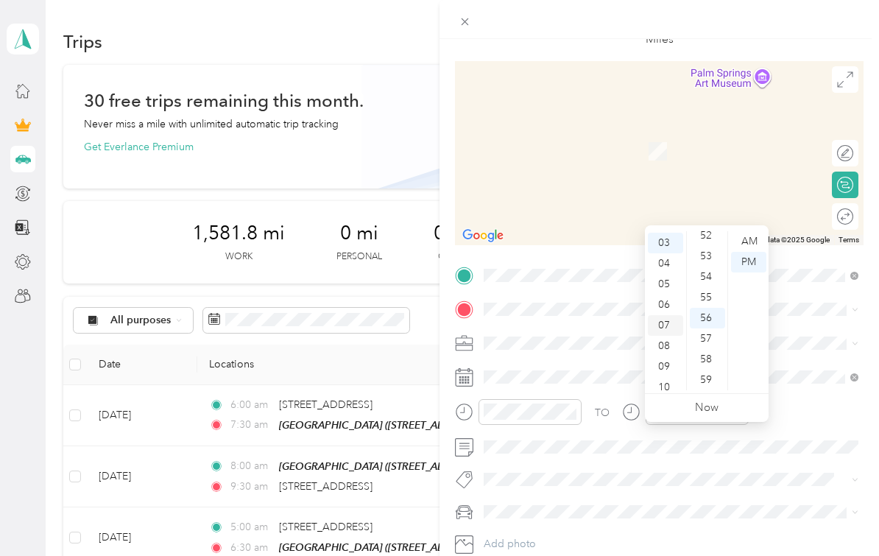
click at [671, 315] on div "07" at bounding box center [665, 325] width 35 height 21
click at [711, 247] on div "30" at bounding box center [707, 257] width 35 height 21
click at [742, 231] on div "AM" at bounding box center [748, 241] width 35 height 21
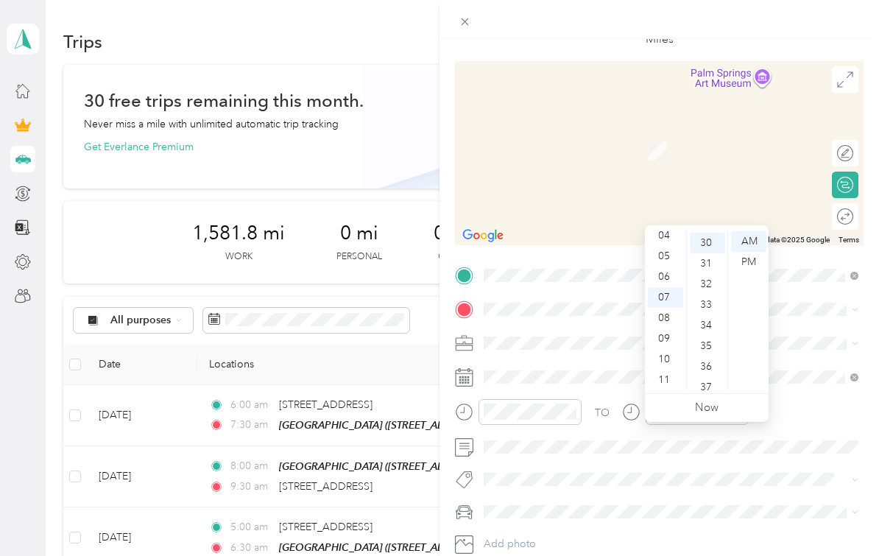
click at [788, 414] on div "TO" at bounding box center [659, 417] width 409 height 36
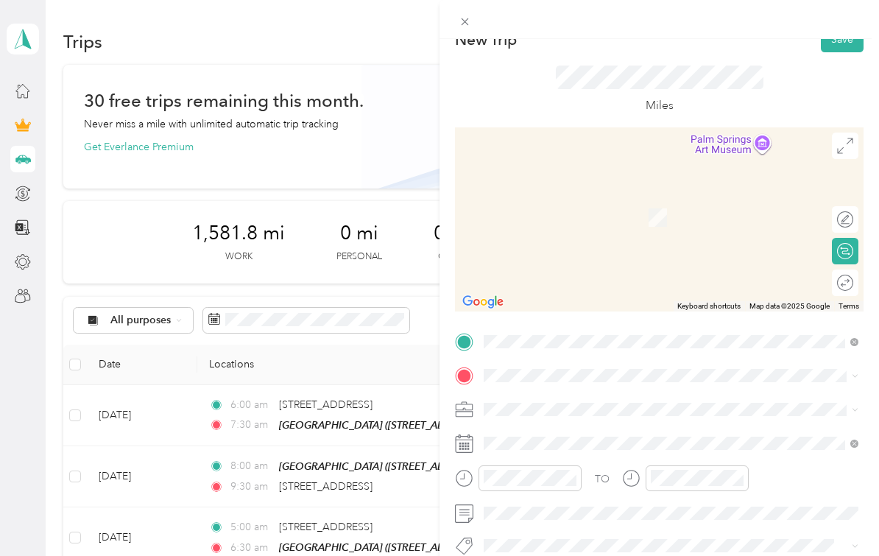
scroll to position [7, 0]
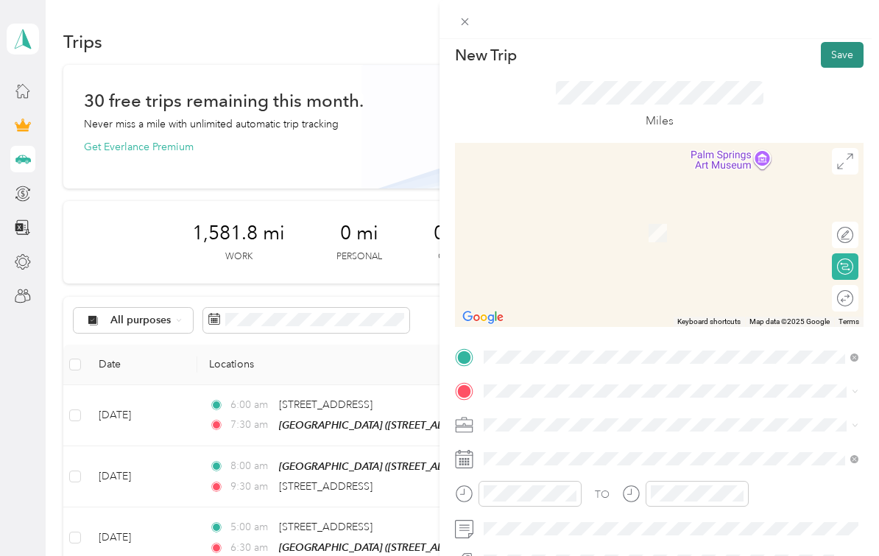
click at [833, 55] on button "Save" at bounding box center [842, 55] width 43 height 26
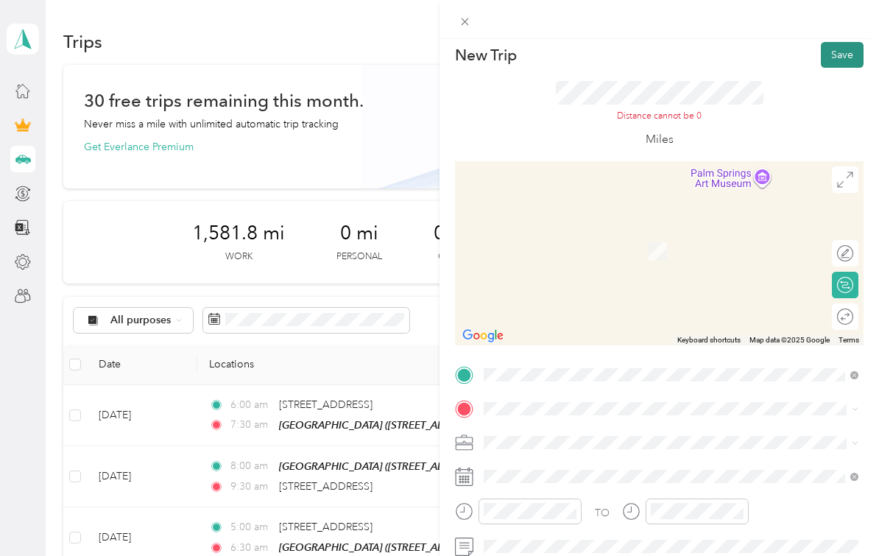
click at [835, 59] on button "Save" at bounding box center [842, 55] width 43 height 26
click at [841, 52] on button "Save" at bounding box center [842, 55] width 43 height 26
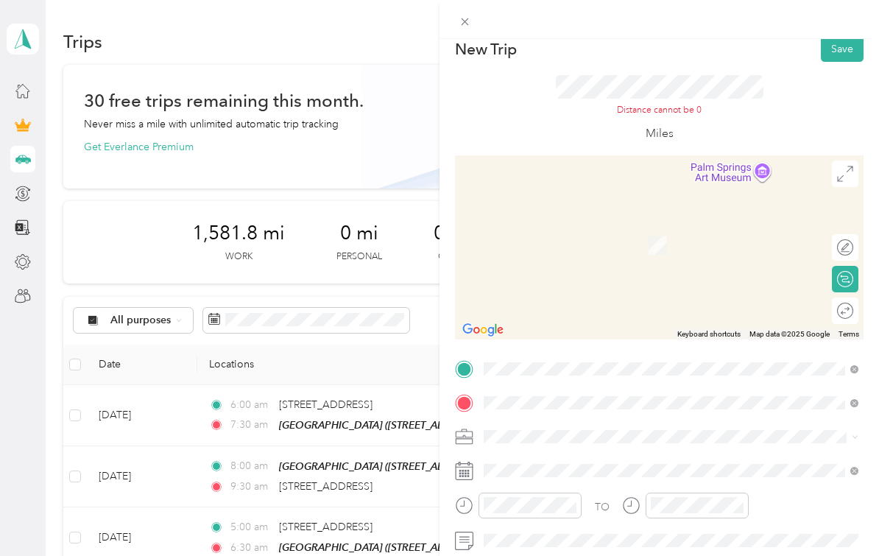
click at [0, 0] on html "[EMAIL_ADDRESS][DOMAIN_NAME] Personal dashboard Trips New trip 30 free trips re…" at bounding box center [436, 278] width 872 height 556
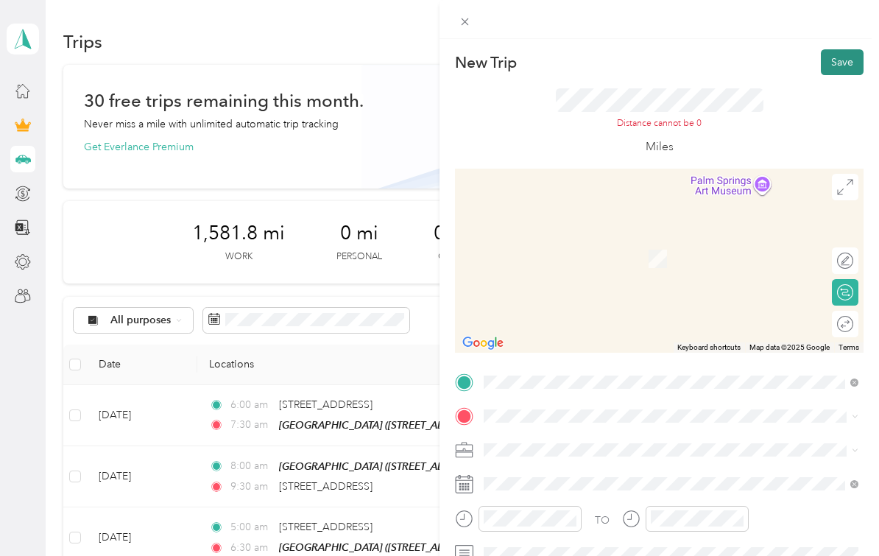
scroll to position [0, 0]
click at [843, 69] on button "Save" at bounding box center [842, 62] width 43 height 26
click at [614, 256] on span "[STREET_ADDRESS][US_STATE]" at bounding box center [585, 262] width 147 height 13
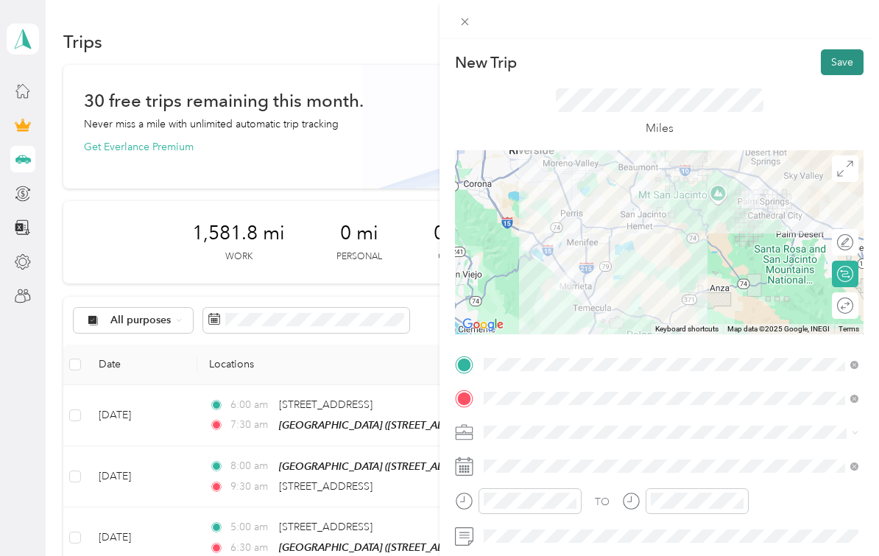
click at [851, 67] on button "Save" at bounding box center [842, 62] width 43 height 26
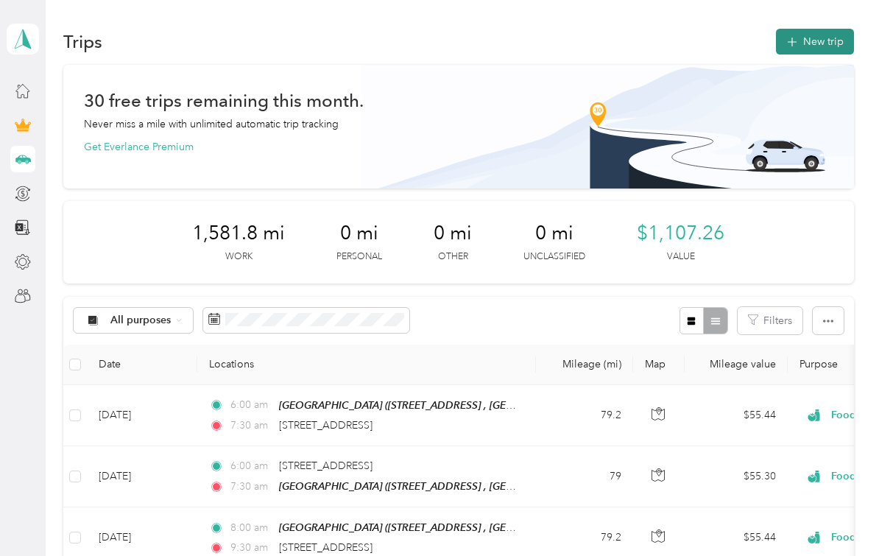
click at [822, 29] on button "New trip" at bounding box center [815, 42] width 78 height 26
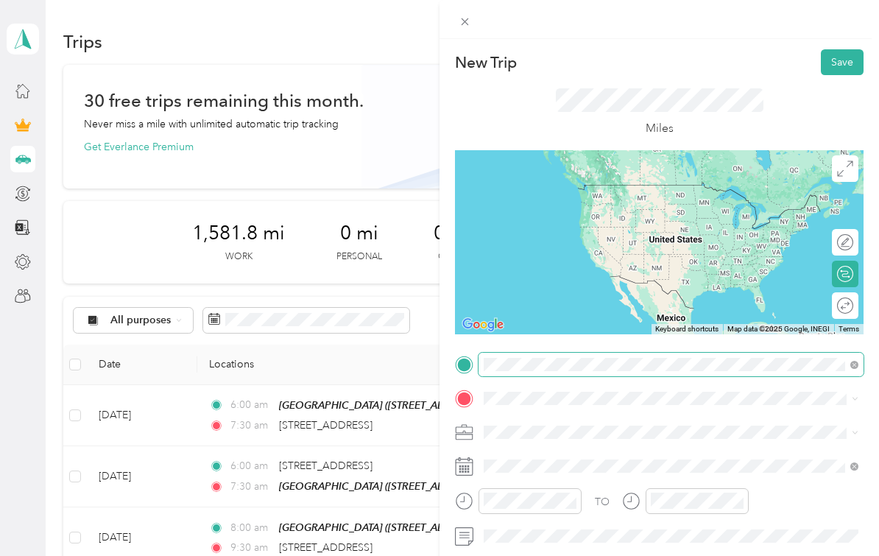
click at [0, 0] on html "[EMAIL_ADDRESS][DOMAIN_NAME] Personal dashboard Trips New trip 30 free trips re…" at bounding box center [436, 278] width 872 height 556
click at [563, 373] on span at bounding box center [671, 365] width 385 height 24
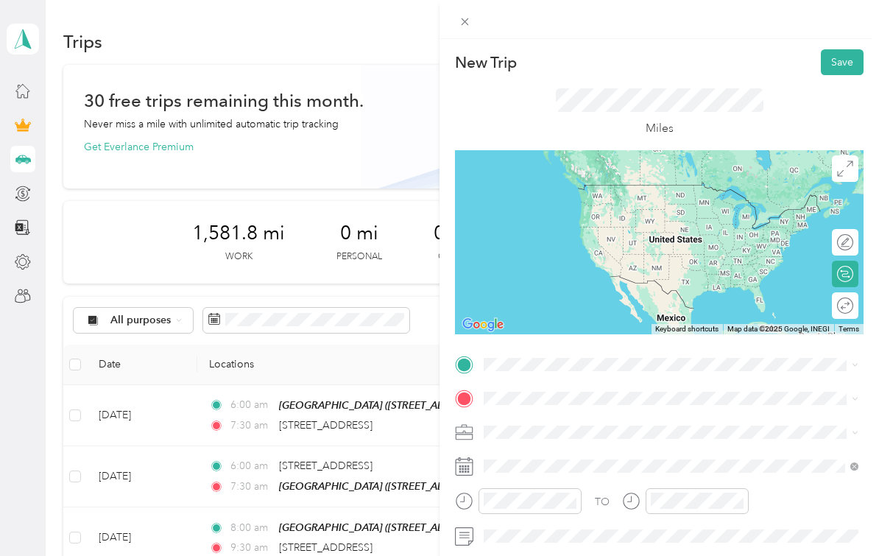
click at [598, 202] on span "[STREET_ADDRESS][US_STATE]" at bounding box center [585, 208] width 147 height 13
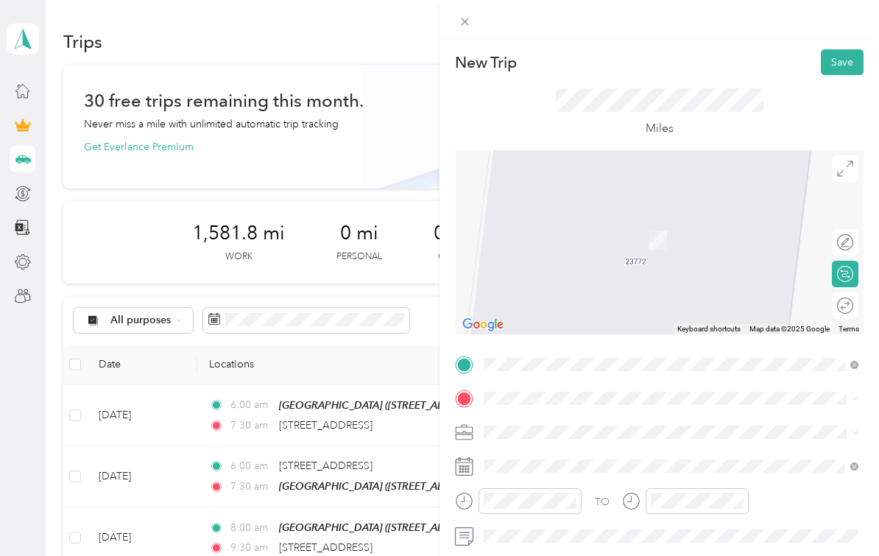
click at [541, 487] on span "[STREET_ADDRESS]" at bounding box center [559, 493] width 94 height 13
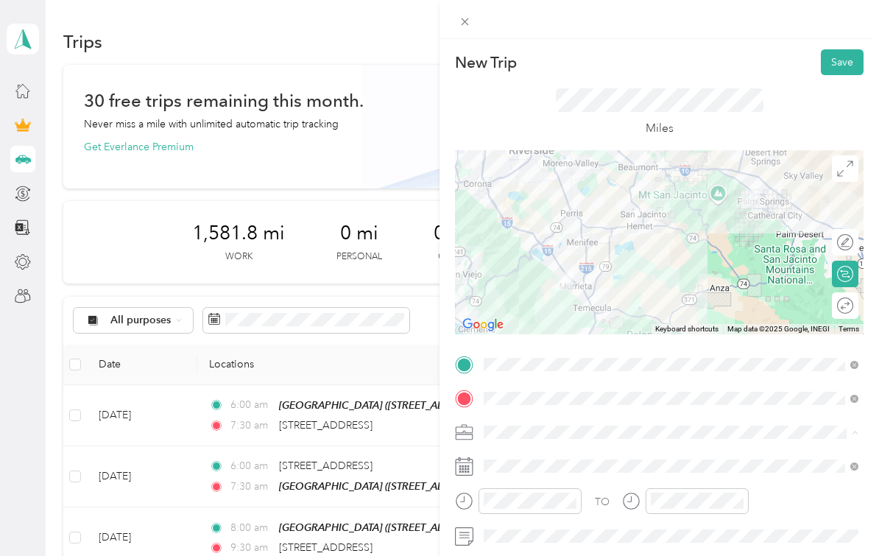
click at [576, 290] on li "Food Services" at bounding box center [671, 303] width 385 height 26
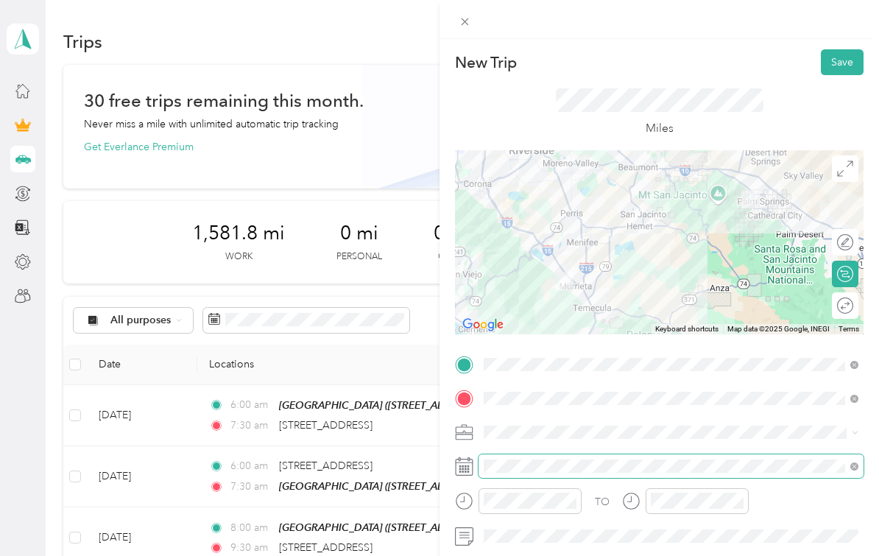
click at [553, 465] on div "TO Add photo" at bounding box center [659, 515] width 409 height 325
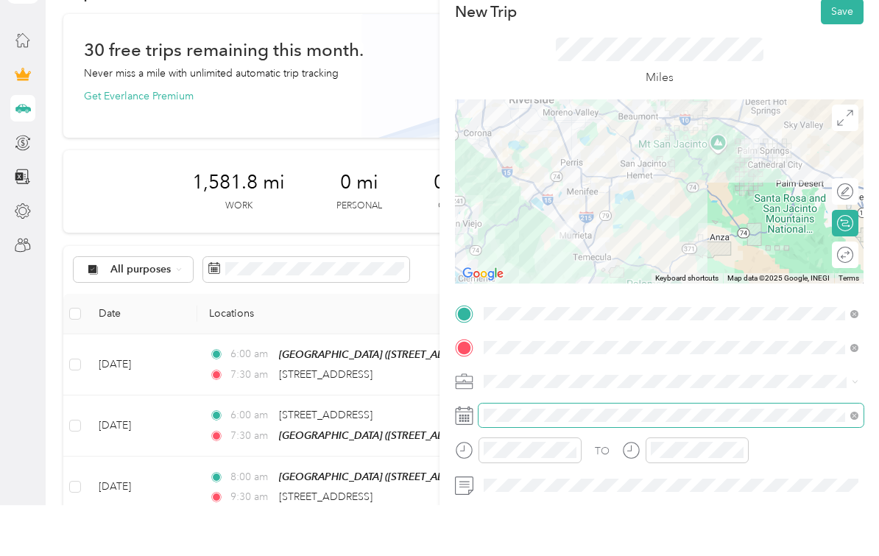
click at [569, 454] on span at bounding box center [671, 466] width 385 height 24
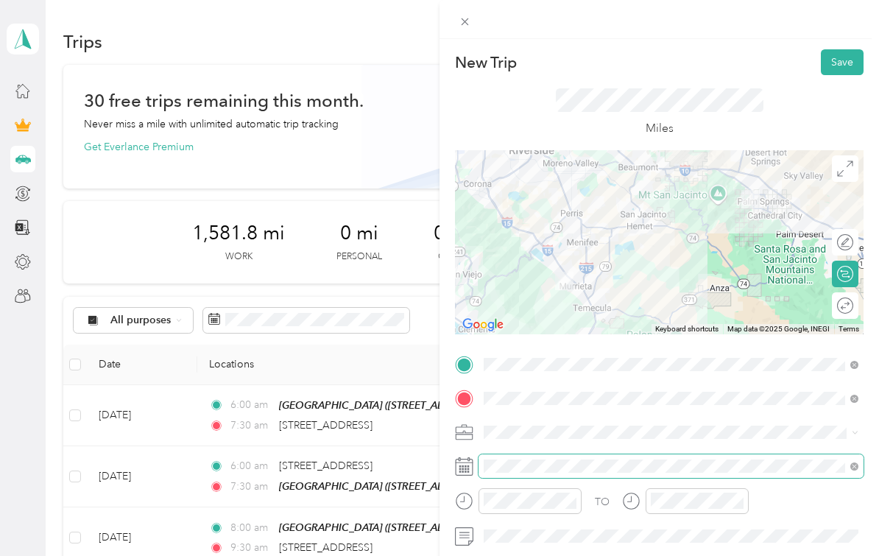
click at [568, 516] on div "TO Add photo" at bounding box center [659, 515] width 409 height 325
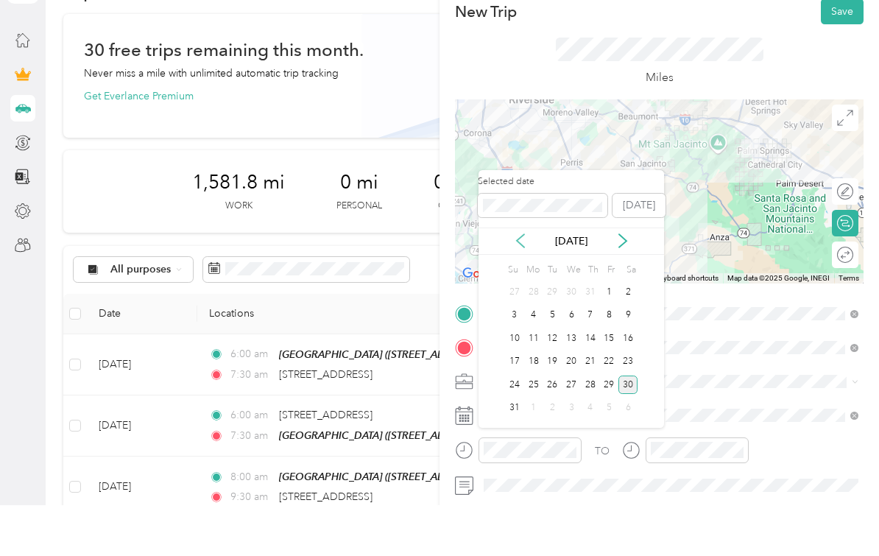
click at [523, 284] on icon at bounding box center [520, 291] width 15 height 15
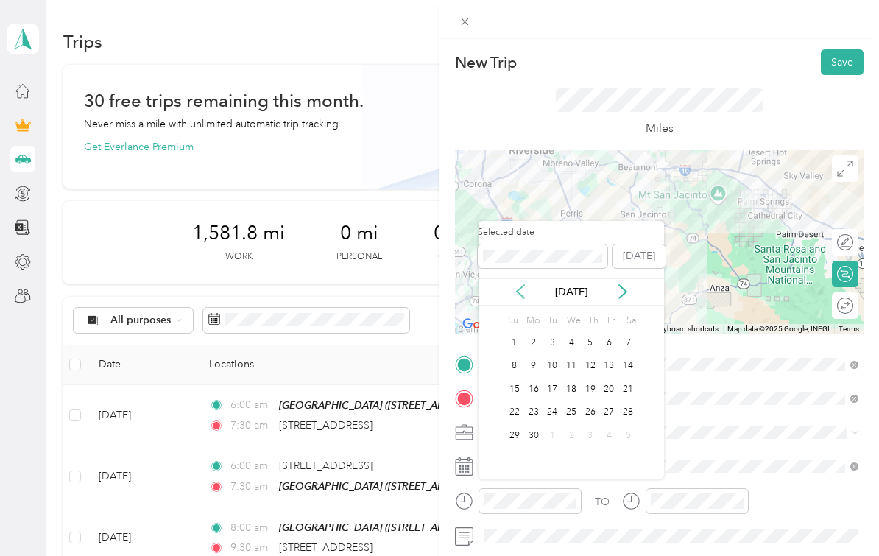
click at [521, 284] on icon at bounding box center [520, 291] width 15 height 15
click at [522, 284] on icon at bounding box center [520, 291] width 15 height 15
click at [535, 403] on div "17" at bounding box center [533, 412] width 19 height 18
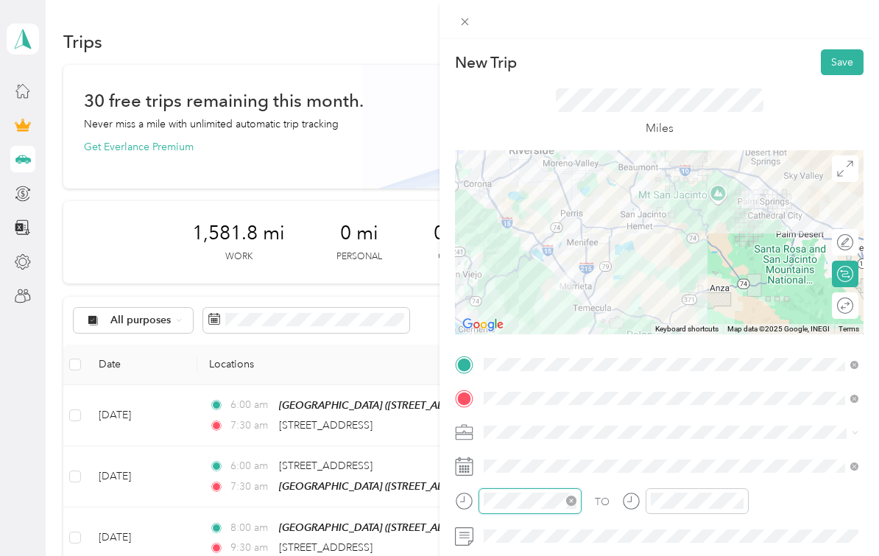
click at [547, 551] on div "TO Add photo" at bounding box center [659, 515] width 409 height 325
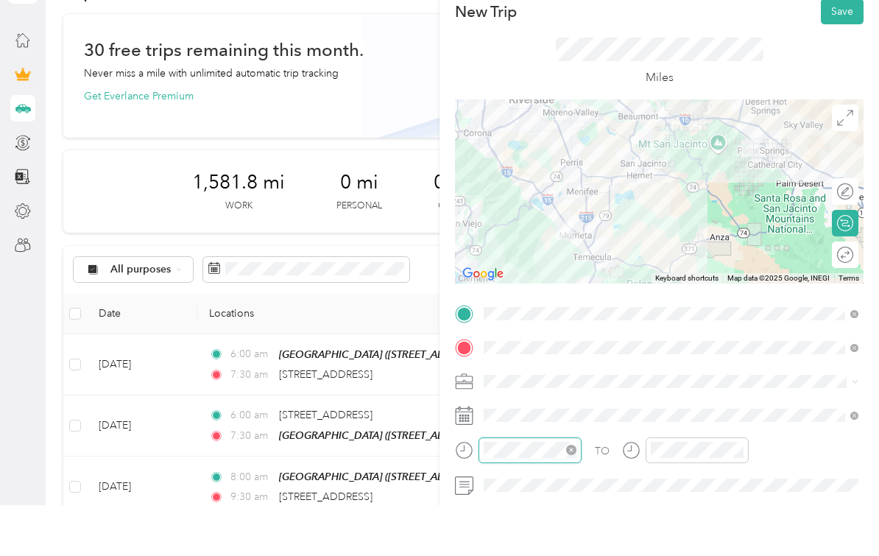
scroll to position [1078, 0]
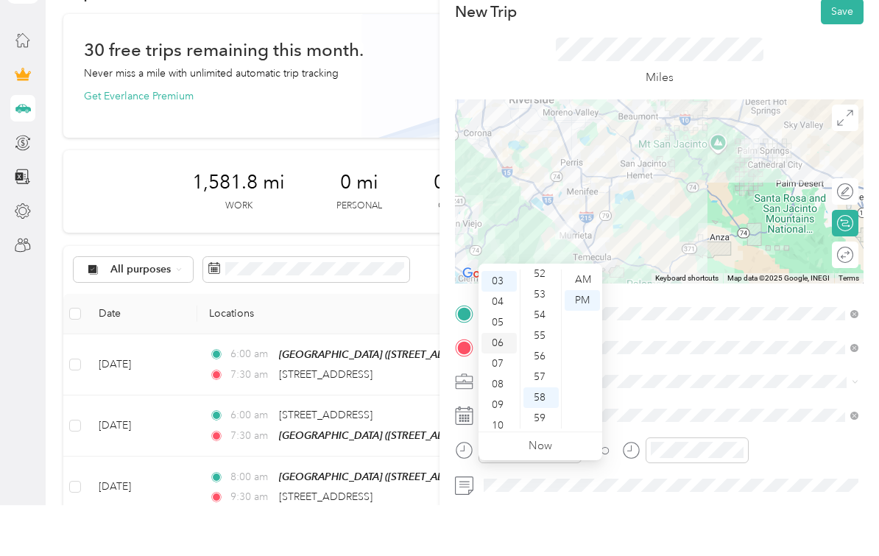
click at [503, 384] on div "06" at bounding box center [499, 394] width 35 height 21
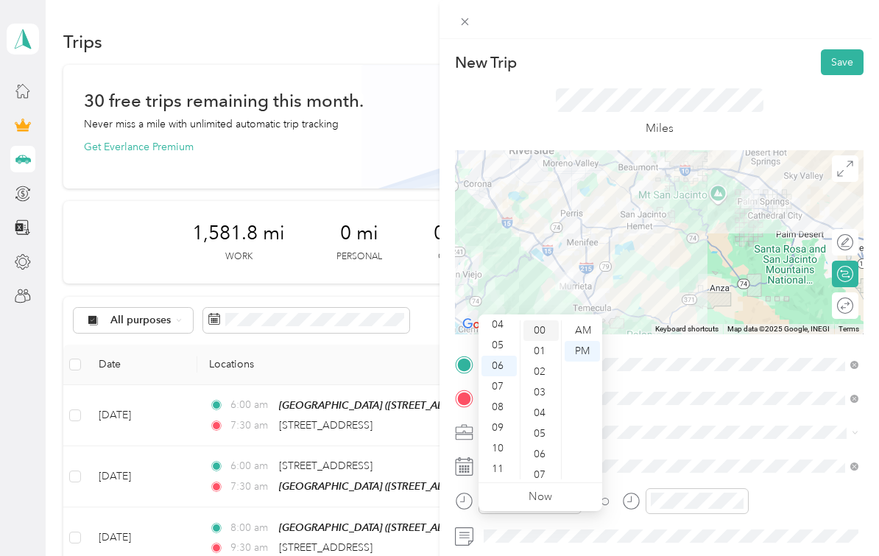
scroll to position [0, 0]
click at [543, 320] on div "00" at bounding box center [541, 330] width 35 height 21
click at [576, 320] on div "AM" at bounding box center [582, 330] width 35 height 21
click at [700, 500] on div "TO Add photo" at bounding box center [659, 515] width 409 height 325
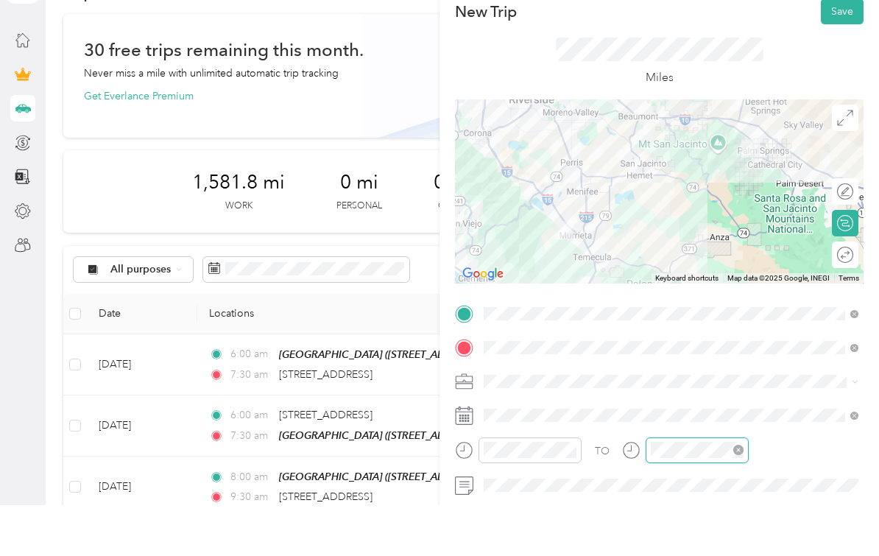
scroll to position [1078, 0]
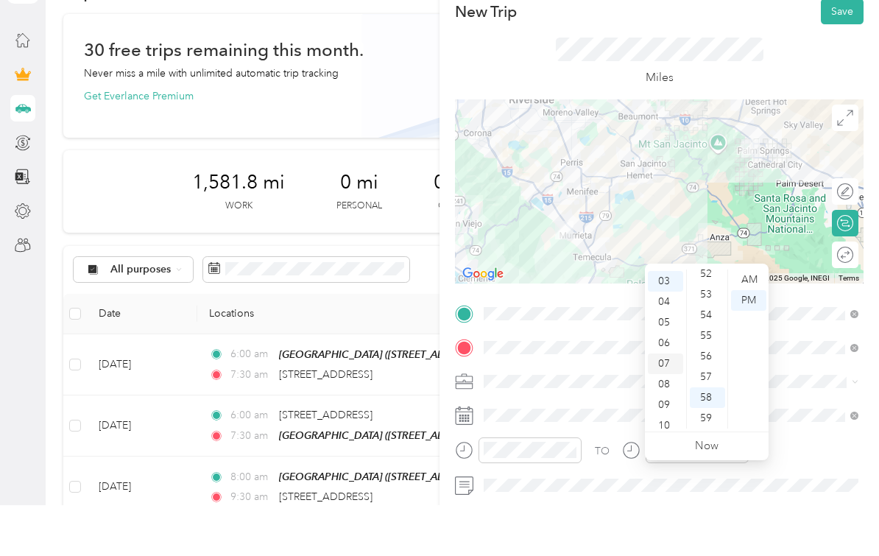
click at [666, 404] on div "07" at bounding box center [665, 414] width 35 height 21
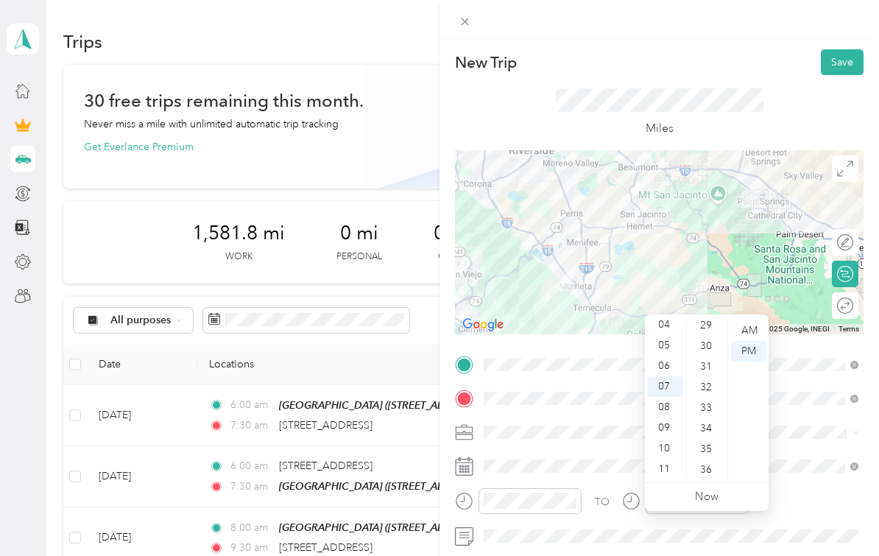
scroll to position [599, 0]
click at [706, 340] on div "30" at bounding box center [707, 350] width 35 height 21
click at [745, 320] on div "AM" at bounding box center [748, 330] width 35 height 21
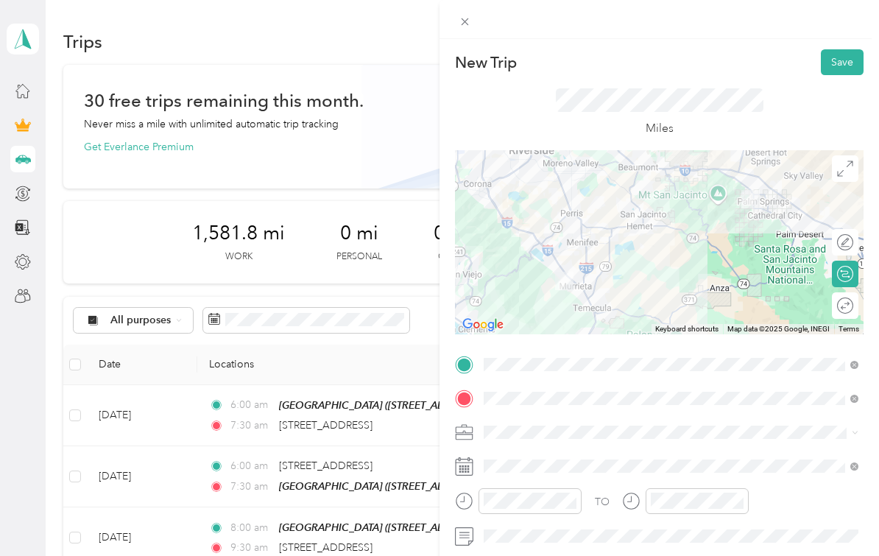
click at [789, 494] on div "TO" at bounding box center [659, 506] width 409 height 36
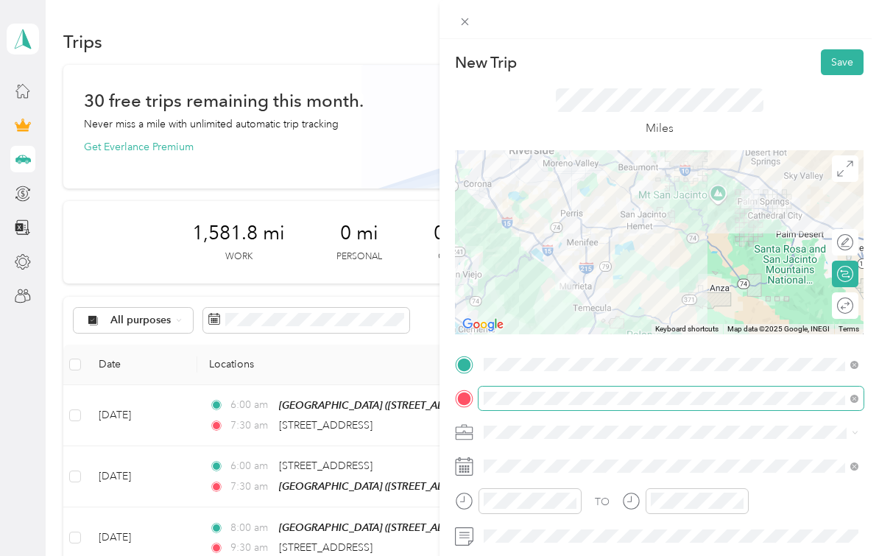
scroll to position [0, 0]
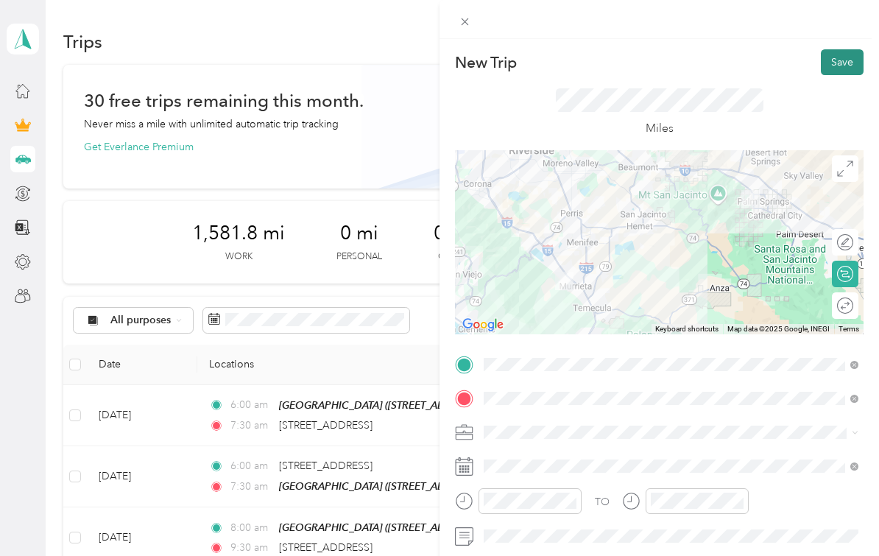
click at [841, 63] on button "Save" at bounding box center [842, 62] width 43 height 26
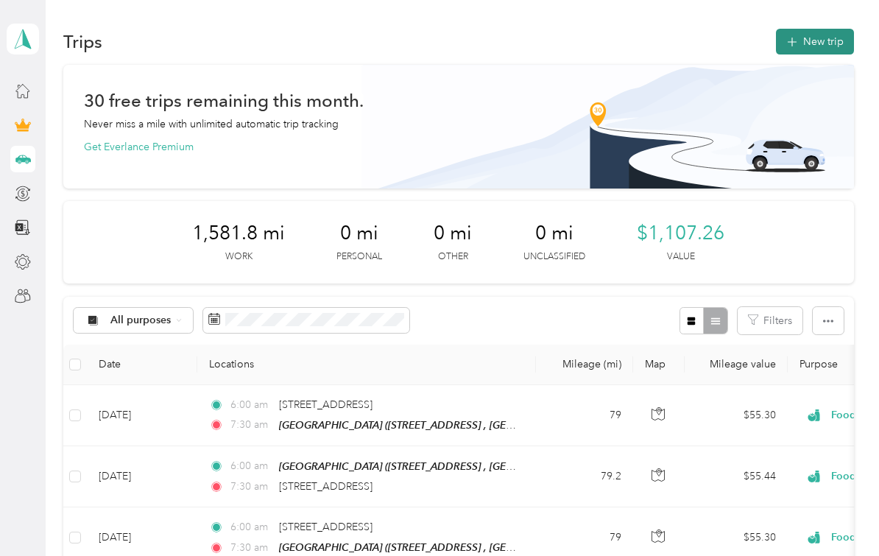
click at [825, 38] on button "New trip" at bounding box center [815, 42] width 78 height 26
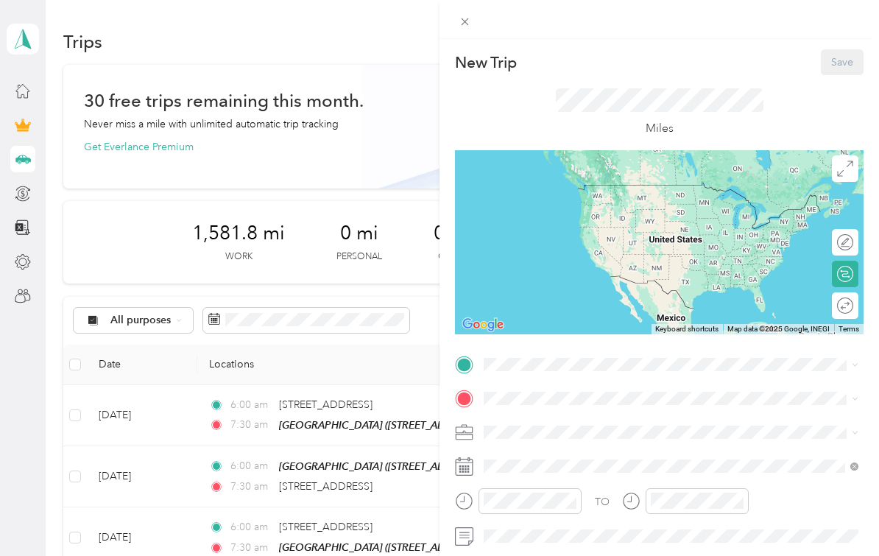
click at [605, 436] on span "[STREET_ADDRESS]" at bounding box center [559, 433] width 94 height 13
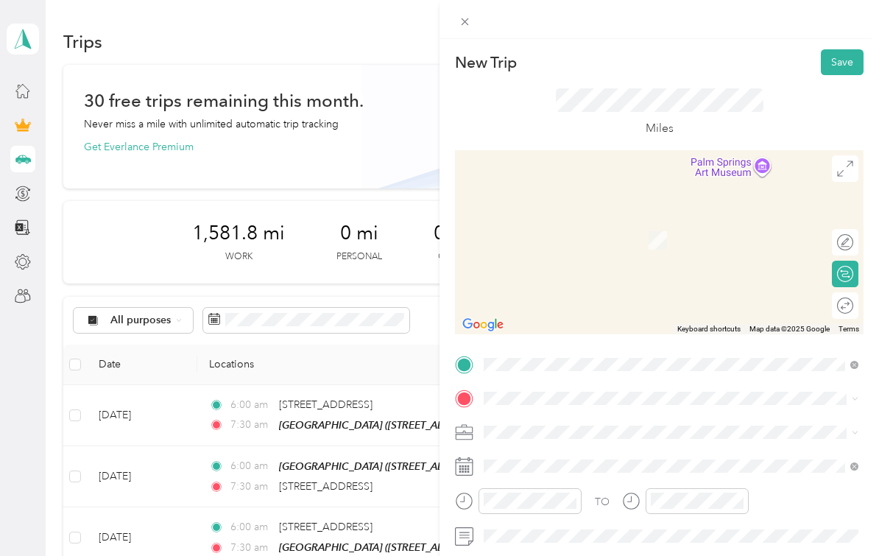
click at [608, 451] on span "[STREET_ADDRESS][US_STATE]" at bounding box center [585, 446] width 147 height 13
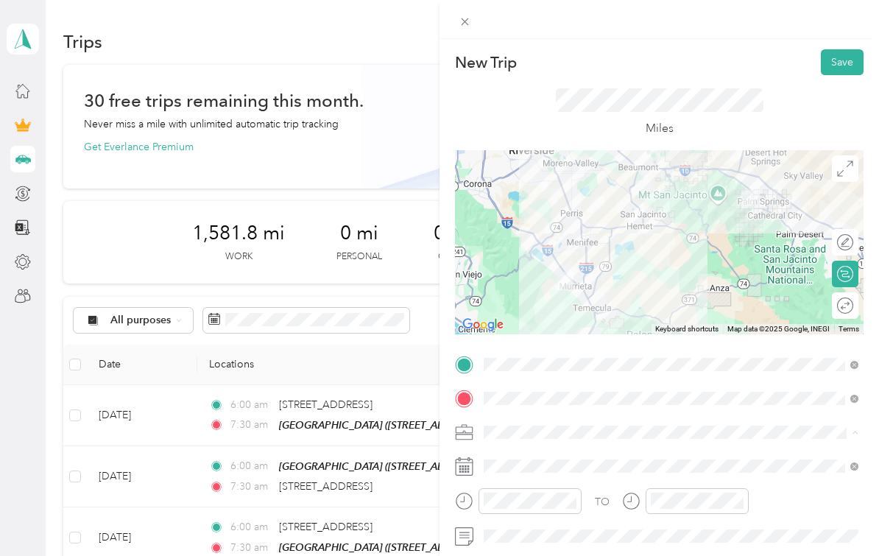
click at [579, 272] on div "Food Services" at bounding box center [671, 276] width 364 height 15
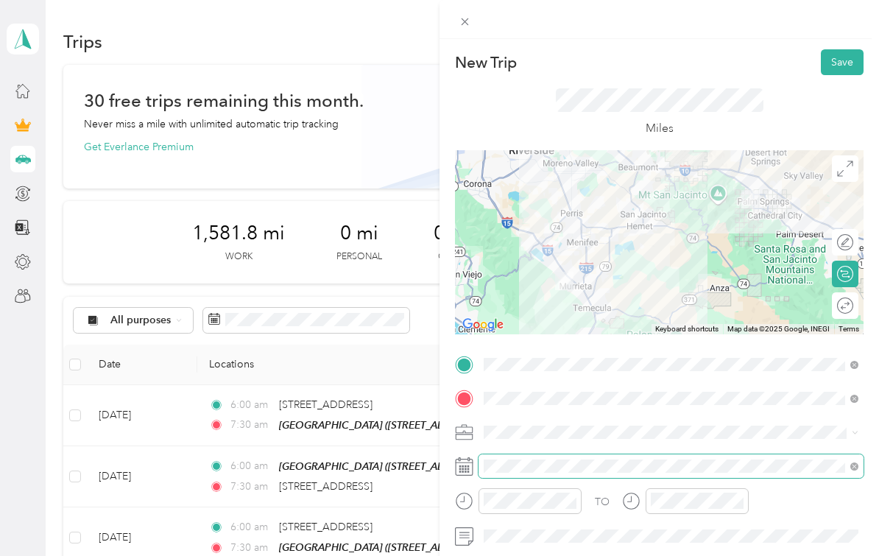
click at [555, 543] on div "TO Add photo" at bounding box center [659, 515] width 409 height 325
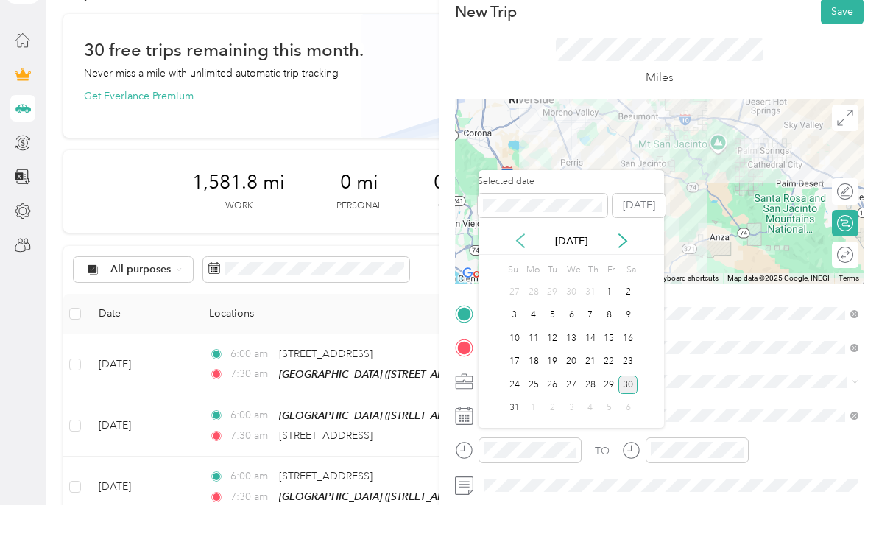
click at [521, 284] on icon at bounding box center [520, 291] width 15 height 15
click at [521, 221] on div "Selected date [DATE] [DATE] Su Mo Tu We Th Fr Sa 29 30 1 2 3 4 5 6 7 8 9 10 11 …" at bounding box center [572, 350] width 186 height 258
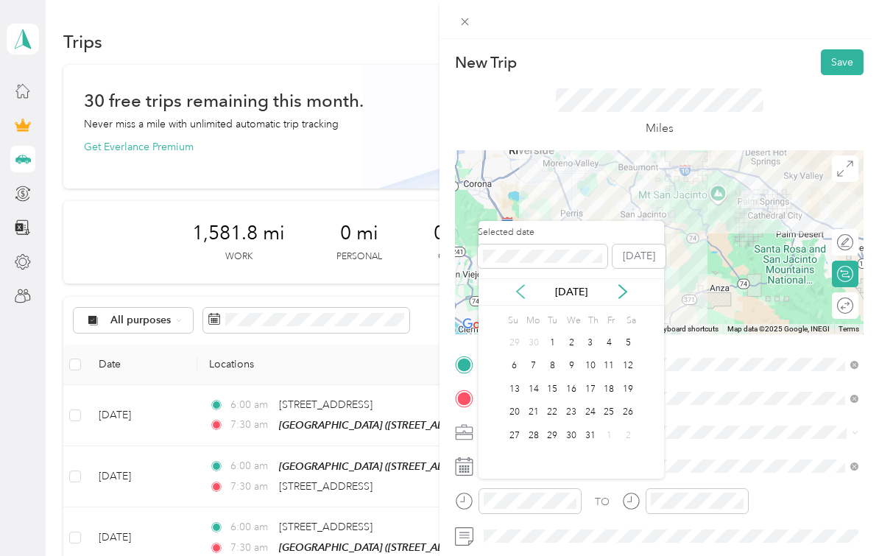
click at [521, 285] on icon at bounding box center [520, 291] width 7 height 13
click at [603, 403] on div "21" at bounding box center [609, 412] width 19 height 18
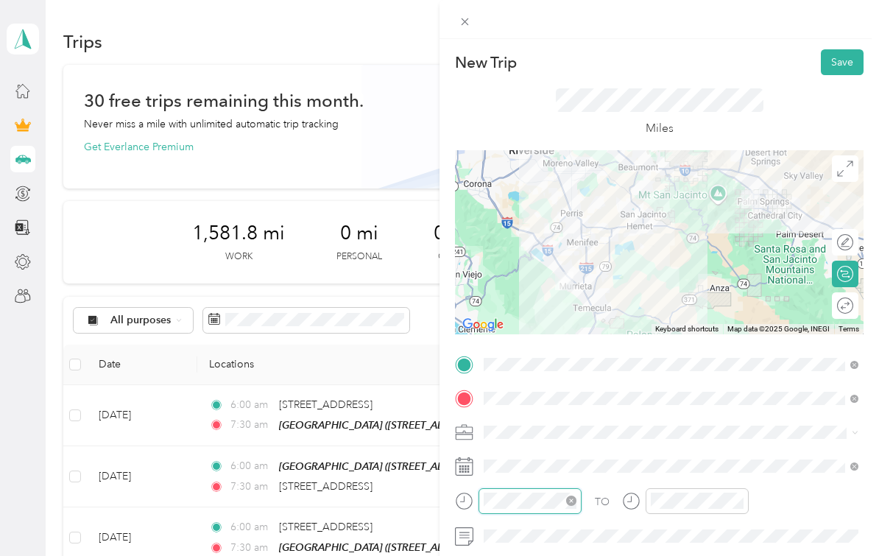
click at [551, 500] on div "TO Add photo" at bounding box center [659, 515] width 409 height 325
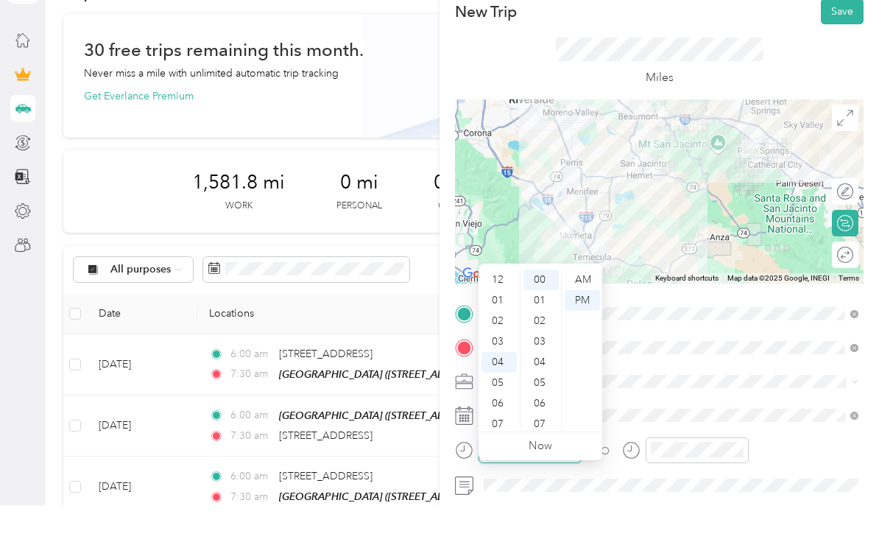
scroll to position [81, 0]
click at [503, 404] on div "08" at bounding box center [499, 414] width 35 height 21
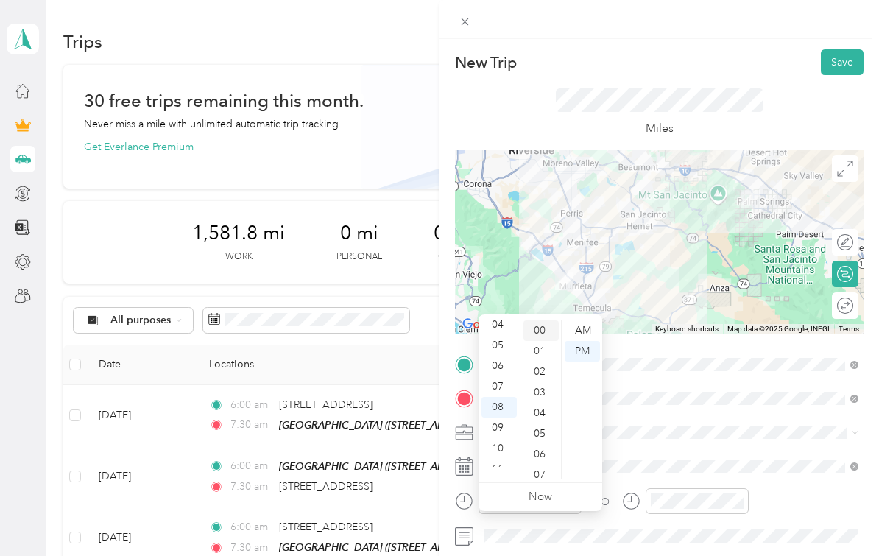
click at [542, 320] on div "00" at bounding box center [541, 330] width 35 height 21
click at [583, 320] on div "AM" at bounding box center [582, 330] width 35 height 21
click at [691, 551] on div "TO Add photo" at bounding box center [659, 515] width 409 height 325
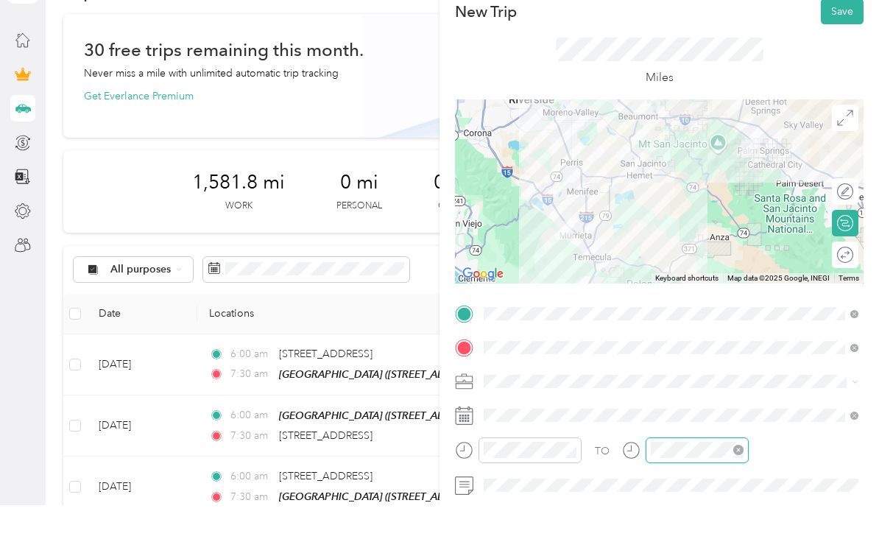
scroll to position [81, 0]
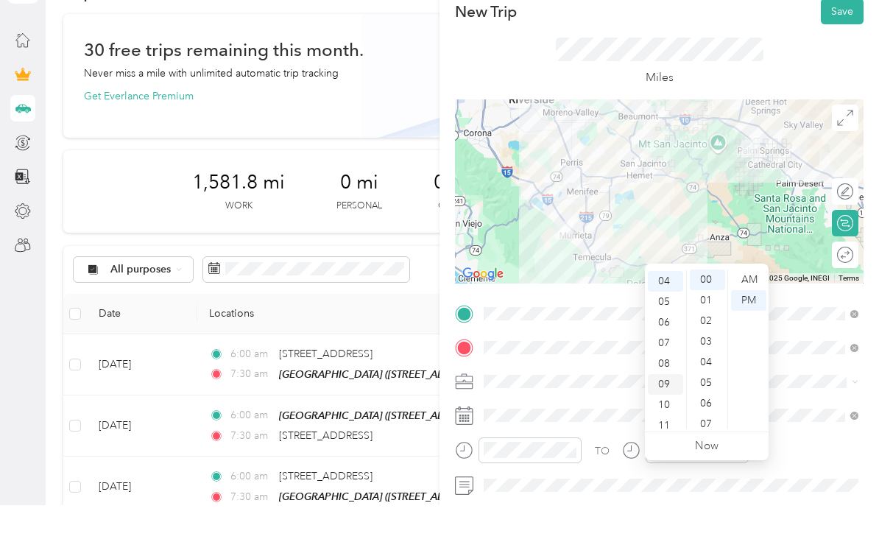
click at [669, 425] on div "09" at bounding box center [665, 435] width 35 height 21
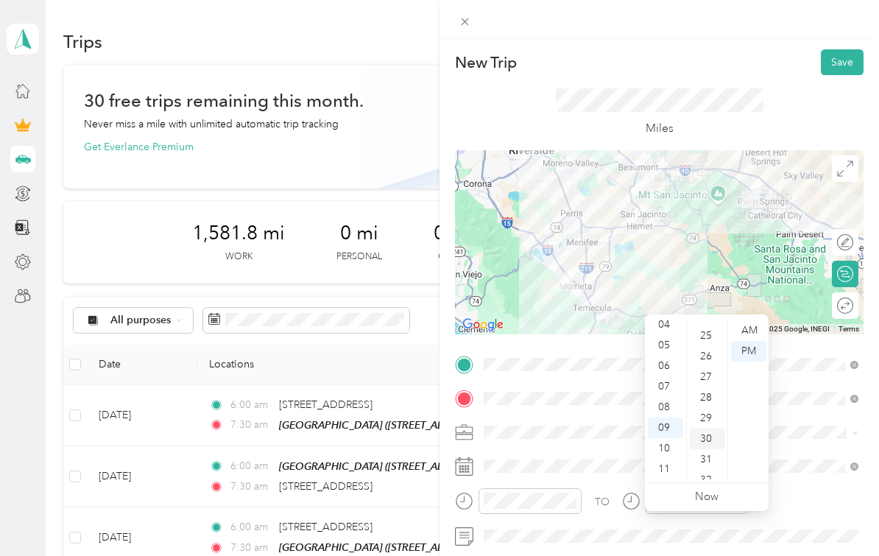
click at [705, 429] on div "30" at bounding box center [707, 439] width 35 height 21
click at [755, 320] on div "AM" at bounding box center [748, 330] width 35 height 21
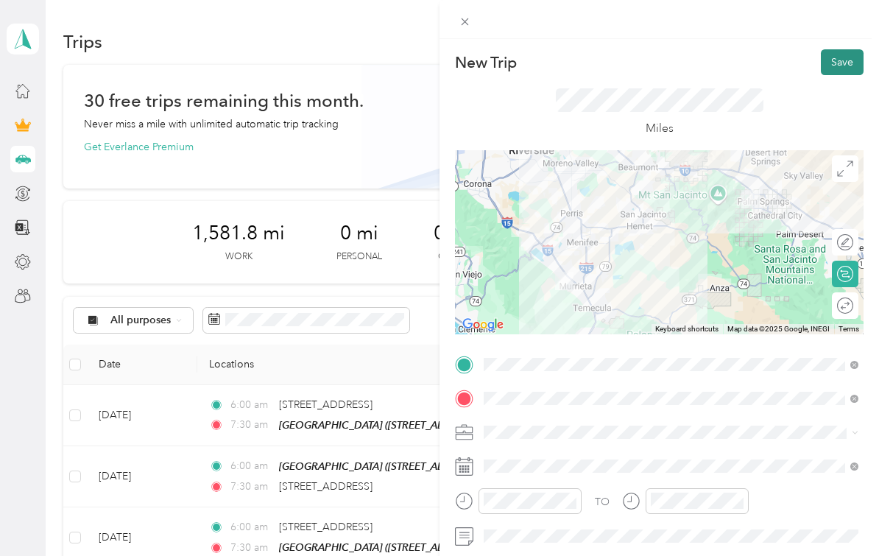
click at [839, 66] on button "Save" at bounding box center [842, 62] width 43 height 26
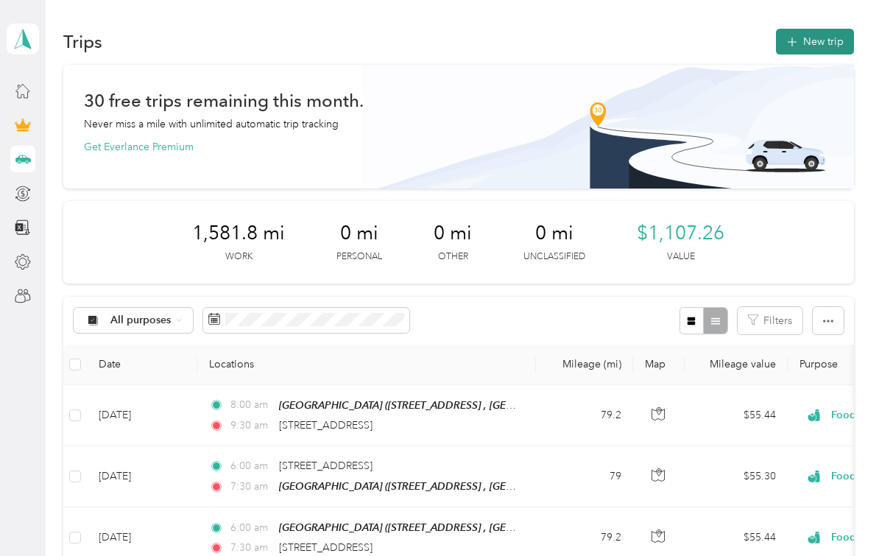
click at [842, 29] on button "New trip" at bounding box center [815, 42] width 78 height 26
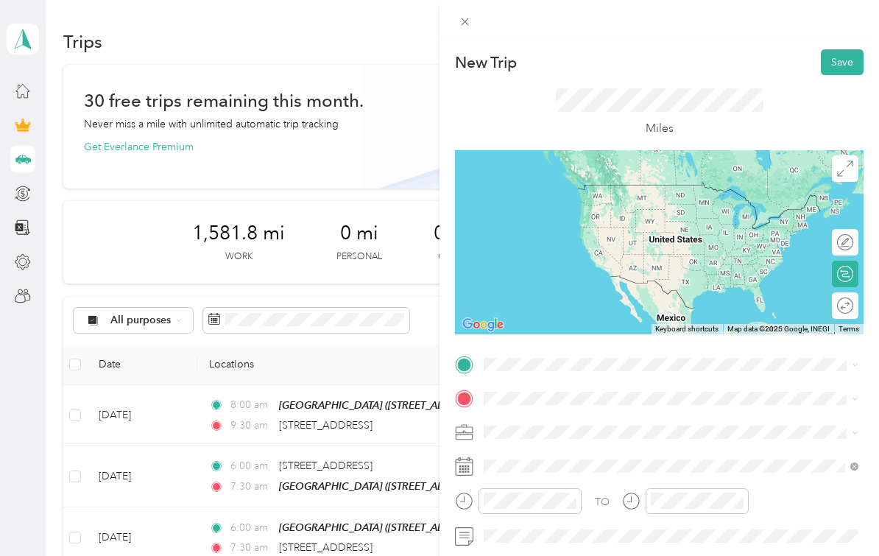
click at [596, 202] on span "[STREET_ADDRESS][US_STATE]" at bounding box center [585, 208] width 147 height 13
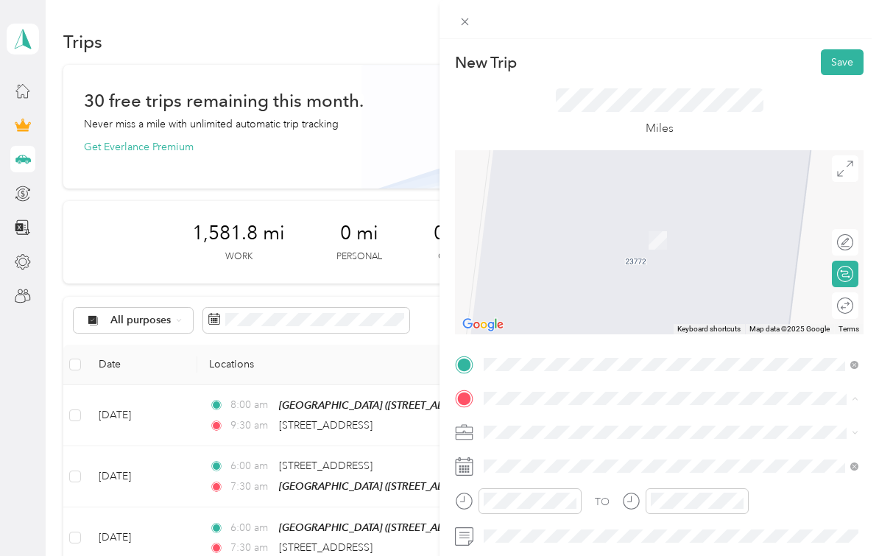
click at [546, 476] on div "[GEOGRAPHIC_DATA] [STREET_ADDRESS], Palm Springs, [GEOGRAPHIC_DATA], [GEOGRAPHI…" at bounding box center [577, 491] width 130 height 31
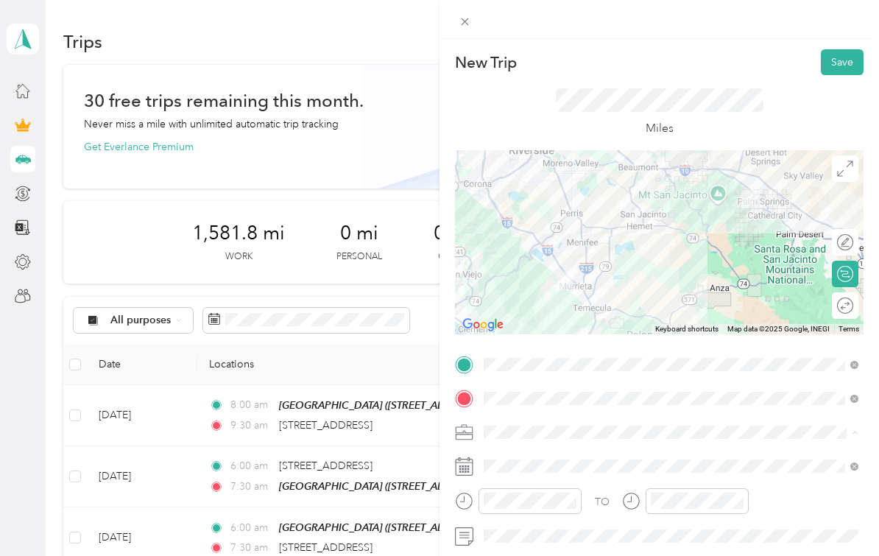
click at [561, 295] on div "Food Services" at bounding box center [671, 302] width 364 height 15
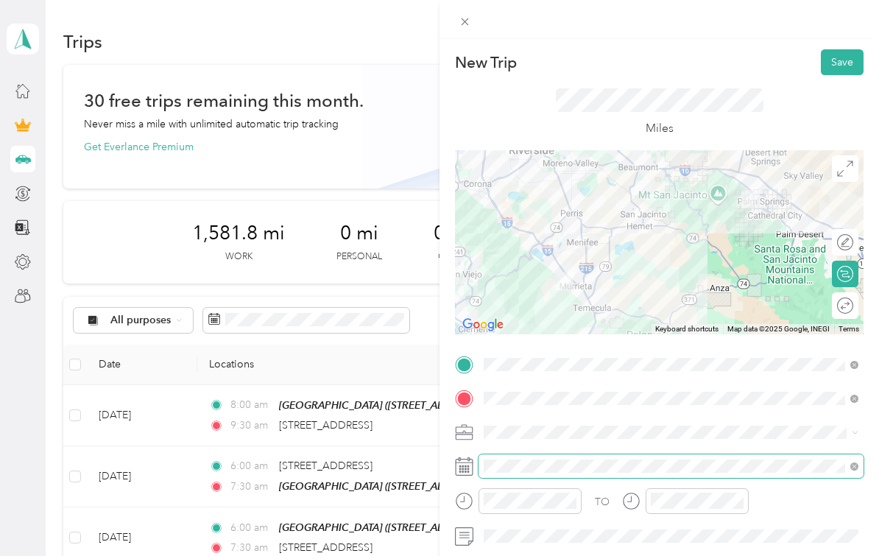
click at [538, 465] on html "[EMAIL_ADDRESS][DOMAIN_NAME] Personal dashboard Trips New trip 30 free trips re…" at bounding box center [436, 278] width 872 height 556
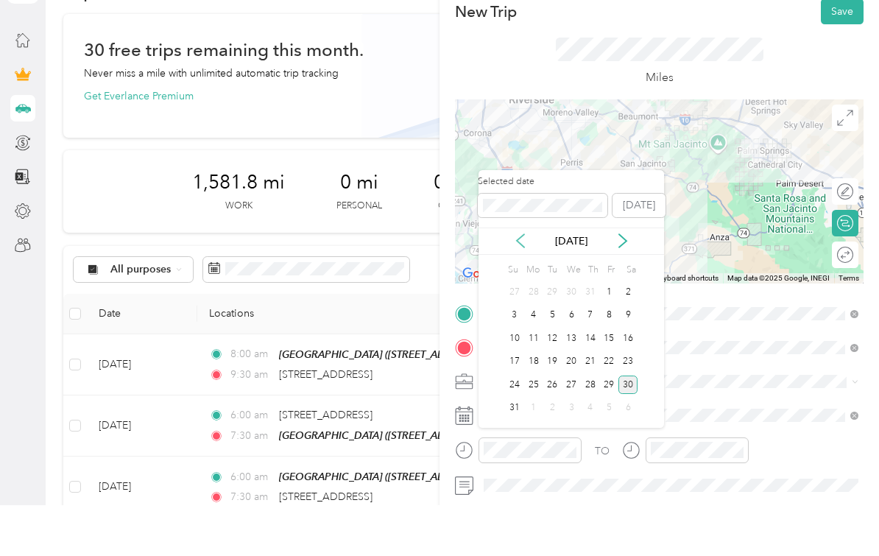
click at [523, 284] on icon at bounding box center [520, 291] width 15 height 15
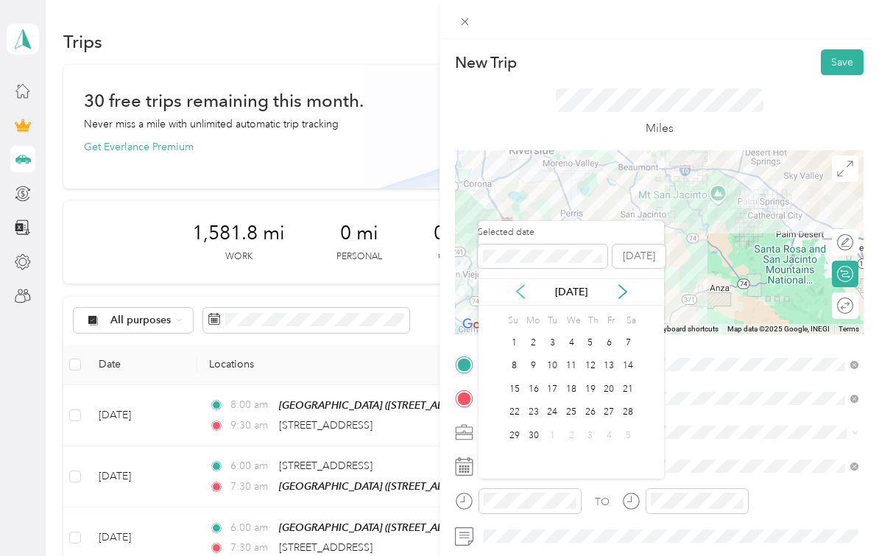
click at [524, 284] on icon at bounding box center [520, 291] width 15 height 15
click at [517, 285] on icon at bounding box center [520, 291] width 7 height 13
click at [539, 426] on div "24" at bounding box center [533, 435] width 19 height 18
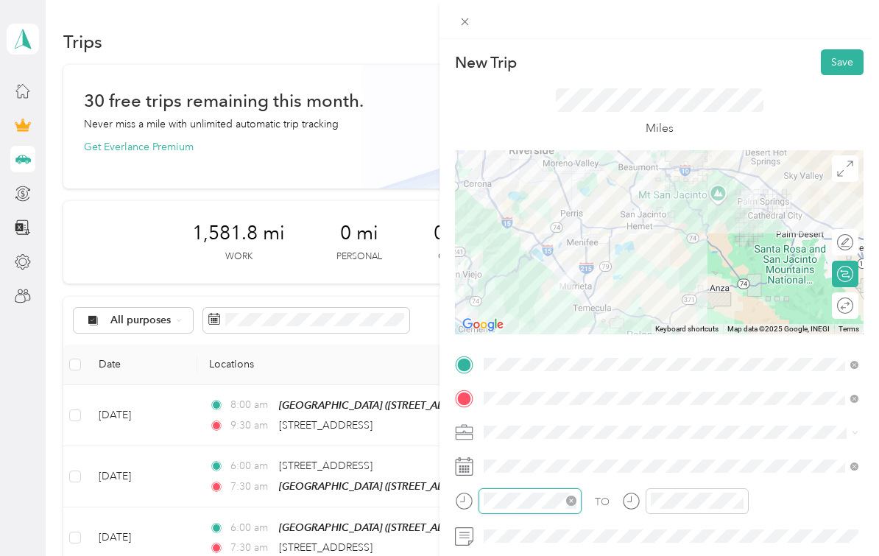
click at [555, 551] on div "TO Add photo" at bounding box center [659, 515] width 409 height 325
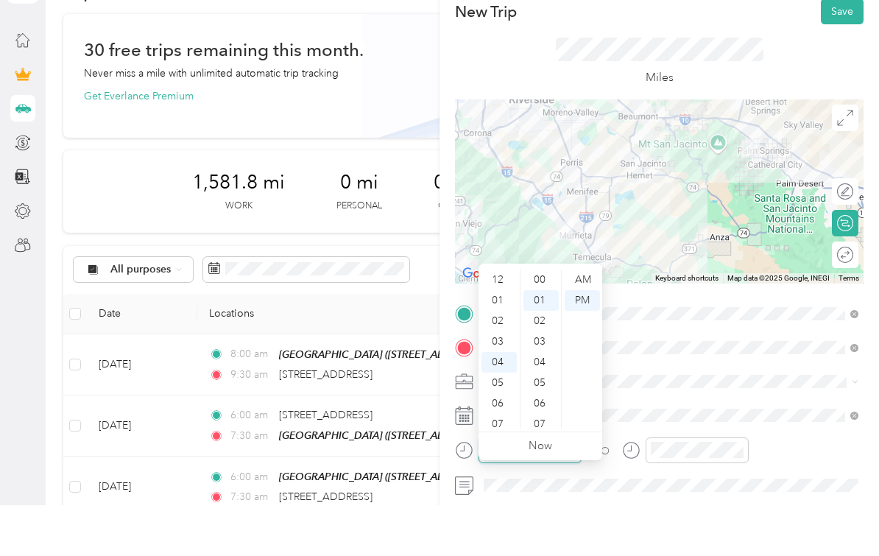
scroll to position [19, 0]
click at [499, 363] on div "06" at bounding box center [499, 373] width 35 height 21
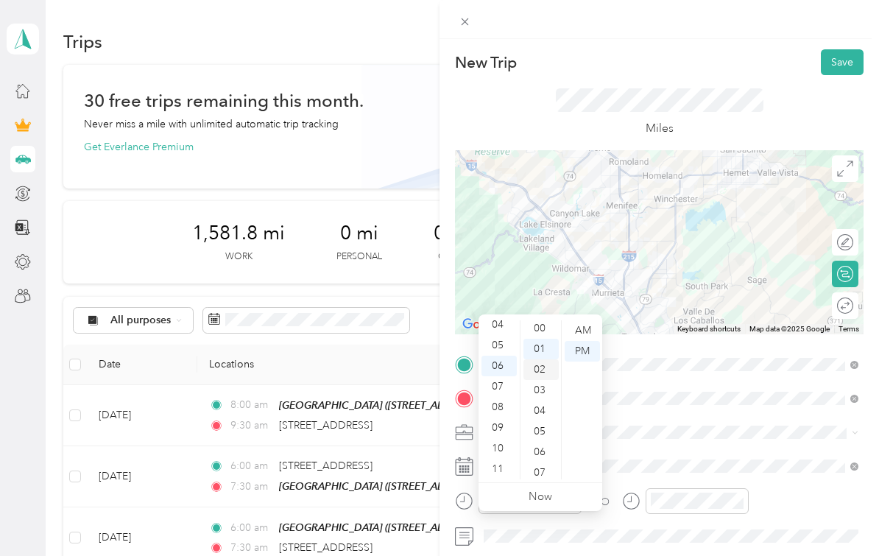
scroll to position [1, 0]
click at [542, 319] on div "00" at bounding box center [541, 329] width 35 height 21
click at [570, 320] on div "AM" at bounding box center [582, 330] width 35 height 21
click at [699, 551] on div "TO Add photo" at bounding box center [659, 515] width 409 height 325
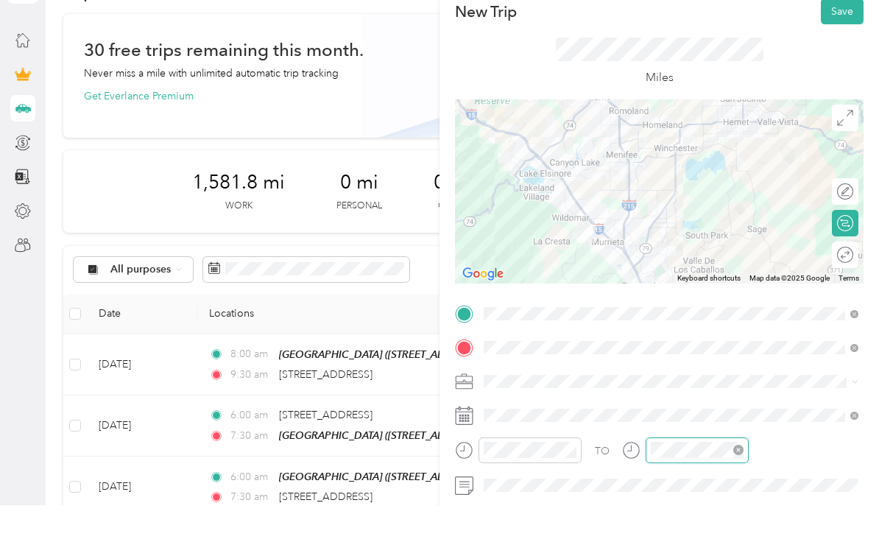
scroll to position [19, 0]
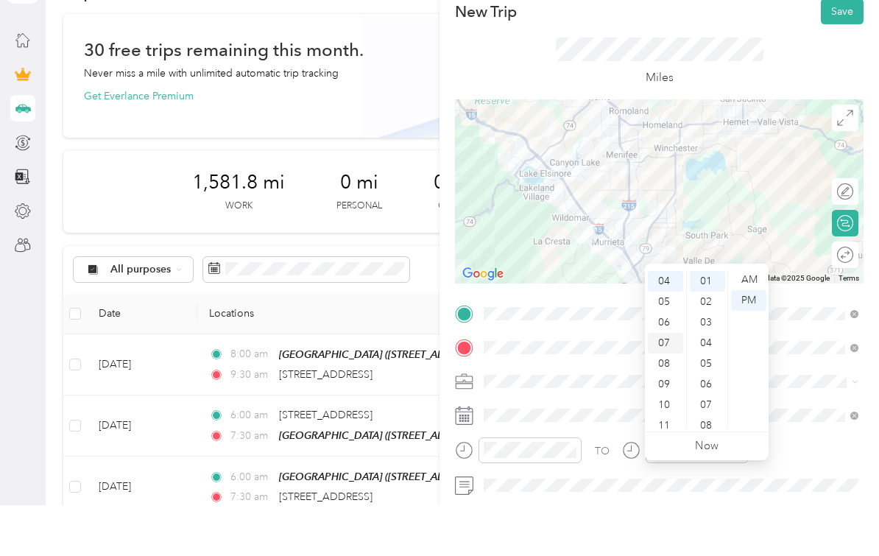
click at [665, 384] on div "07" at bounding box center [665, 394] width 35 height 21
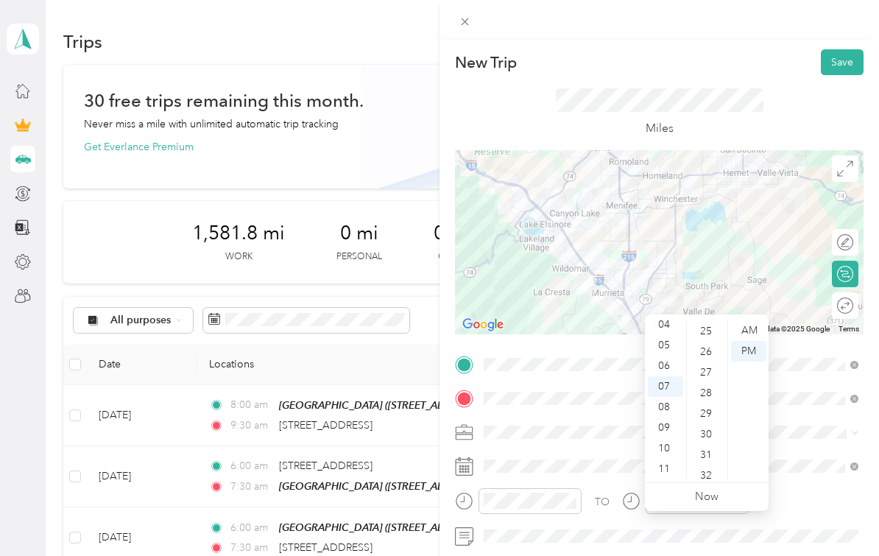
scroll to position [518, 0]
click at [705, 421] on div "30" at bounding box center [707, 431] width 35 height 21
click at [750, 320] on div "AM" at bounding box center [748, 330] width 35 height 21
click at [774, 102] on div "Miles" at bounding box center [659, 112] width 409 height 75
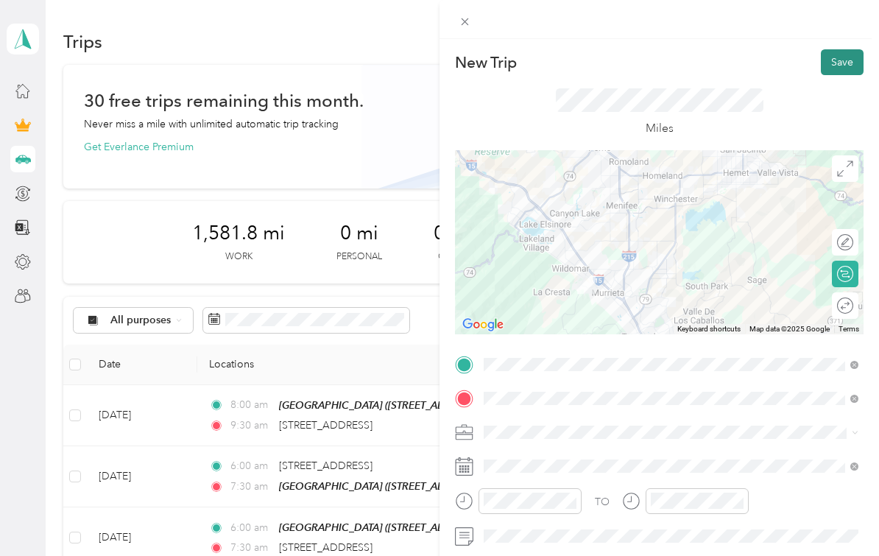
click at [835, 71] on button "Save" at bounding box center [842, 62] width 43 height 26
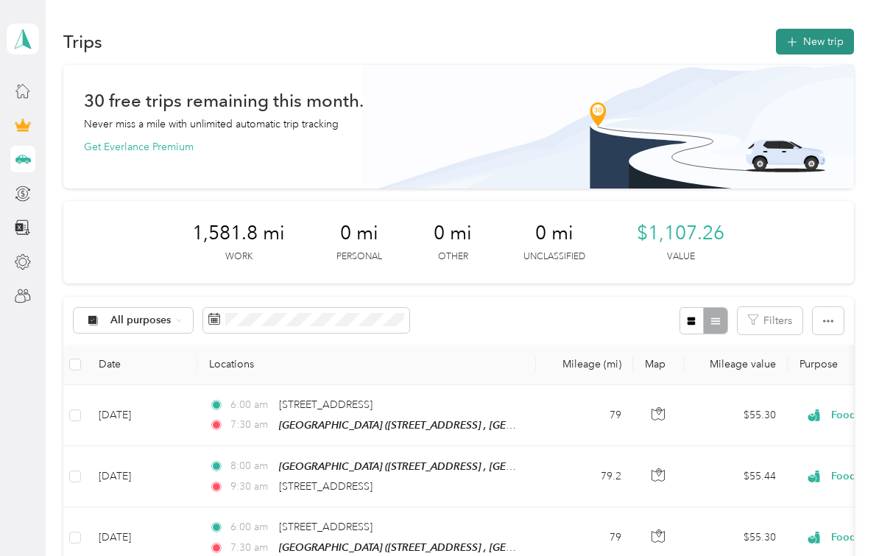
click at [805, 29] on button "New trip" at bounding box center [815, 42] width 78 height 26
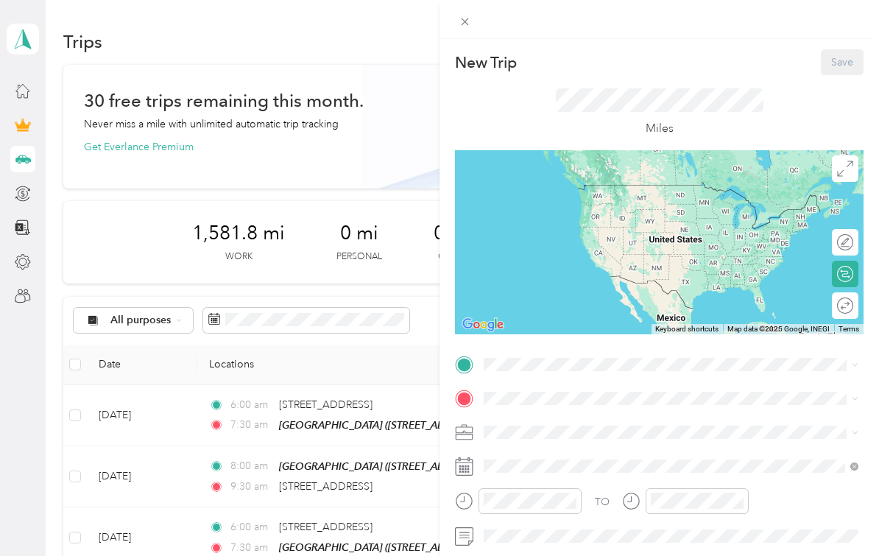
click at [573, 459] on span "[STREET_ADDRESS]" at bounding box center [559, 465] width 94 height 13
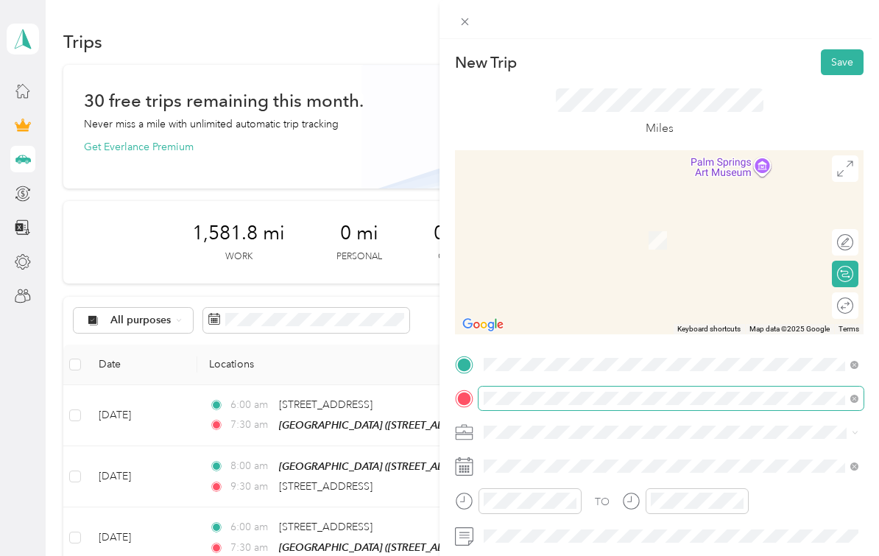
click at [0, 0] on html "[EMAIL_ADDRESS][DOMAIN_NAME] Personal dashboard Trips New trip 30 free trips re…" at bounding box center [436, 278] width 872 height 556
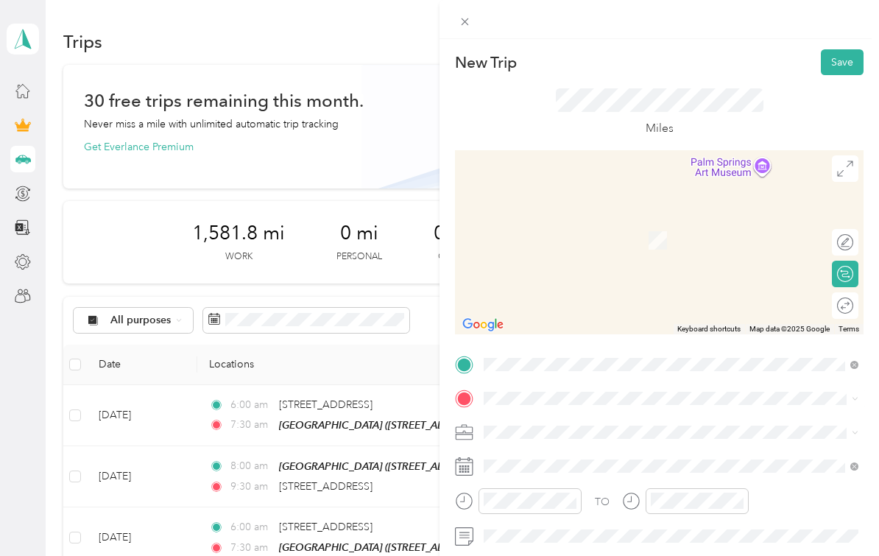
click at [619, 233] on li "[STREET_ADDRESS][US_STATE]" at bounding box center [671, 245] width 385 height 30
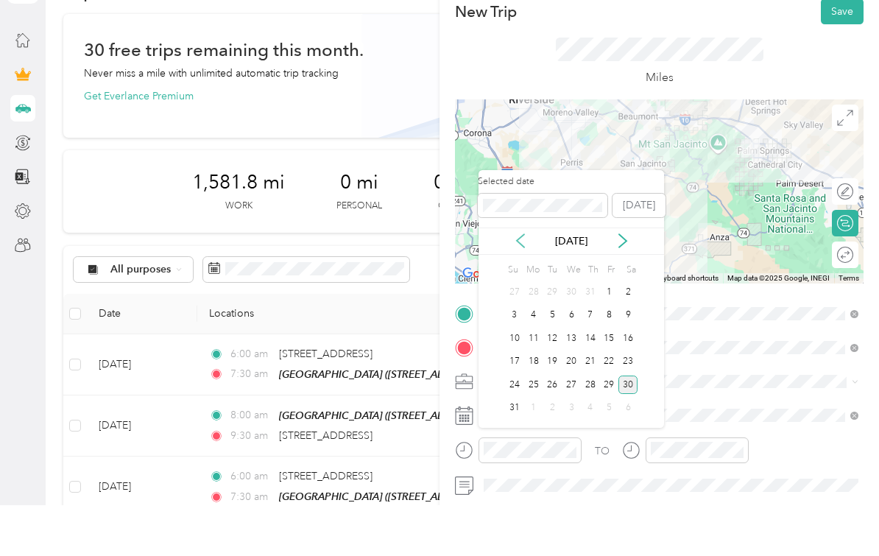
click at [521, 284] on icon at bounding box center [520, 291] width 15 height 15
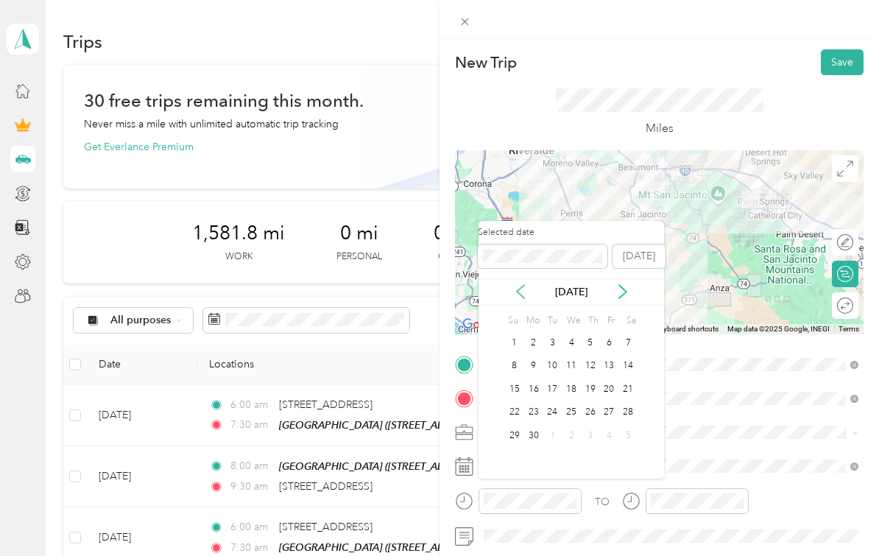
click at [521, 284] on icon at bounding box center [520, 291] width 15 height 15
click at [622, 284] on icon at bounding box center [623, 291] width 15 height 15
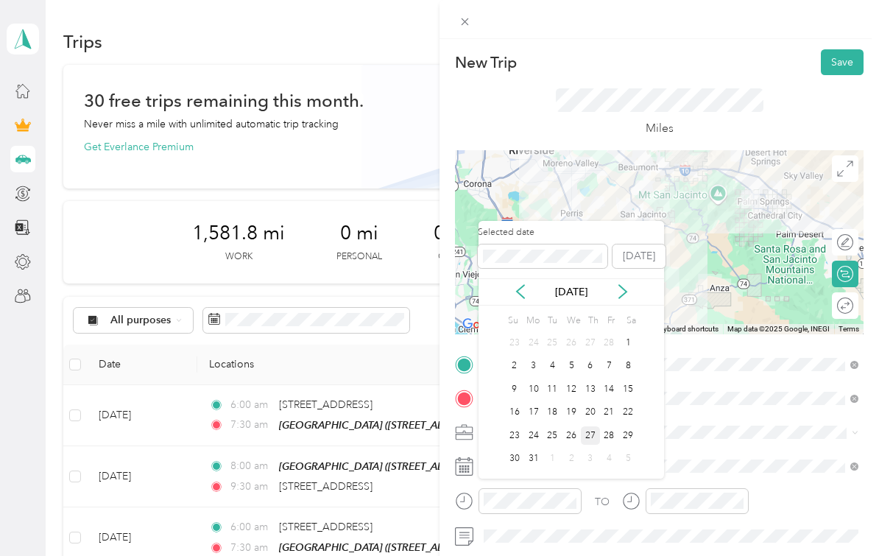
click at [591, 426] on div "27" at bounding box center [590, 435] width 19 height 18
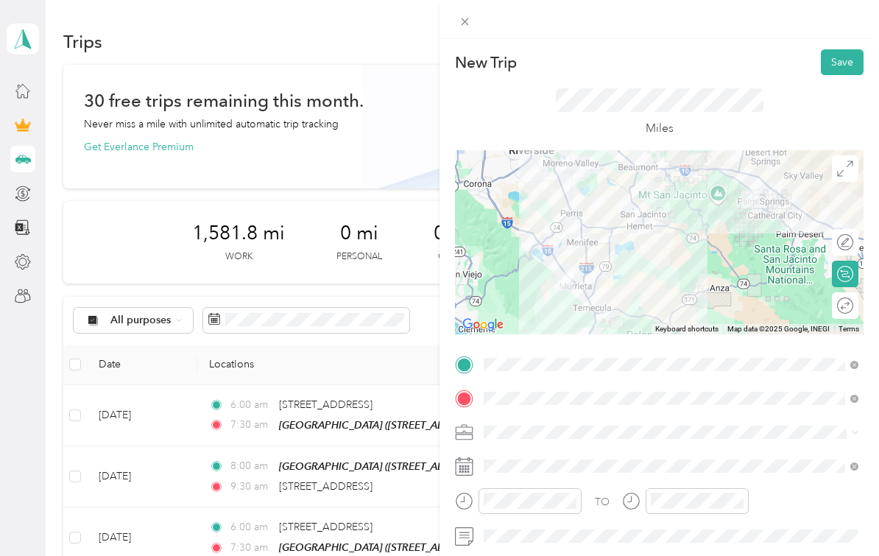
click at [851, 433] on span at bounding box center [853, 432] width 12 height 10
click at [653, 290] on li "Food Services" at bounding box center [671, 303] width 385 height 26
click at [542, 500] on div "TO Add photo" at bounding box center [659, 515] width 409 height 325
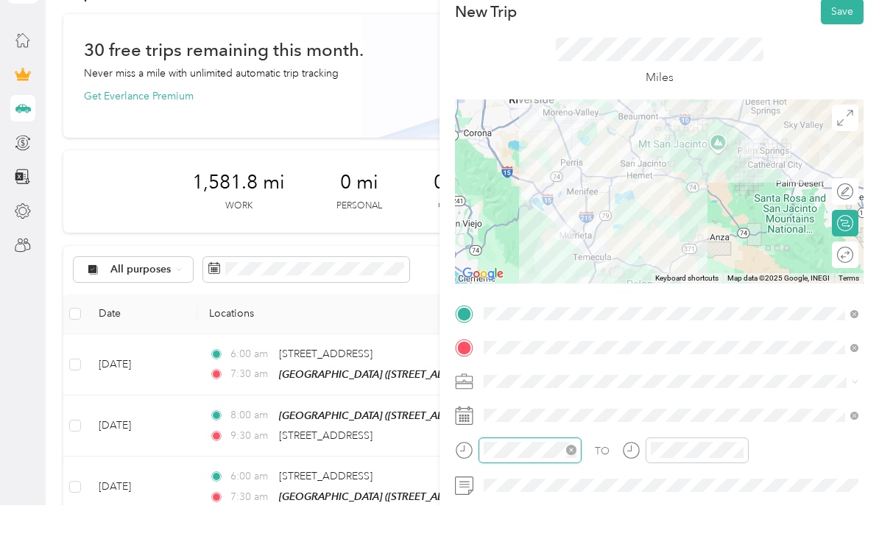
scroll to position [60, 0]
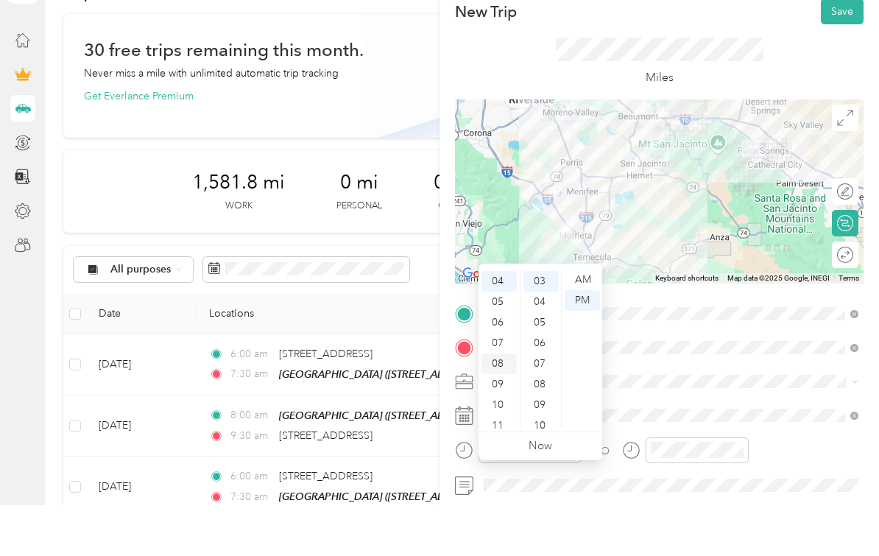
click at [507, 404] on div "08" at bounding box center [499, 414] width 35 height 21
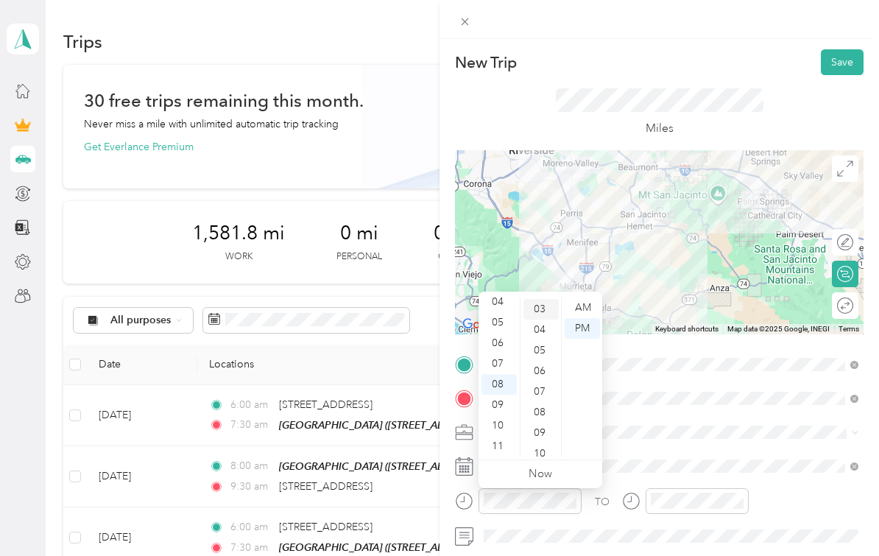
scroll to position [0, 0]
click at [540, 300] on div "00" at bounding box center [541, 298] width 35 height 21
click at [577, 304] on div "AM" at bounding box center [582, 304] width 35 height 21
click at [729, 445] on div "TO Add photo" at bounding box center [659, 515] width 409 height 325
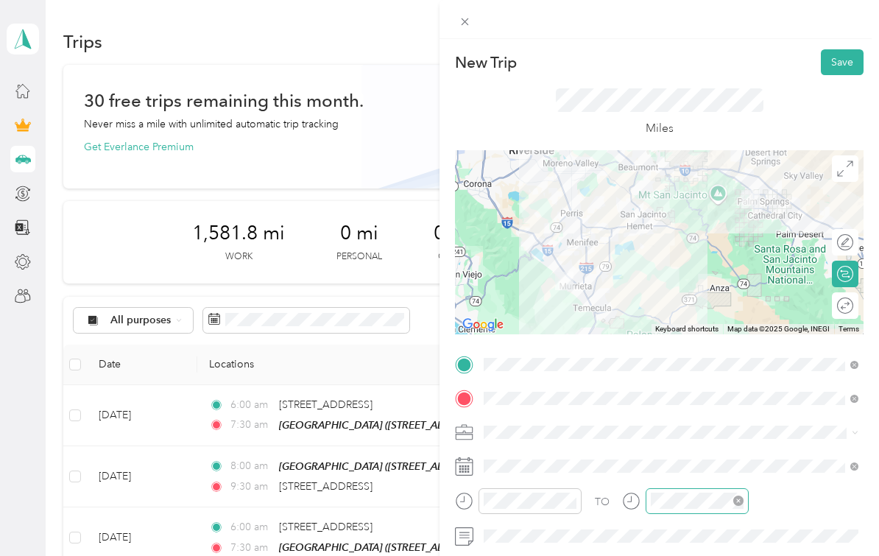
click at [711, 509] on div at bounding box center [697, 501] width 103 height 26
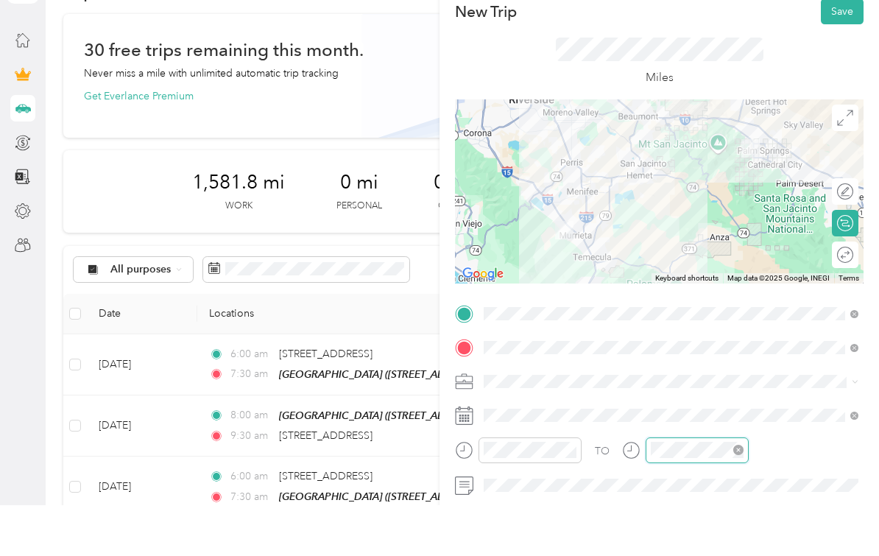
scroll to position [60, 0]
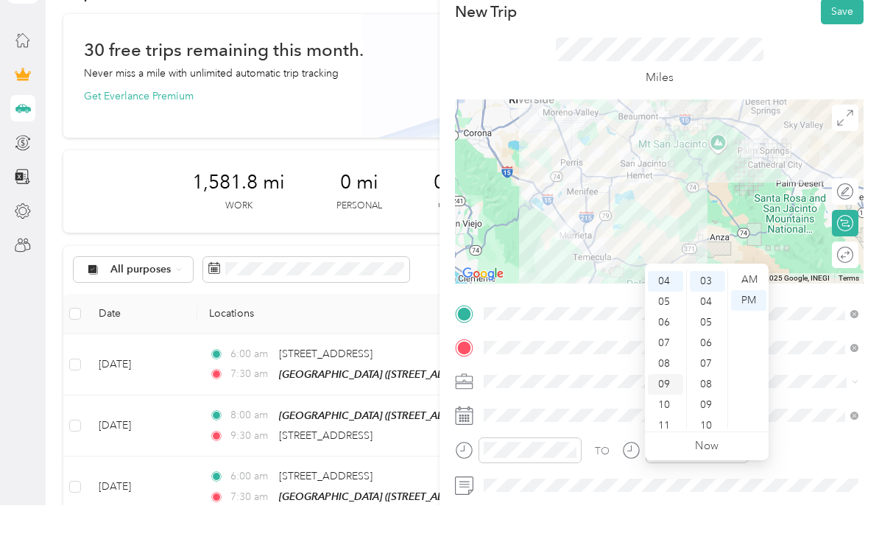
click at [668, 425] on div "09" at bounding box center [665, 435] width 35 height 21
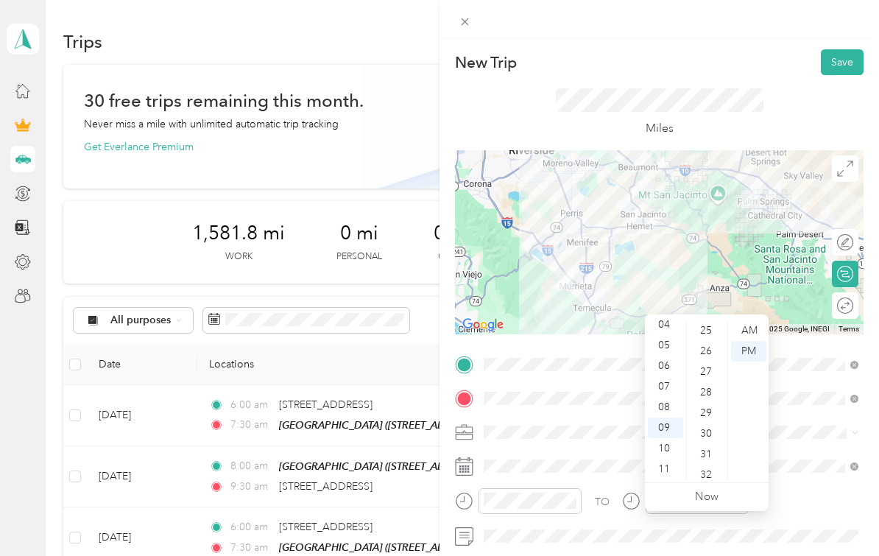
scroll to position [532, 0]
click at [711, 407] on div "30" at bounding box center [707, 417] width 35 height 21
click at [747, 320] on div "AM" at bounding box center [748, 330] width 35 height 21
click at [793, 453] on div "TO Add photo" at bounding box center [659, 515] width 409 height 325
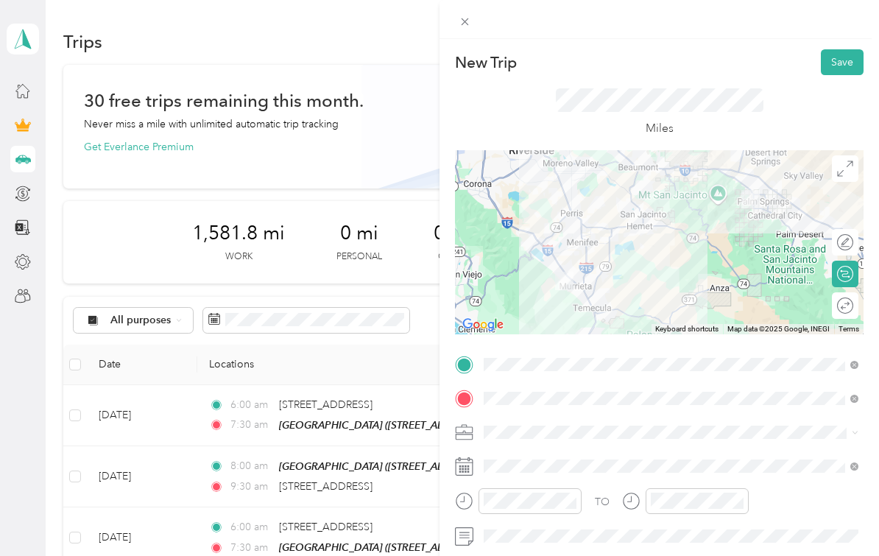
scroll to position [0, 0]
click at [839, 66] on button "Save" at bounding box center [842, 62] width 43 height 26
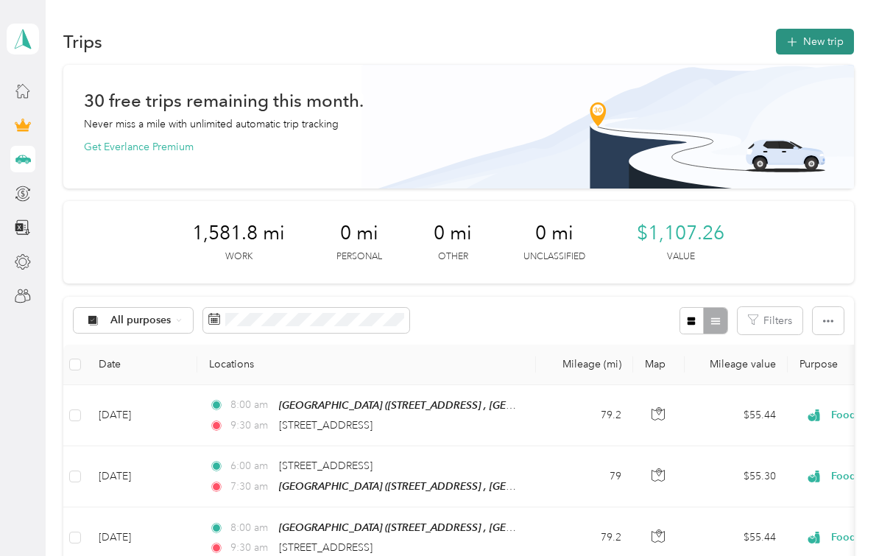
click at [811, 43] on button "New trip" at bounding box center [815, 42] width 78 height 26
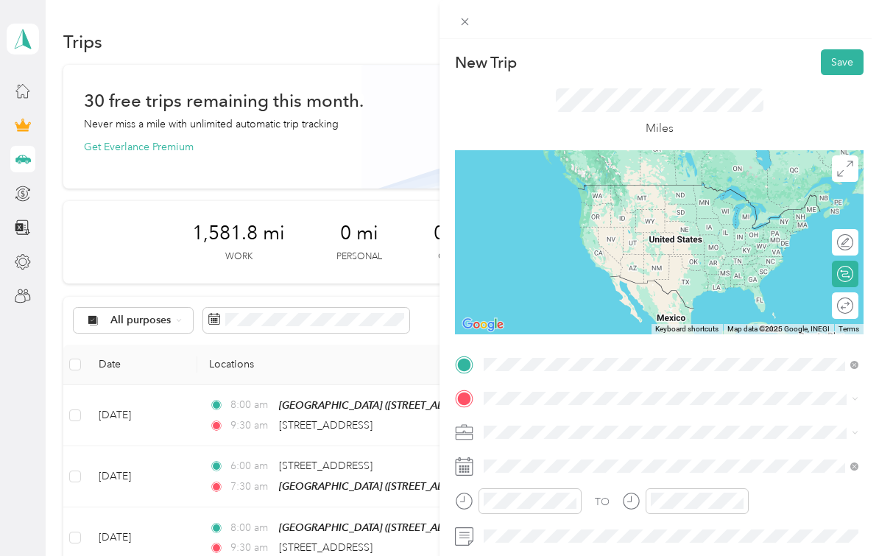
click at [627, 254] on div "[STREET_ADDRESS][US_STATE]" at bounding box center [671, 244] width 364 height 20
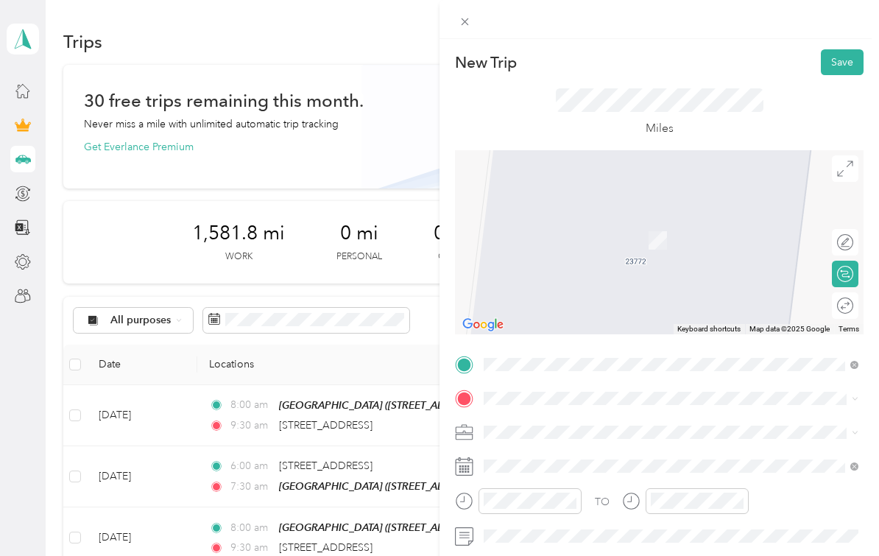
click at [588, 451] on strong "Palm Springs Art Mueseum" at bounding box center [577, 454] width 130 height 13
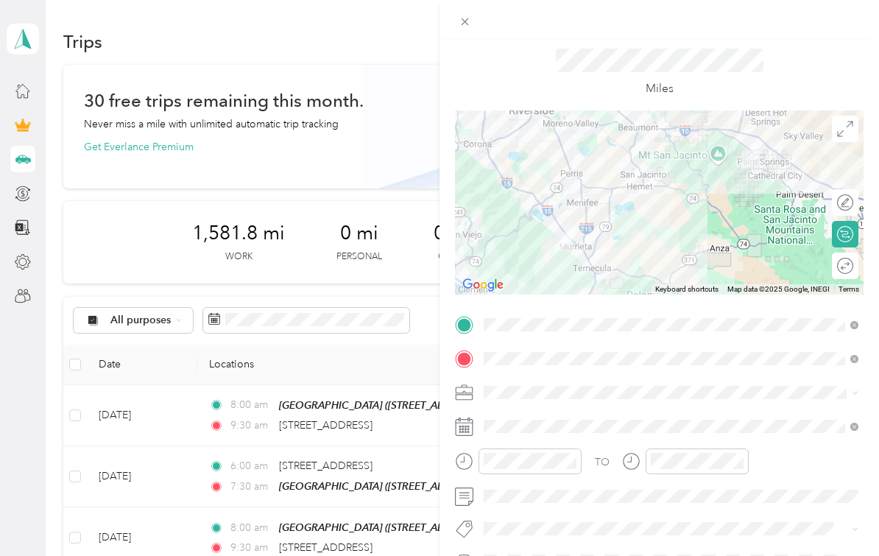
scroll to position [43, 0]
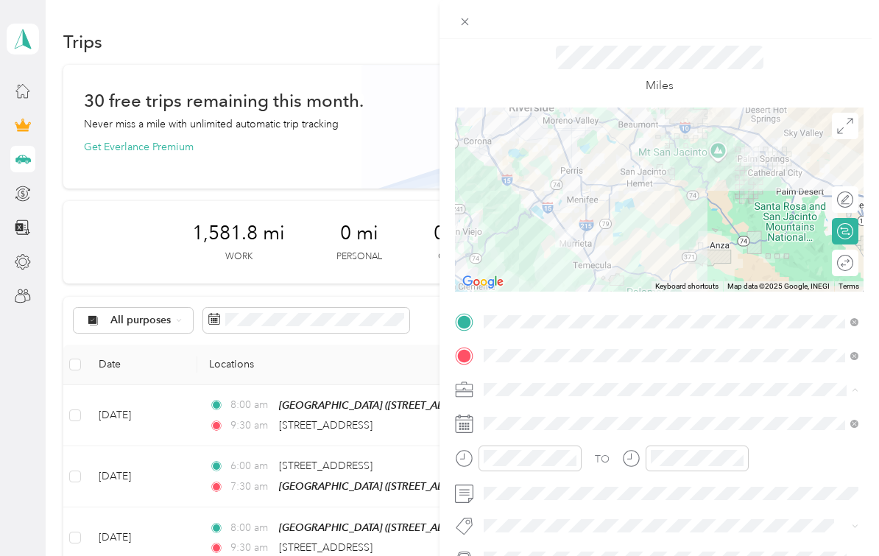
click at [599, 221] on li "Food Services" at bounding box center [671, 234] width 385 height 26
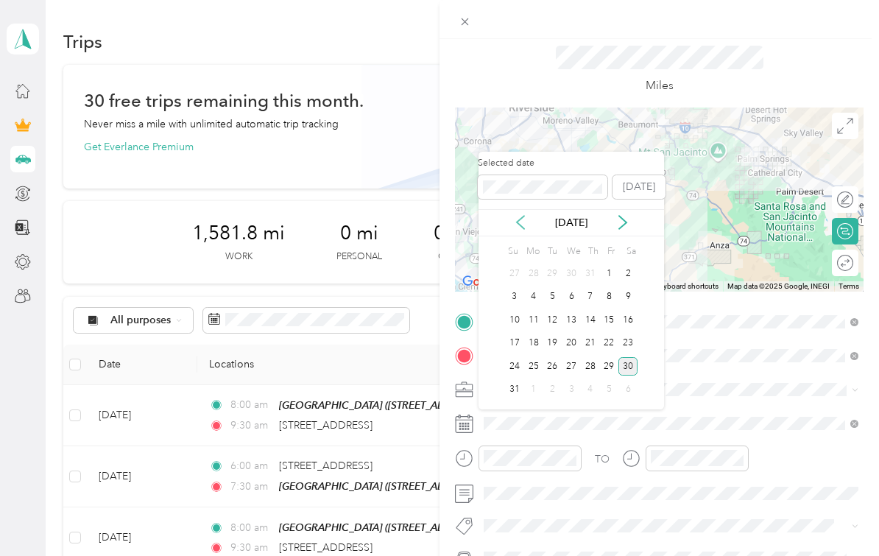
click at [522, 226] on icon at bounding box center [520, 222] width 7 height 13
click at [624, 272] on div "5" at bounding box center [627, 273] width 19 height 18
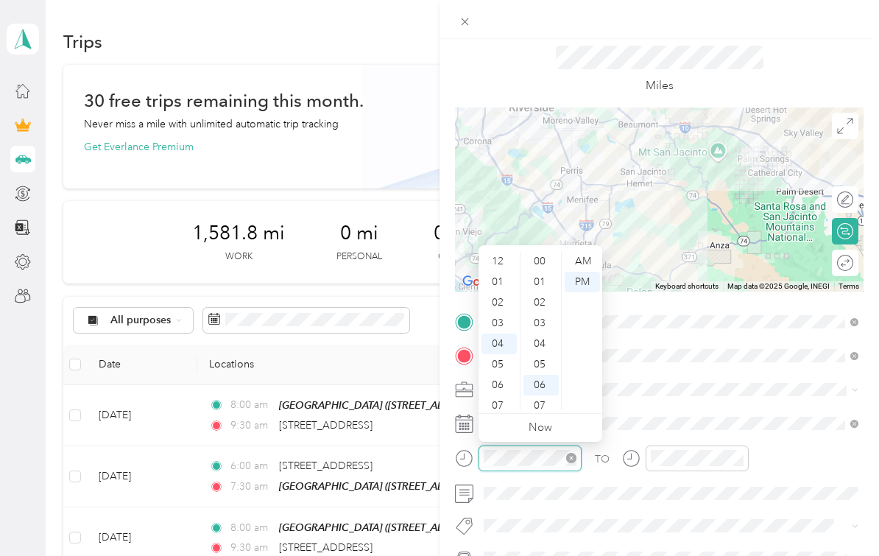
scroll to position [122, 0]
click at [501, 301] on div "06" at bounding box center [499, 304] width 35 height 21
click at [541, 264] on div "00" at bounding box center [541, 261] width 35 height 21
click at [574, 264] on div "AM" at bounding box center [582, 261] width 35 height 21
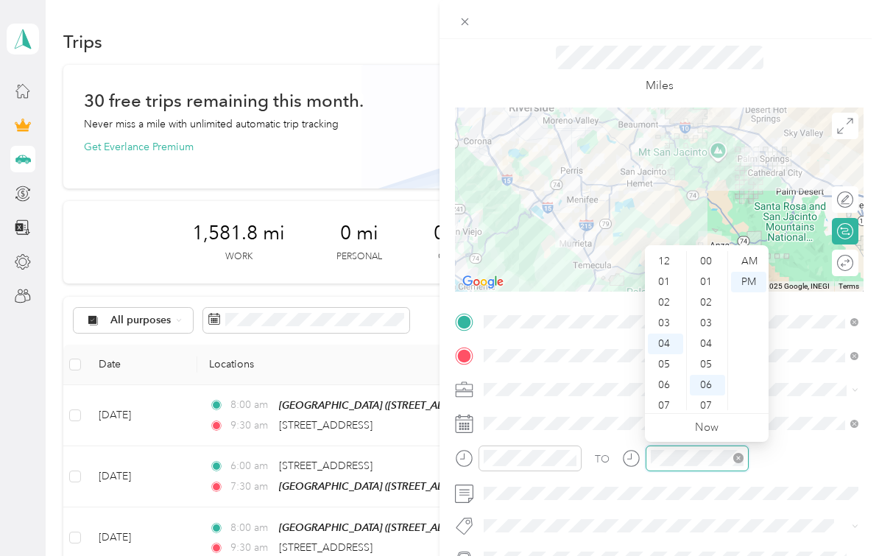
scroll to position [122, 0]
click at [669, 329] on div "07" at bounding box center [665, 324] width 35 height 21
click at [705, 402] on div "30" at bounding box center [707, 401] width 35 height 21
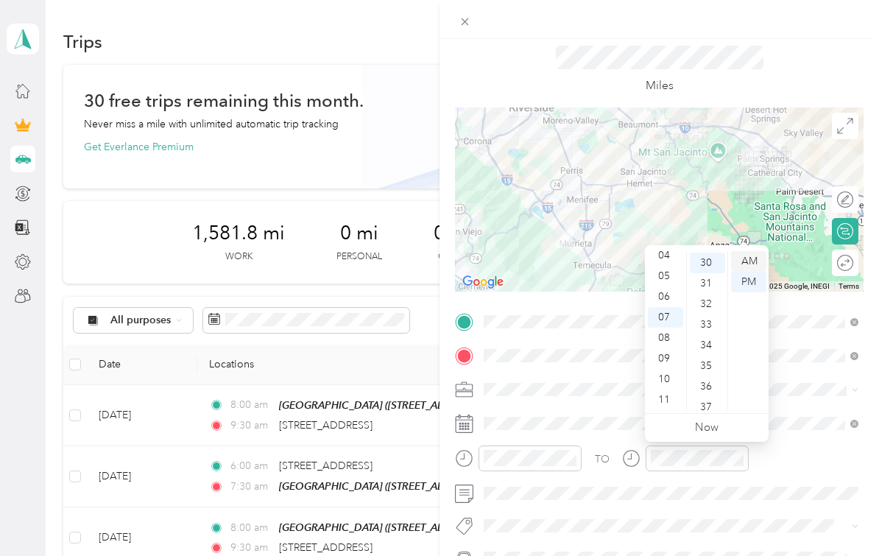
click at [750, 269] on div "AM" at bounding box center [748, 261] width 35 height 21
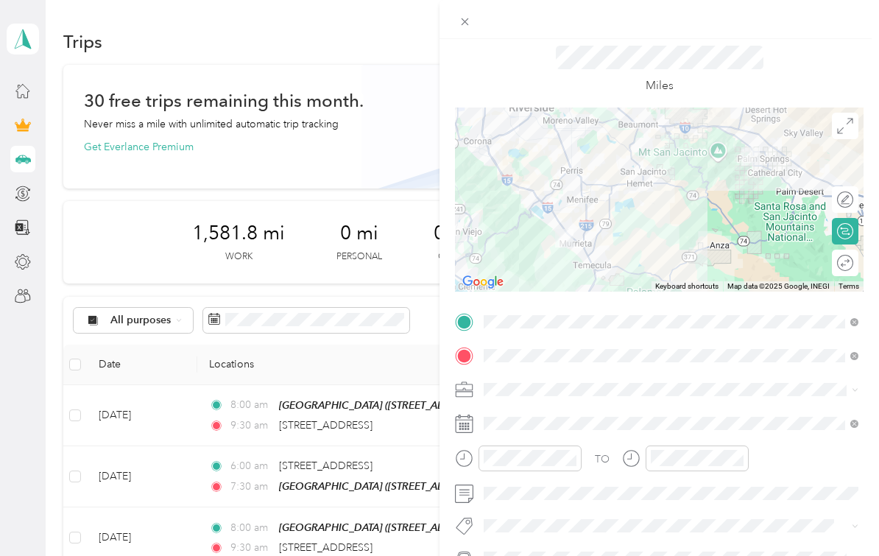
click at [802, 460] on div "TO" at bounding box center [659, 463] width 409 height 36
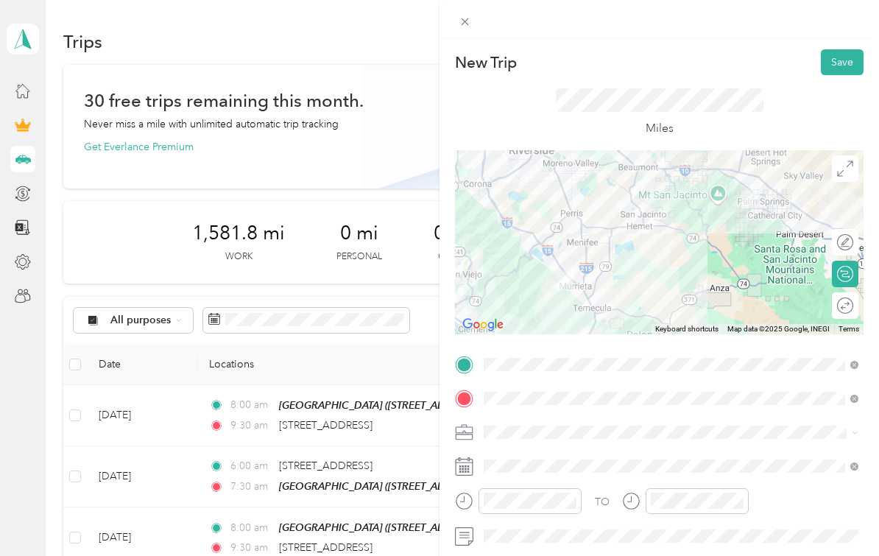
scroll to position [0, 0]
click at [845, 70] on html "[EMAIL_ADDRESS][DOMAIN_NAME] Personal dashboard Trips New trip 30 free trips re…" at bounding box center [436, 278] width 872 height 556
click at [845, 70] on button "Save" at bounding box center [842, 62] width 43 height 26
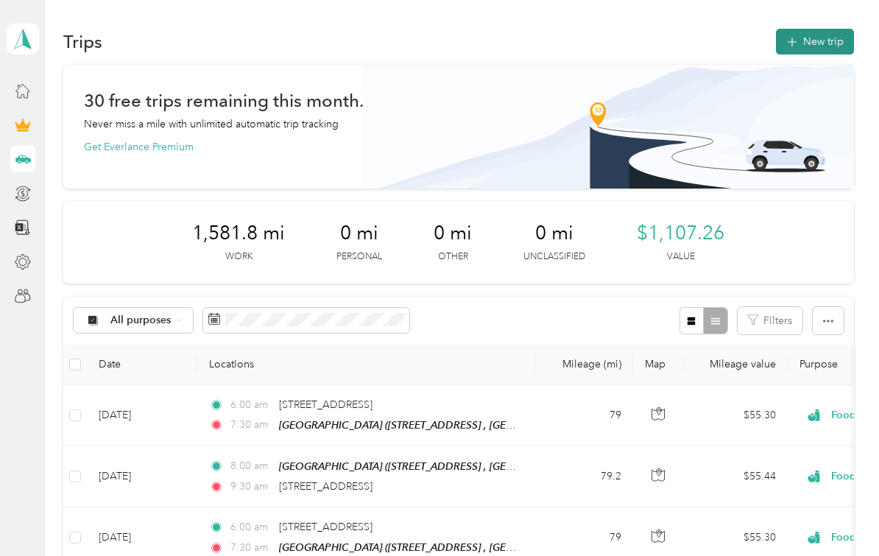
click at [828, 51] on button "New trip" at bounding box center [815, 42] width 78 height 26
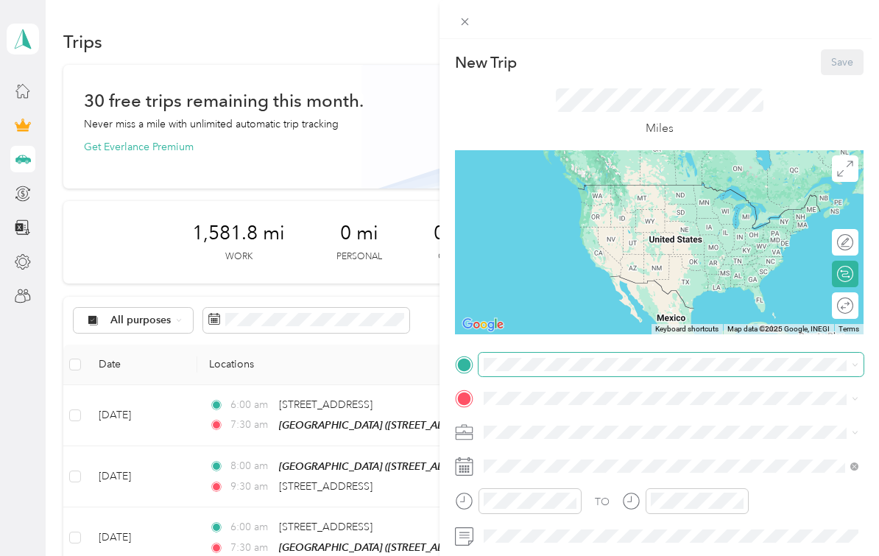
click at [538, 373] on span at bounding box center [671, 365] width 385 height 24
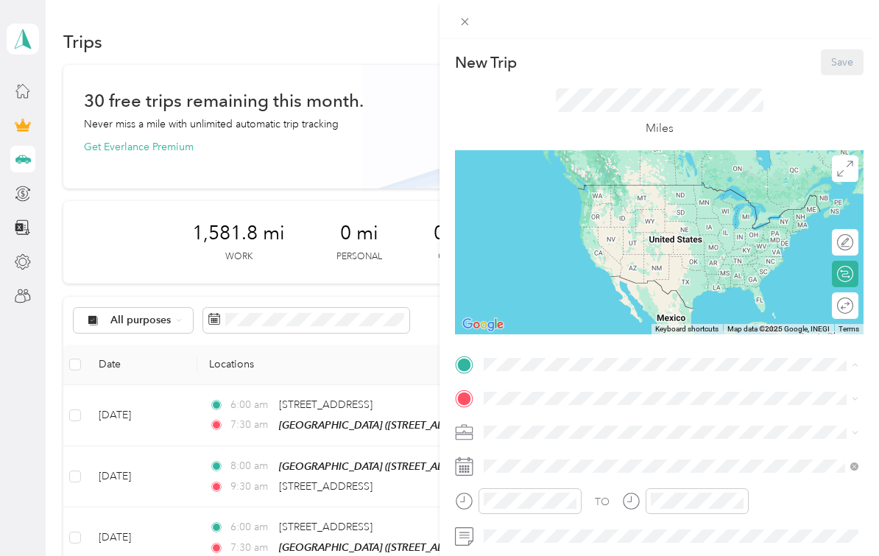
click at [566, 430] on div "[GEOGRAPHIC_DATA] [STREET_ADDRESS], Palm Springs, [GEOGRAPHIC_DATA], [GEOGRAPHI…" at bounding box center [577, 431] width 130 height 31
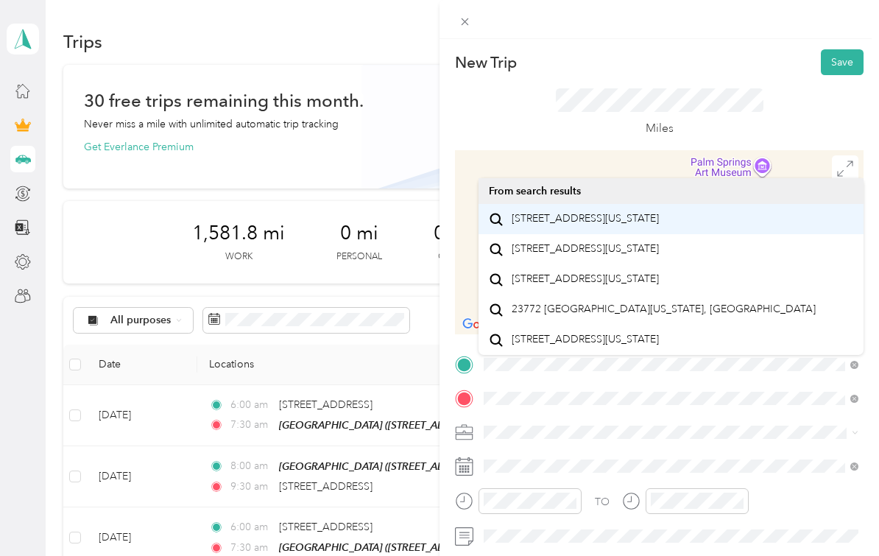
click at [579, 225] on span "[STREET_ADDRESS][US_STATE]" at bounding box center [585, 218] width 147 height 13
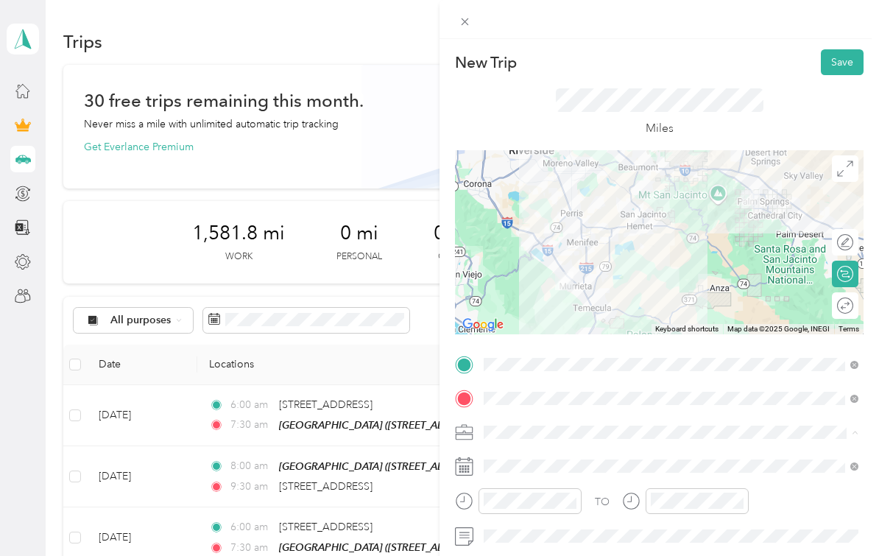
click at [588, 274] on div "Food Services" at bounding box center [671, 276] width 364 height 15
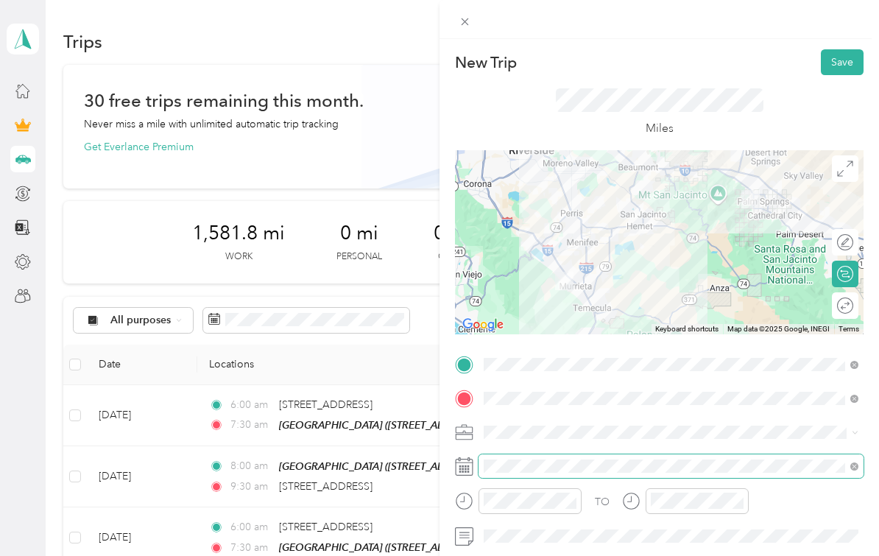
click at [666, 543] on div "TO Add photo" at bounding box center [659, 515] width 409 height 325
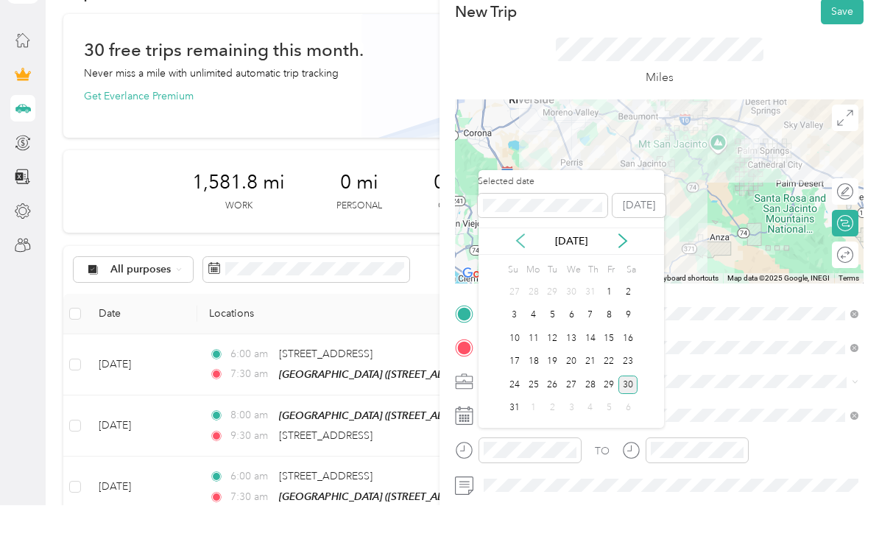
click at [521, 285] on icon at bounding box center [520, 291] width 7 height 13
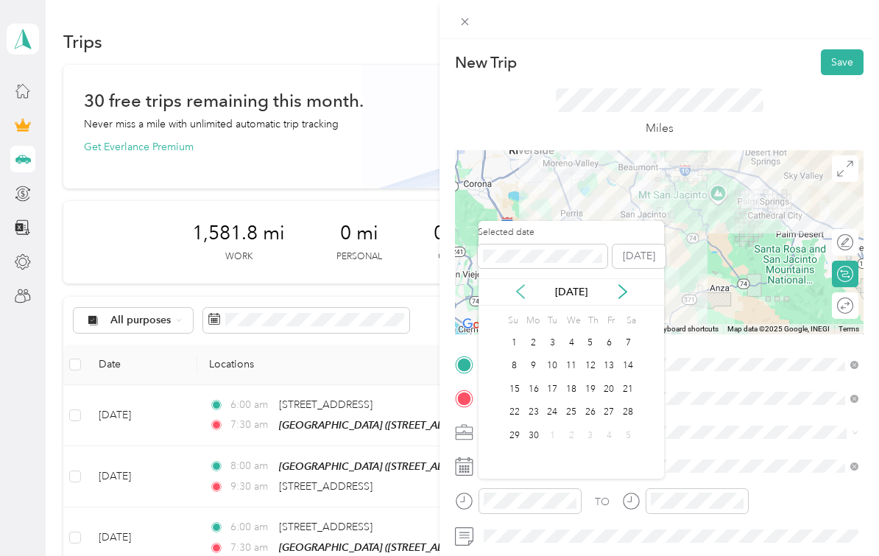
click at [521, 244] on span at bounding box center [543, 256] width 130 height 24
click at [522, 284] on icon at bounding box center [520, 291] width 15 height 15
click at [537, 357] on div "7" at bounding box center [533, 366] width 19 height 18
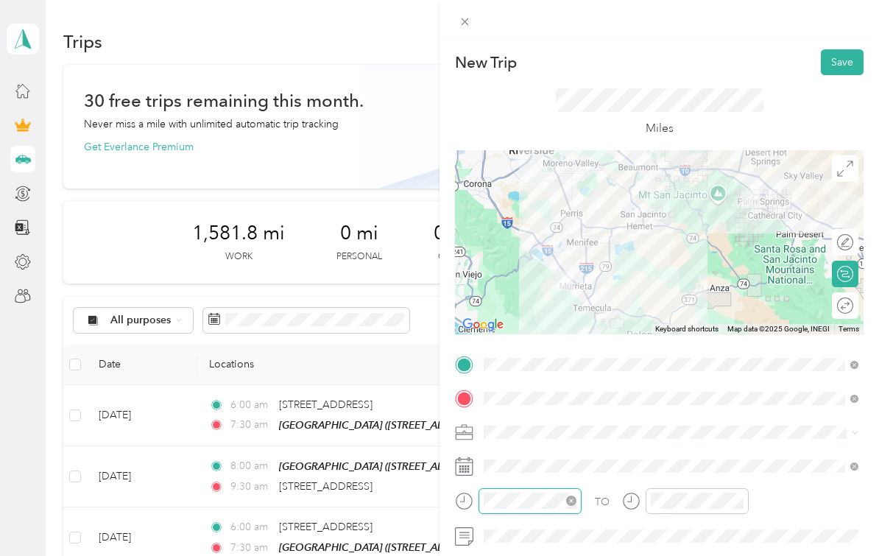
click at [556, 551] on div "TO Add photo" at bounding box center [659, 515] width 409 height 325
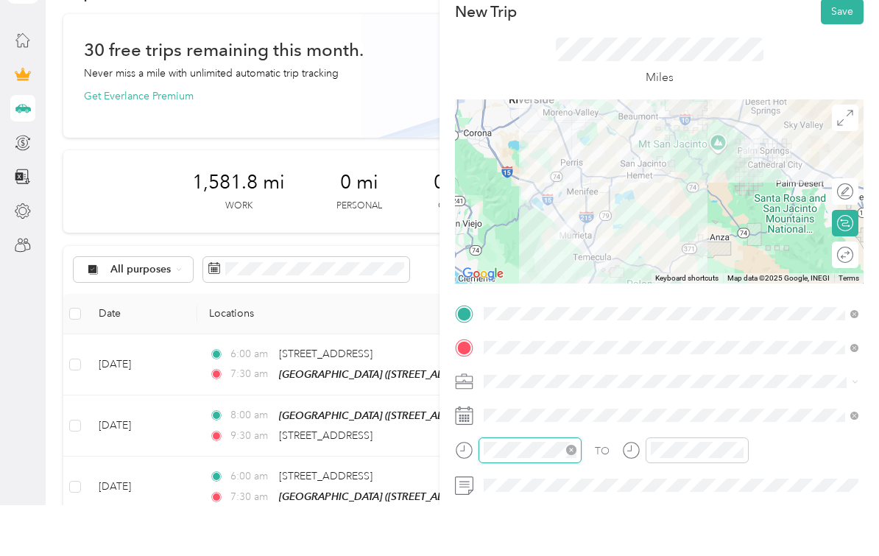
scroll to position [184, 0]
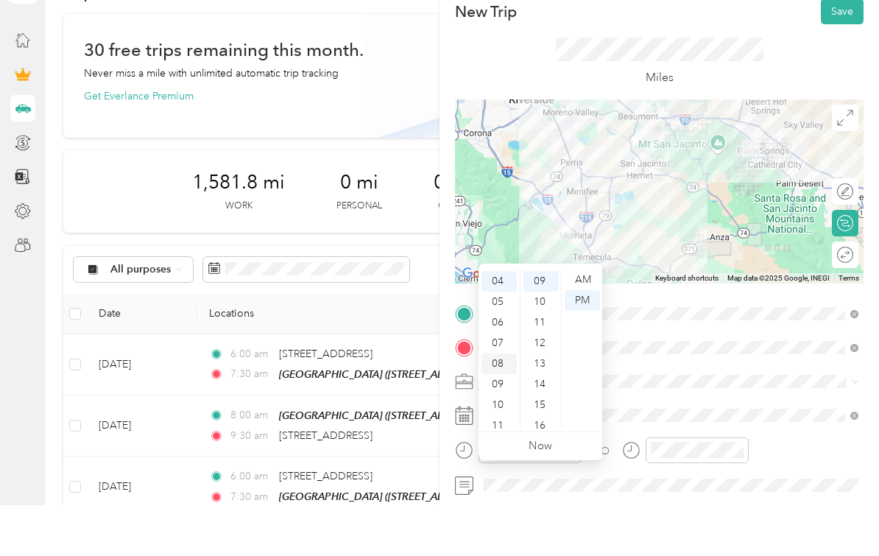
click at [502, 404] on div "08" at bounding box center [499, 414] width 35 height 21
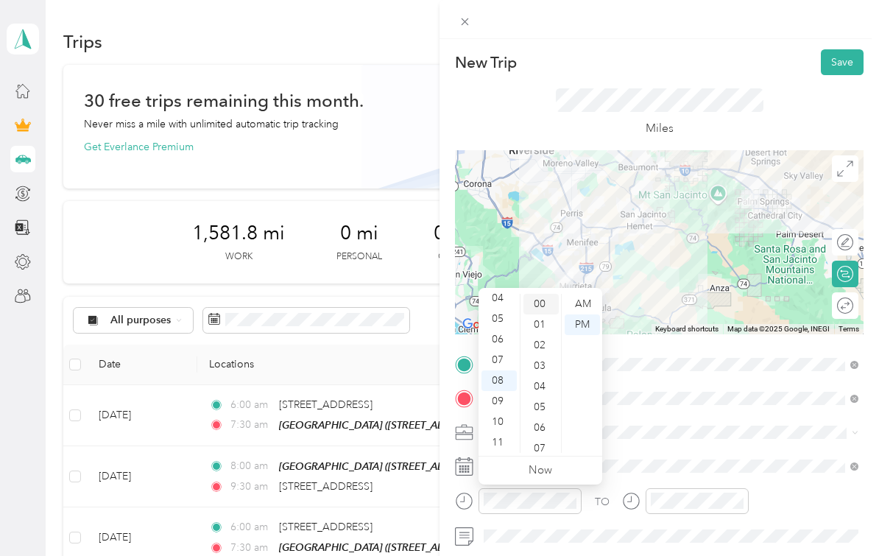
scroll to position [0, 0]
click at [541, 305] on div "00" at bounding box center [541, 304] width 35 height 21
click at [577, 304] on div "AM" at bounding box center [582, 304] width 35 height 21
click at [694, 500] on div "TO Add photo" at bounding box center [659, 515] width 409 height 325
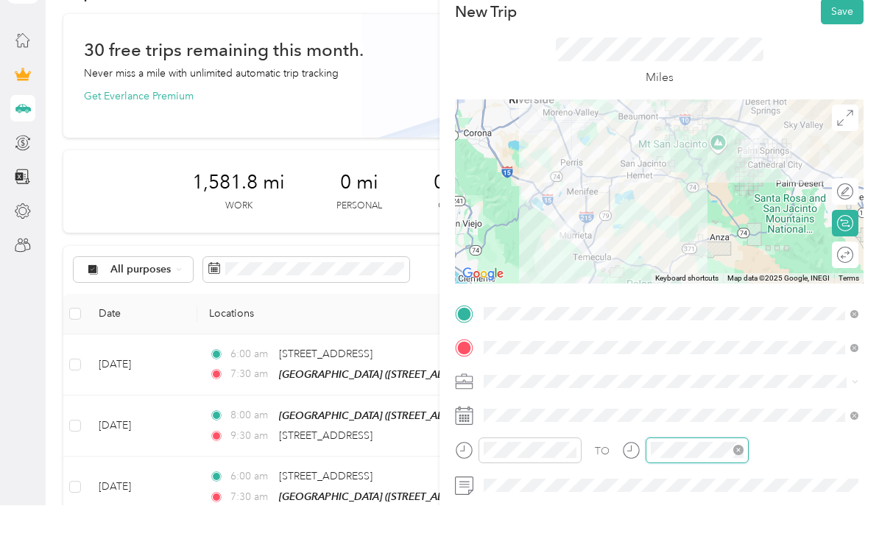
click at [698, 488] on div at bounding box center [697, 501] width 103 height 26
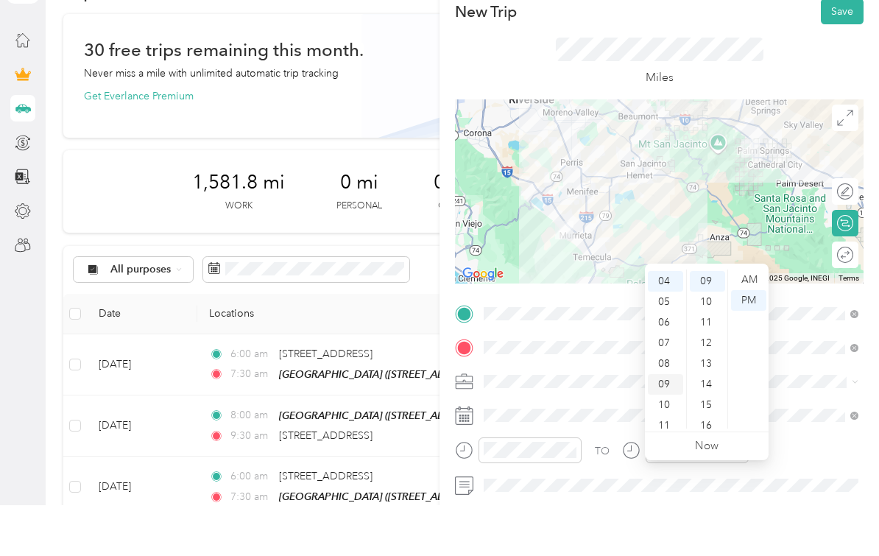
click at [672, 425] on div "09" at bounding box center [665, 435] width 35 height 21
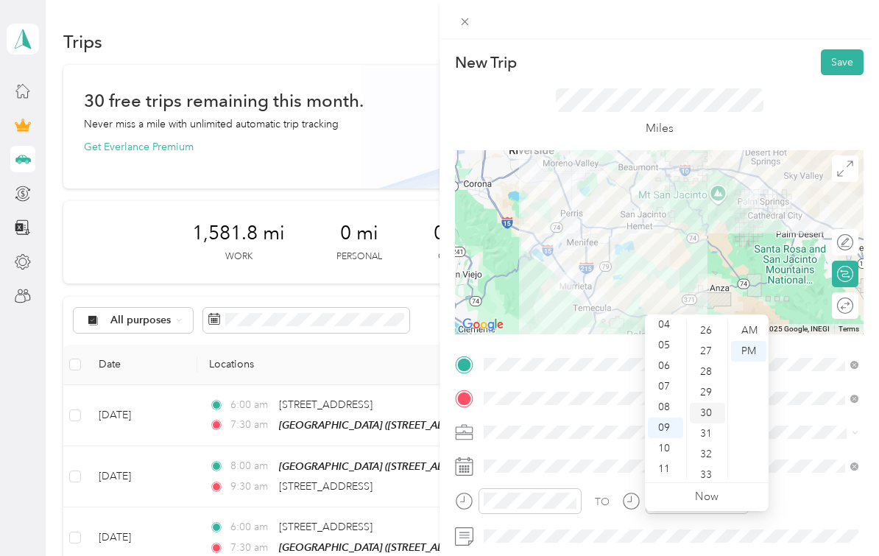
click at [708, 403] on div "30" at bounding box center [707, 413] width 35 height 21
click at [748, 320] on div "AM" at bounding box center [748, 330] width 35 height 21
click at [792, 484] on div "TO Add photo" at bounding box center [659, 515] width 409 height 325
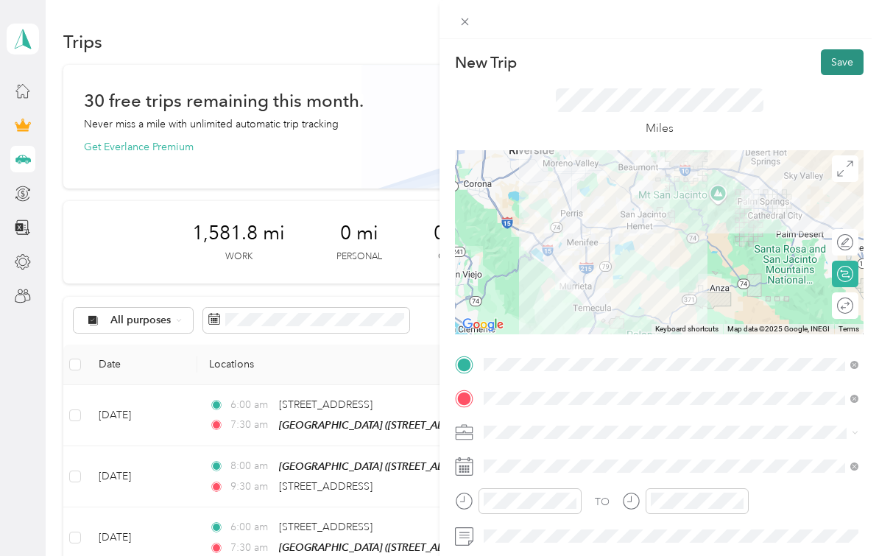
click at [833, 57] on button "Save" at bounding box center [842, 62] width 43 height 26
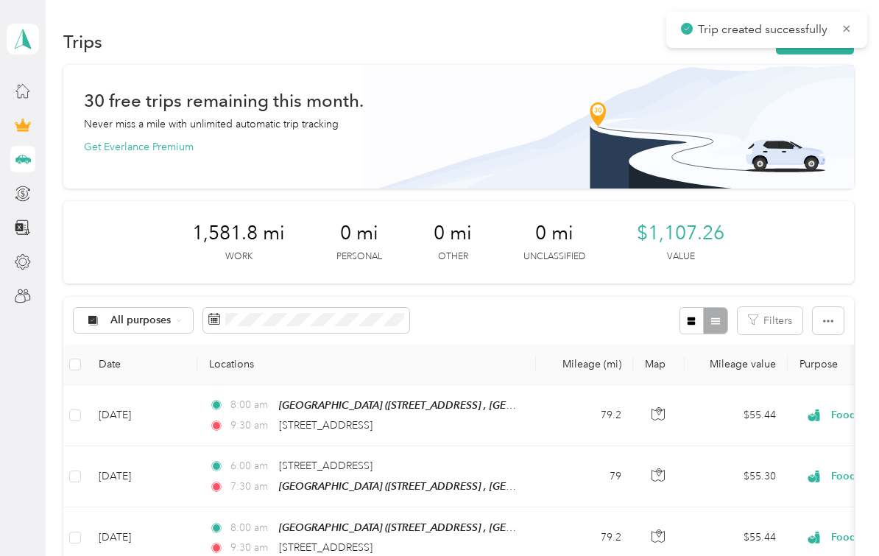
scroll to position [0, 0]
